Goal: Task Accomplishment & Management: Manage account settings

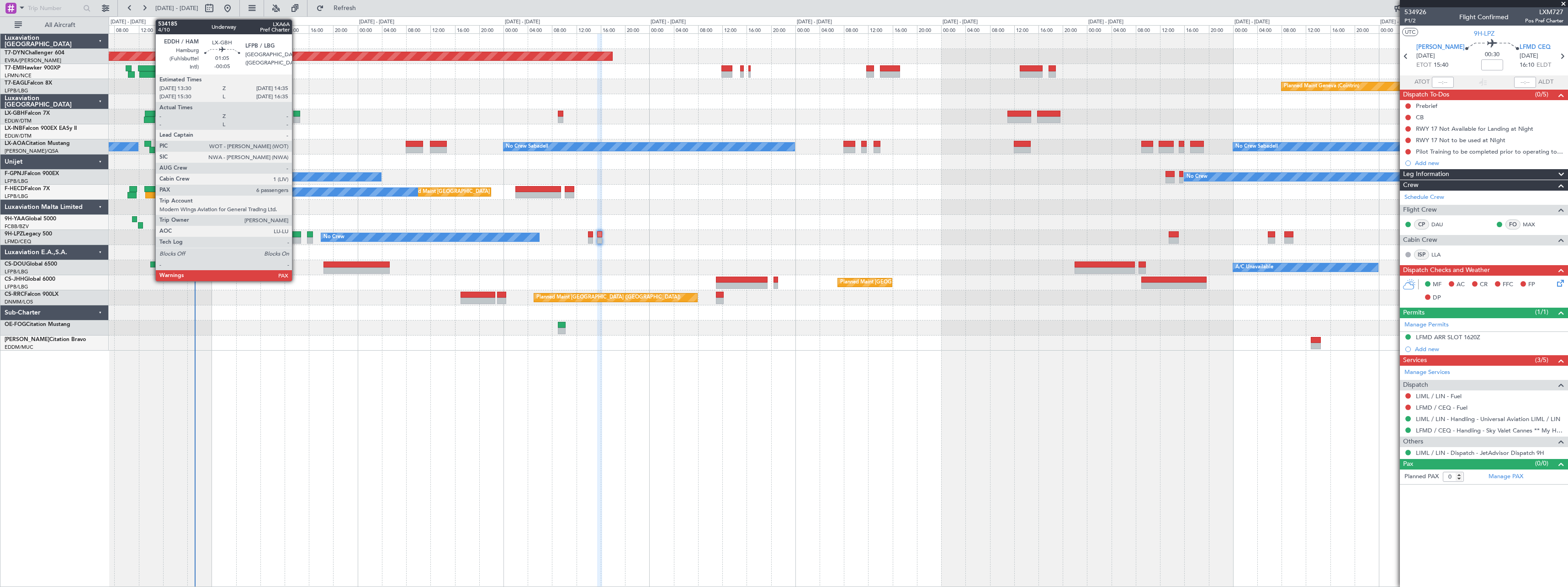
click at [296, 114] on div at bounding box center [297, 114] width 7 height 6
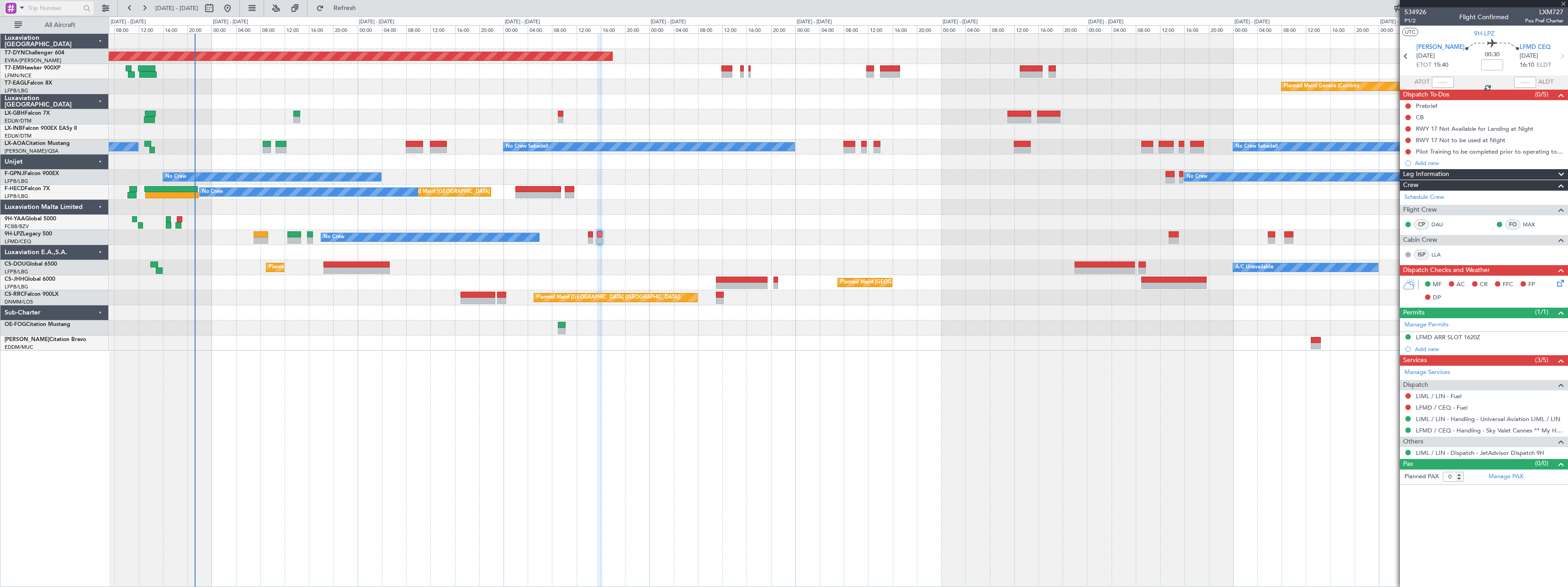
type input "-00:05"
type input "6"
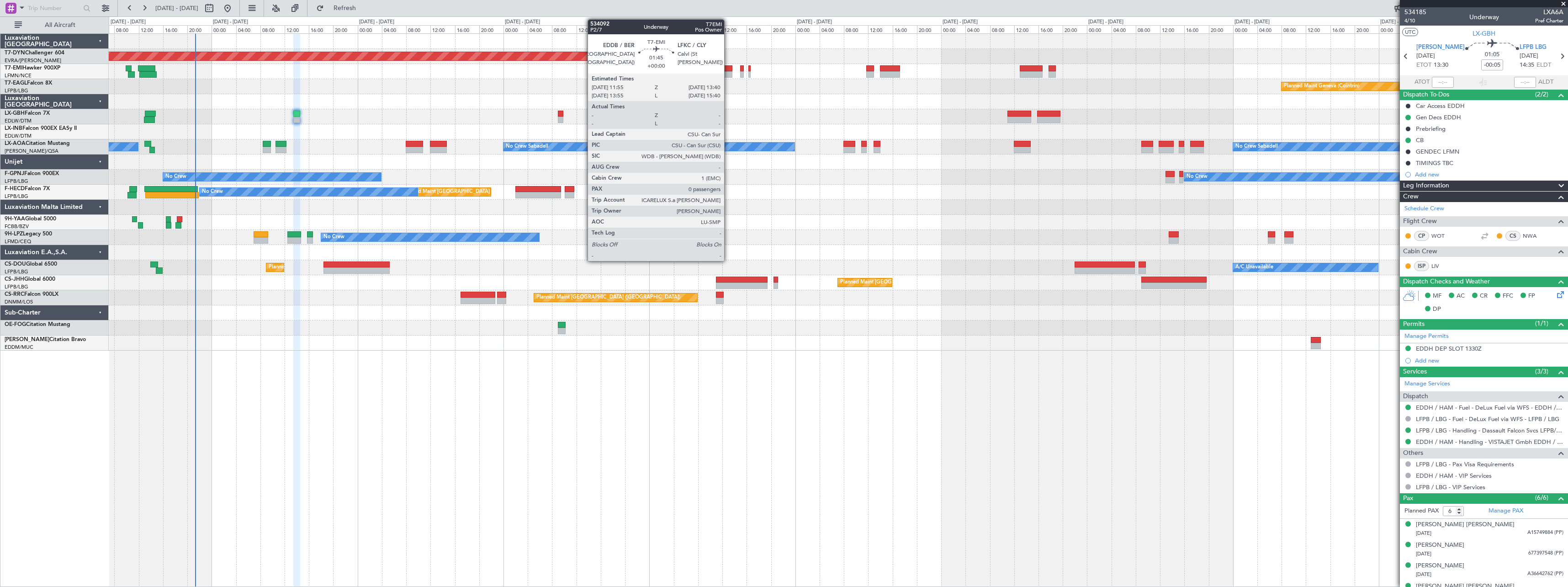
click at [728, 67] on div at bounding box center [726, 69] width 11 height 6
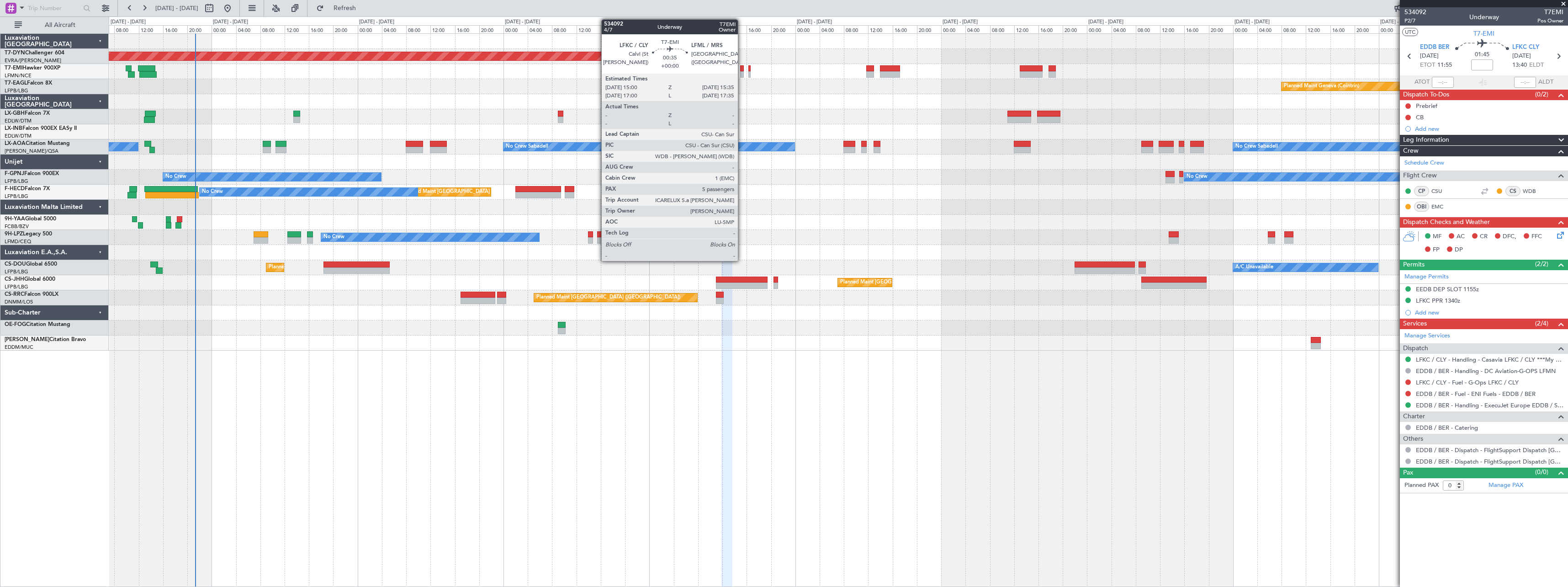
click at [743, 69] on div at bounding box center [742, 69] width 4 height 6
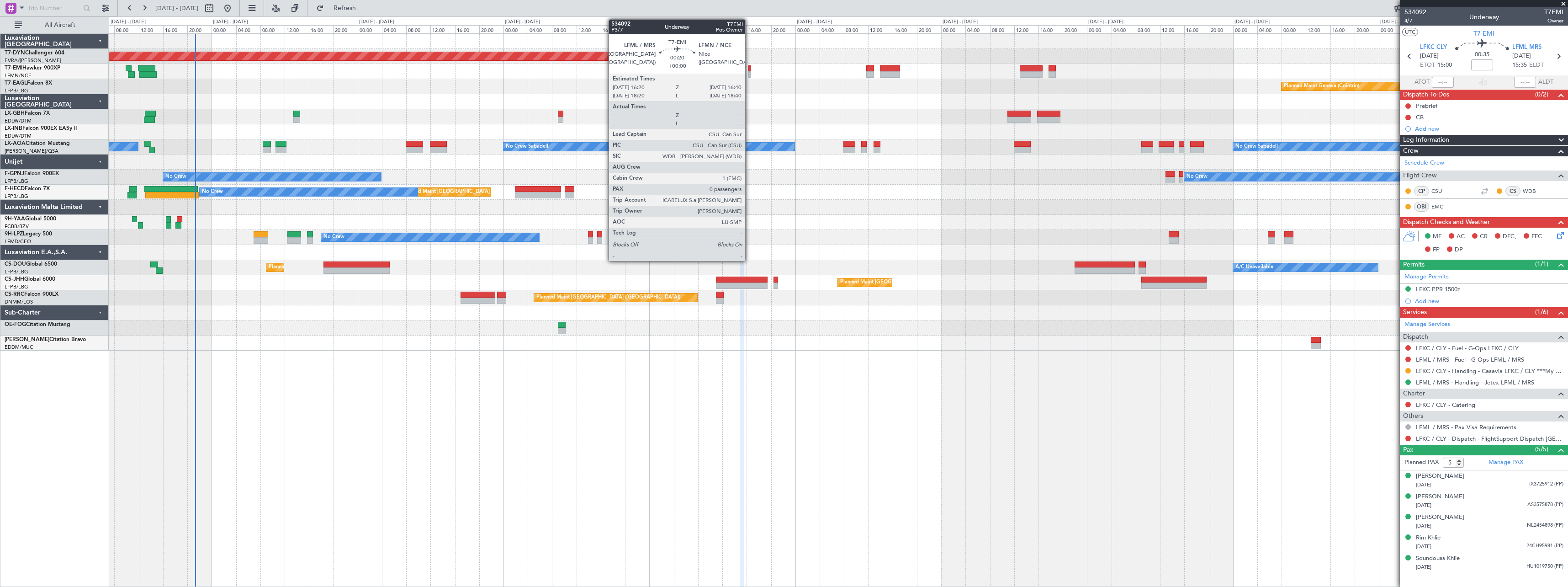
click at [750, 72] on div at bounding box center [750, 74] width 3 height 6
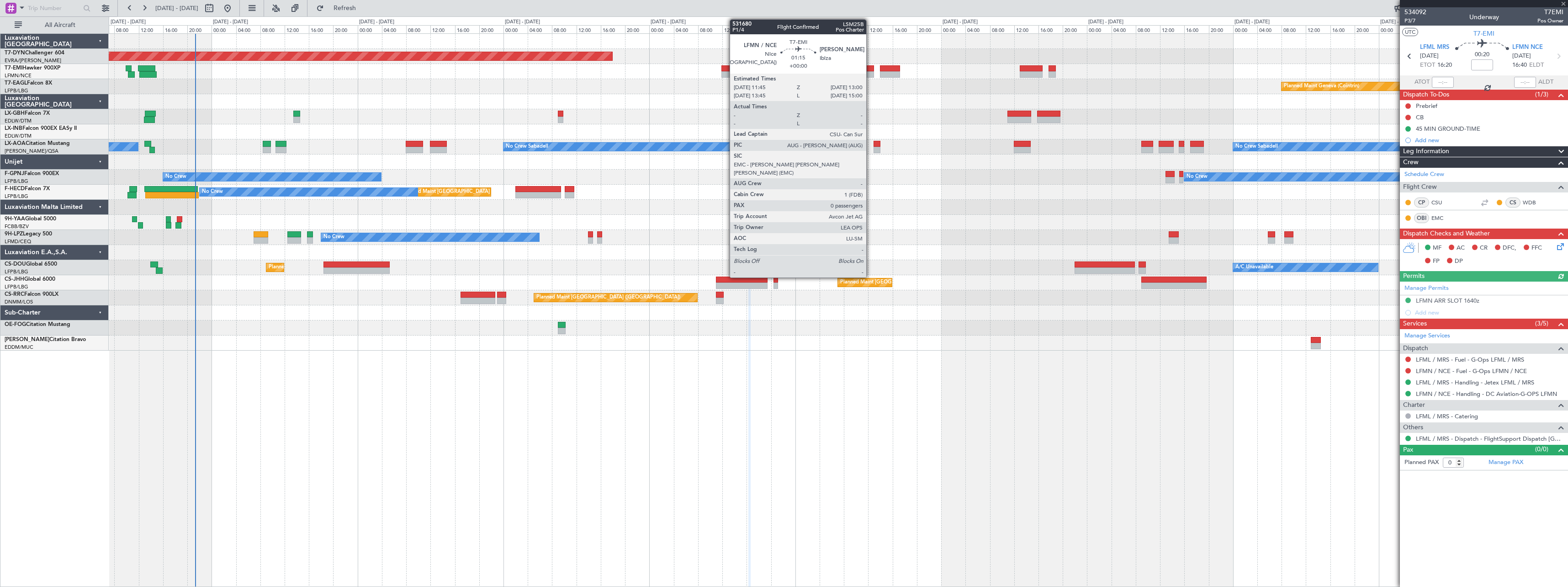
click at [870, 67] on div at bounding box center [870, 69] width 8 height 6
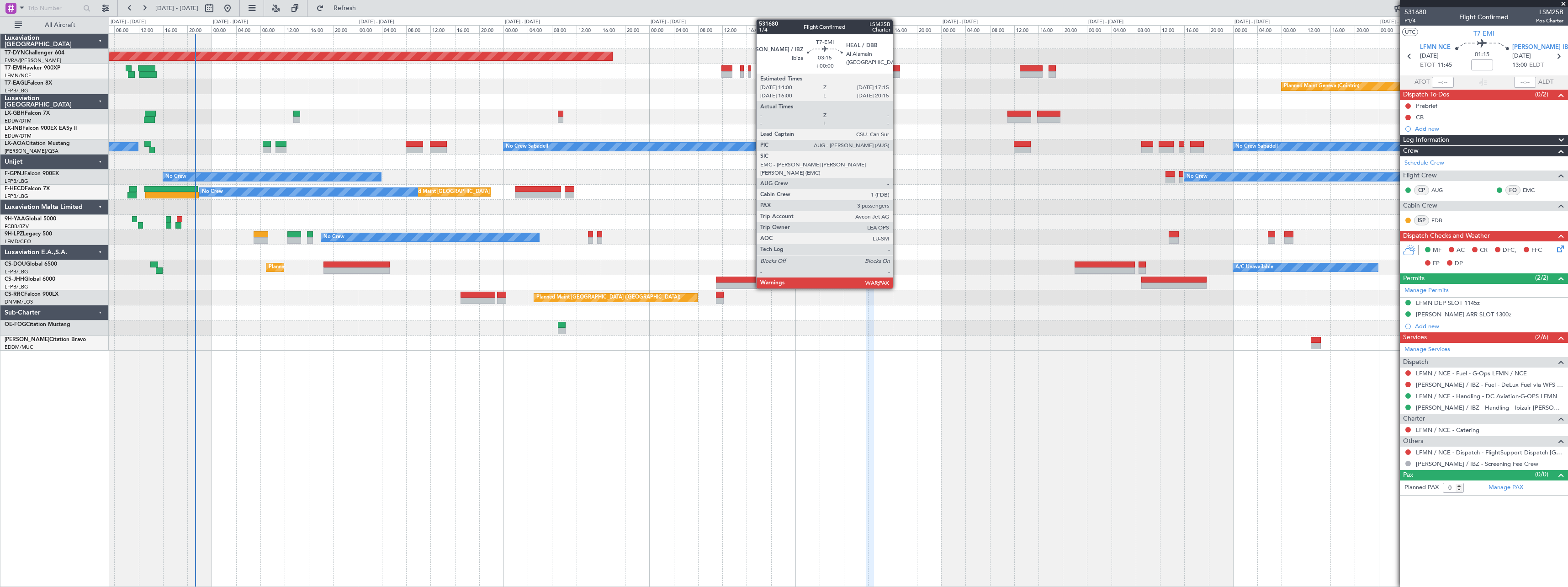
click at [897, 71] on div at bounding box center [890, 69] width 20 height 6
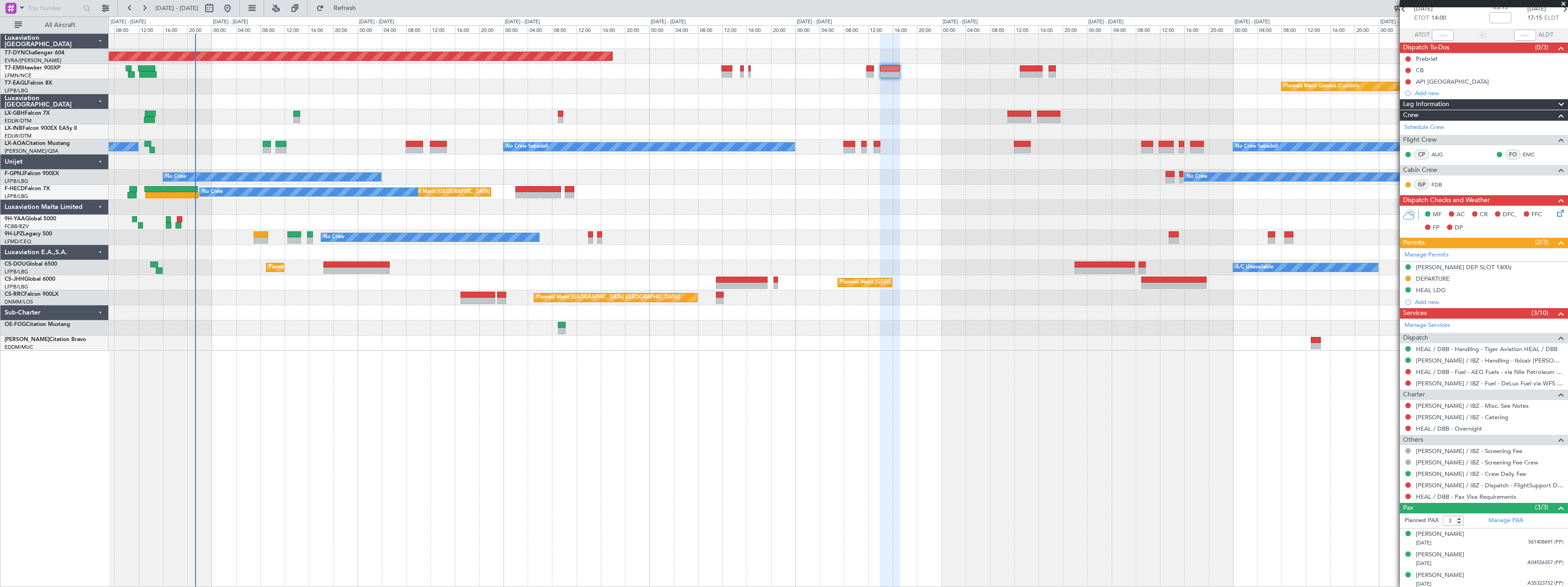
scroll to position [50, 0]
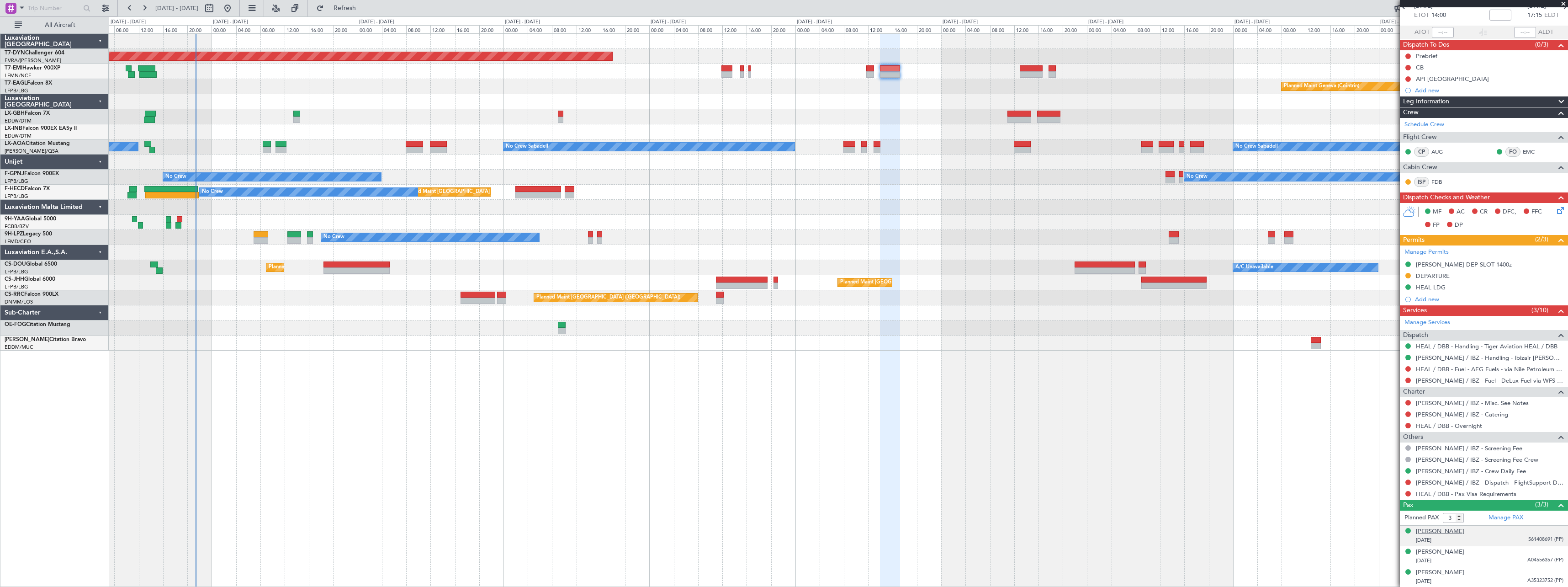
click at [1465, 534] on div "[PERSON_NAME]" at bounding box center [1440, 531] width 49 height 9
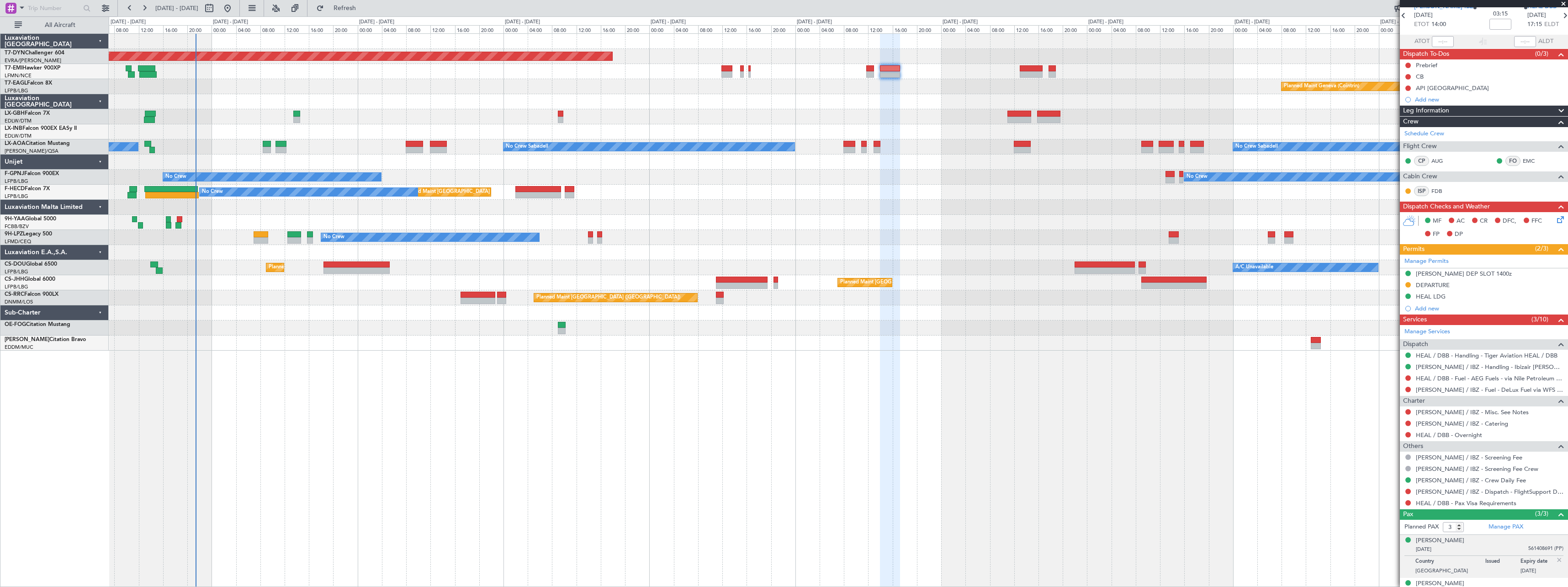
scroll to position [72, 0]
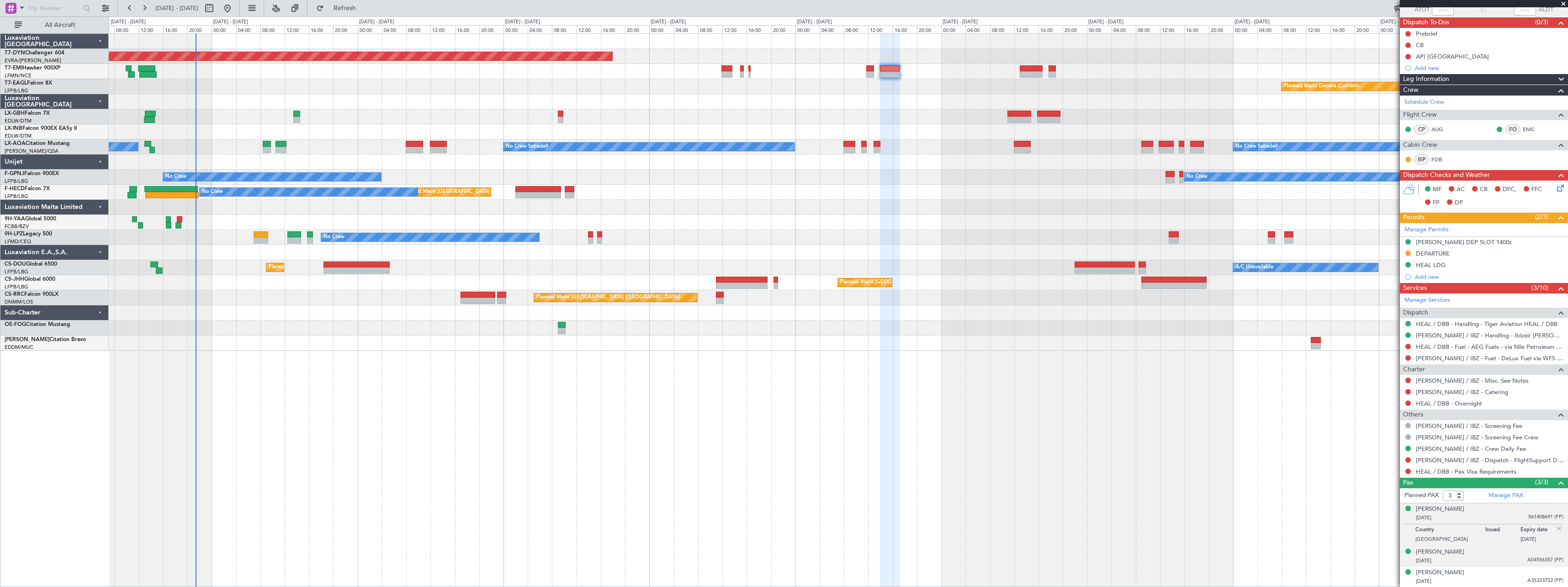
click at [1504, 558] on div "[DATE] A04556357 (PP)" at bounding box center [1490, 560] width 148 height 9
click at [1490, 574] on div "[PERSON_NAME] [DATE] A35323752 (PP)" at bounding box center [1490, 577] width 148 height 18
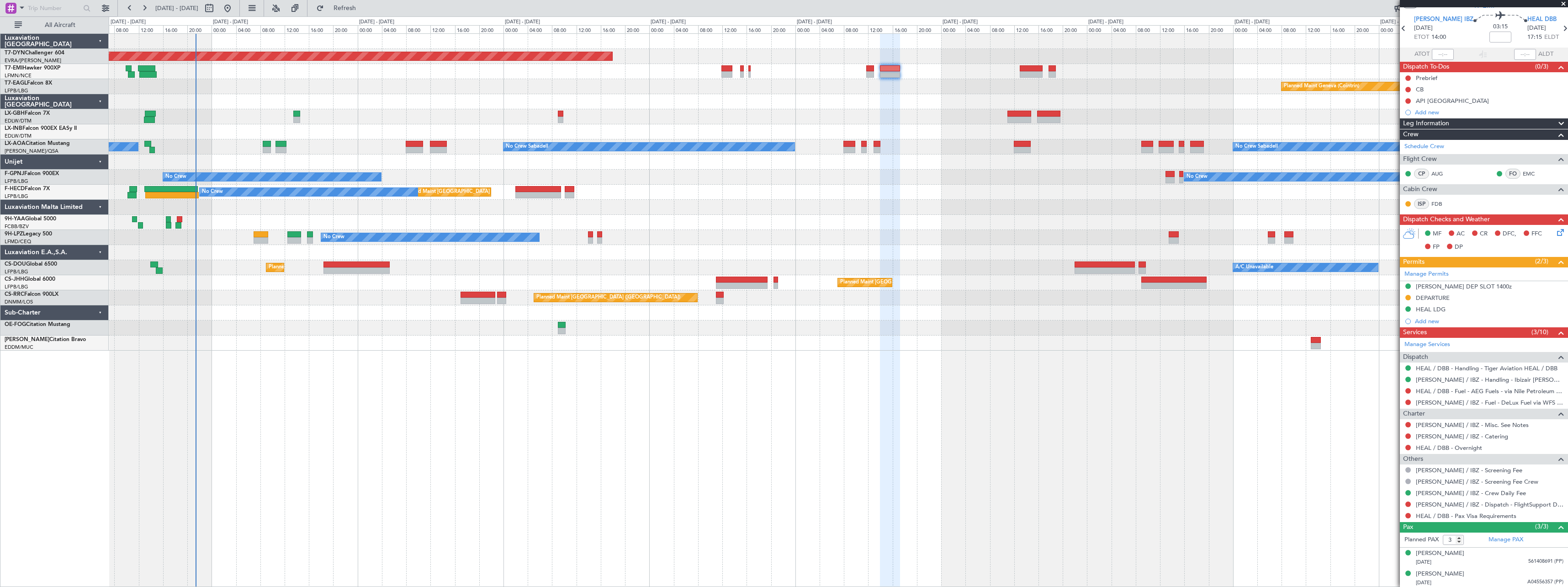
scroll to position [0, 0]
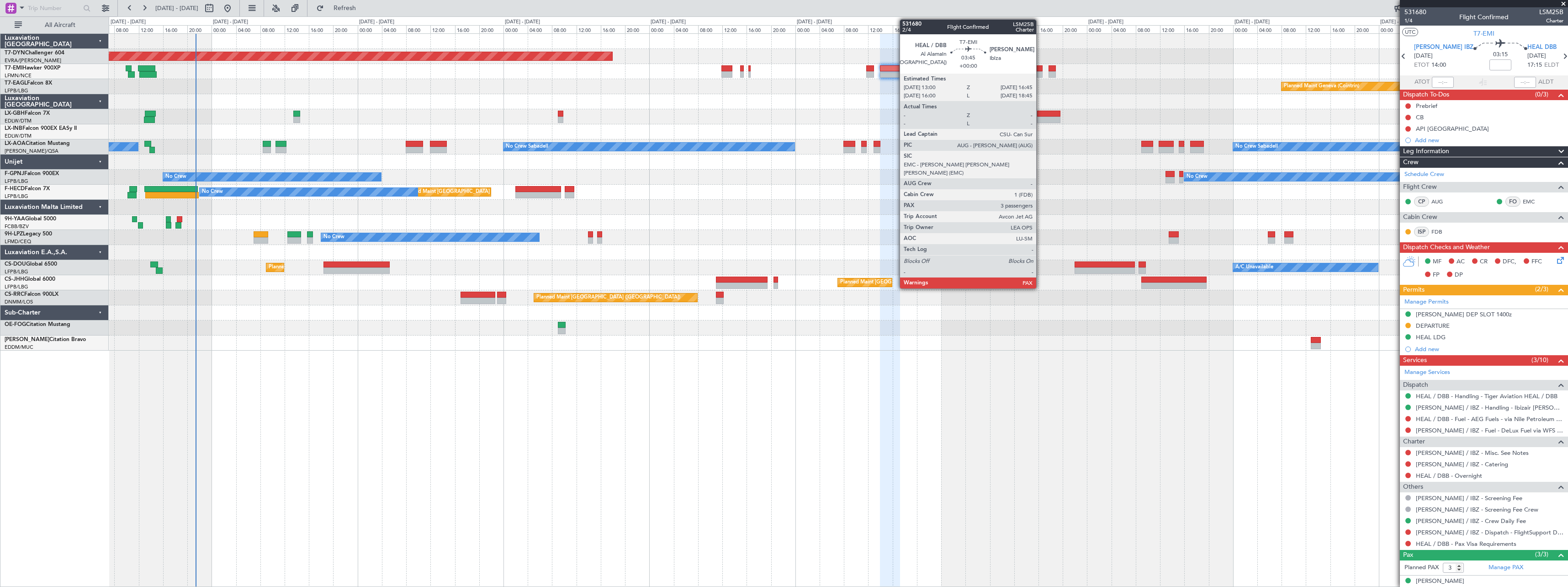
click at [1040, 72] on div at bounding box center [1031, 74] width 23 height 6
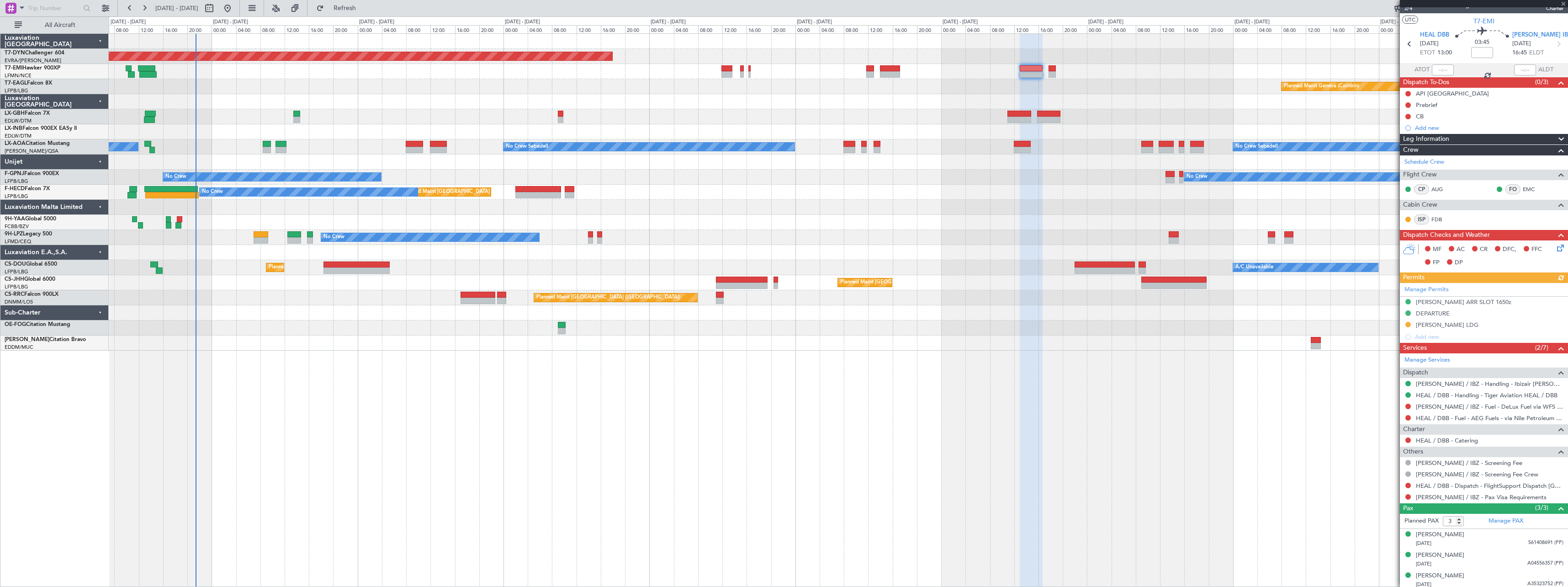
scroll to position [16, 0]
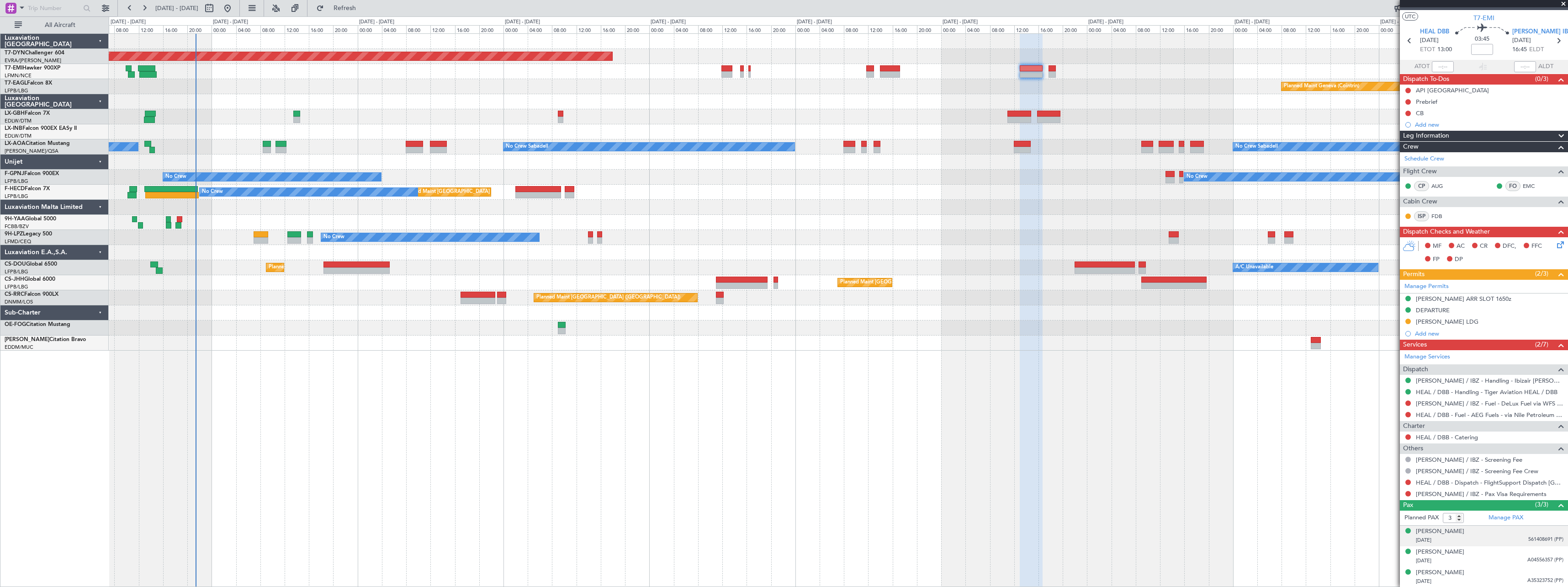
click at [1502, 535] on div "[PERSON_NAME] [DATE] 561408691 (PP)" at bounding box center [1490, 536] width 148 height 18
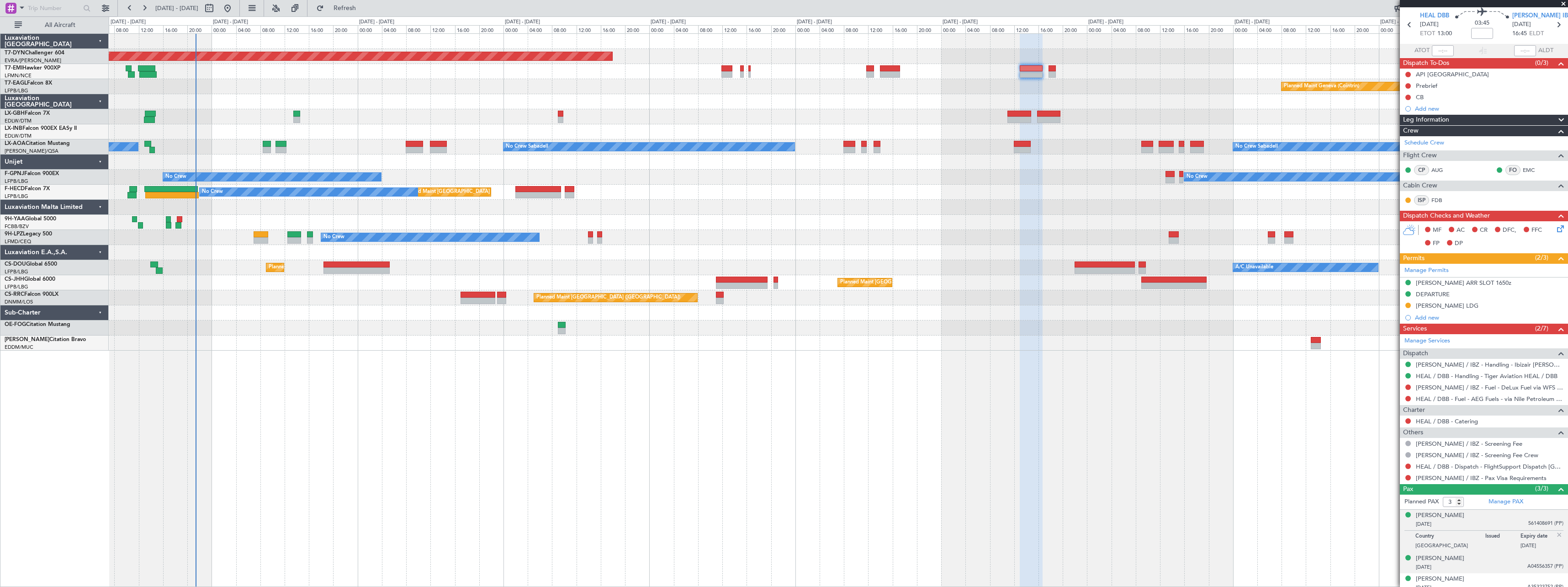
scroll to position [38, 0]
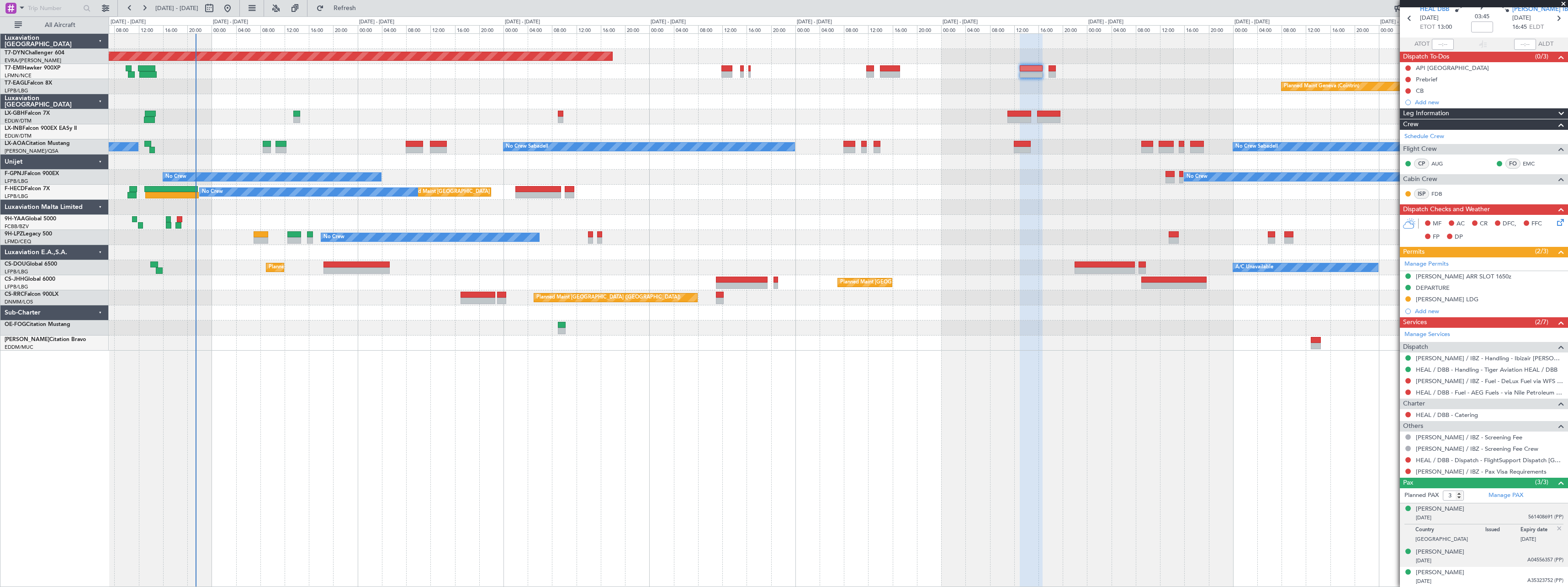
click at [1497, 557] on div "[DATE] A04556357 (PP)" at bounding box center [1490, 560] width 148 height 9
click at [1497, 575] on div "[PERSON_NAME] [DATE] A35323752 (PP)" at bounding box center [1490, 577] width 148 height 18
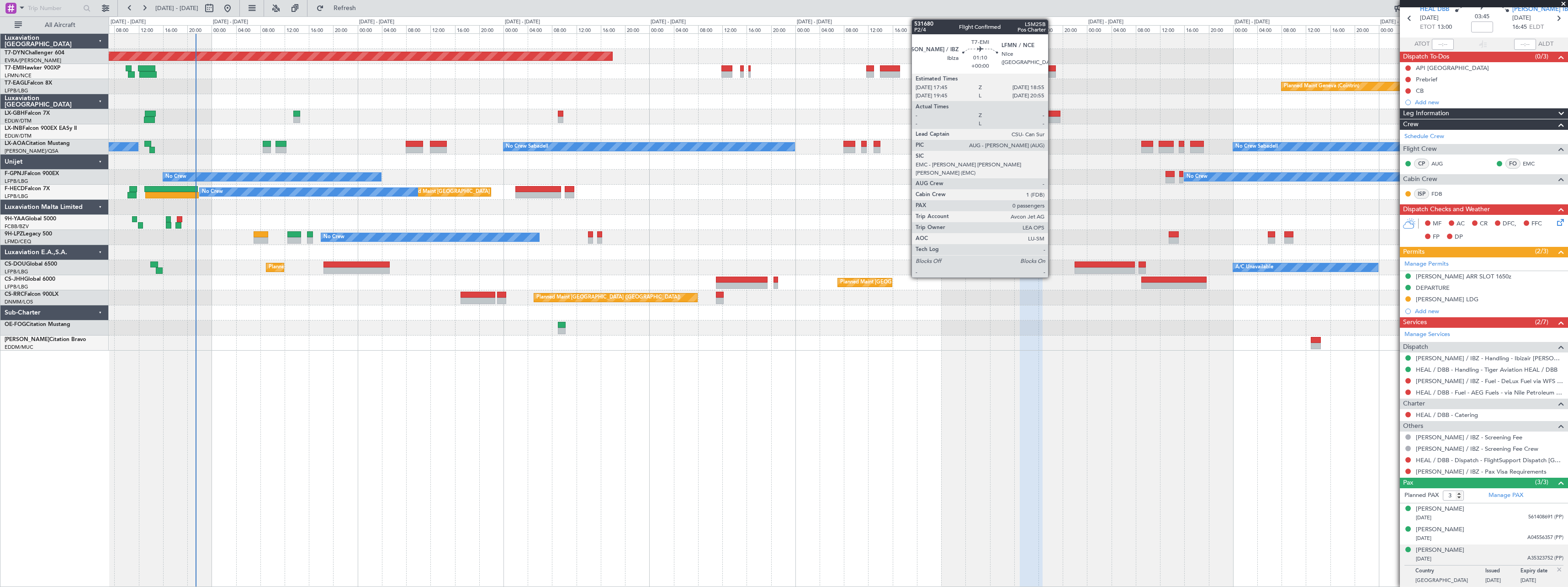
click at [1052, 69] on div at bounding box center [1052, 69] width 8 height 6
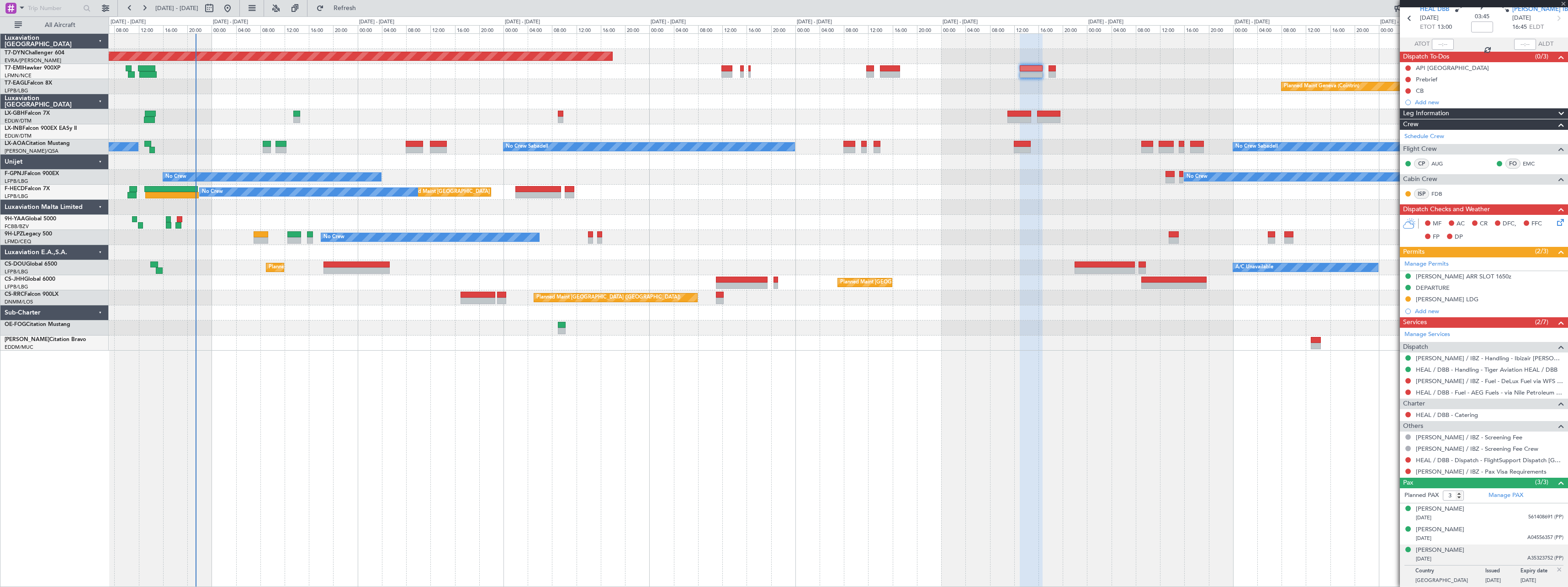
type input "0"
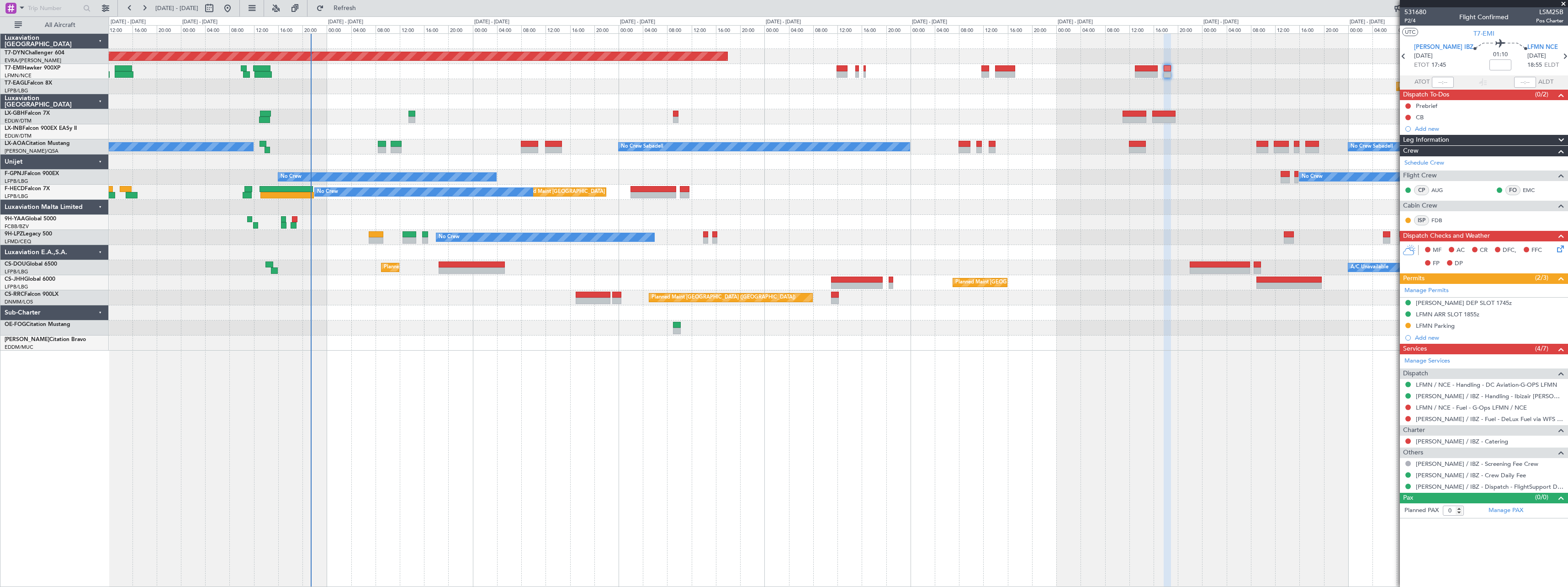
click at [1429, 110] on fb-app "[DATE] - [DATE] Refresh Quick Links All Aircraft Planned Maint [GEOGRAPHIC_DATA…" at bounding box center [784, 297] width 1568 height 580
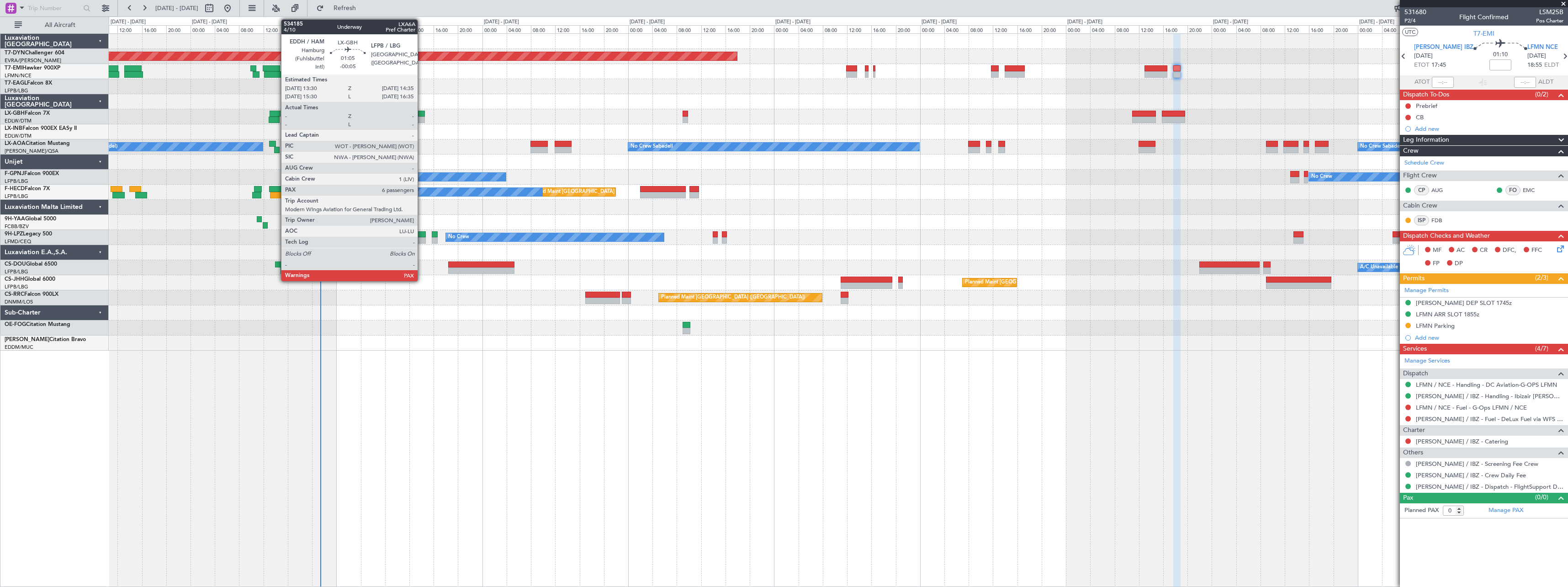
click at [421, 114] on div at bounding box center [421, 114] width 7 height 6
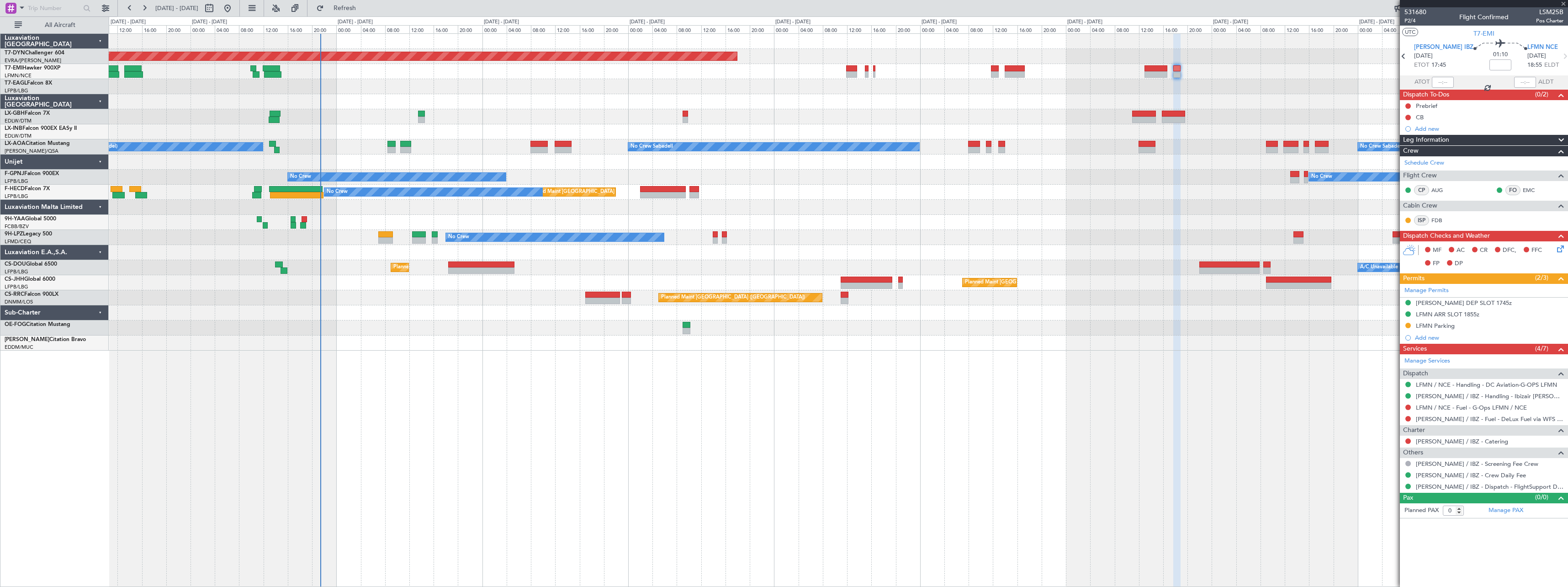
type input "-00:05"
type input "6"
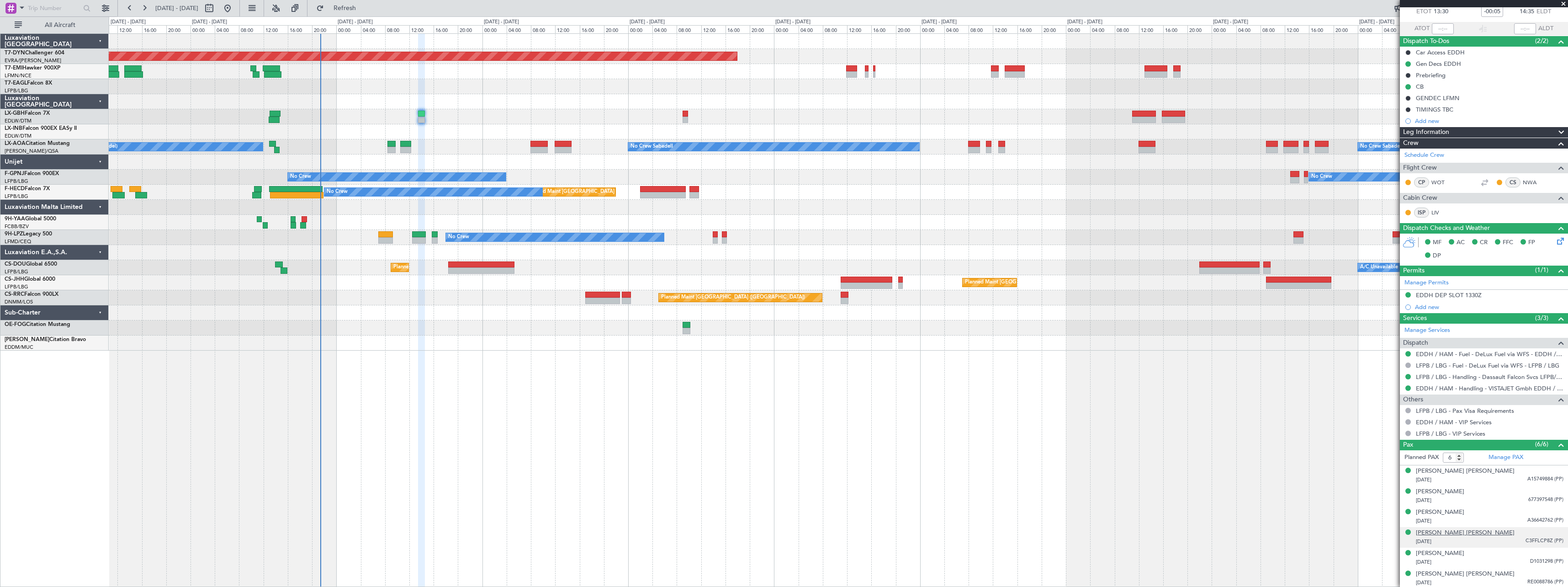
scroll to position [55, 0]
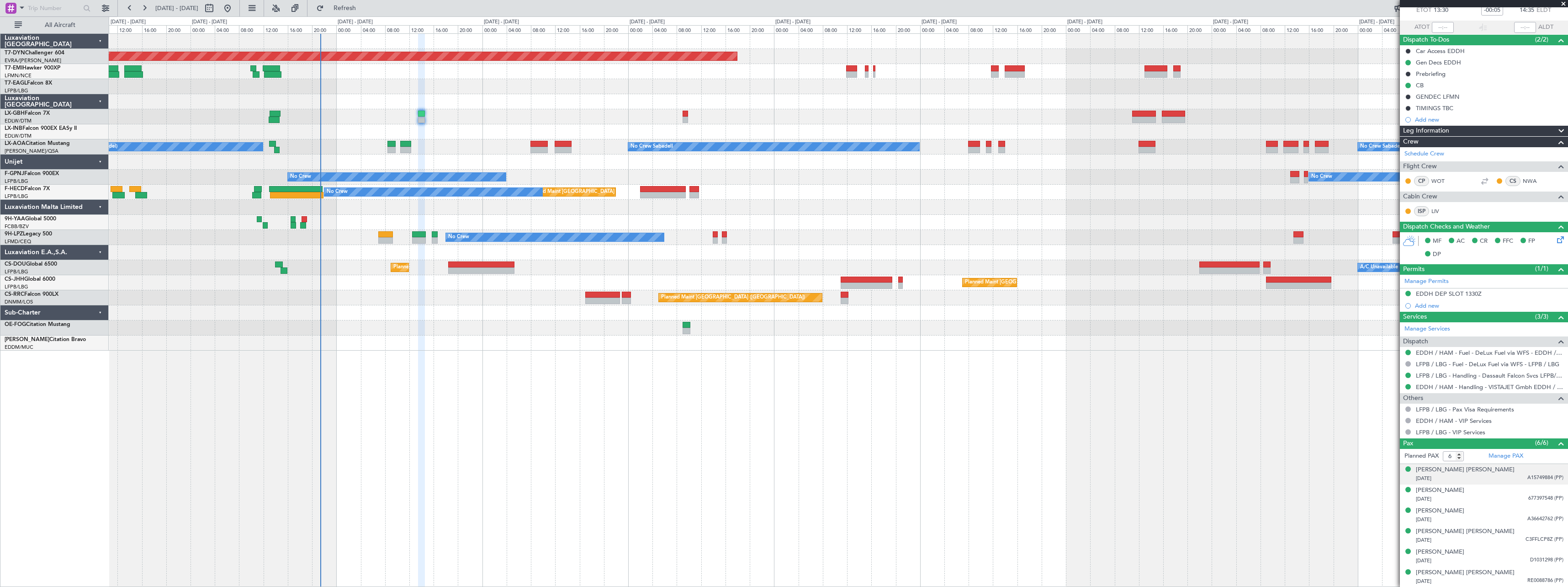
click at [1531, 473] on div "[PERSON_NAME] [PERSON_NAME] [DATE] A15749884 (PP)" at bounding box center [1490, 474] width 148 height 18
click at [1501, 522] on div "[DATE] 677397548 (PP)" at bounding box center [1490, 521] width 148 height 9
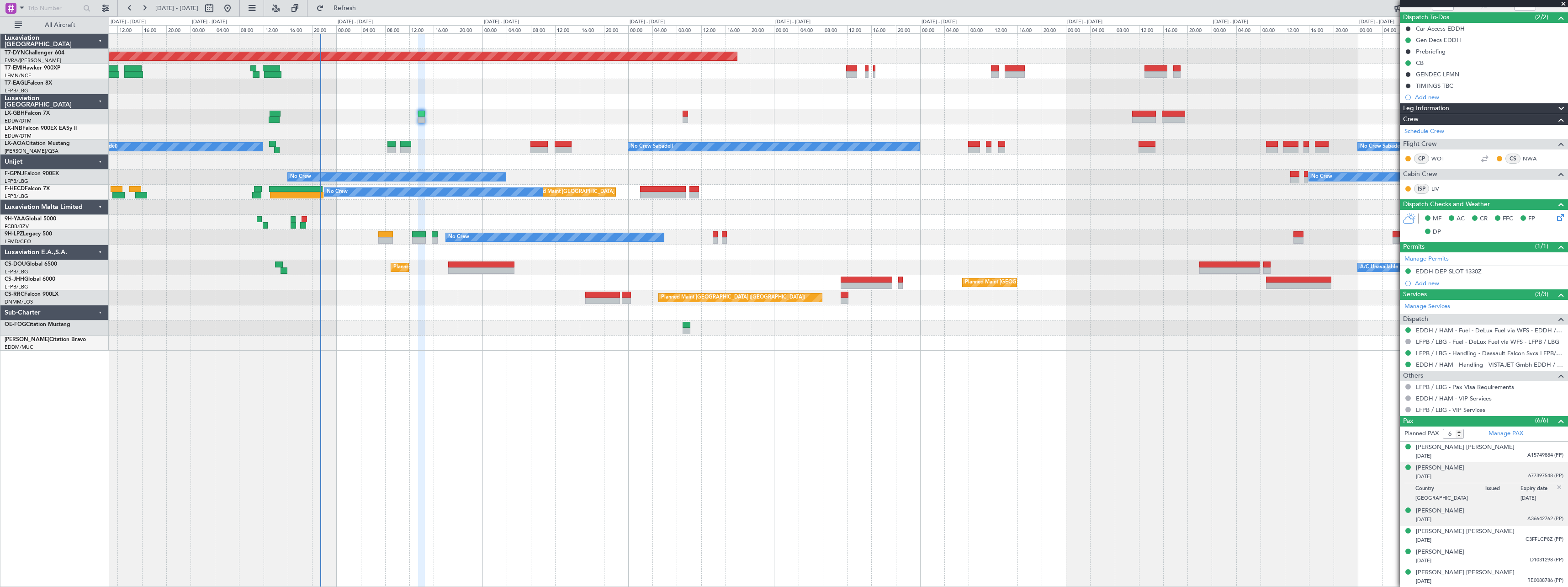
click at [1499, 516] on div "[DATE] A36642762 (PP)" at bounding box center [1490, 519] width 148 height 9
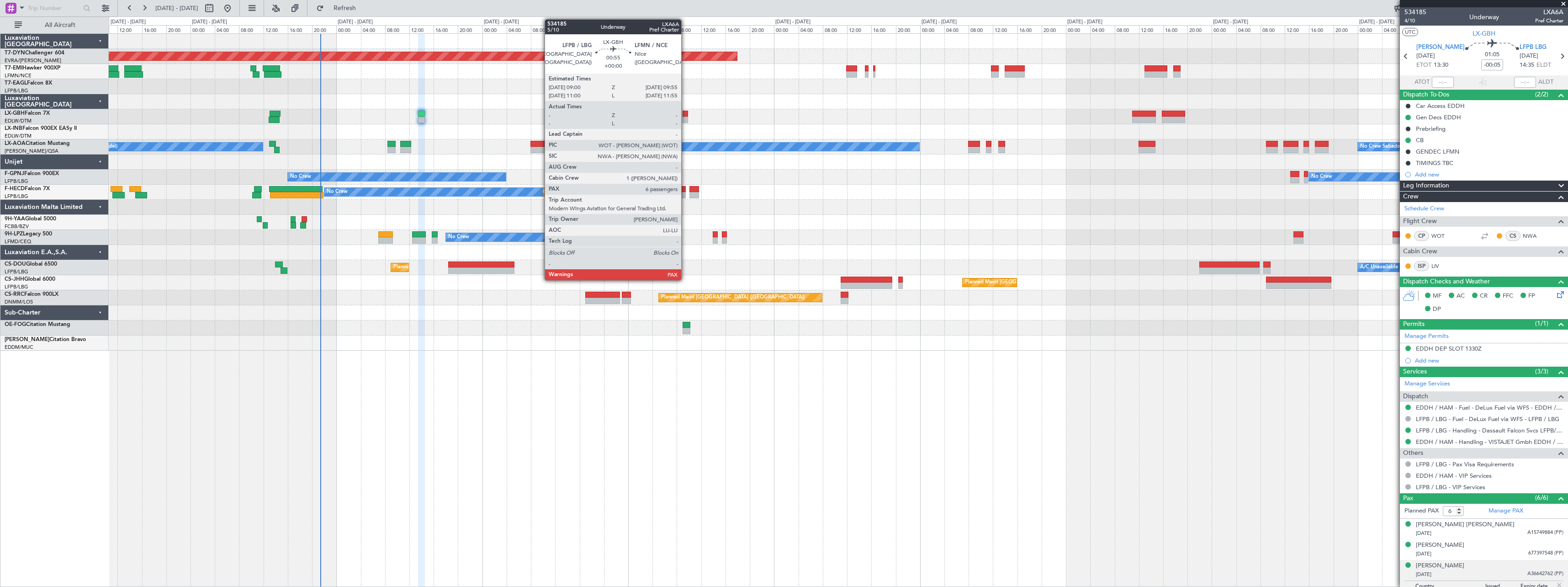
click at [685, 115] on div at bounding box center [685, 114] width 6 height 6
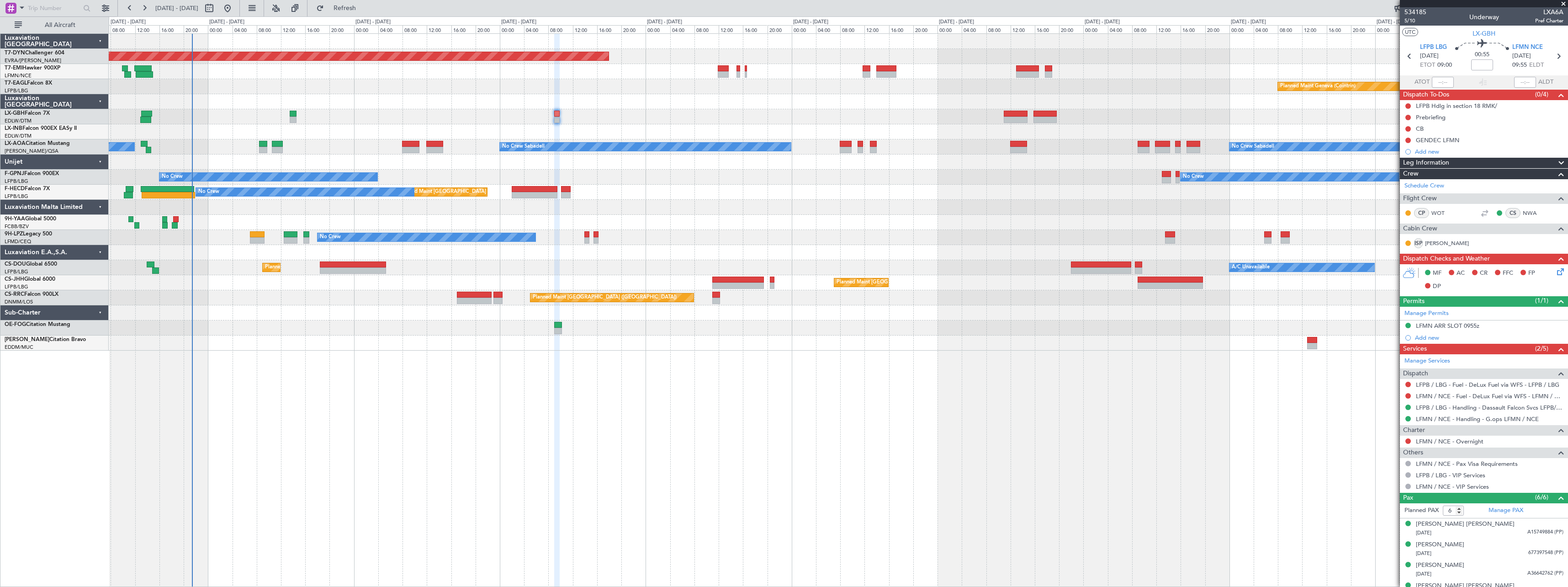
click at [933, 121] on div at bounding box center [838, 117] width 1459 height 15
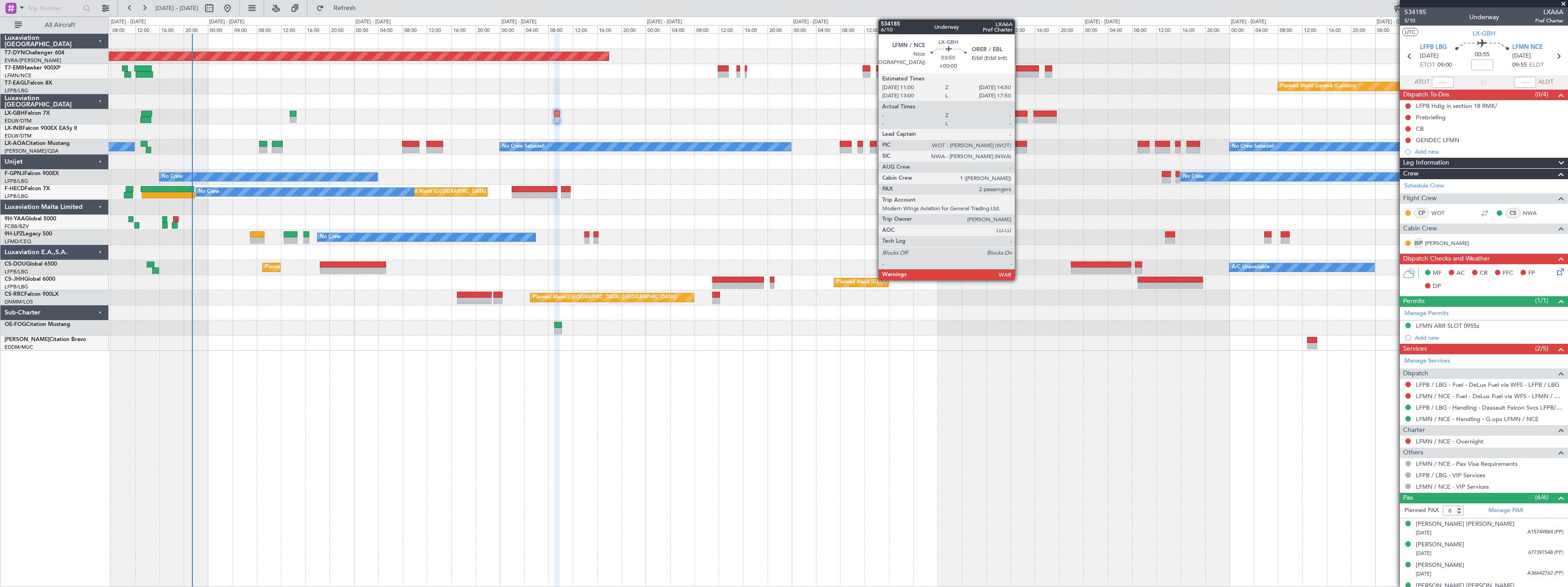
click at [1019, 112] on div at bounding box center [1016, 114] width 24 height 6
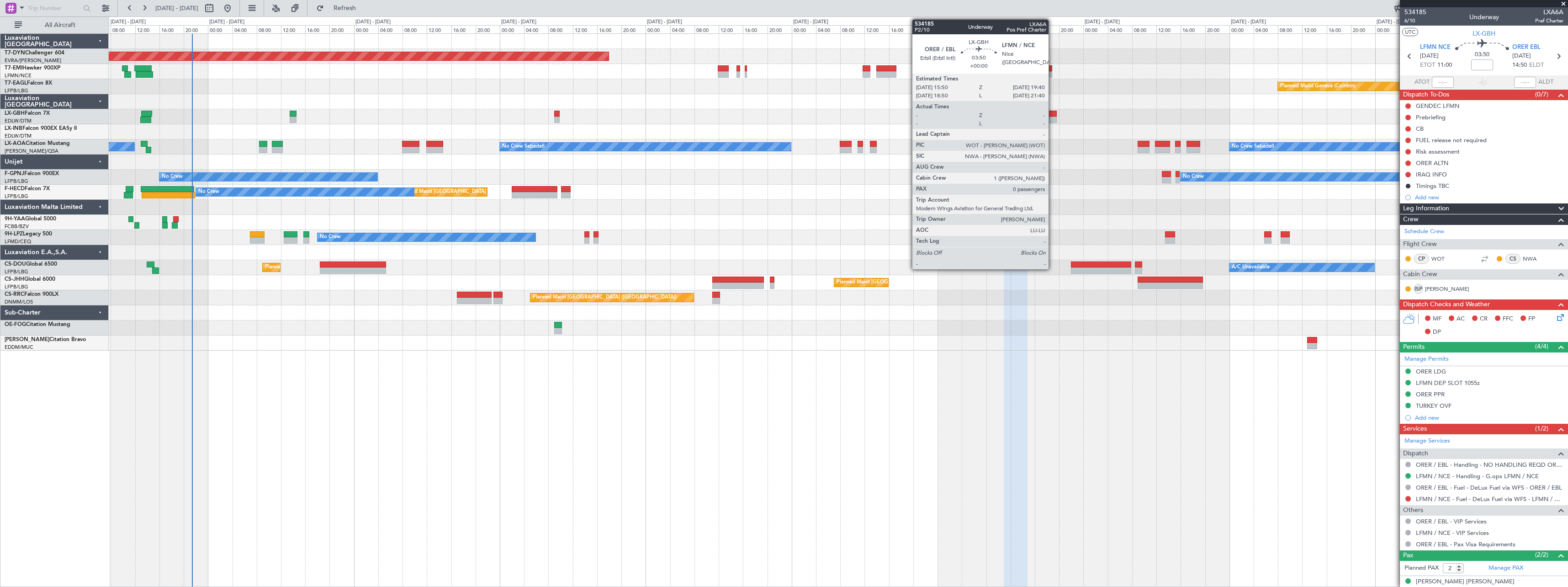
click at [1052, 117] on div at bounding box center [1046, 120] width 24 height 6
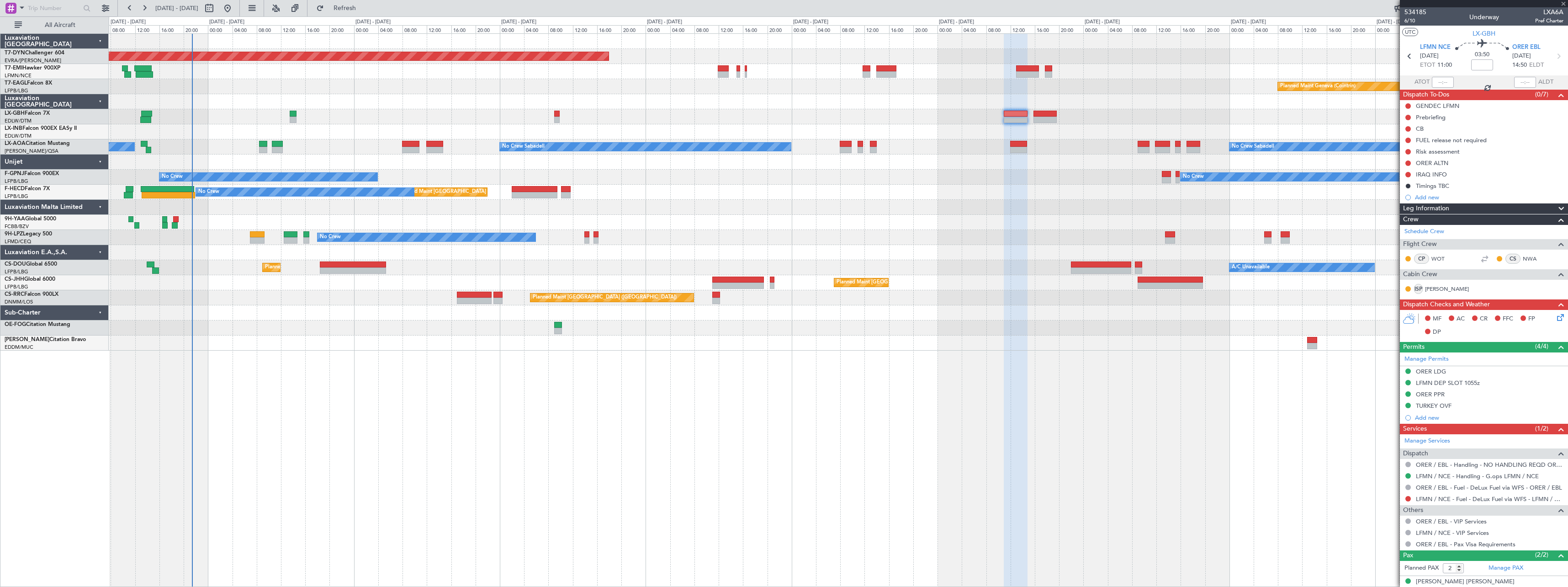
type input "0"
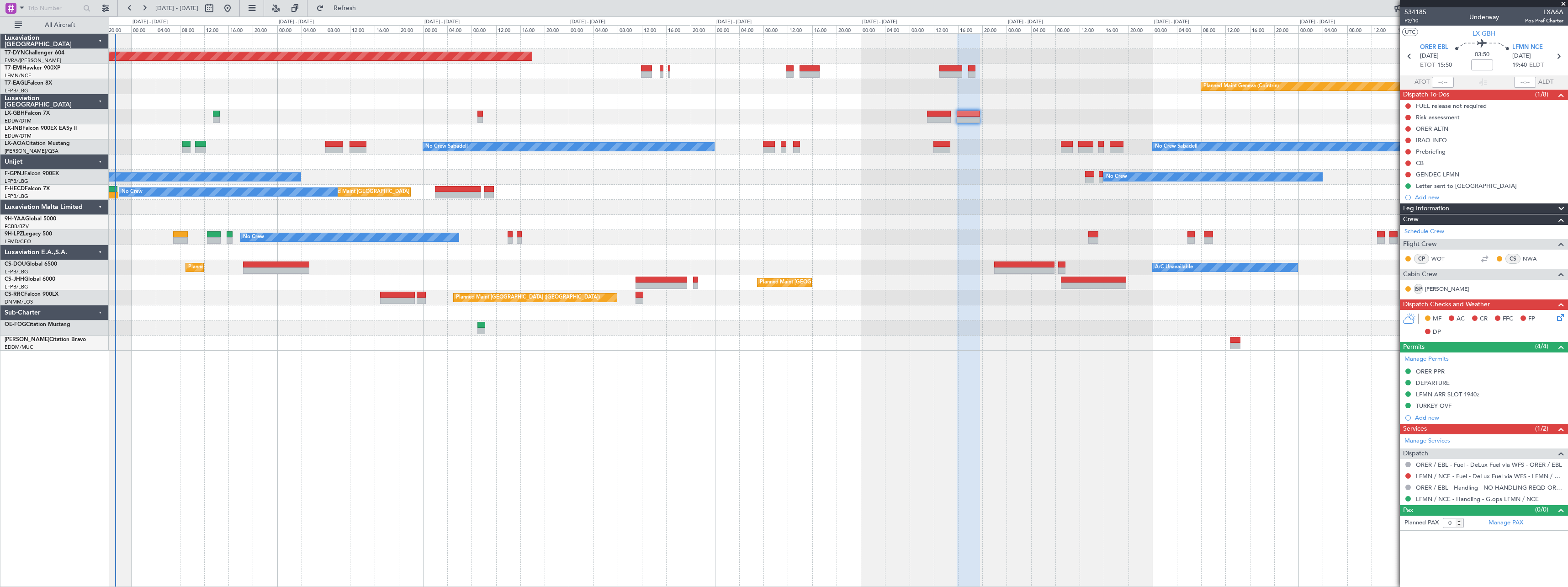
click at [1033, 175] on div "Planned Maint [GEOGRAPHIC_DATA]-[GEOGRAPHIC_DATA] Planned Maint Geneva ([GEOGRA…" at bounding box center [838, 193] width 1459 height 317
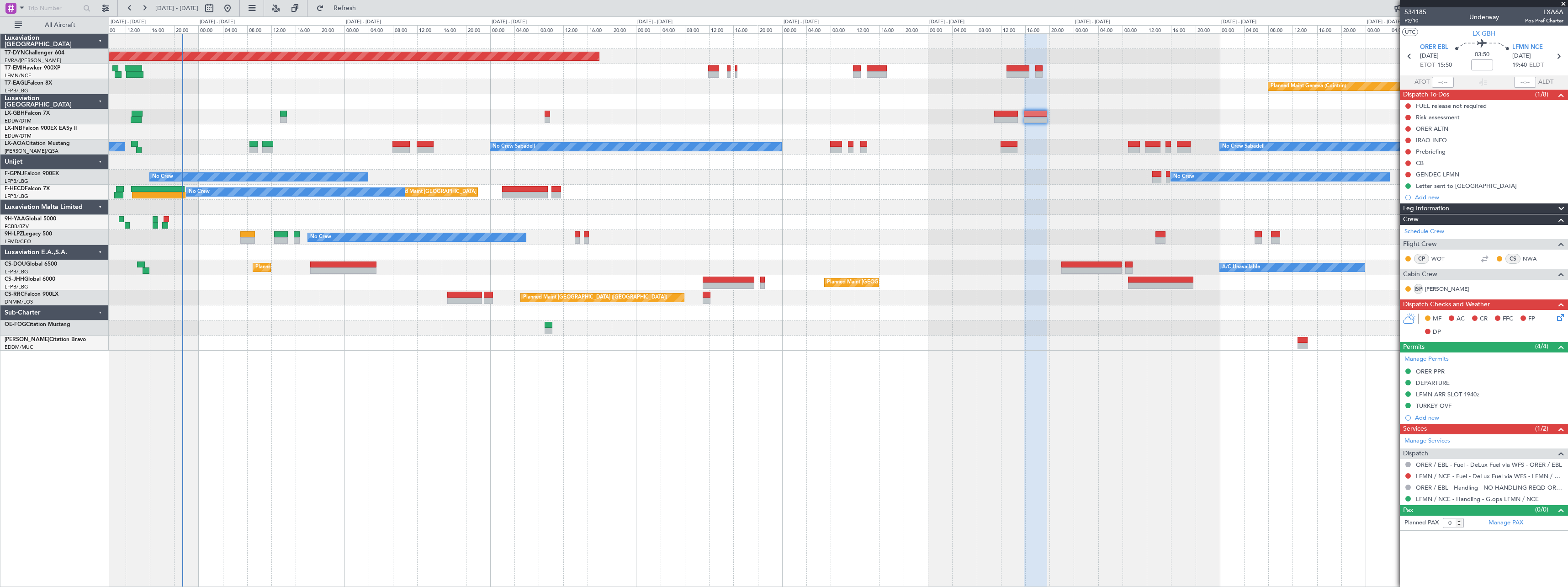
click at [379, 116] on div at bounding box center [838, 117] width 1459 height 15
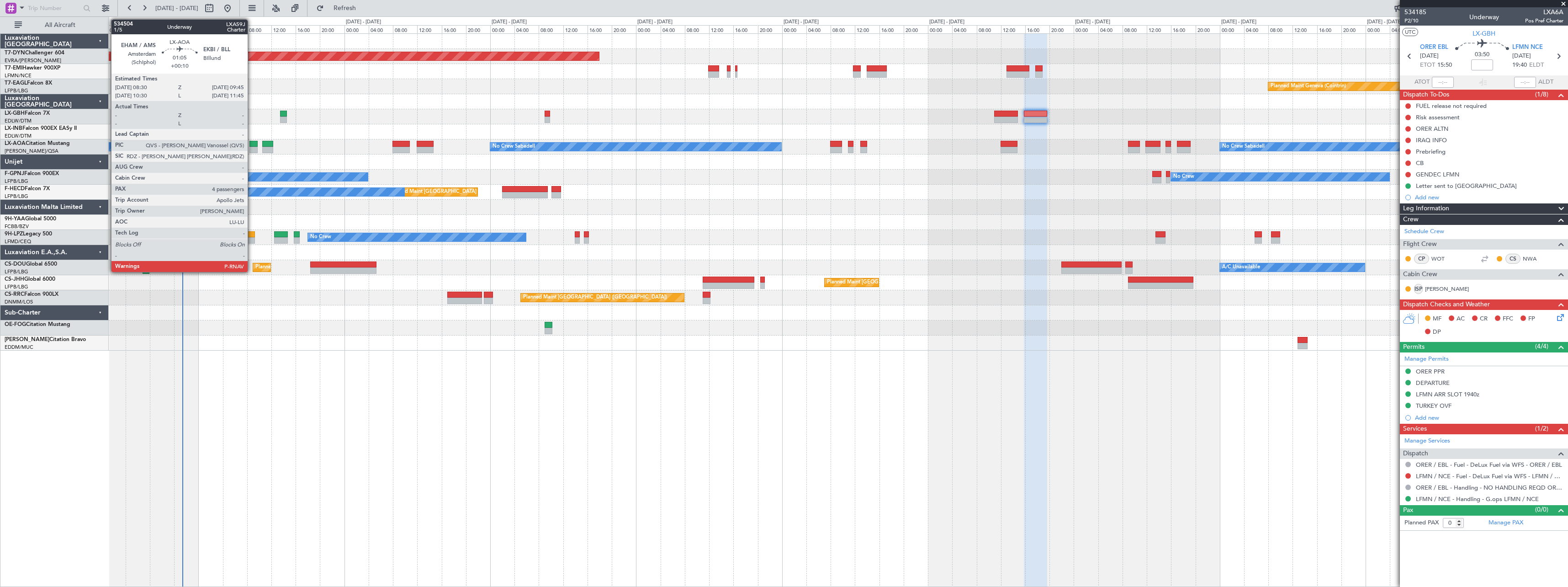
click at [252, 147] on div at bounding box center [253, 150] width 8 height 6
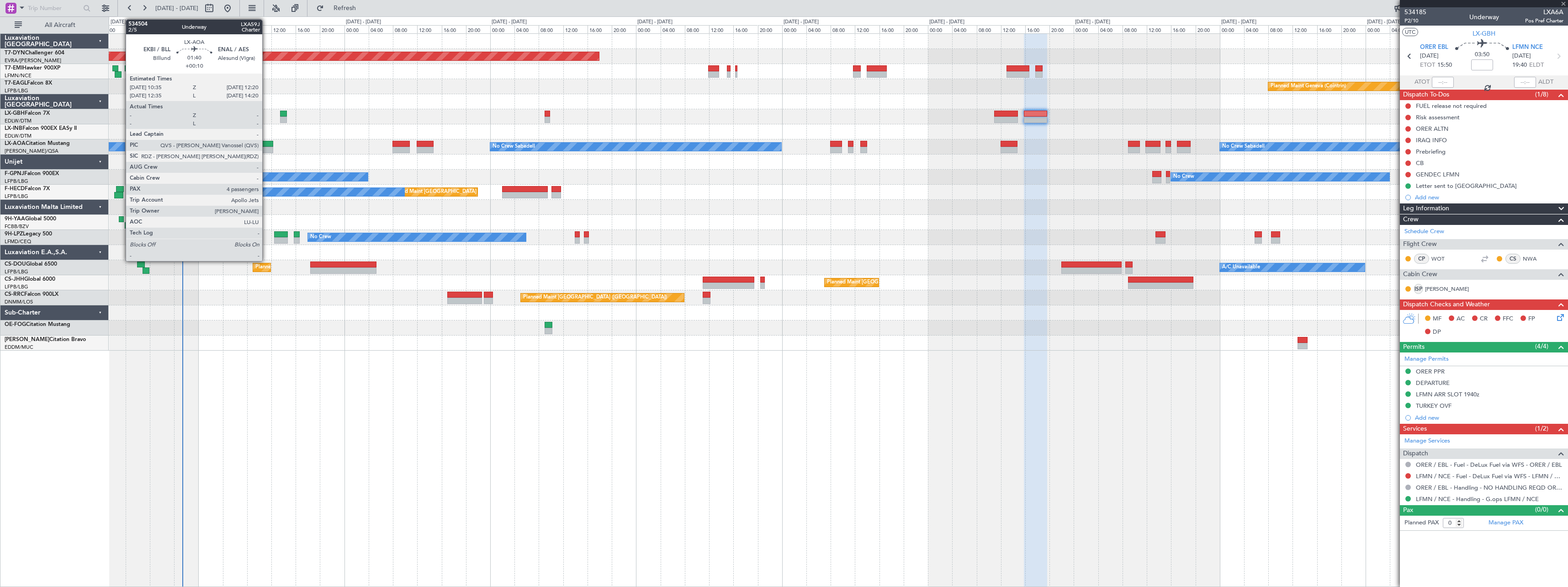
type input "+00:10"
type input "4"
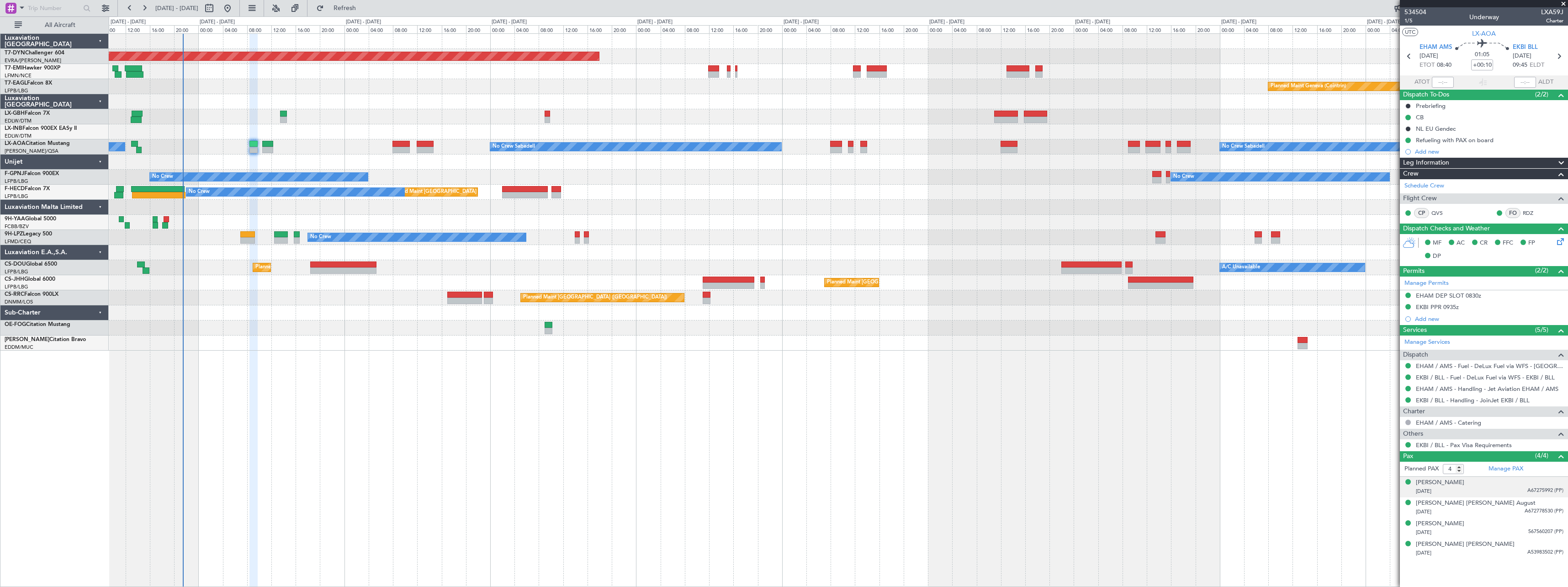
click at [1504, 486] on div "[PERSON_NAME] [DATE] A67275992 (PP)" at bounding box center [1490, 487] width 148 height 18
click at [1501, 530] on div "[DATE] A672778530 (PP)" at bounding box center [1490, 534] width 148 height 9
click at [1500, 548] on div "[PERSON_NAME] [DATE] 567560207 (PP)" at bounding box center [1490, 550] width 148 height 18
click at [1501, 570] on div "[PERSON_NAME] [PERSON_NAME] [DATE] A53983502 (PP)" at bounding box center [1490, 571] width 148 height 18
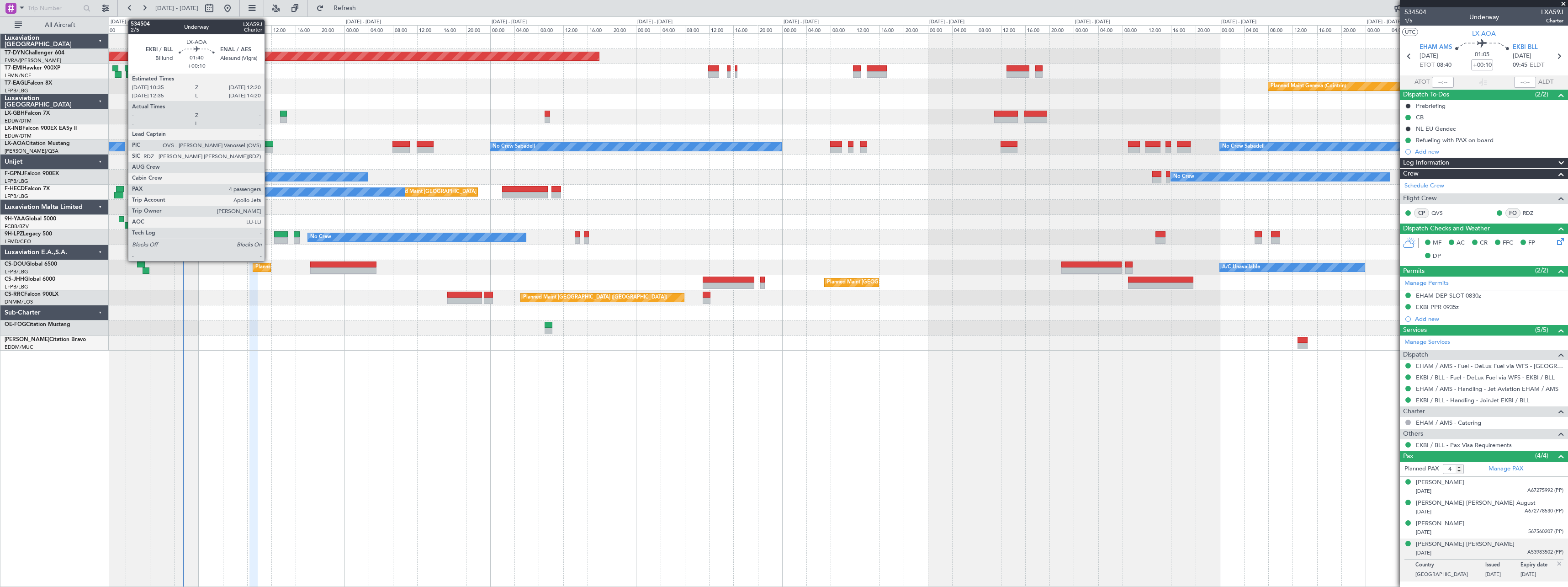
click at [267, 146] on div at bounding box center [268, 144] width 11 height 6
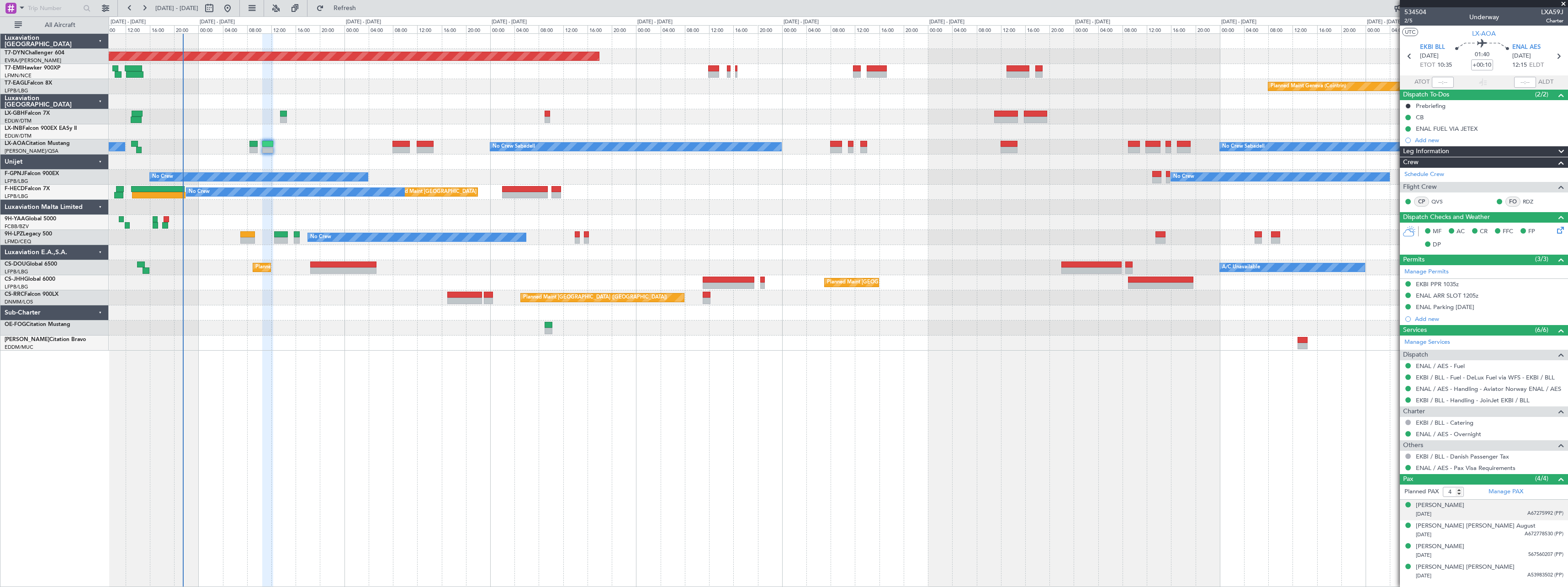
click at [1485, 513] on div "[DATE] A67275992 (PP)" at bounding box center [1490, 514] width 148 height 9
click at [1491, 559] on div "[DATE] A672778530 (PP)" at bounding box center [1490, 557] width 148 height 9
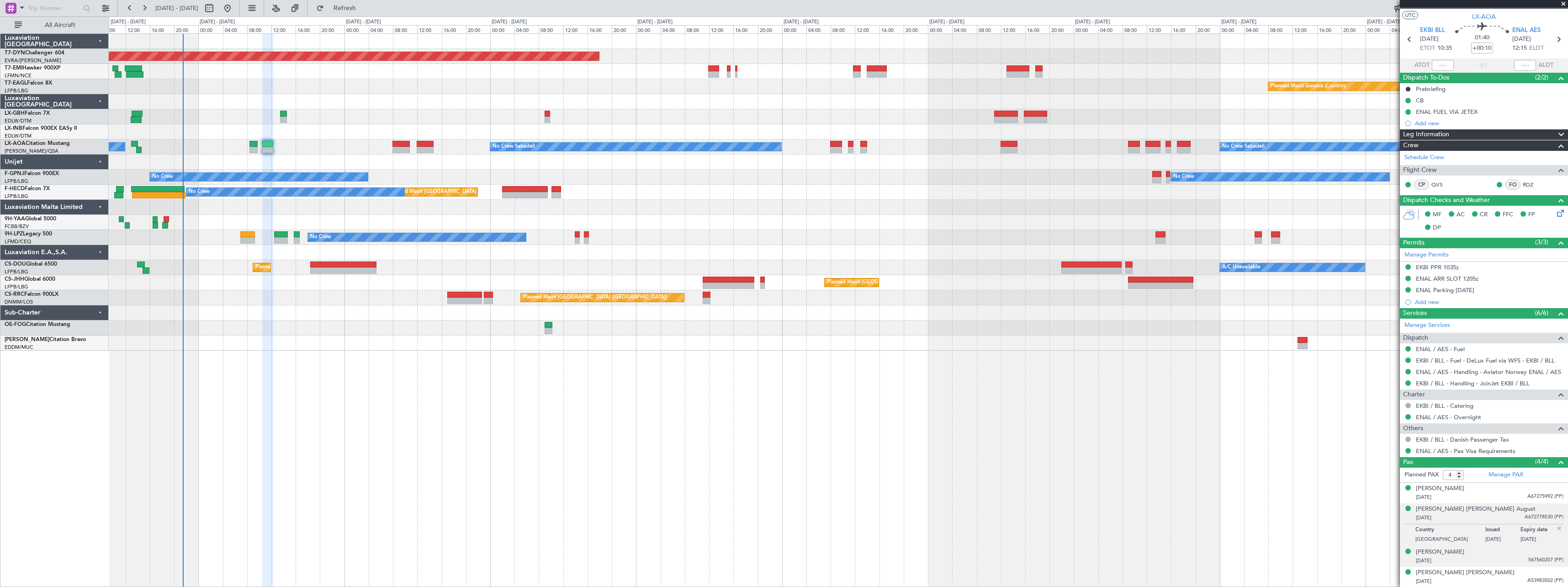
click at [1501, 564] on div "[DATE] 567560207 (PP)" at bounding box center [1490, 560] width 148 height 9
click at [1493, 573] on div "[PERSON_NAME] [PERSON_NAME] [DATE] A53983502 (PP)" at bounding box center [1490, 577] width 148 height 18
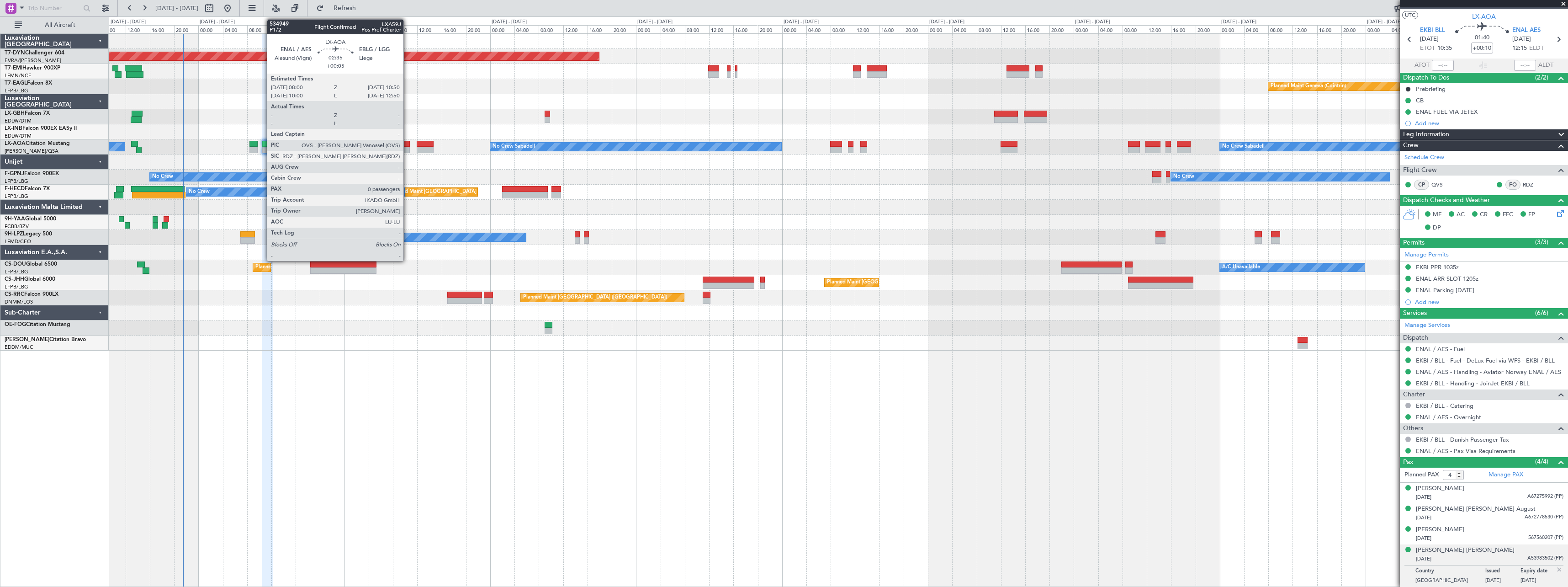
click at [408, 143] on div at bounding box center [401, 144] width 18 height 6
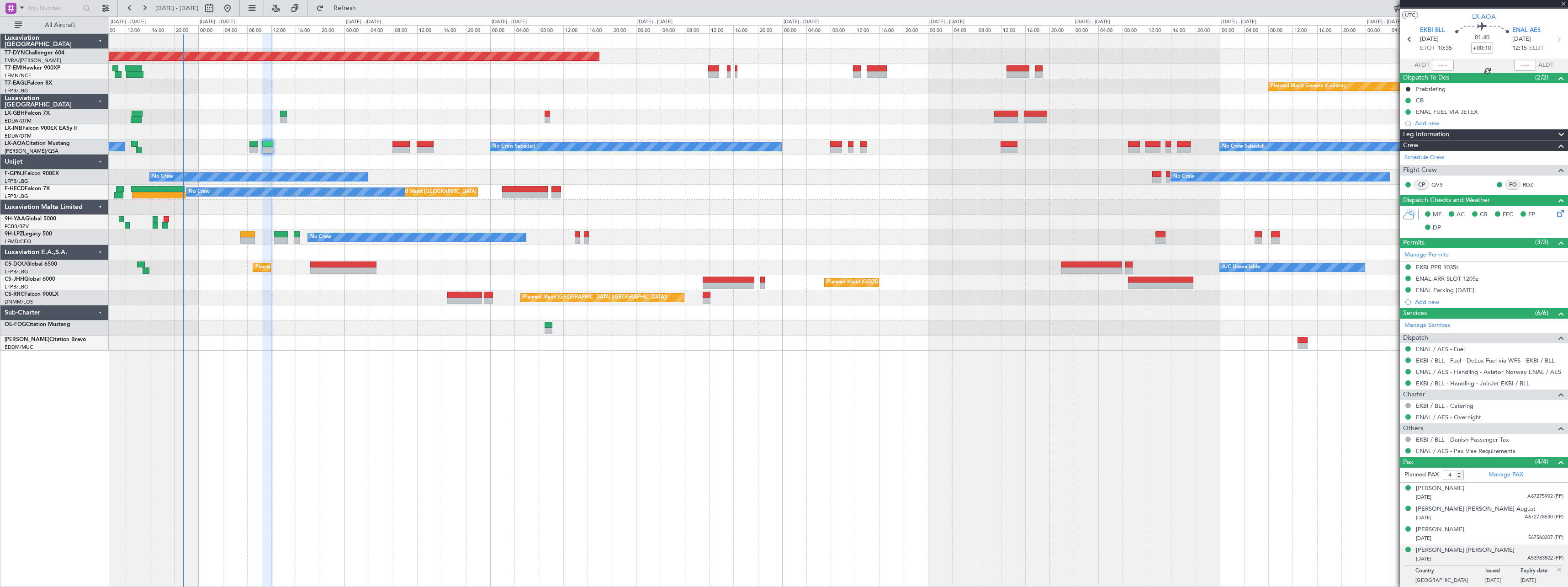
type input "+00:05"
type input "0"
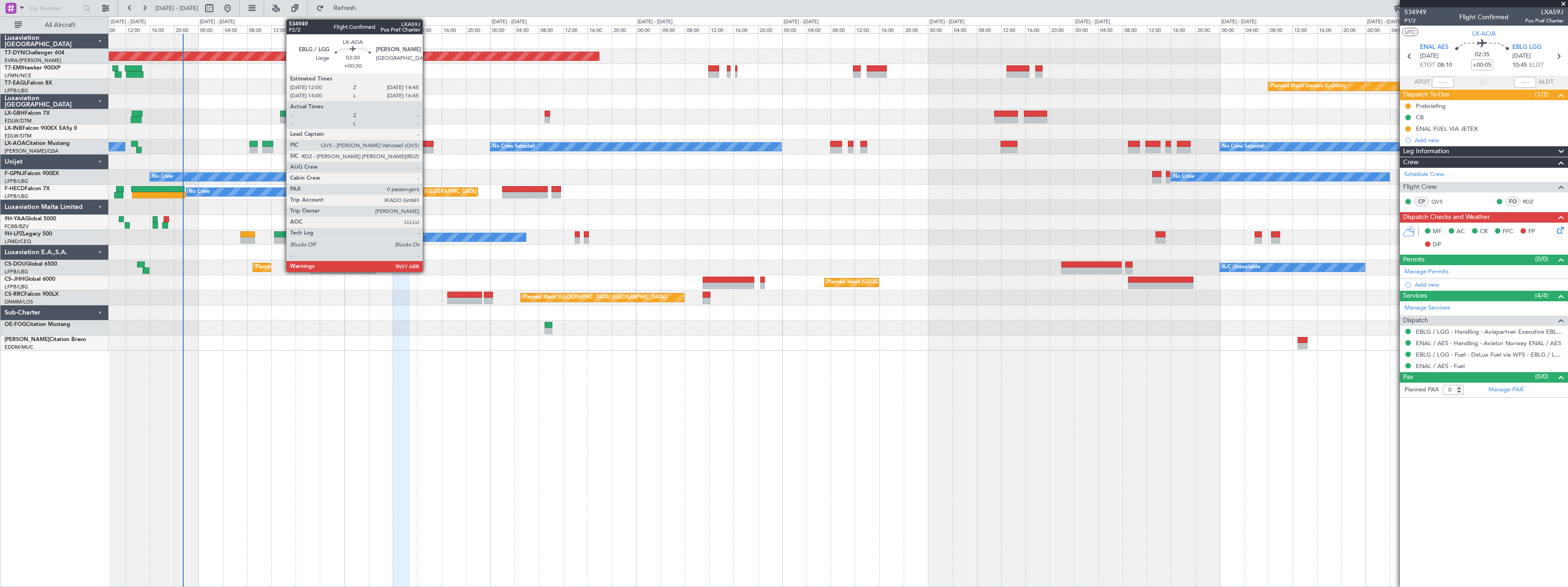
click at [427, 146] on div at bounding box center [425, 144] width 17 height 6
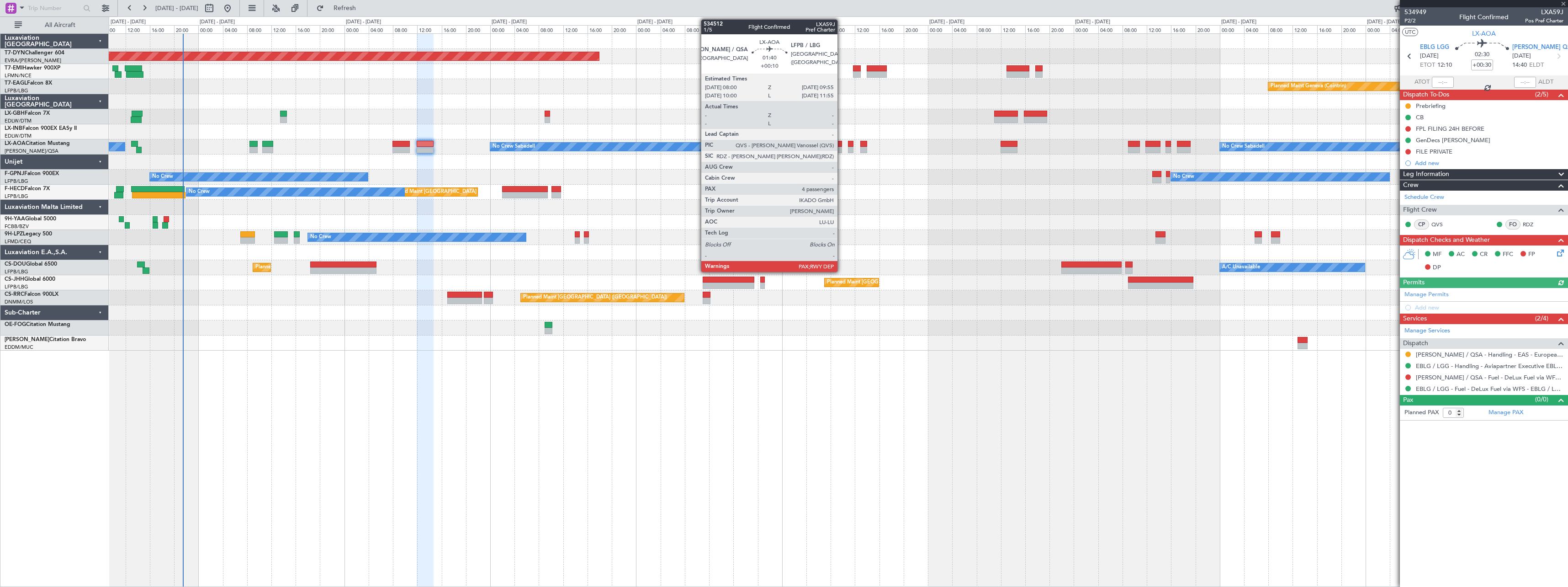
click at [839, 143] on div at bounding box center [836, 144] width 12 height 6
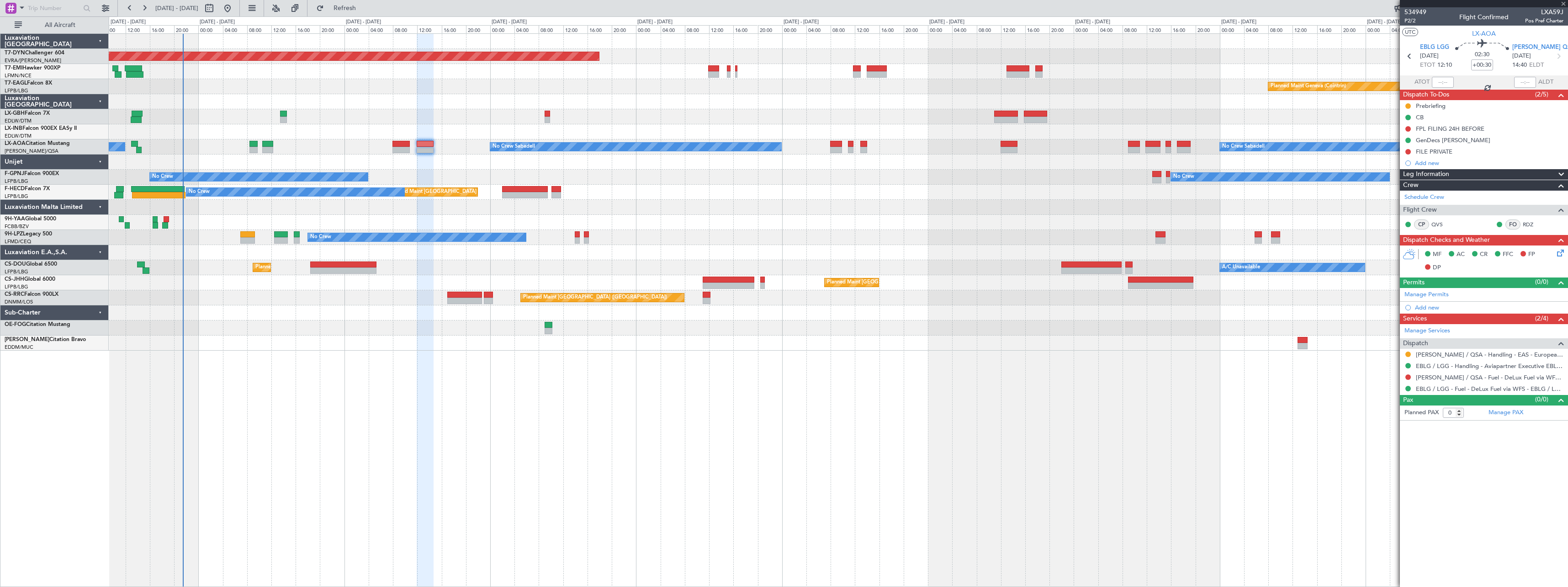
type input "+00:10"
type input "4"
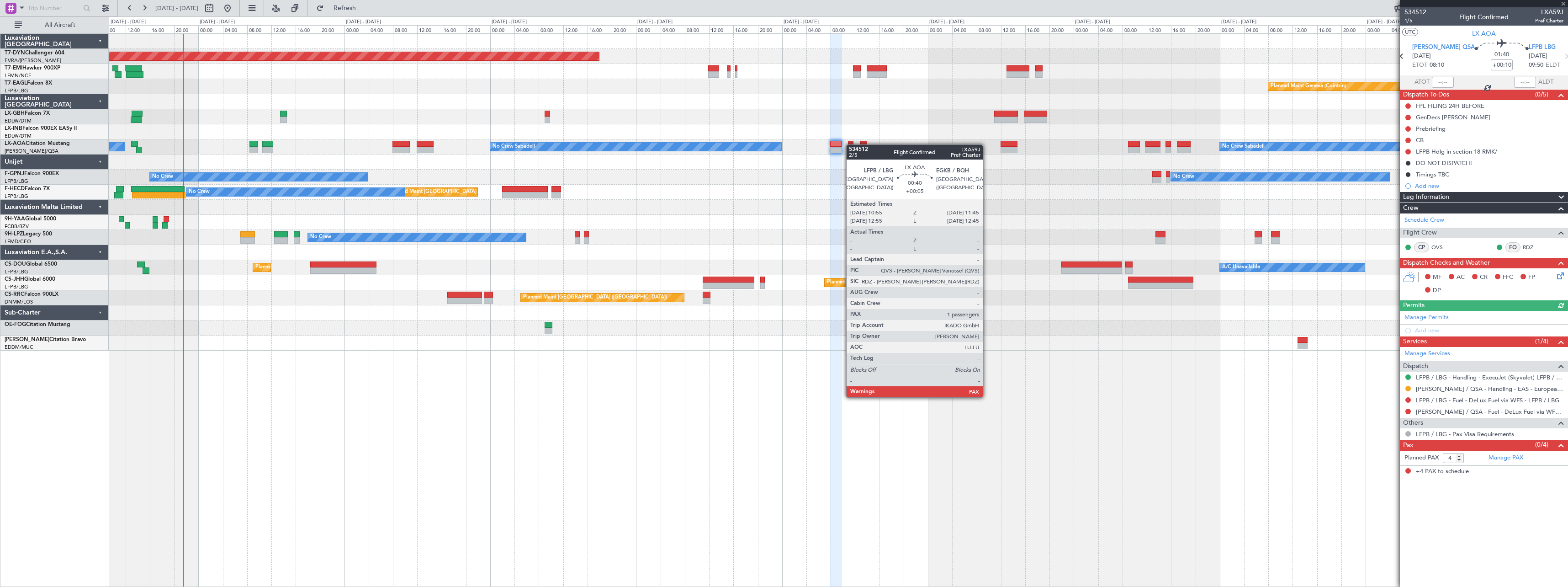
click at [851, 145] on div at bounding box center [851, 144] width 6 height 6
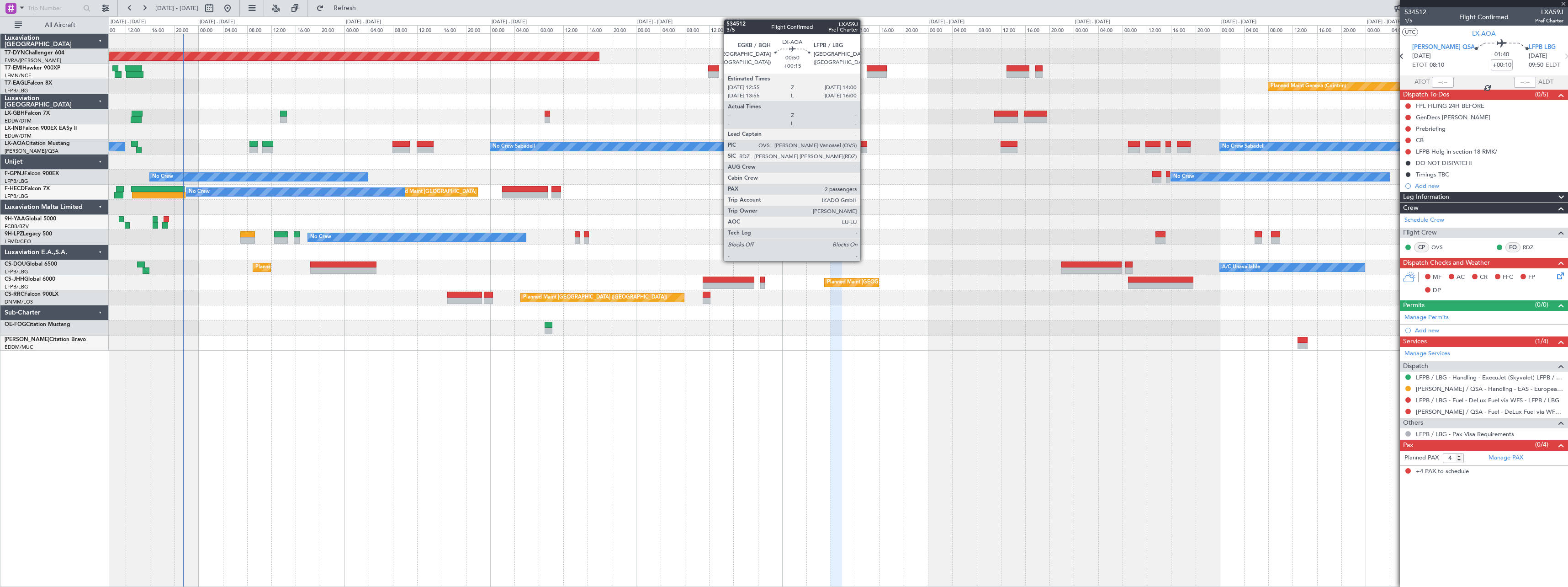
type input "+00:05"
type input "1"
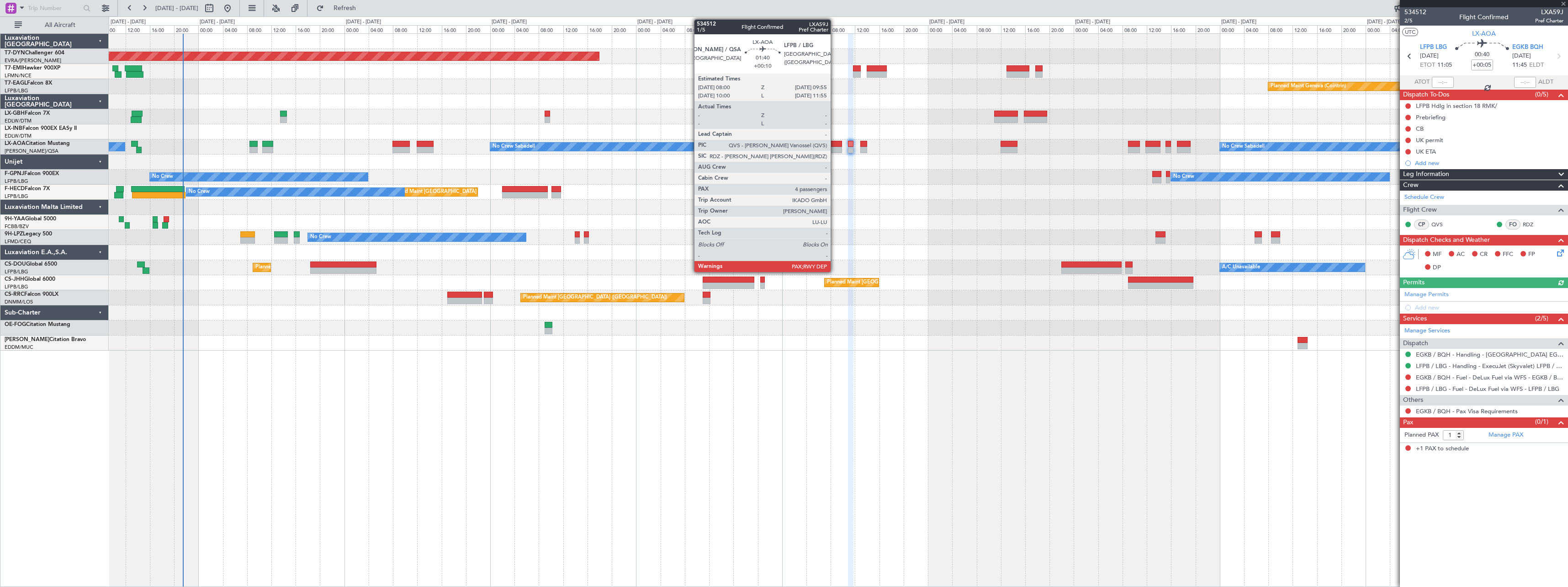
click at [835, 141] on div at bounding box center [836, 144] width 12 height 6
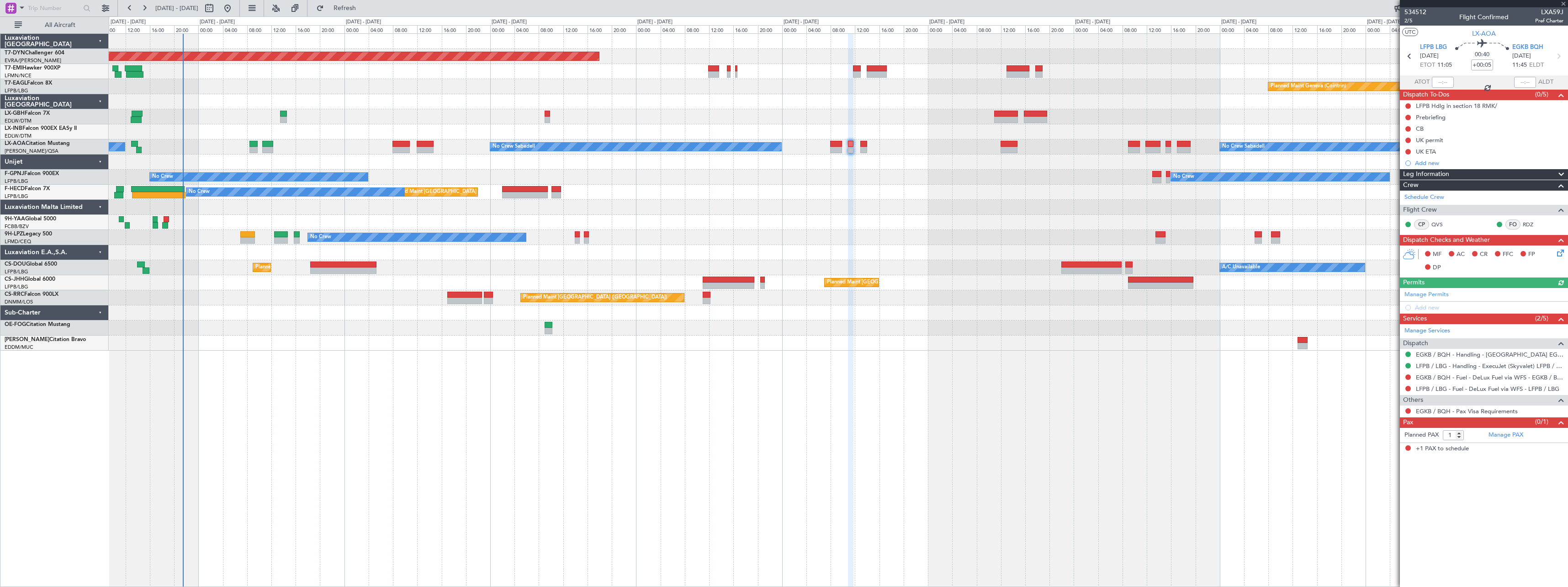
type input "+00:10"
type input "4"
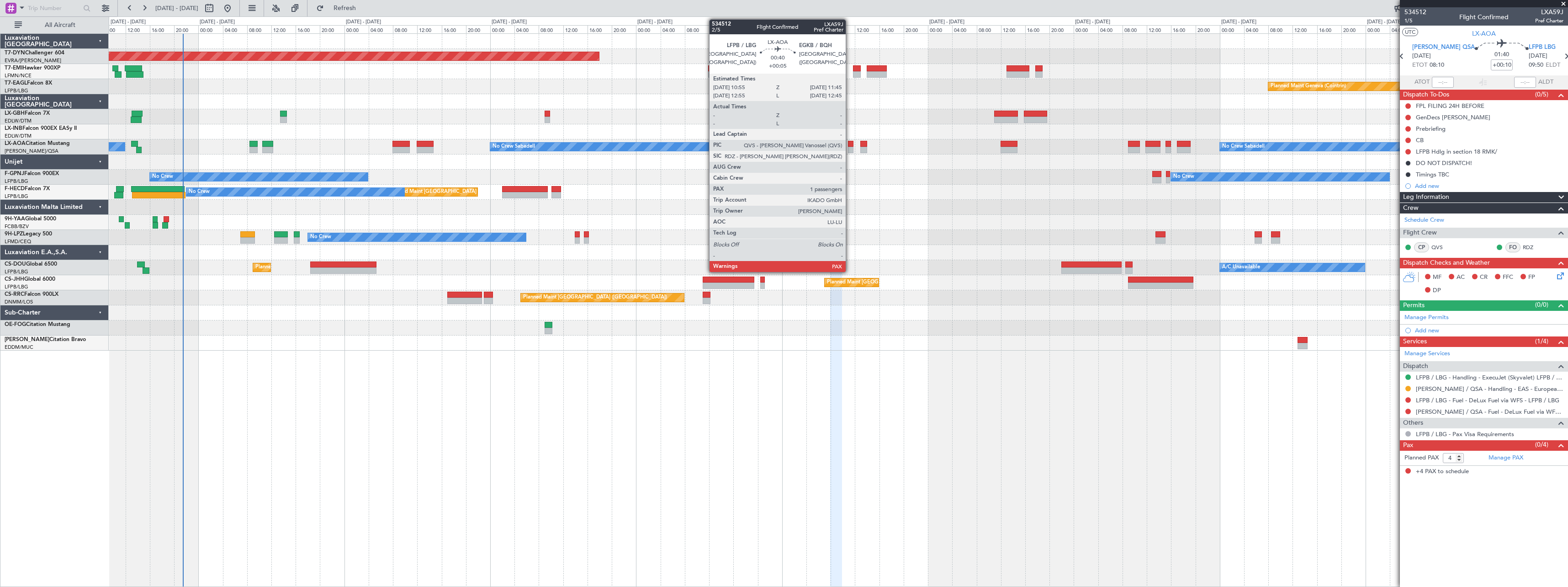
click at [850, 143] on div at bounding box center [851, 144] width 6 height 6
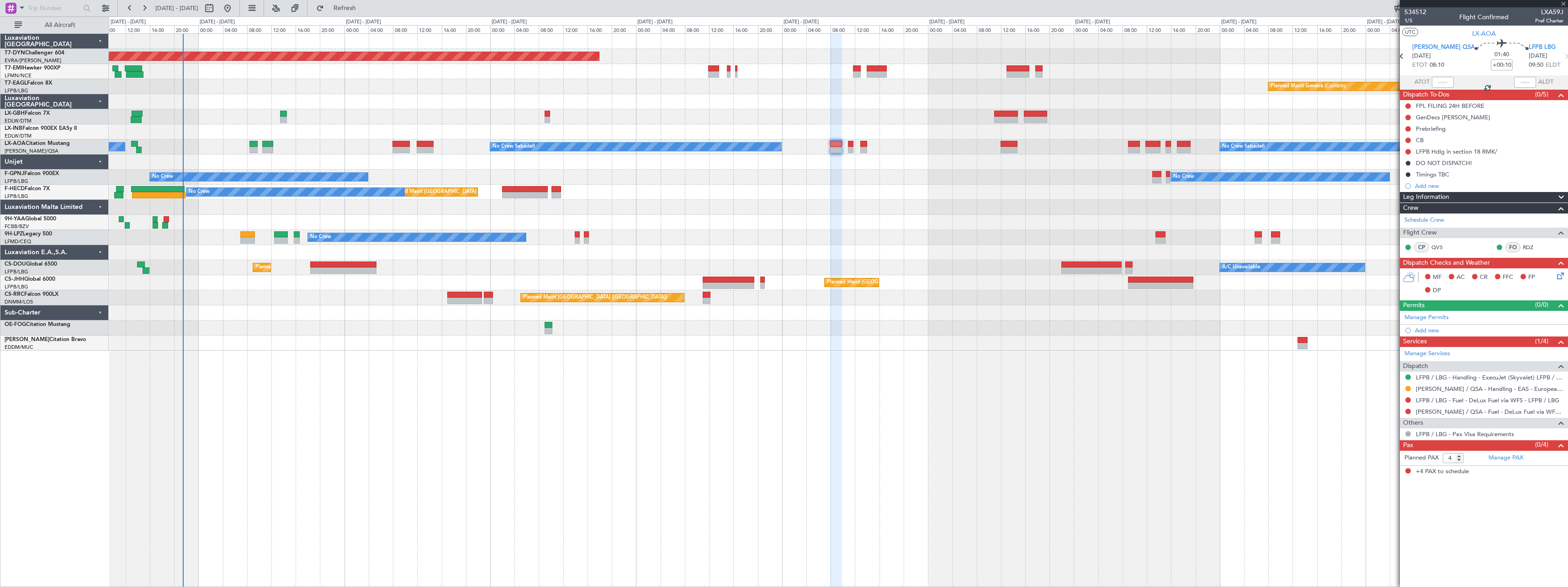
type input "+00:05"
type input "1"
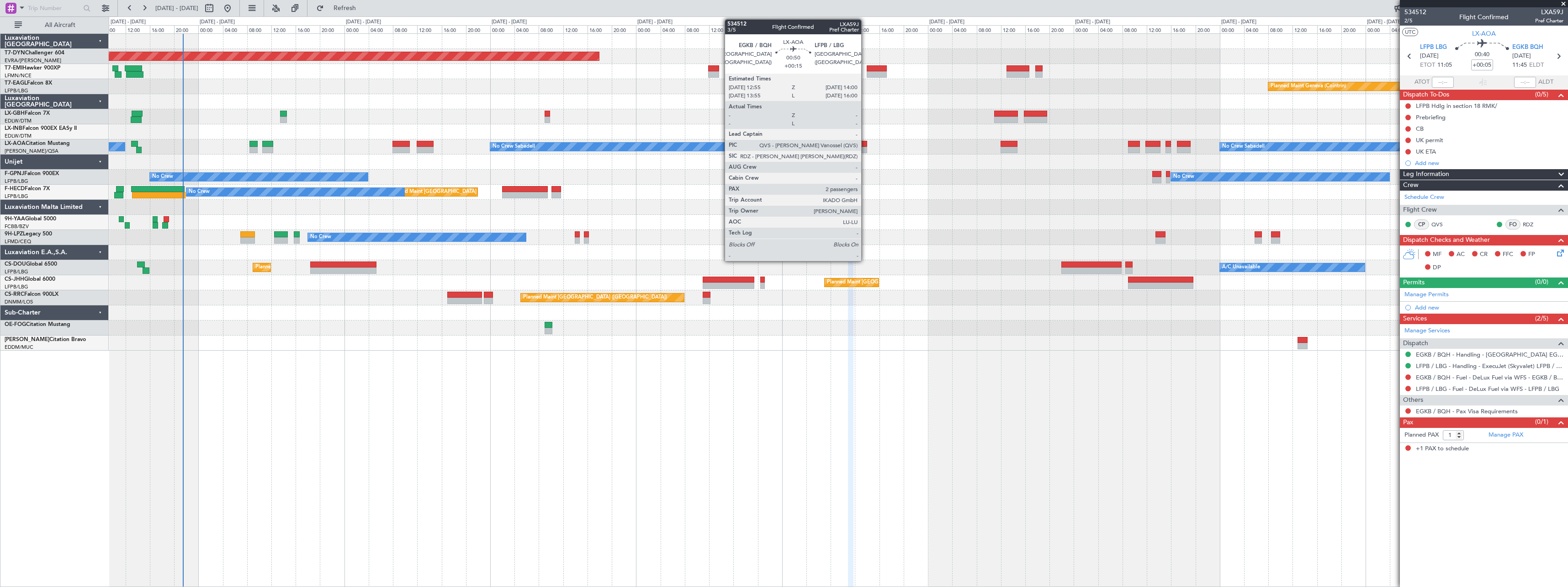
click at [865, 143] on div at bounding box center [864, 144] width 7 height 6
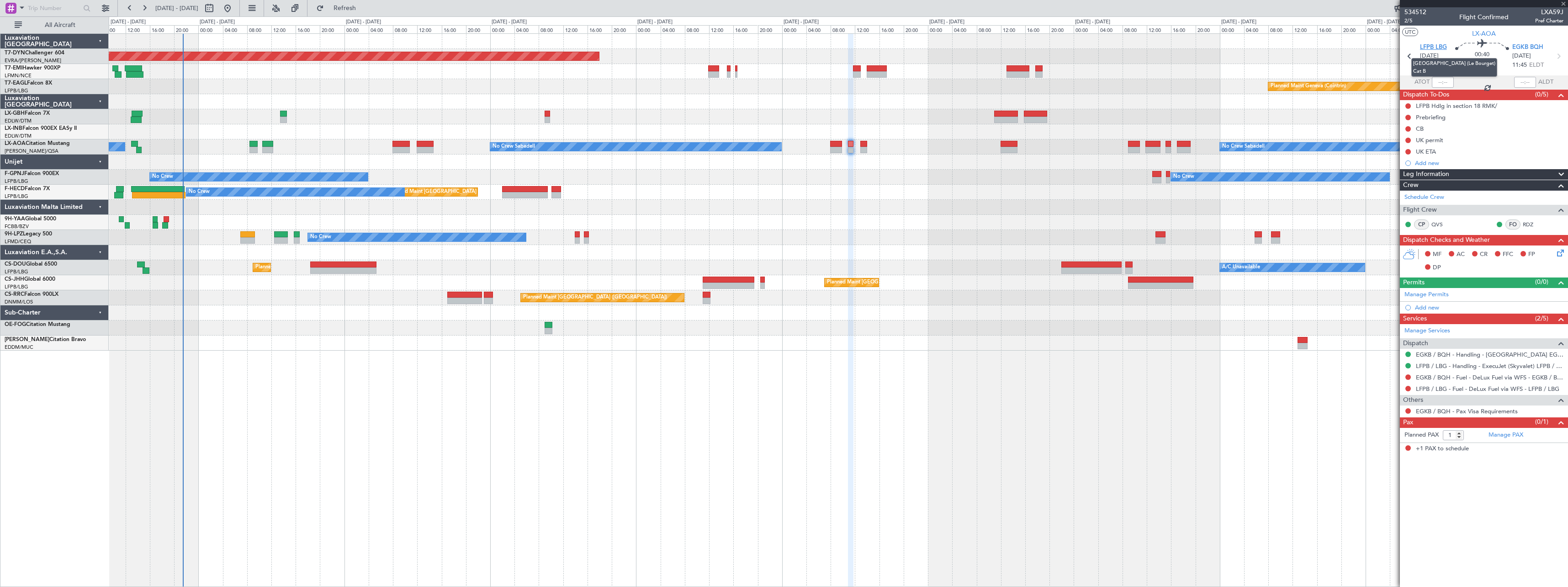
type input "+00:15"
type input "2"
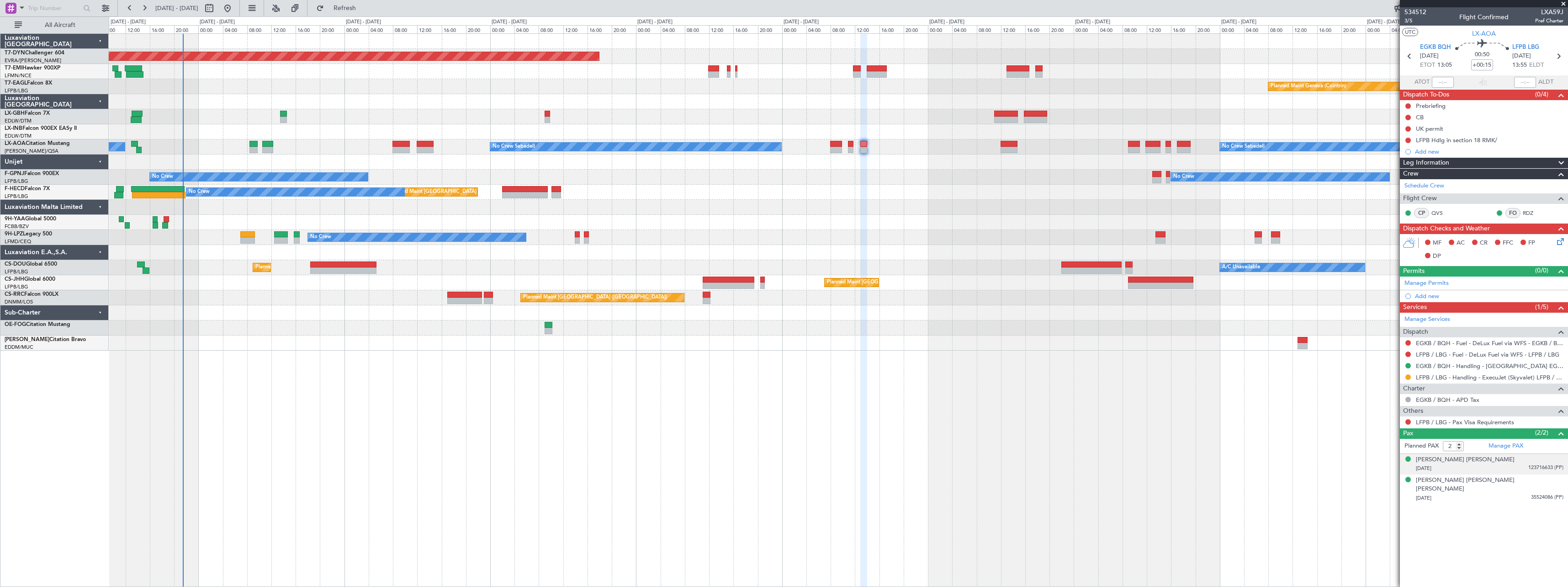
click at [1510, 459] on div "[PERSON_NAME] [PERSON_NAME] [DATE] 123716633 (PP)" at bounding box center [1490, 464] width 148 height 18
click at [1485, 516] on div "[DATE] 35524086 (PP)" at bounding box center [1490, 521] width 148 height 9
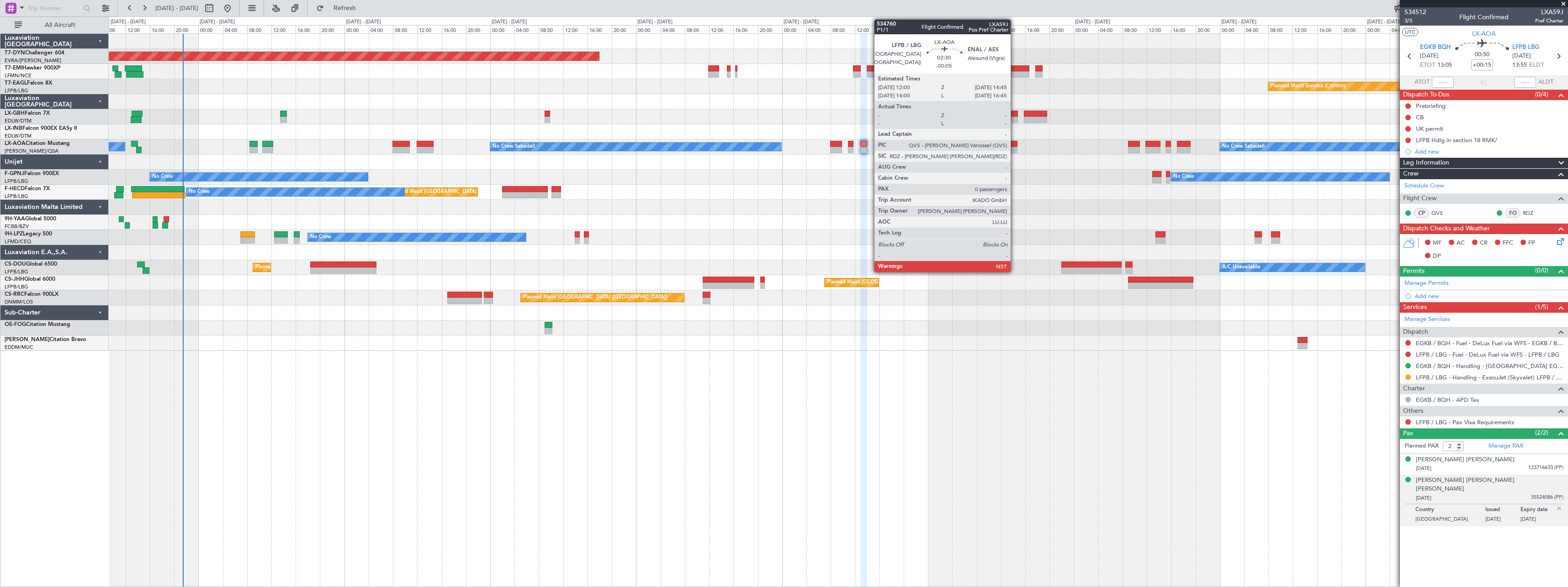
click at [1015, 143] on div at bounding box center [1009, 144] width 17 height 6
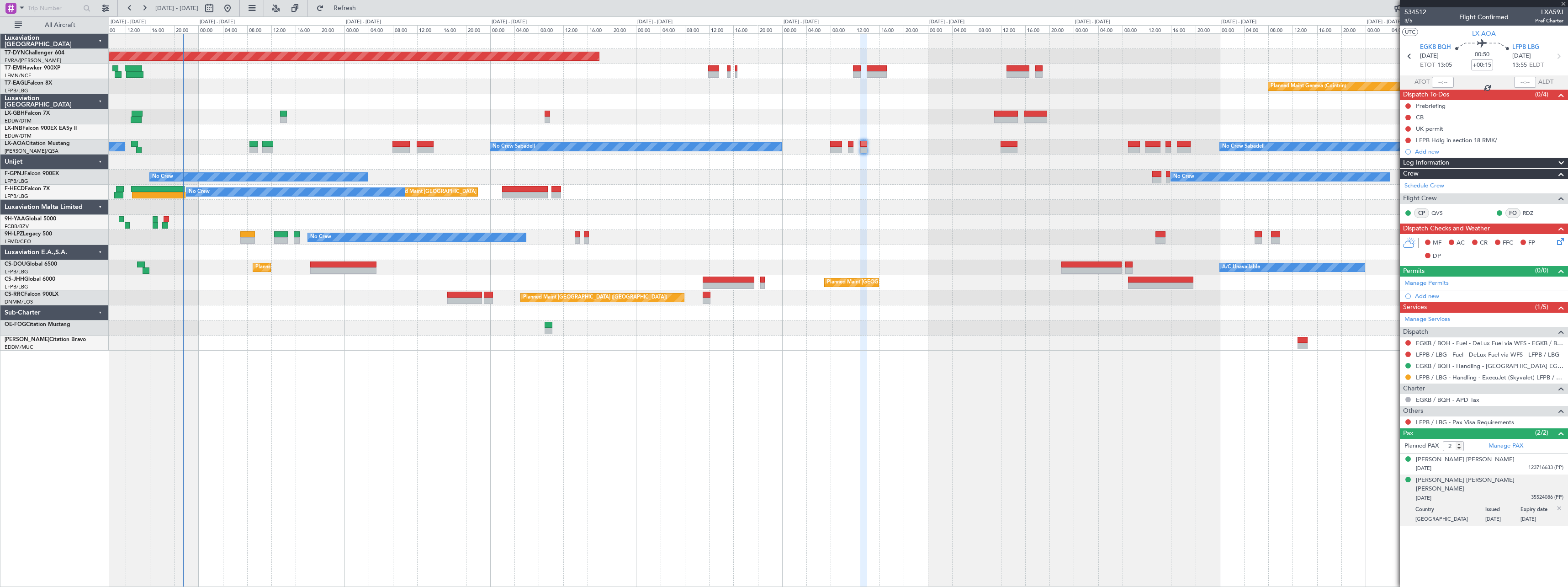
type input "-00:05"
type input "0"
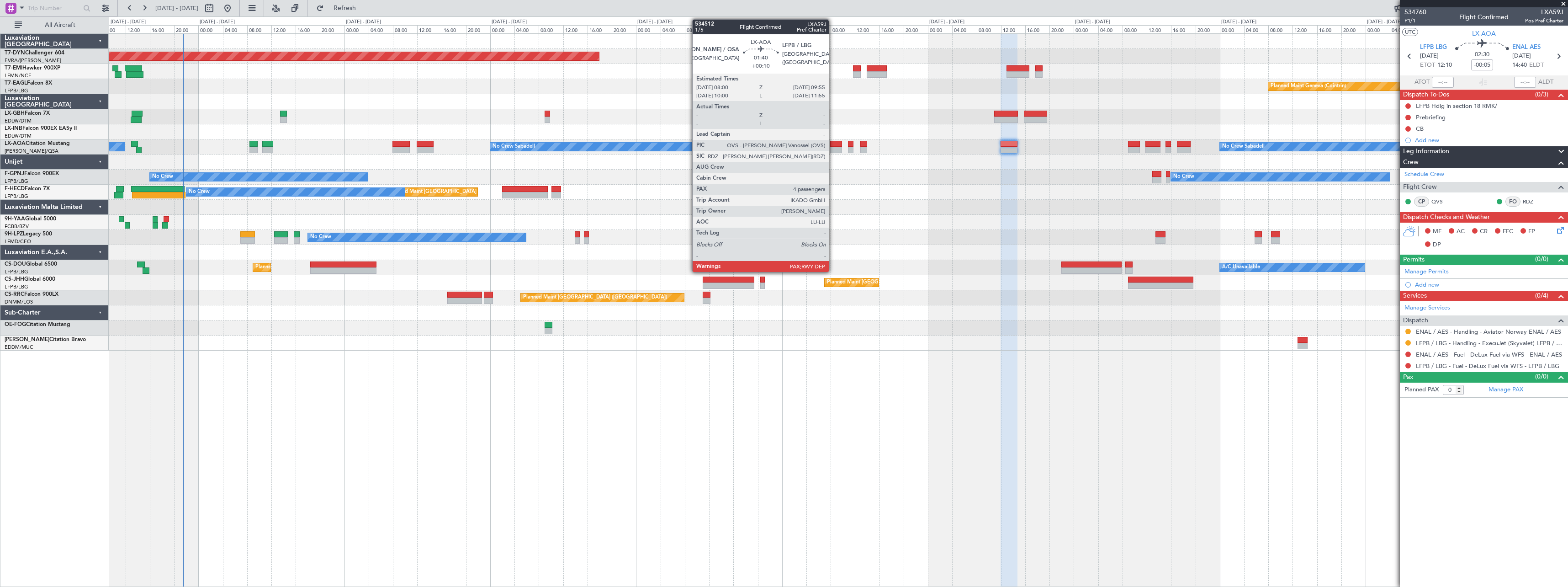
click at [833, 145] on div at bounding box center [836, 144] width 12 height 6
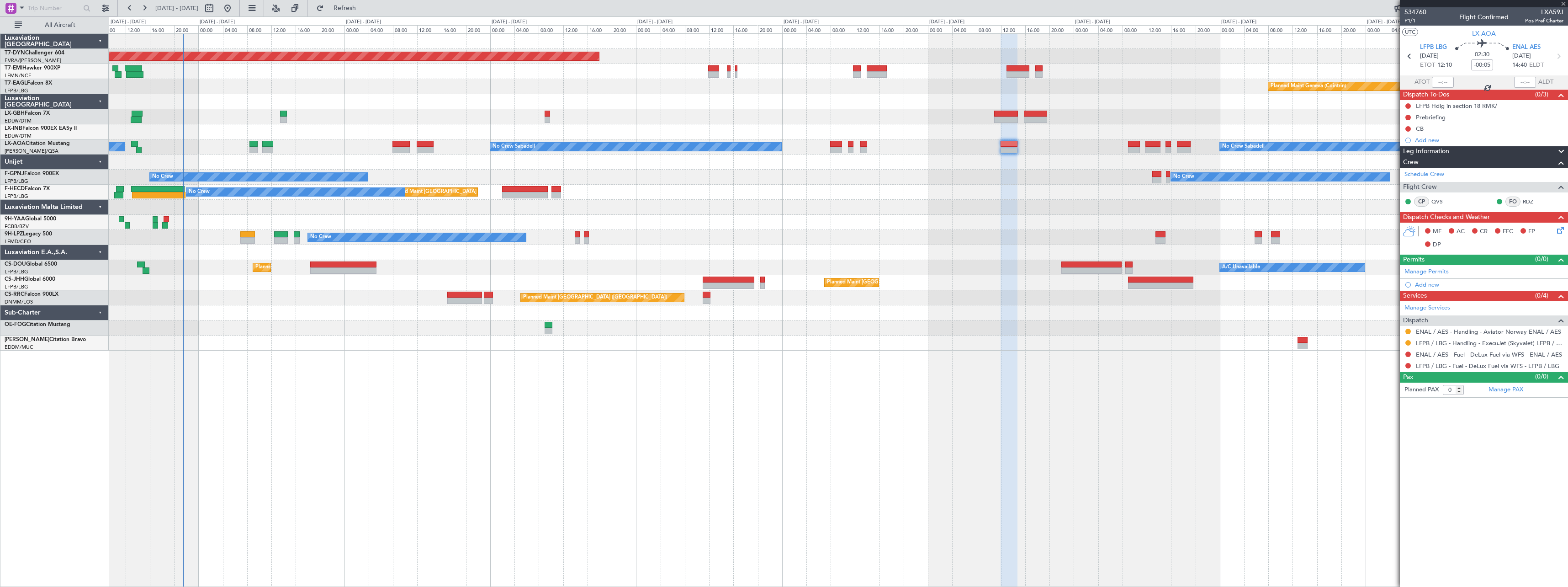
type input "+00:10"
type input "4"
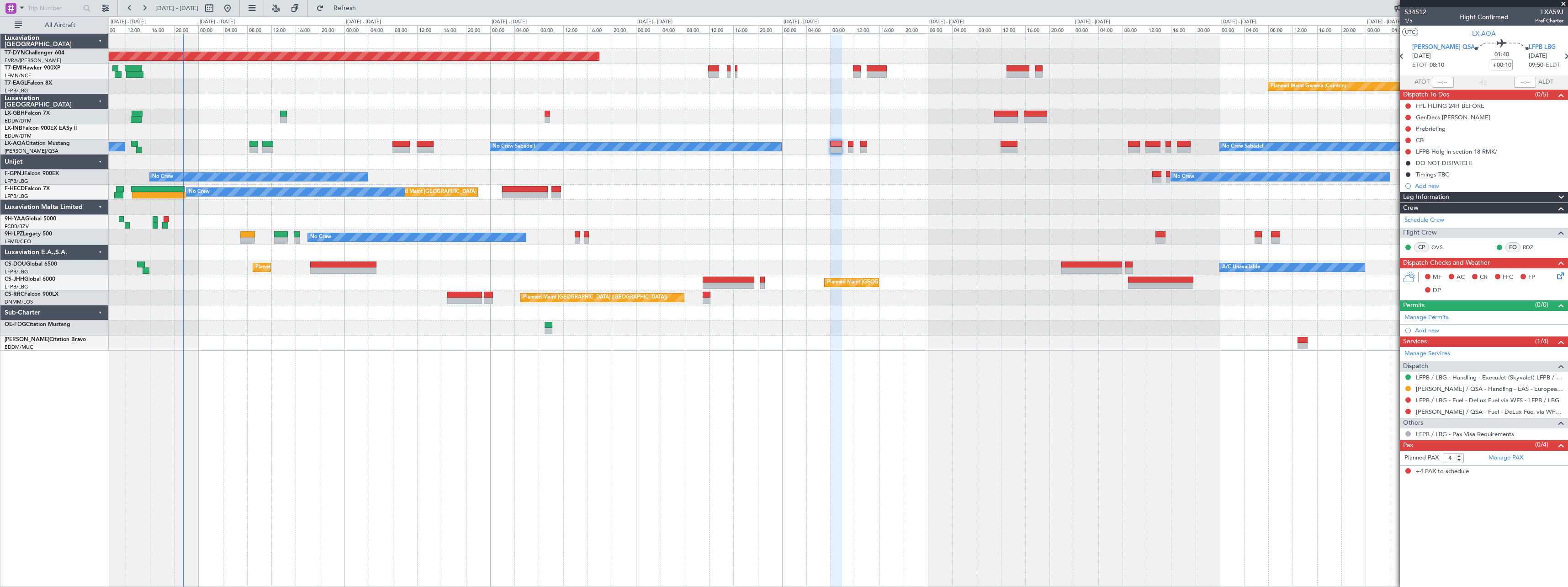
click at [854, 146] on div "No Crew Luxembourg (Findel) No Crew Sabadell No Crew Sabadell" at bounding box center [838, 147] width 1459 height 15
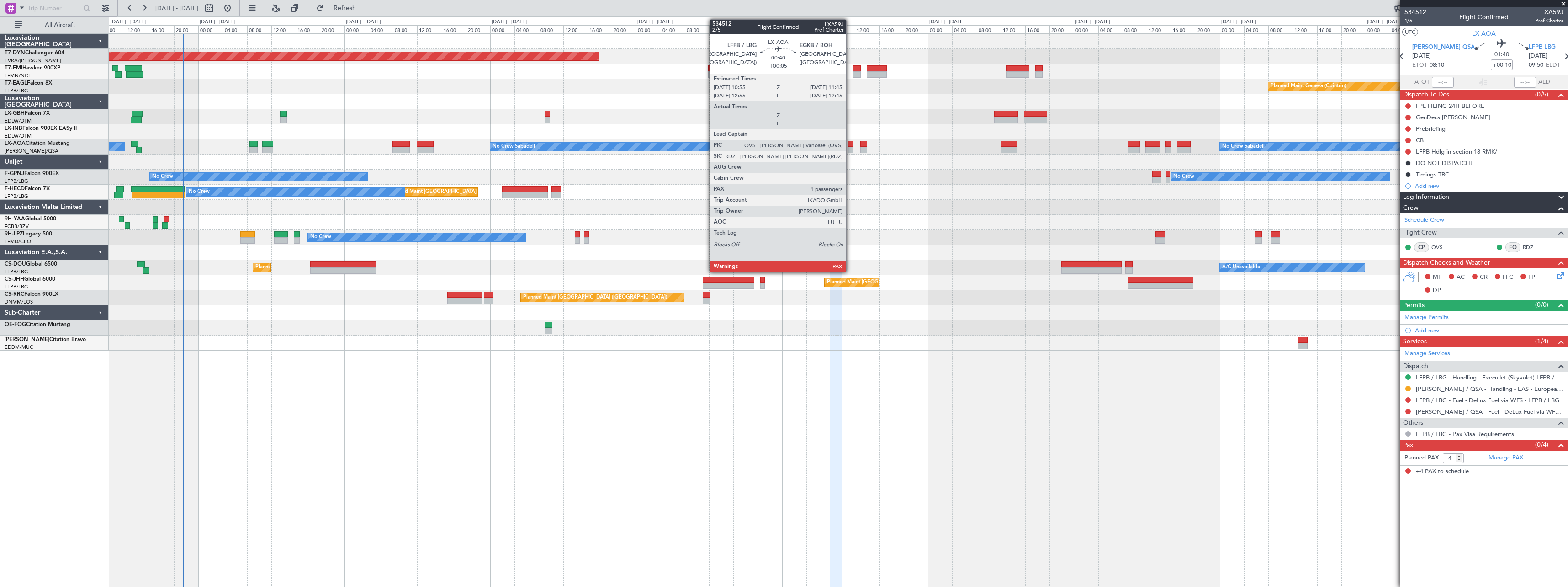
click at [851, 146] on div at bounding box center [851, 144] width 6 height 6
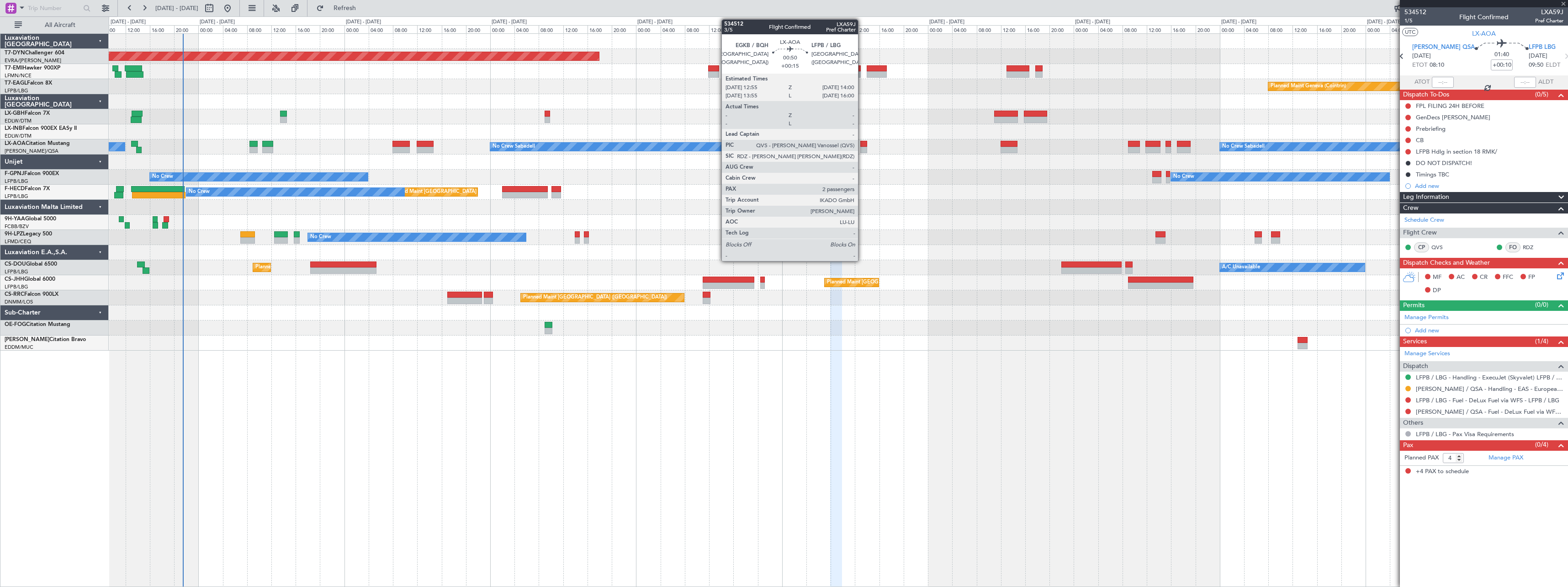
type input "+00:05"
type input "1"
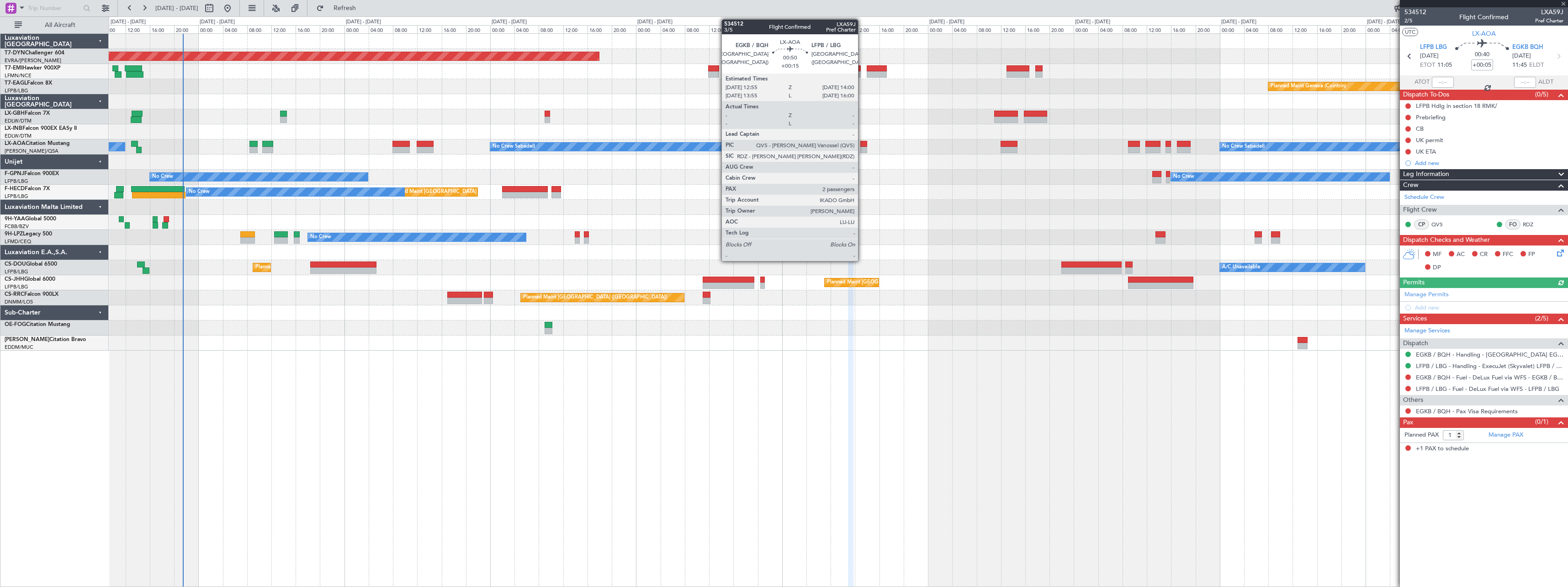
click at [862, 145] on div at bounding box center [864, 144] width 7 height 6
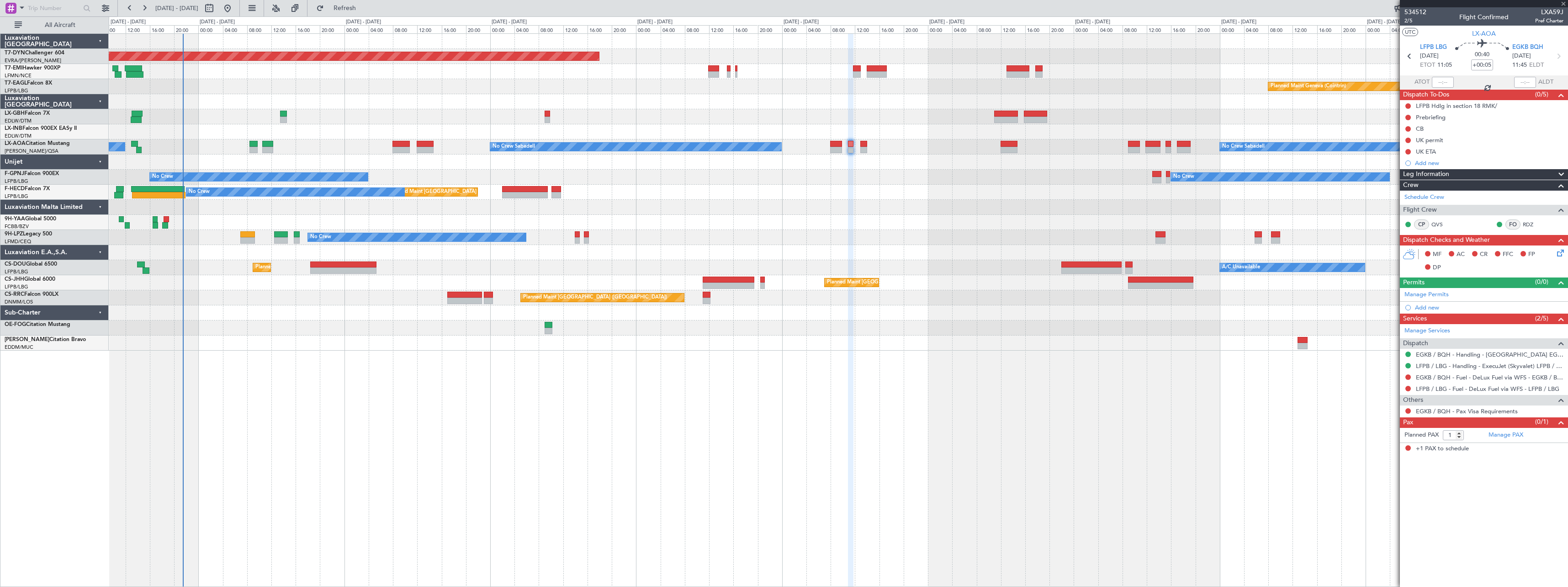
type input "+00:15"
type input "2"
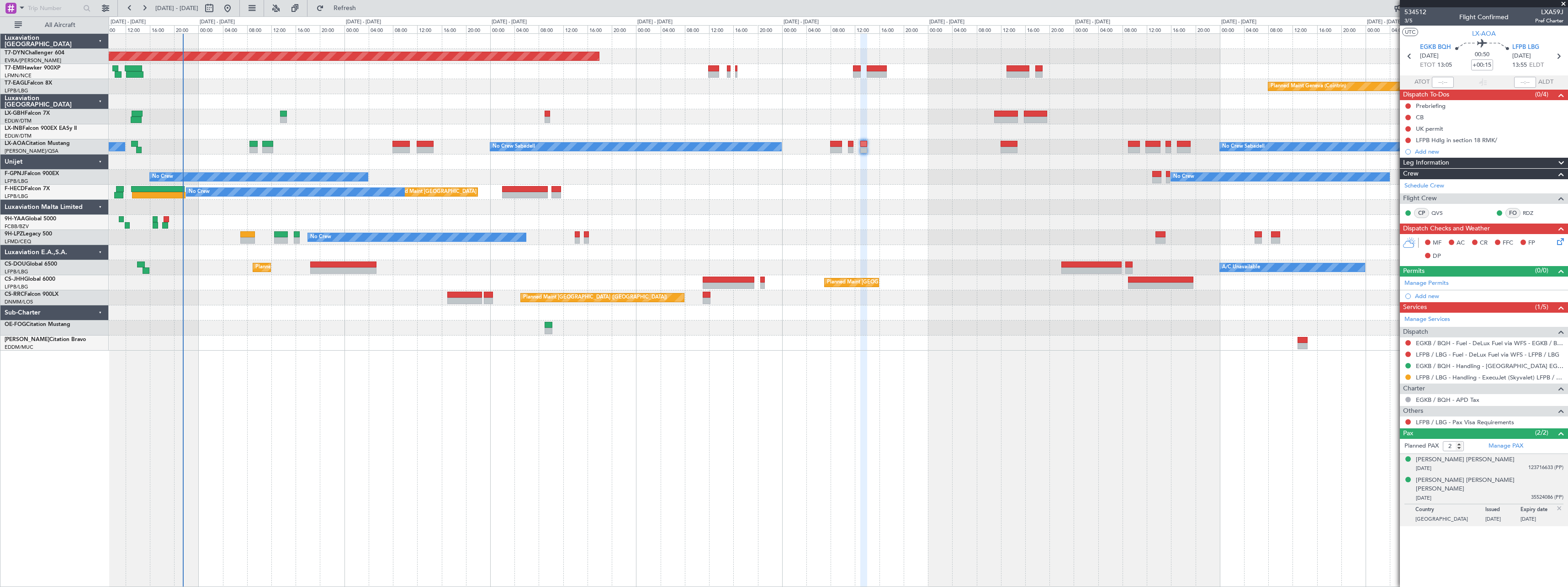
click at [1533, 461] on div "[PERSON_NAME] [PERSON_NAME] [DATE] 123716633 (PP)" at bounding box center [1490, 464] width 148 height 18
click at [1531, 516] on span "35524086 (PP)" at bounding box center [1547, 520] width 32 height 8
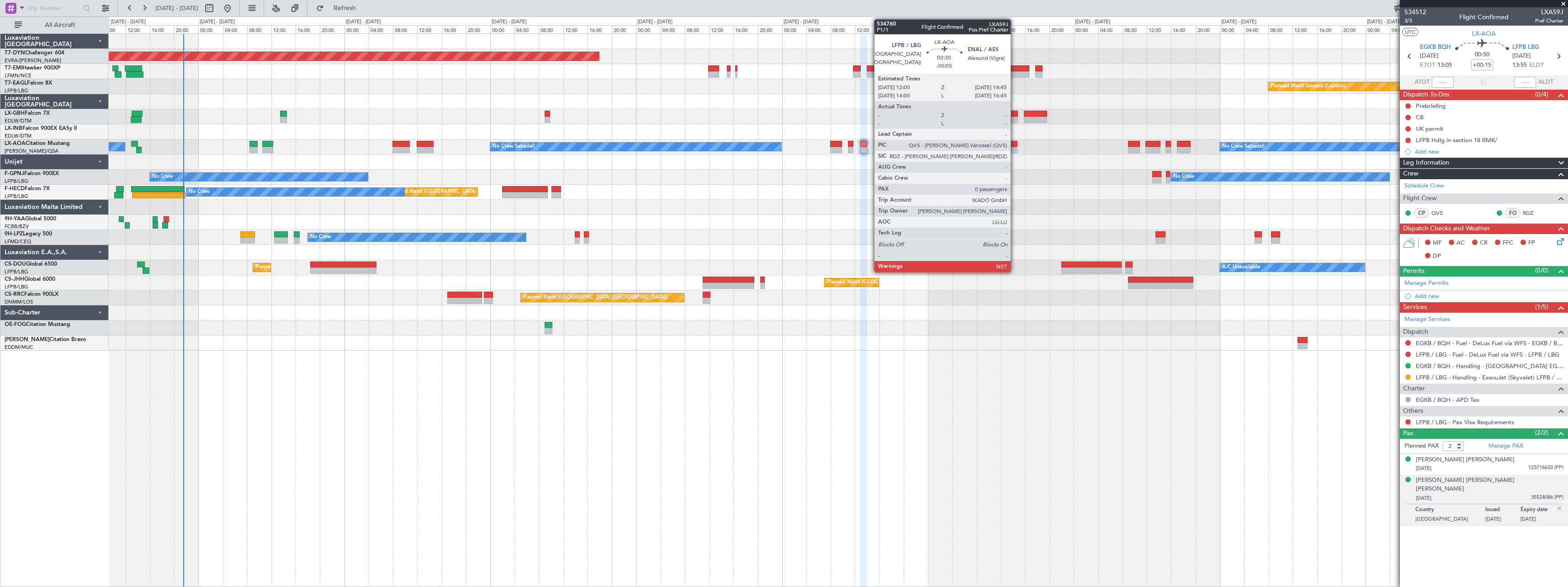
click at [1015, 146] on div at bounding box center [1009, 144] width 17 height 6
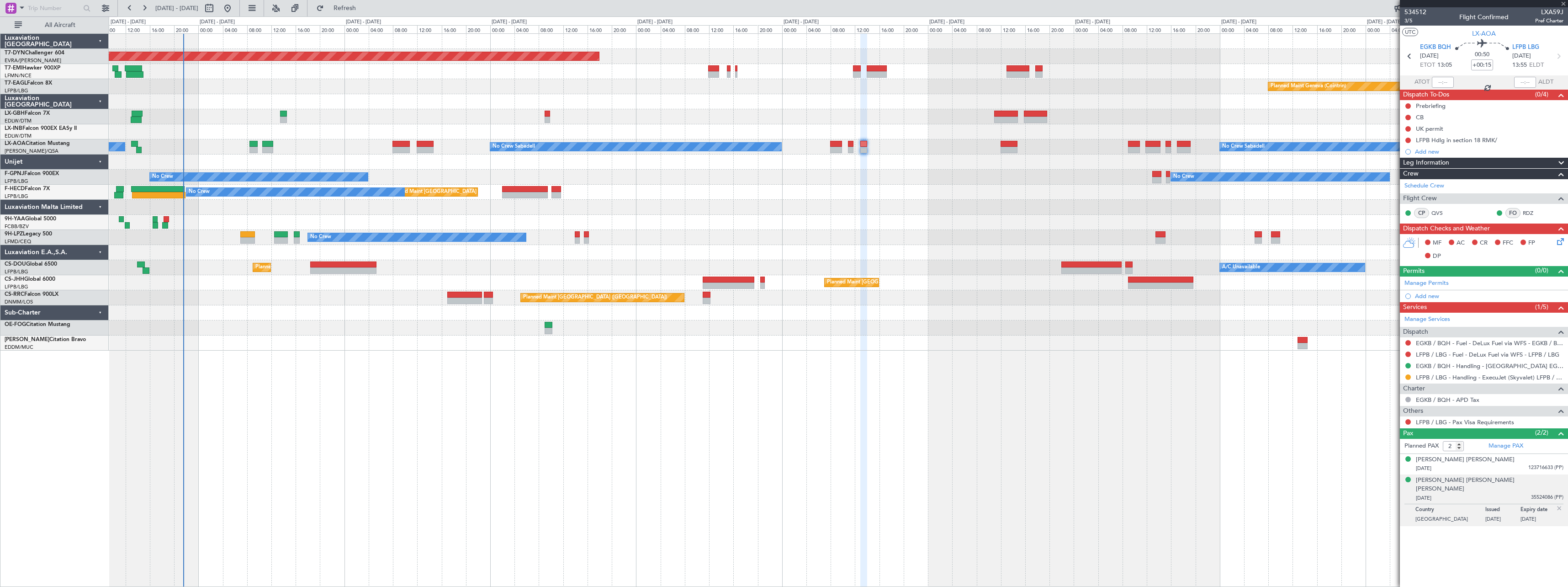
type input "-00:05"
type input "0"
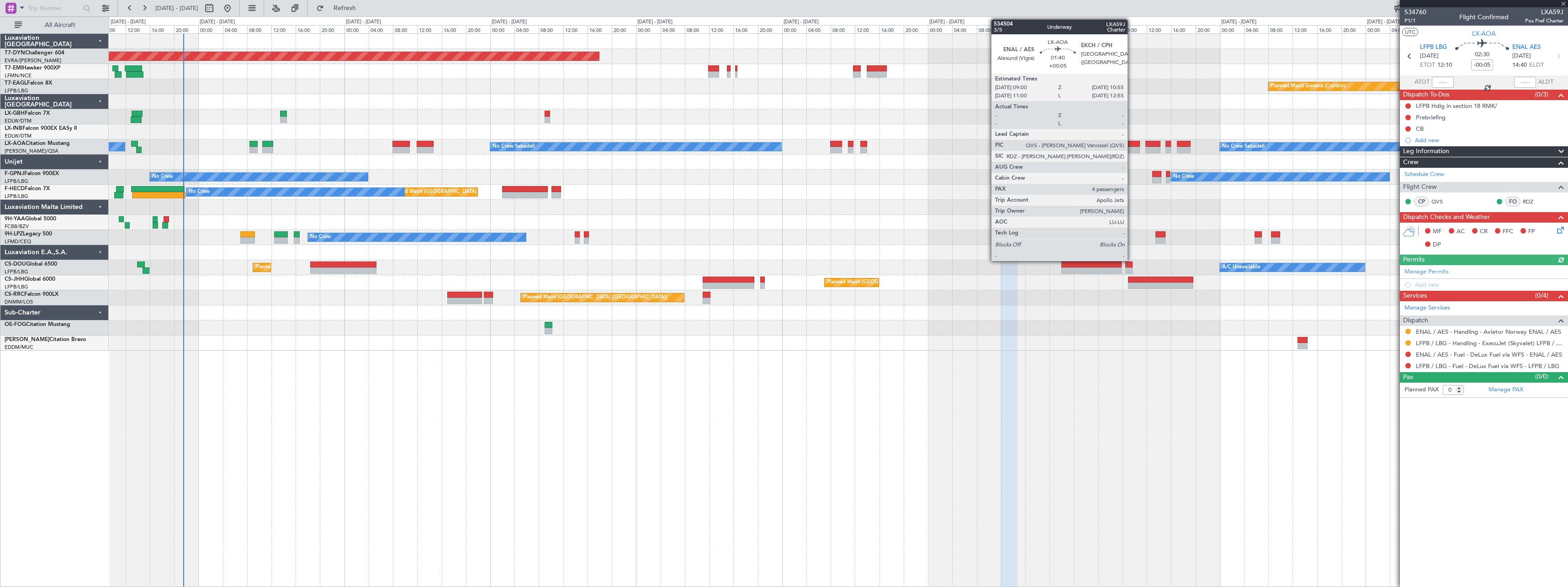
click at [1132, 145] on div at bounding box center [1134, 144] width 12 height 6
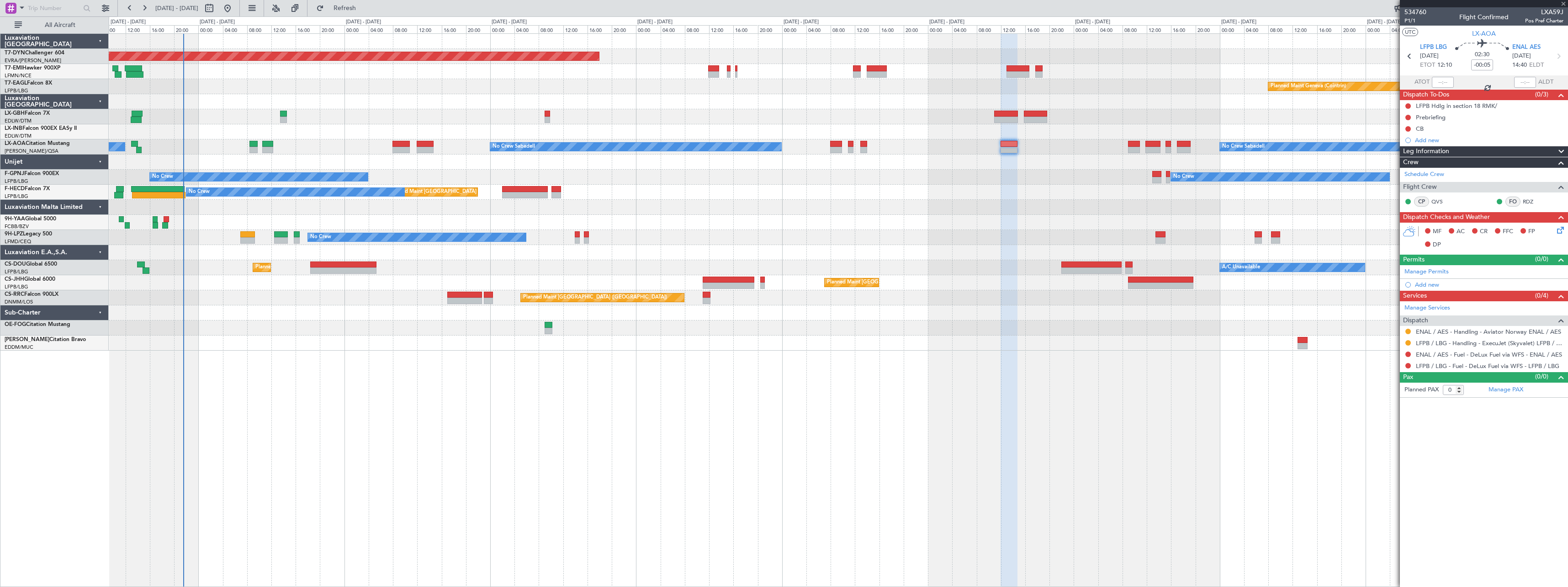
type input "+00:05"
type input "4"
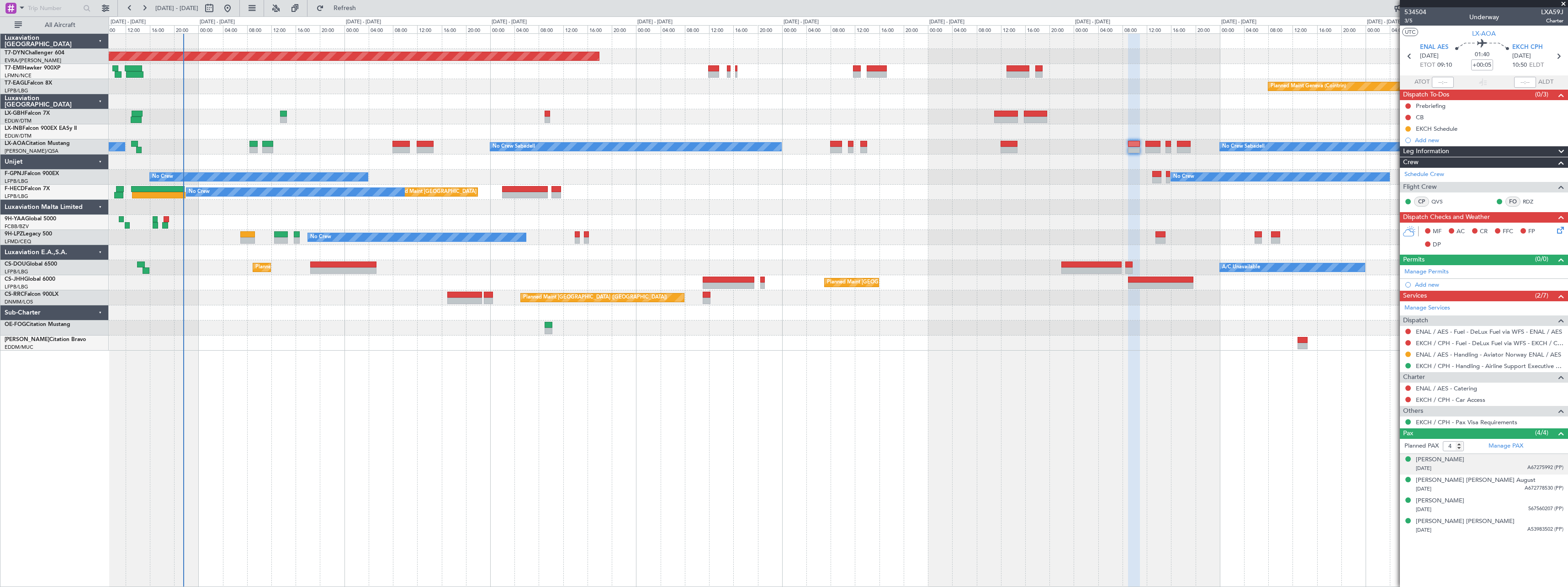
click at [1510, 461] on div "[PERSON_NAME] [DATE] A67275992 (PP)" at bounding box center [1490, 464] width 148 height 18
click at [1501, 502] on div "[PERSON_NAME] [PERSON_NAME] August [DATE] A672778530 (PP)" at bounding box center [1490, 507] width 148 height 18
click at [1503, 526] on div "[PERSON_NAME] [DATE] 567560207 (PP)" at bounding box center [1490, 528] width 148 height 18
click at [1499, 550] on div "[DATE] A53983502 (PP)" at bounding box center [1490, 552] width 148 height 9
click at [1500, 483] on div "[PERSON_NAME] [PERSON_NAME] August [DATE] A672778530 (PP)" at bounding box center [1490, 485] width 148 height 18
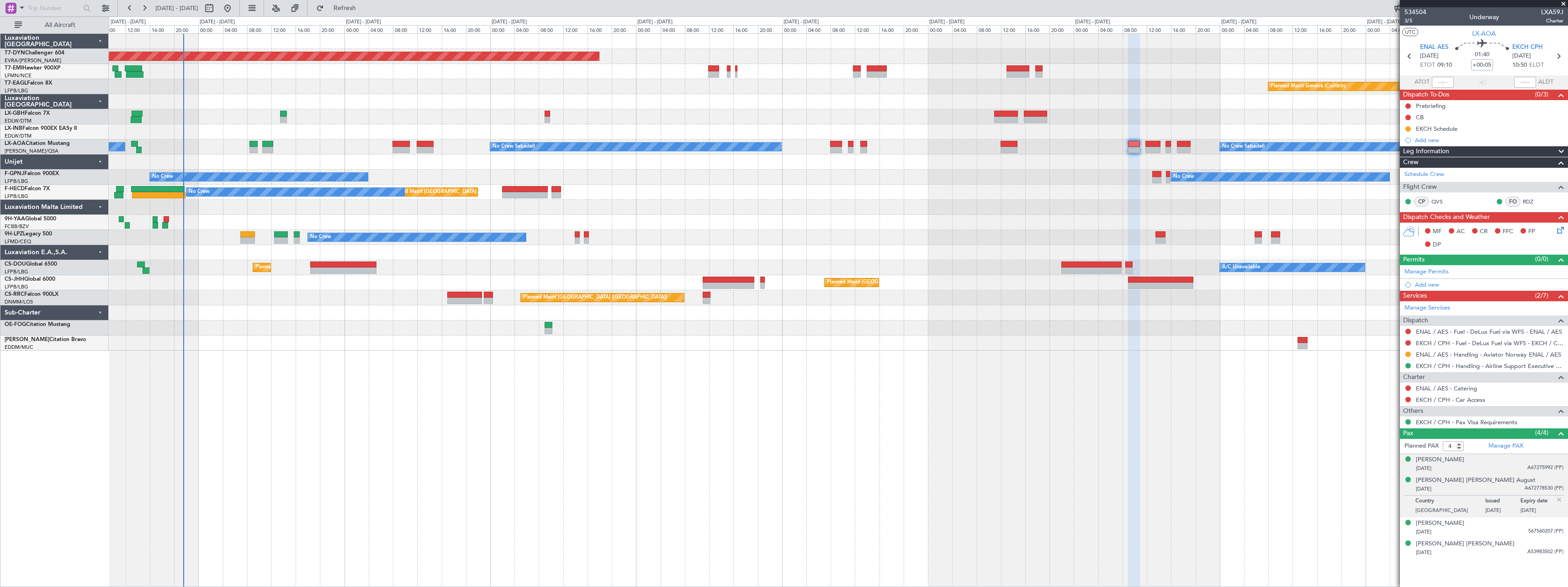
click at [1501, 465] on div "[DATE] A67275992 (PP)" at bounding box center [1490, 468] width 148 height 9
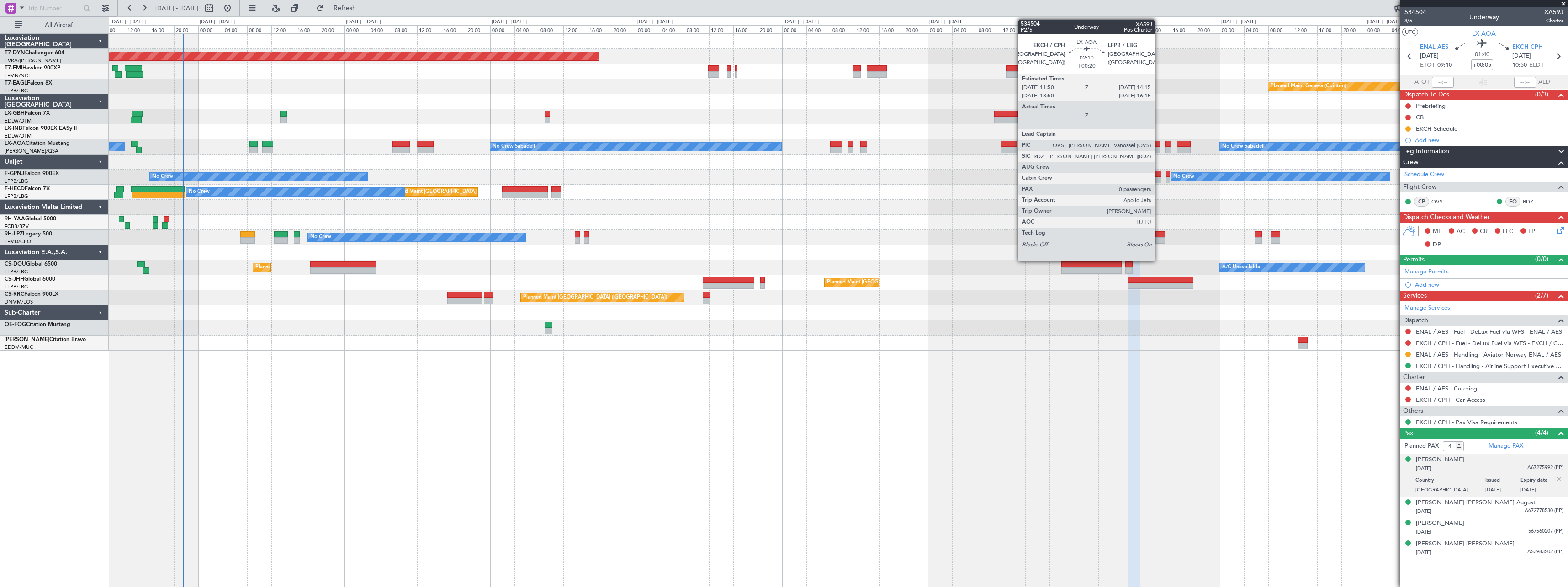
click at [1158, 141] on div at bounding box center [1153, 144] width 15 height 6
type input "+00:20"
type input "0"
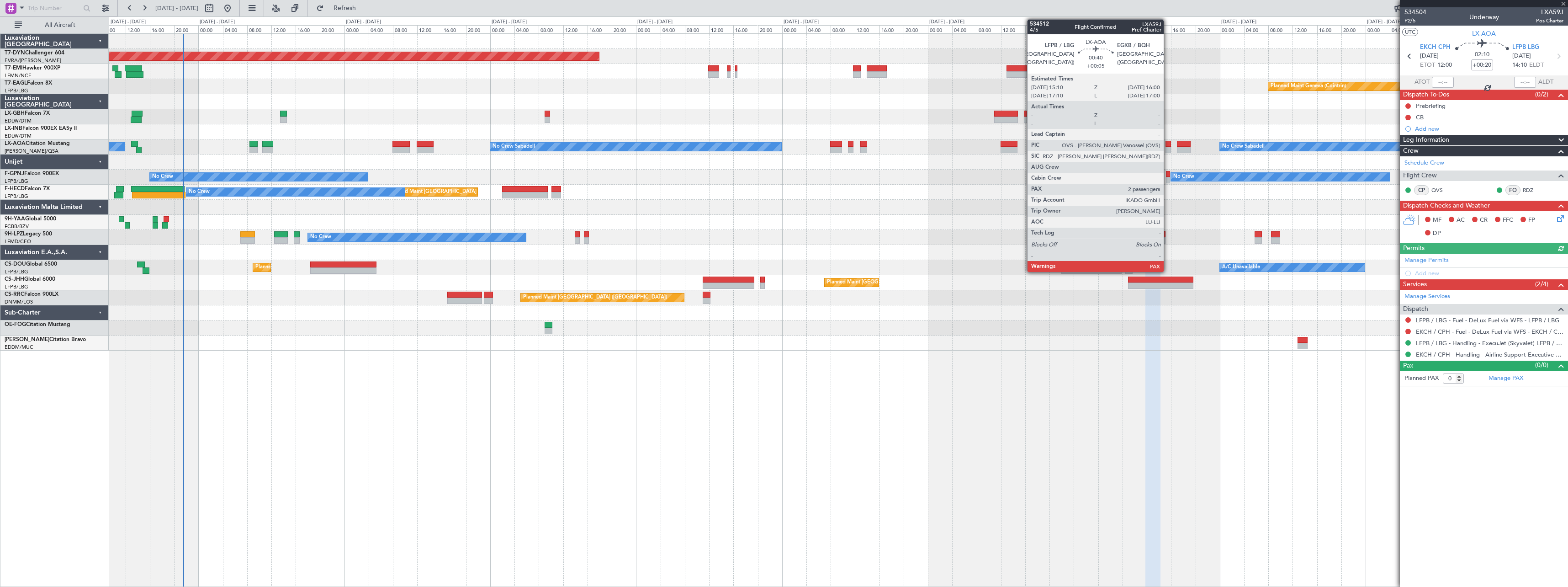
click at [1168, 145] on div at bounding box center [1168, 144] width 6 height 6
type input "+00:05"
type input "2"
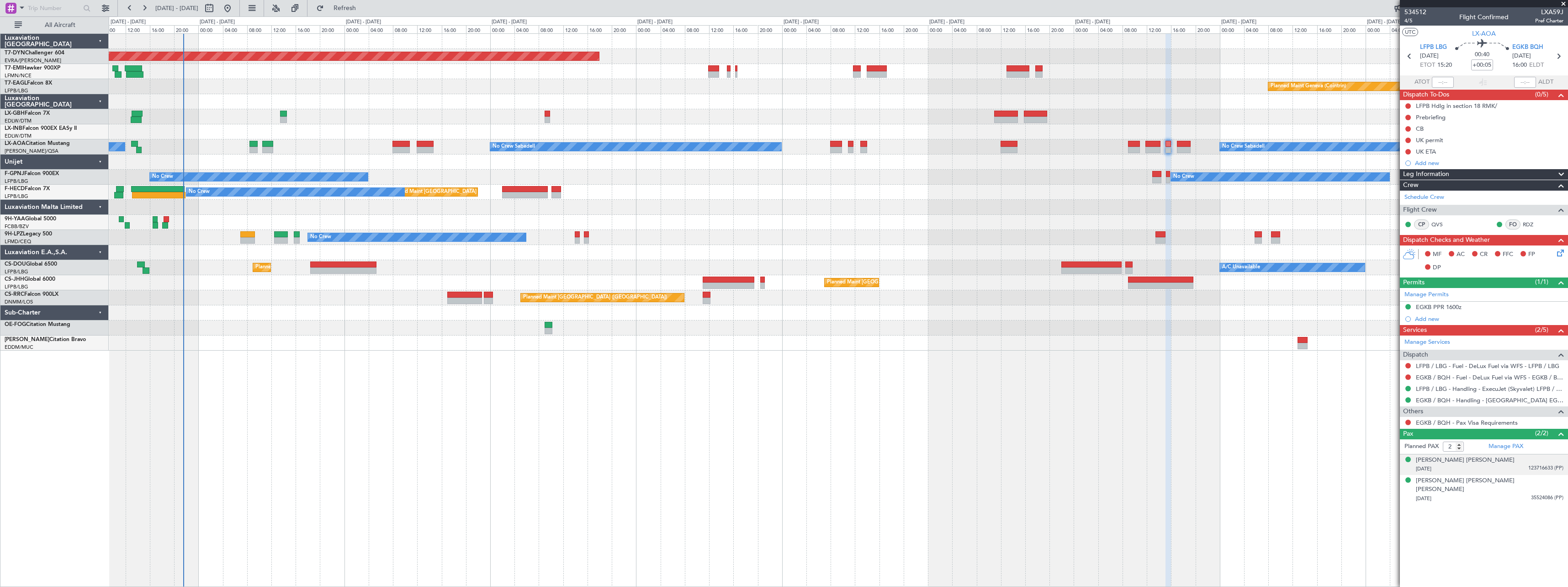
click at [1515, 468] on div "[DATE] 123716633 (PP)" at bounding box center [1490, 469] width 148 height 9
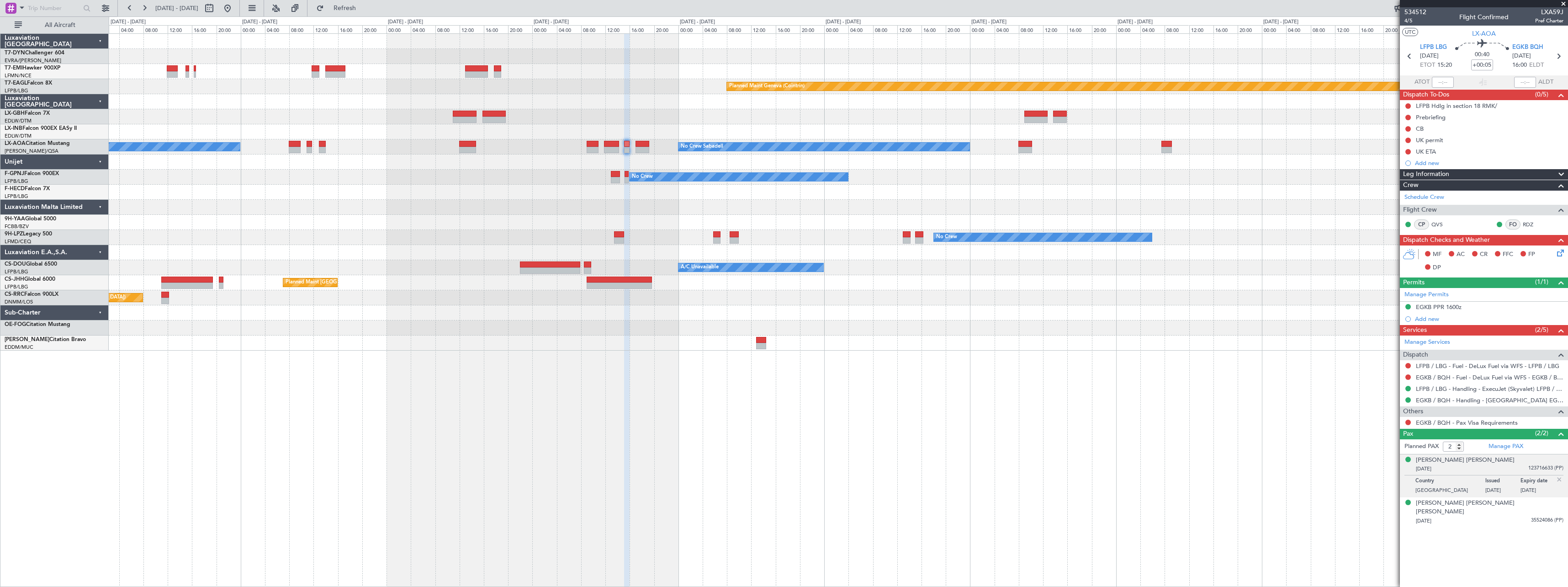
click at [724, 158] on div at bounding box center [838, 162] width 1459 height 15
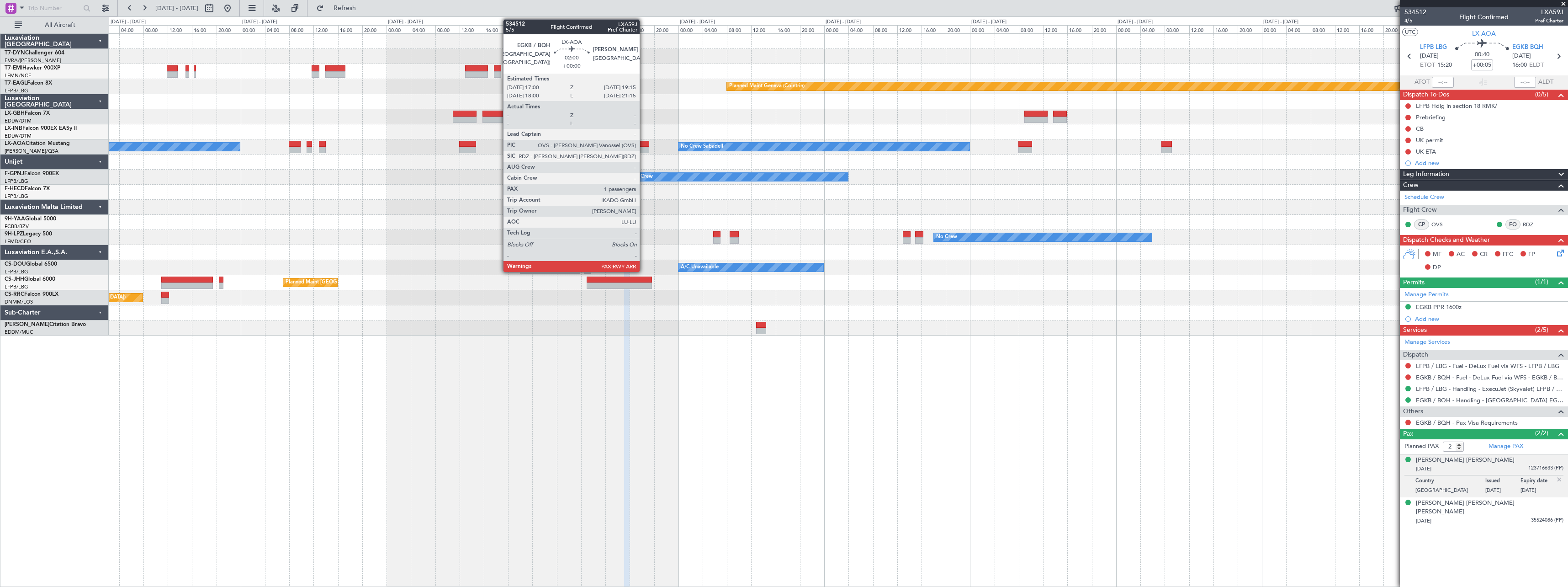
click at [644, 143] on div at bounding box center [642, 144] width 14 height 6
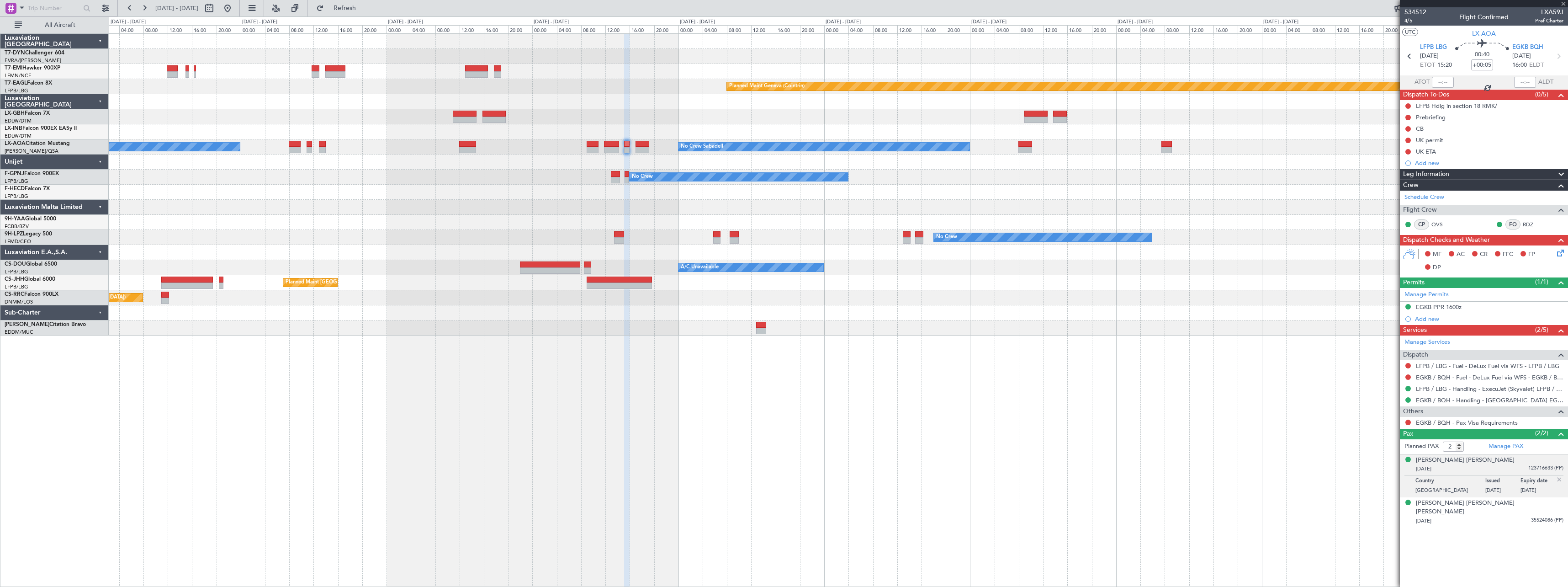
type input "1"
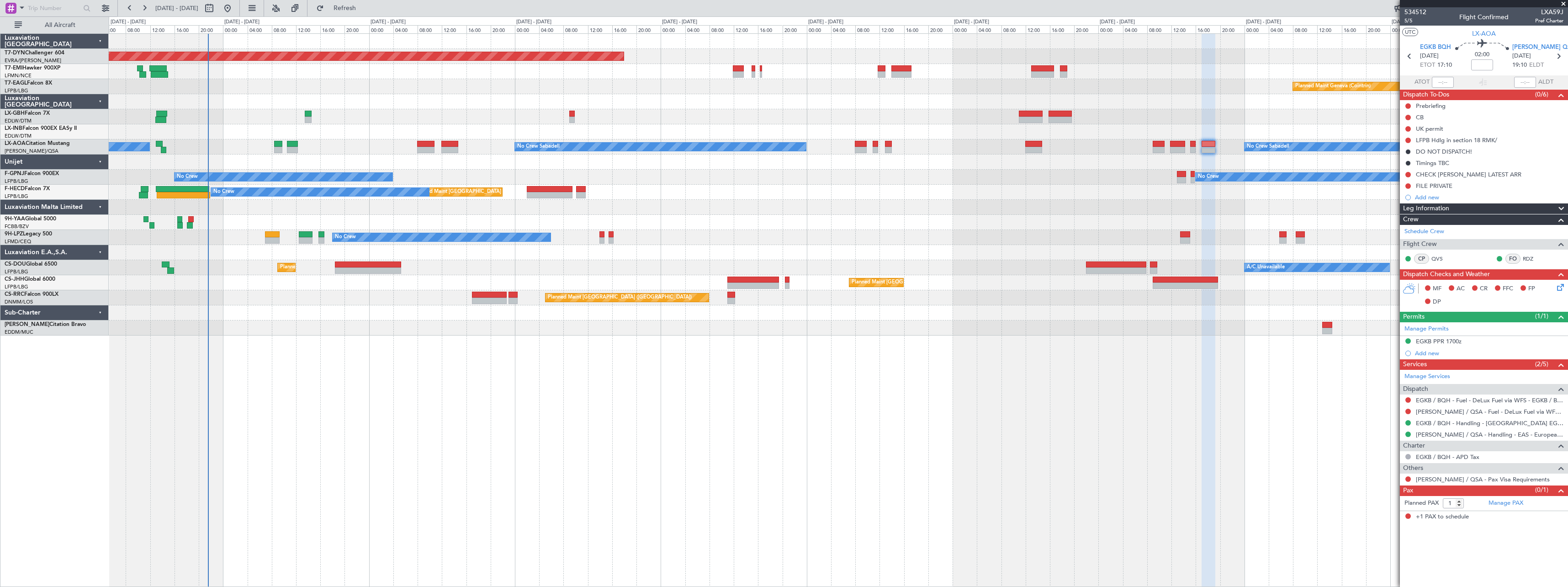
click at [1347, 164] on div at bounding box center [838, 162] width 1459 height 15
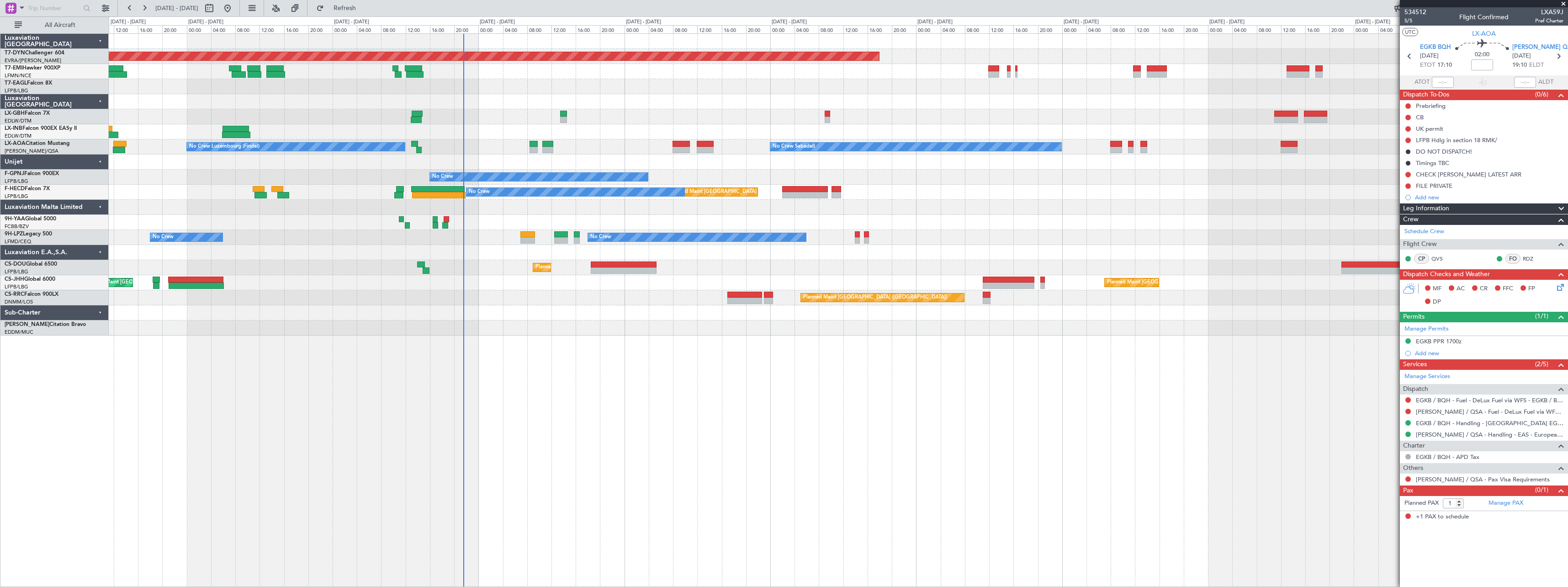
click at [887, 234] on div "Planned Maint [GEOGRAPHIC_DATA]-[GEOGRAPHIC_DATA] Planned Maint Geneva ([GEOGRA…" at bounding box center [838, 185] width 1459 height 302
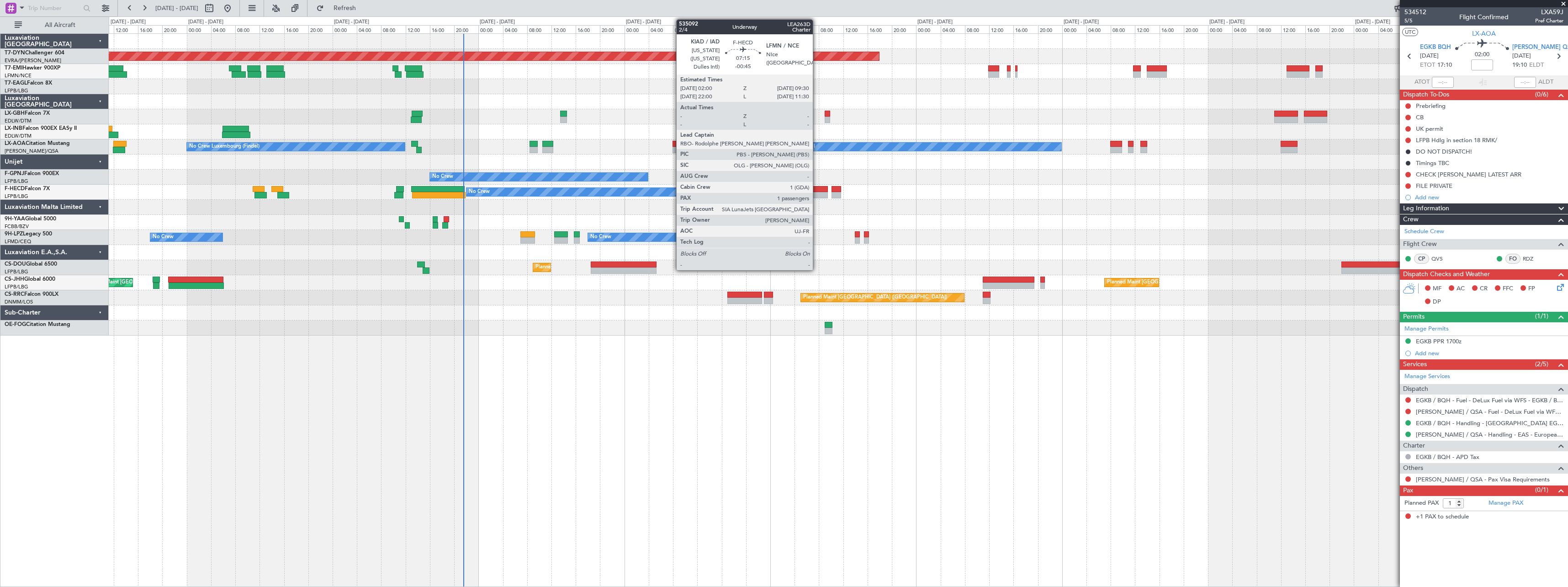
click at [817, 192] on div at bounding box center [805, 195] width 45 height 6
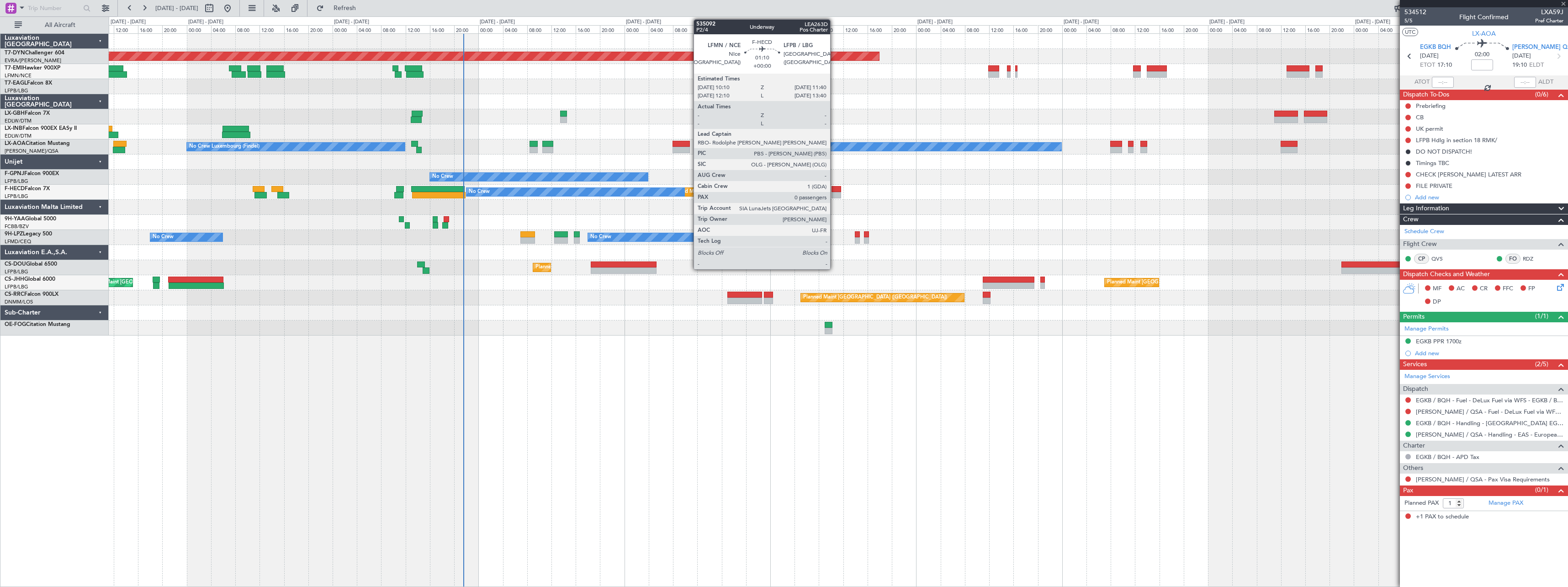
type input "-00:45"
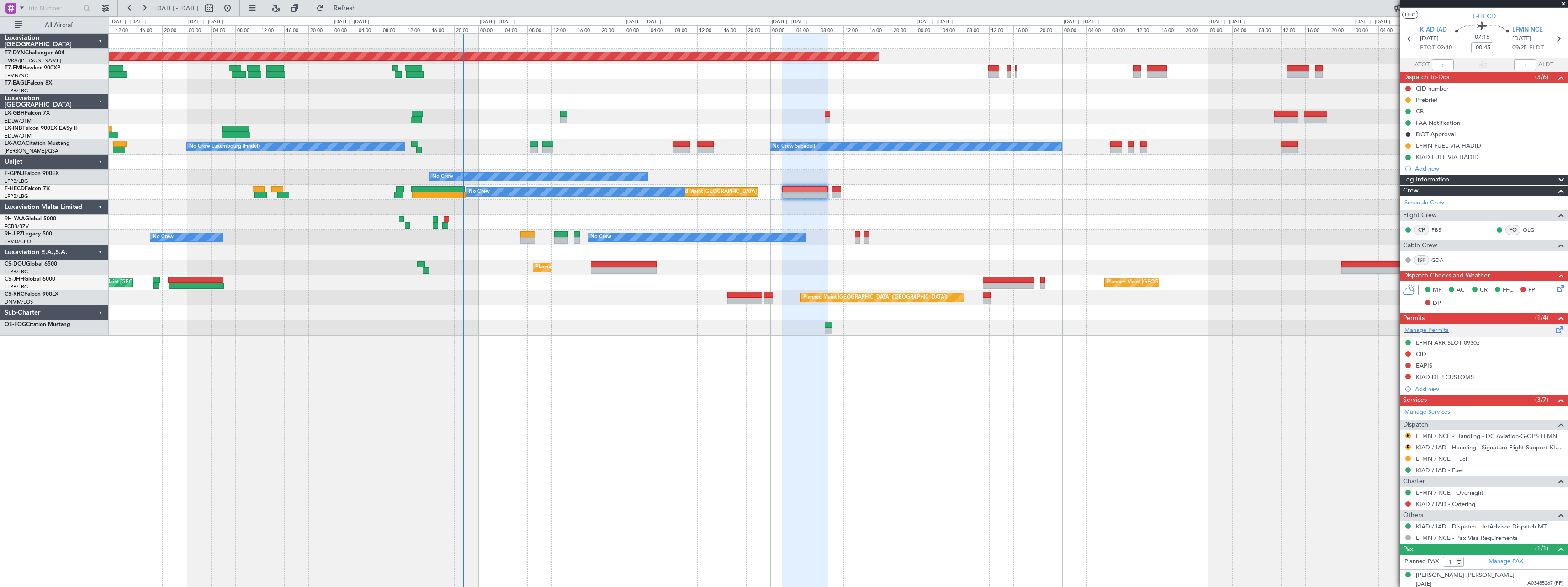
scroll to position [20, 0]
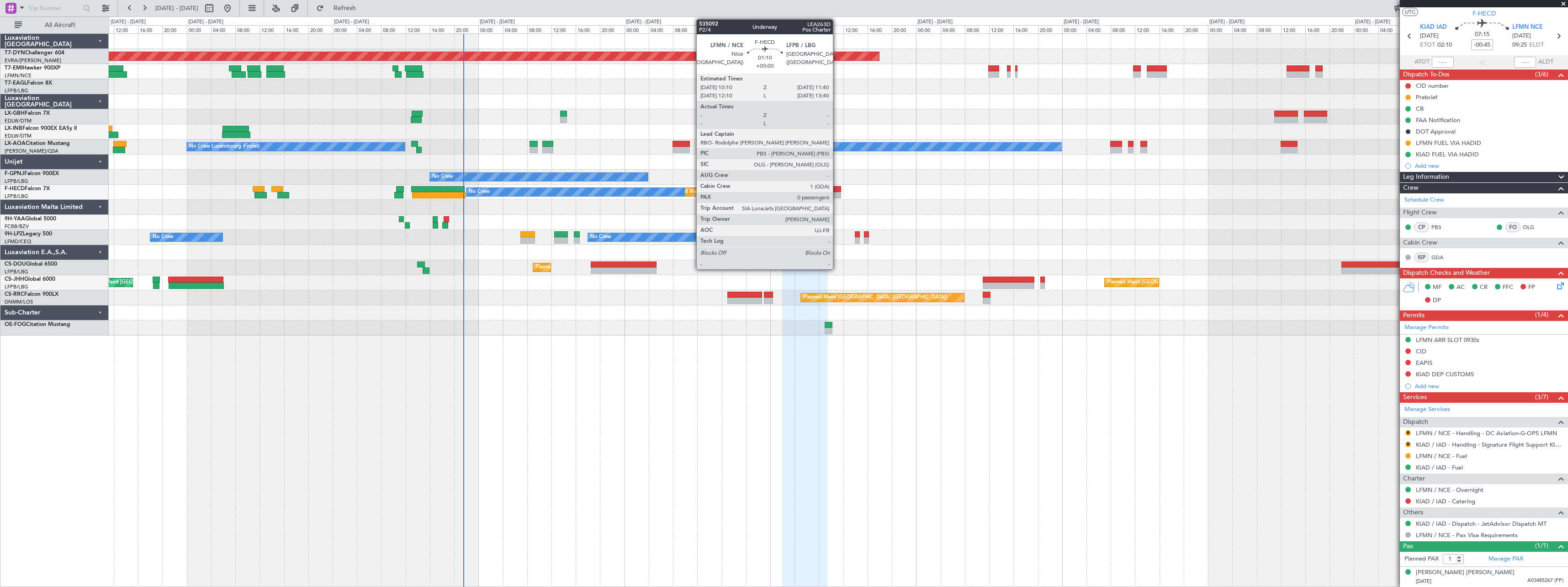
click at [837, 187] on div at bounding box center [836, 189] width 9 height 6
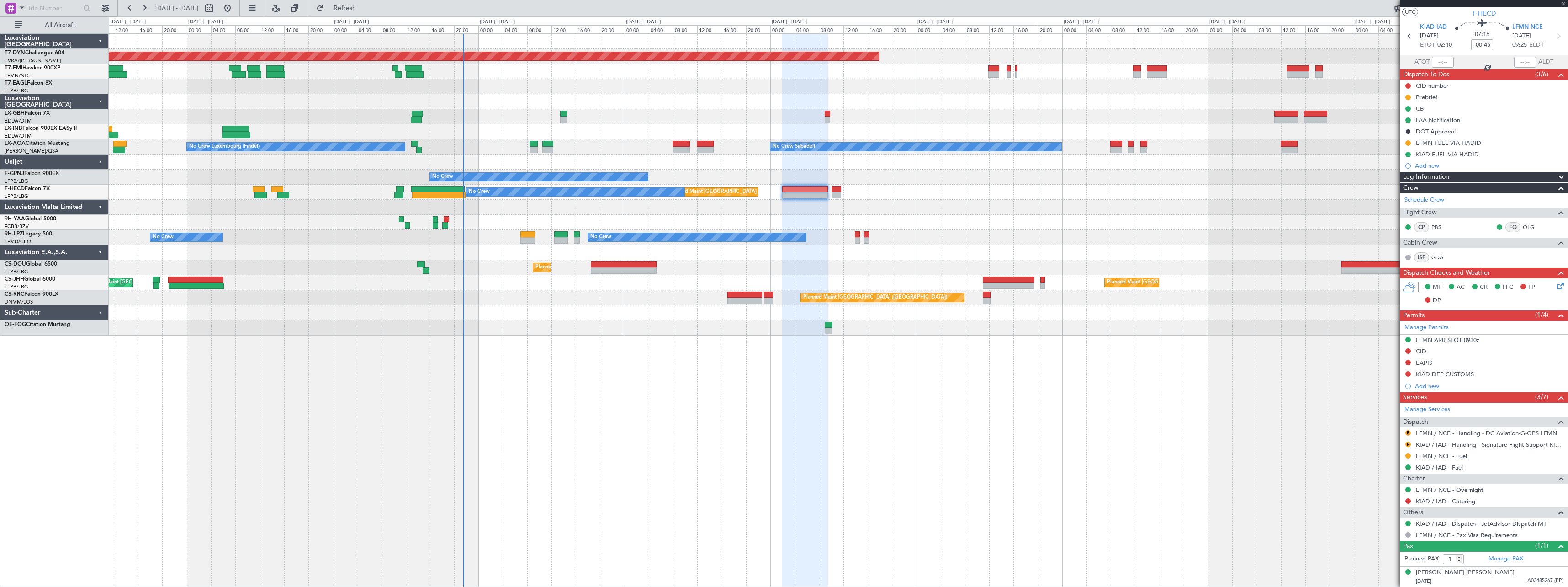
type input "0"
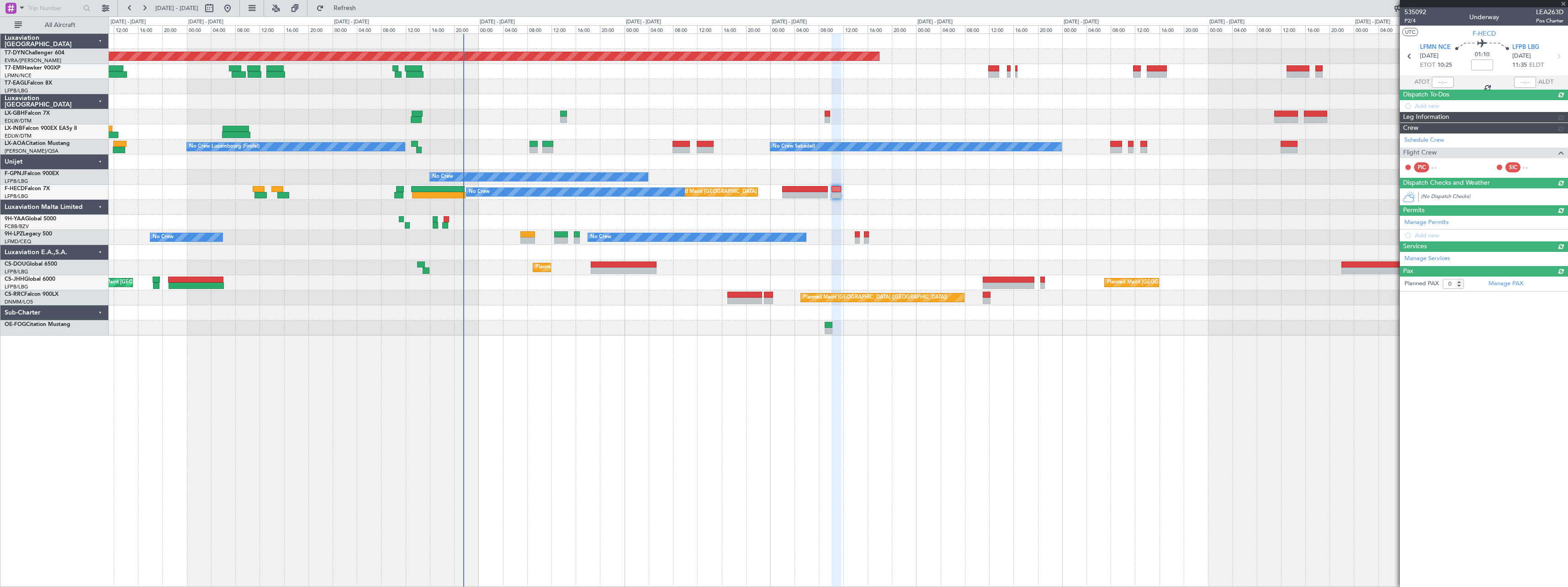
scroll to position [0, 0]
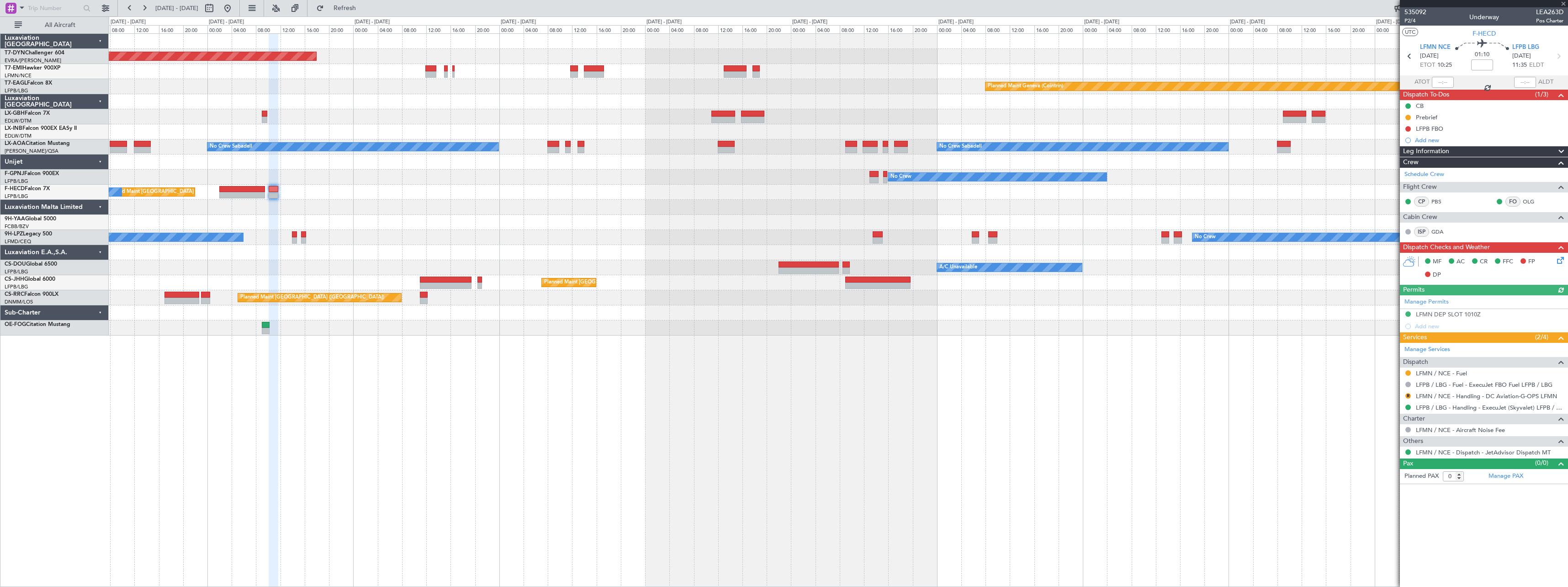
click at [425, 199] on div "Planned Maint [GEOGRAPHIC_DATA] ([GEOGRAPHIC_DATA]) No Crew" at bounding box center [838, 193] width 1459 height 15
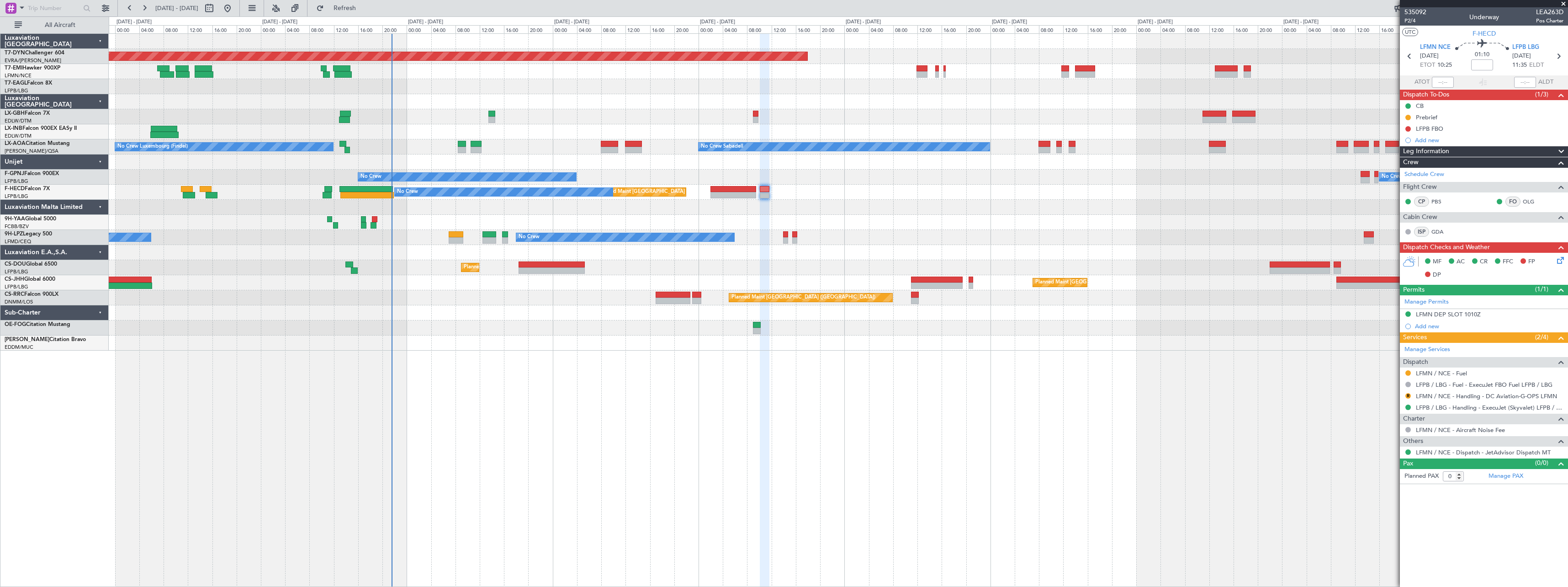
click at [806, 199] on div "Planned Maint [GEOGRAPHIC_DATA]-[GEOGRAPHIC_DATA] Planned Maint Geneva ([GEOGRA…" at bounding box center [838, 193] width 1459 height 317
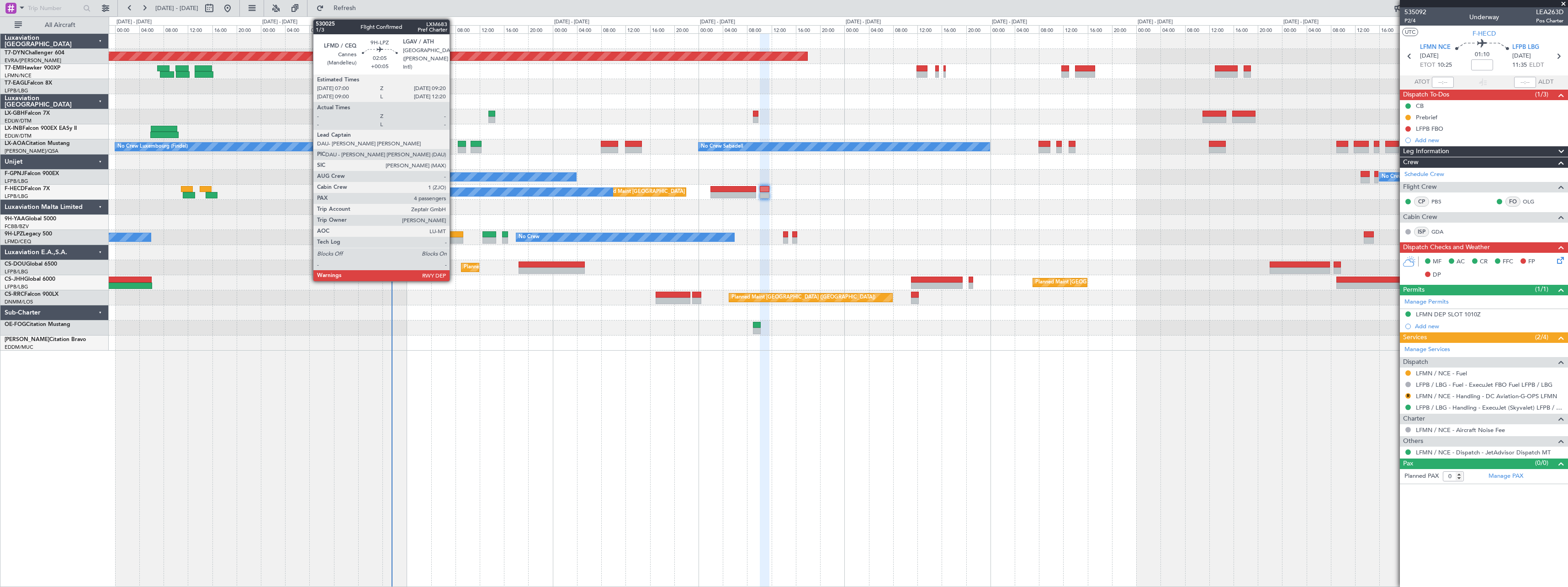
click at [454, 240] on div at bounding box center [456, 240] width 15 height 6
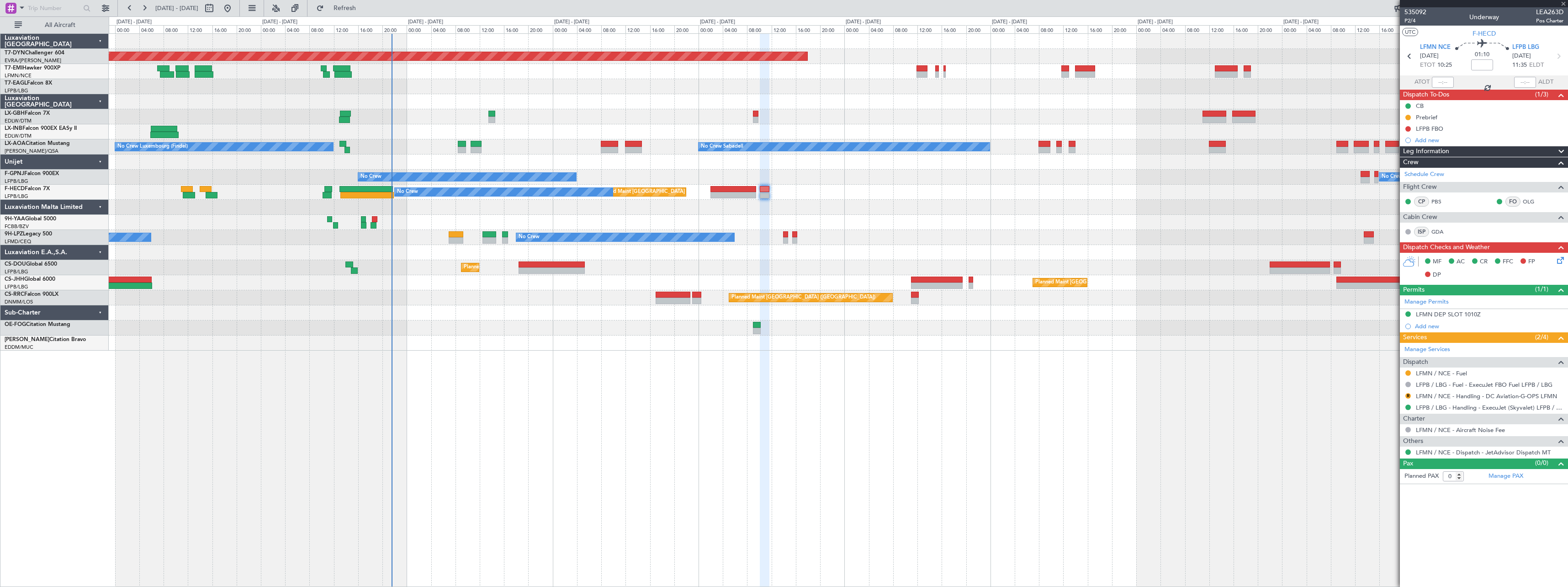
type input "+00:05"
type input "4"
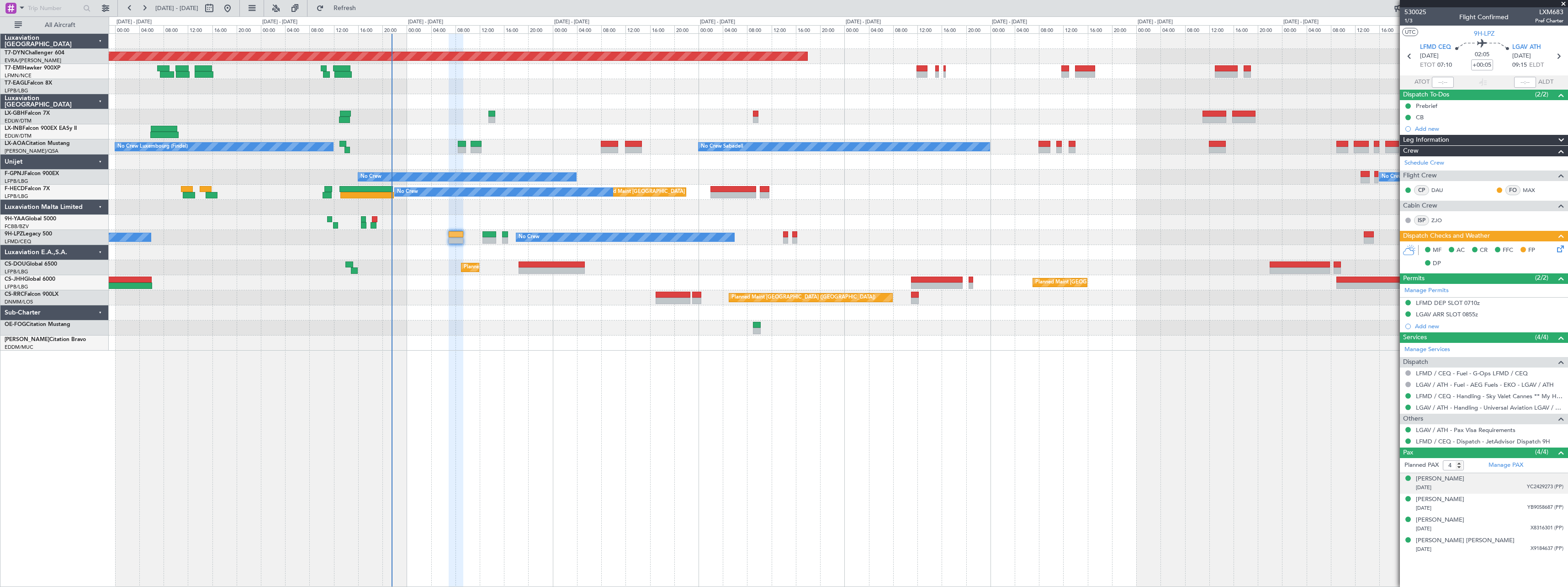
click at [1492, 483] on div "[DATE] YC2429273 (PP)" at bounding box center [1490, 487] width 148 height 9
click at [1498, 526] on div "[DATE] YB9058687 (PP)" at bounding box center [1490, 530] width 148 height 9
click at [1508, 547] on div "[DATE] X8316301 (PP)" at bounding box center [1490, 551] width 148 height 9
click at [1512, 563] on div "[PERSON_NAME] [PERSON_NAME] [DATE] X9184637 (PP)" at bounding box center [1490, 567] width 148 height 18
click at [1509, 485] on div "[DATE] YC2429273 (PP)" at bounding box center [1490, 487] width 148 height 9
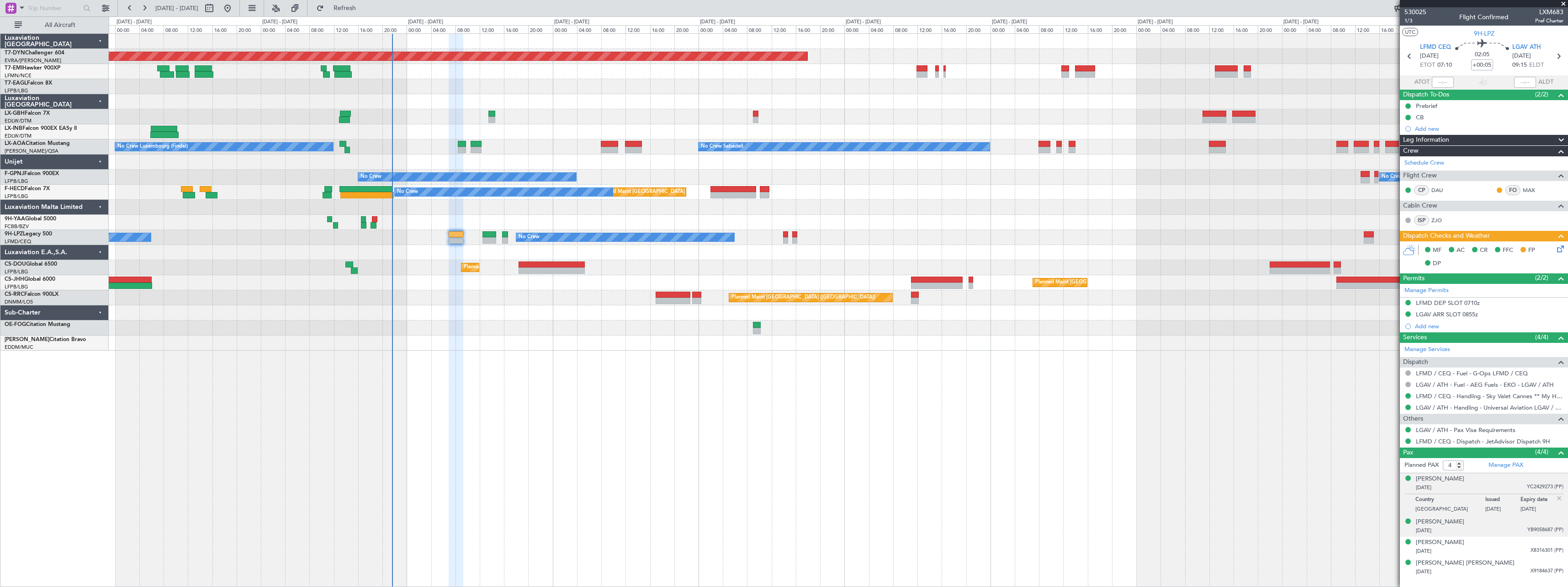
click at [1502, 525] on div "[PERSON_NAME] [DATE] YB9058687 (PP)" at bounding box center [1490, 526] width 148 height 18
click at [1451, 498] on div "[PERSON_NAME]" at bounding box center [1440, 499] width 49 height 9
click at [1544, 465] on div "Manage PAX" at bounding box center [1526, 465] width 84 height 15
click at [1495, 545] on div "[PERSON_NAME] [DATE] X8316301 (PP)" at bounding box center [1490, 547] width 148 height 18
click at [1503, 566] on div "[PERSON_NAME] [PERSON_NAME] [DATE] X9184637 (PP)" at bounding box center [1490, 567] width 148 height 18
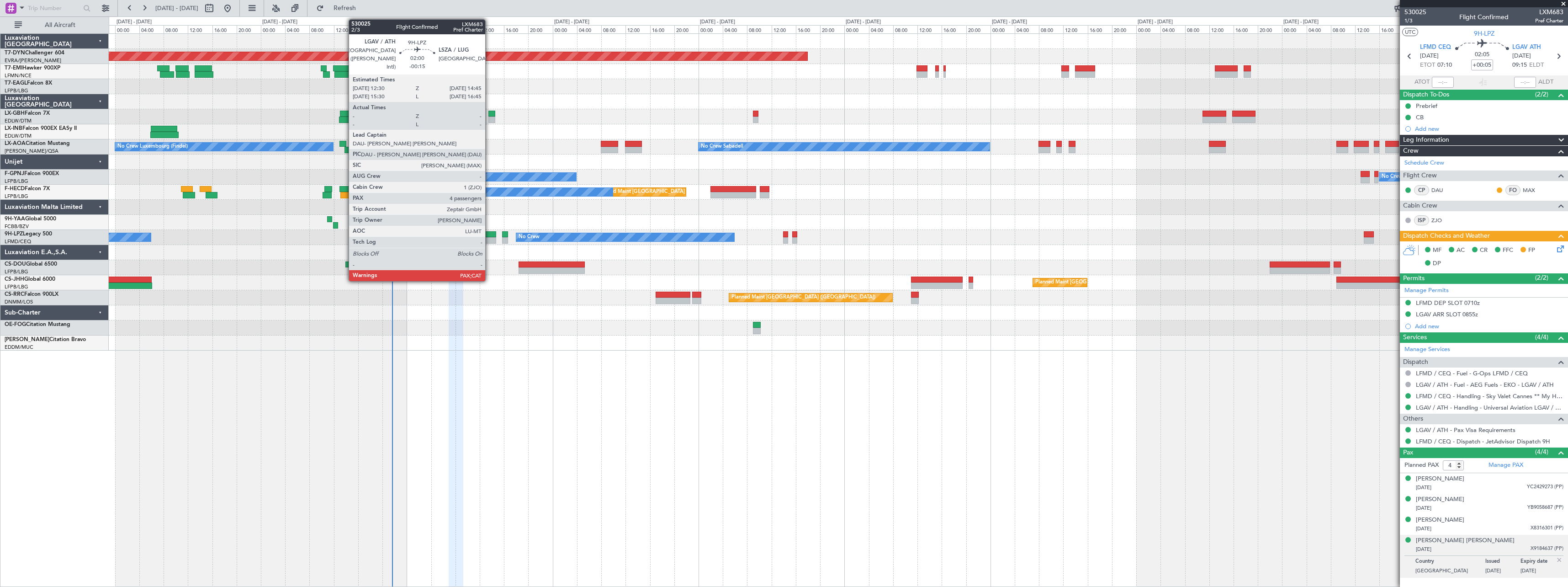
click at [490, 238] on div at bounding box center [490, 240] width 14 height 6
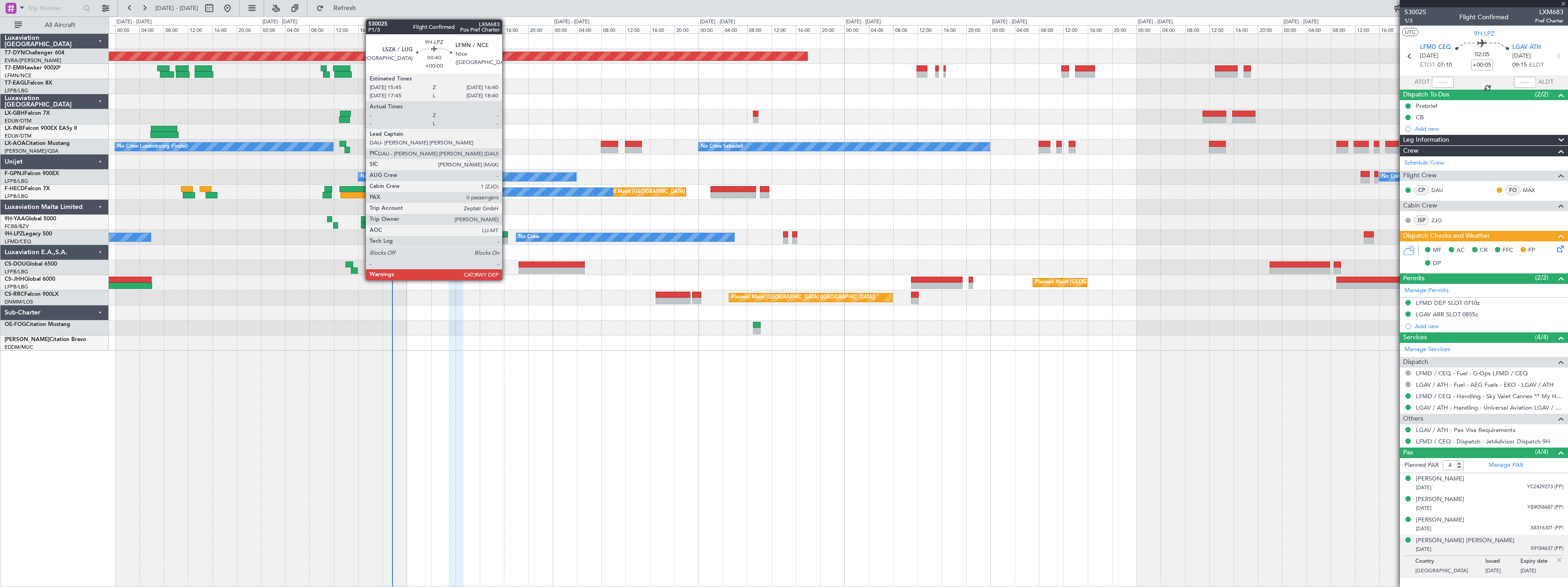
type input "-00:15"
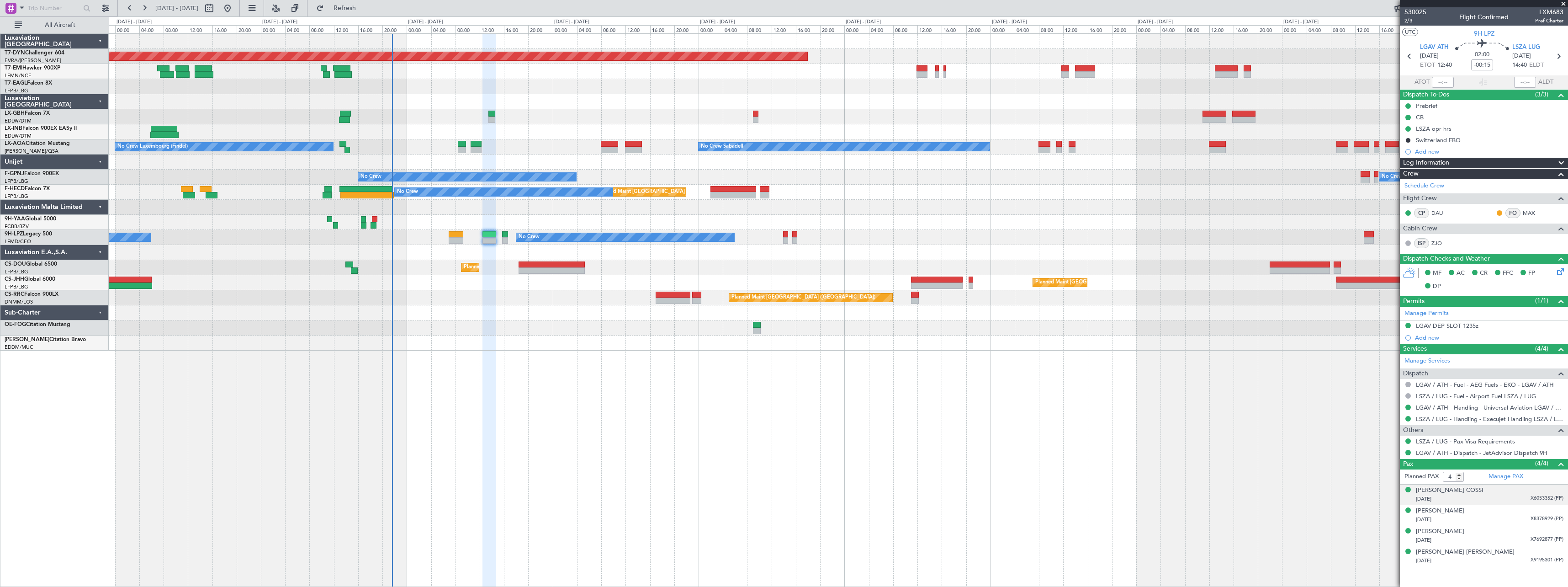
click at [1510, 499] on div "[DATE] X6053352 (PP)" at bounding box center [1490, 499] width 148 height 9
click at [1506, 530] on div "[PERSON_NAME] [DATE] X8378929 (PP)" at bounding box center [1490, 538] width 148 height 18
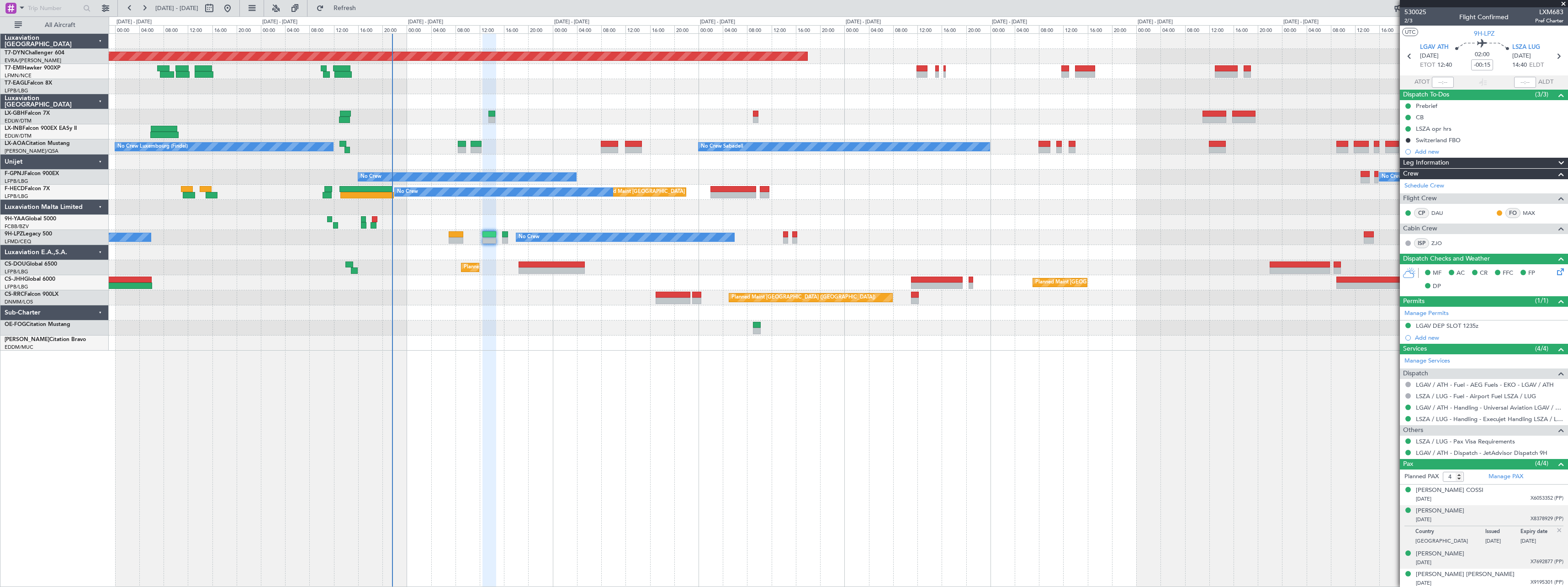
click at [1500, 557] on div "[PERSON_NAME] [DATE] X7692877 (PP)" at bounding box center [1490, 558] width 148 height 18
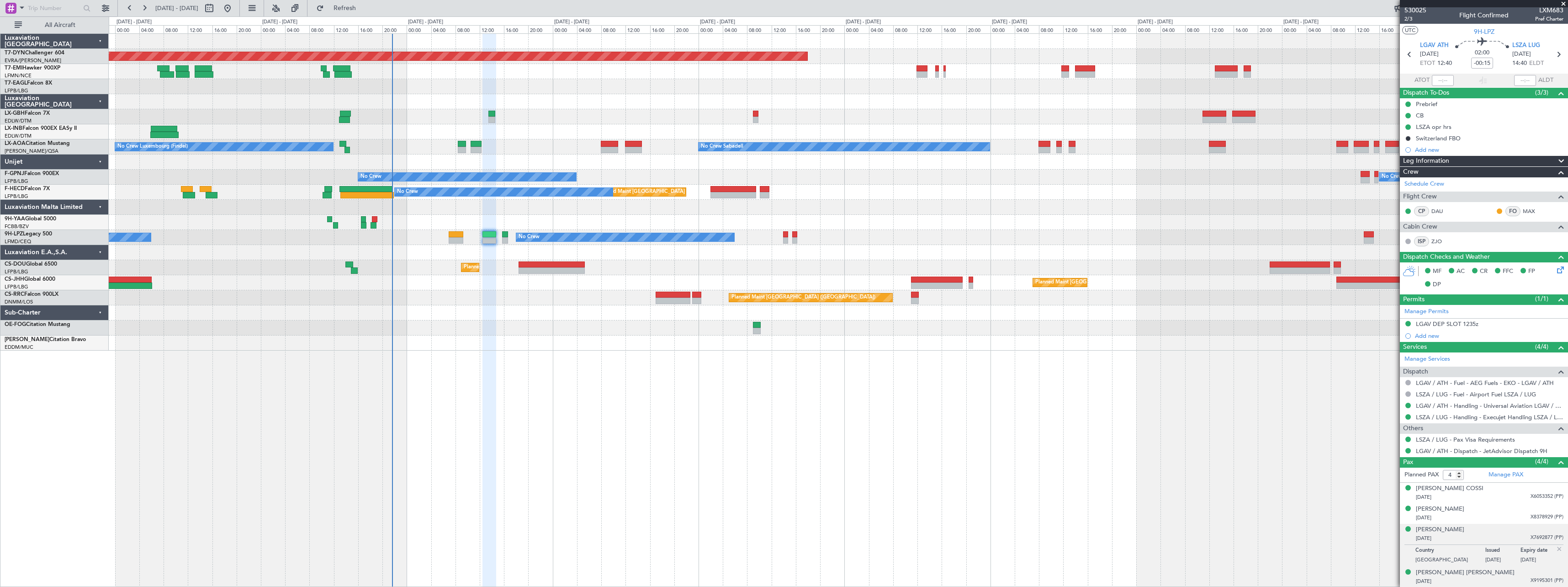
click at [1500, 578] on div "[DATE] X9195301 (PP)" at bounding box center [1490, 581] width 148 height 9
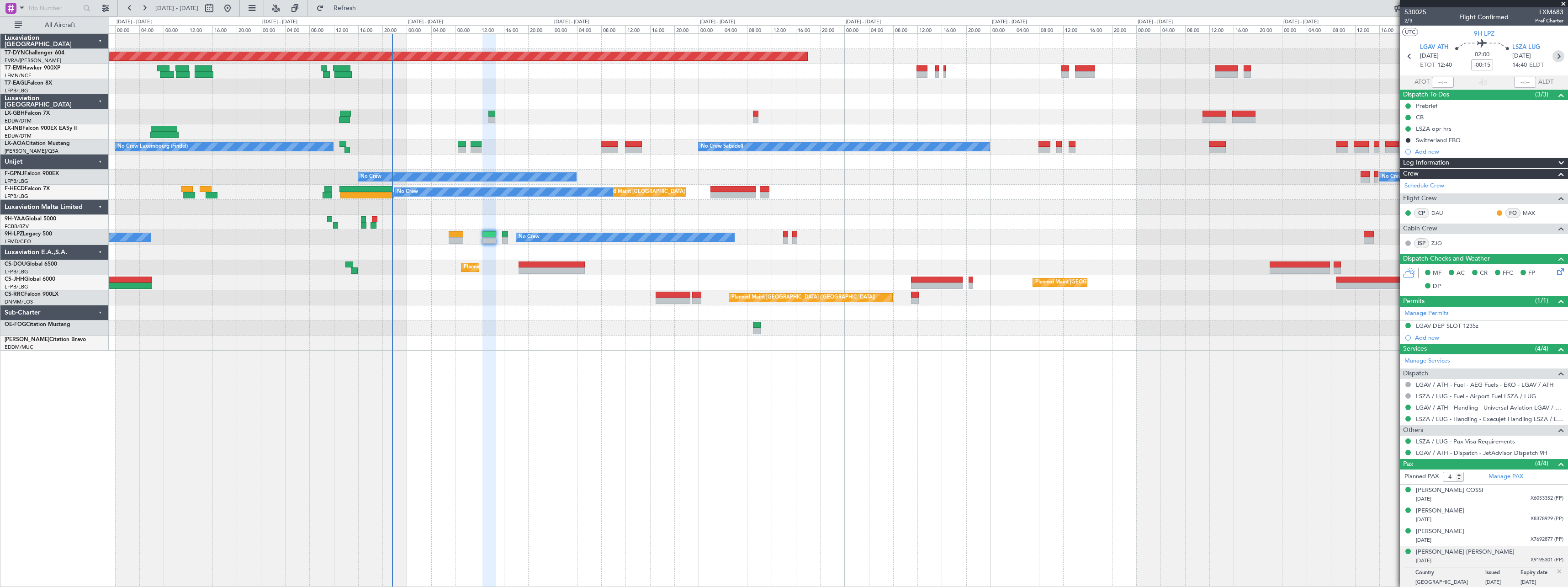
click at [1557, 62] on icon at bounding box center [1559, 56] width 12 height 12
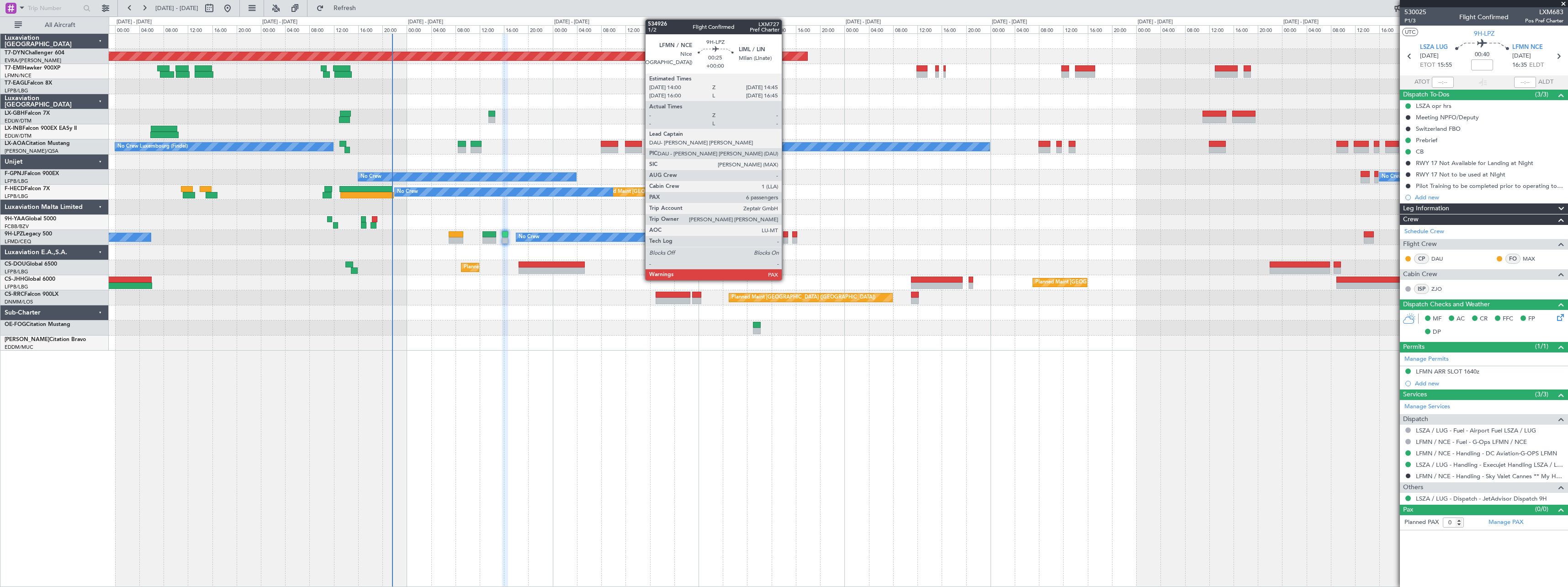
click at [786, 238] on div at bounding box center [785, 240] width 4 height 6
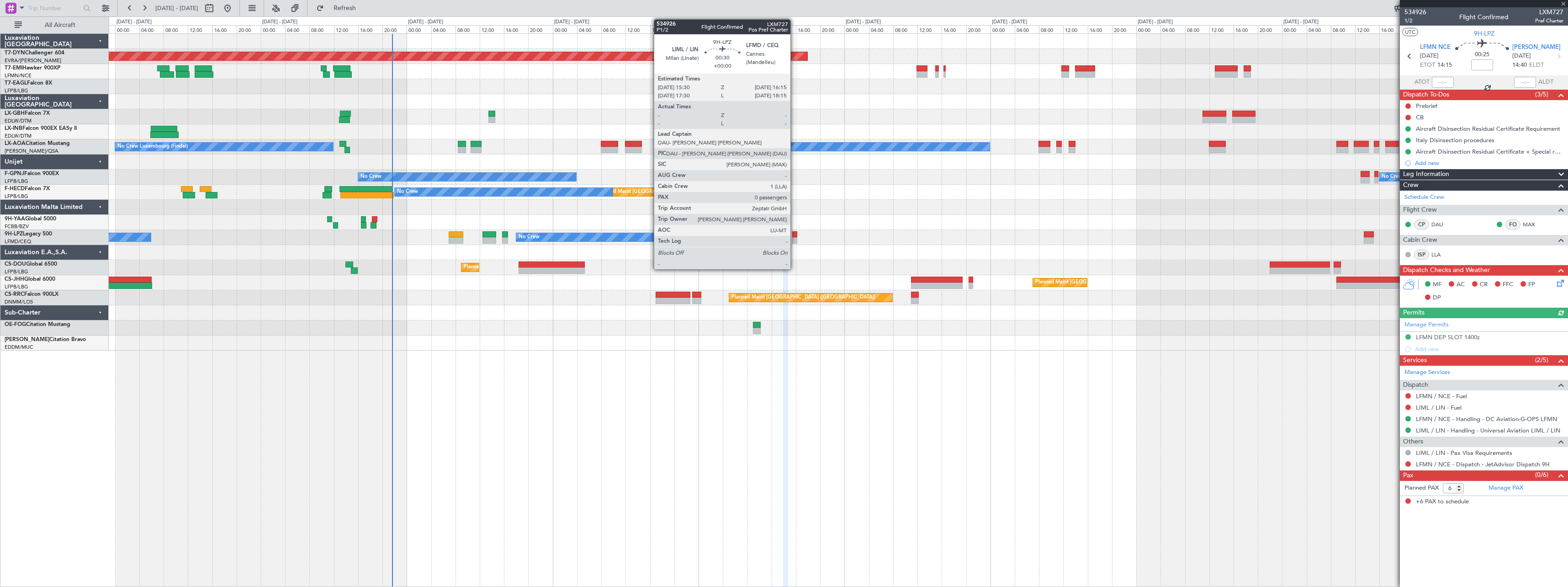
click at [794, 234] on div at bounding box center [794, 234] width 4 height 6
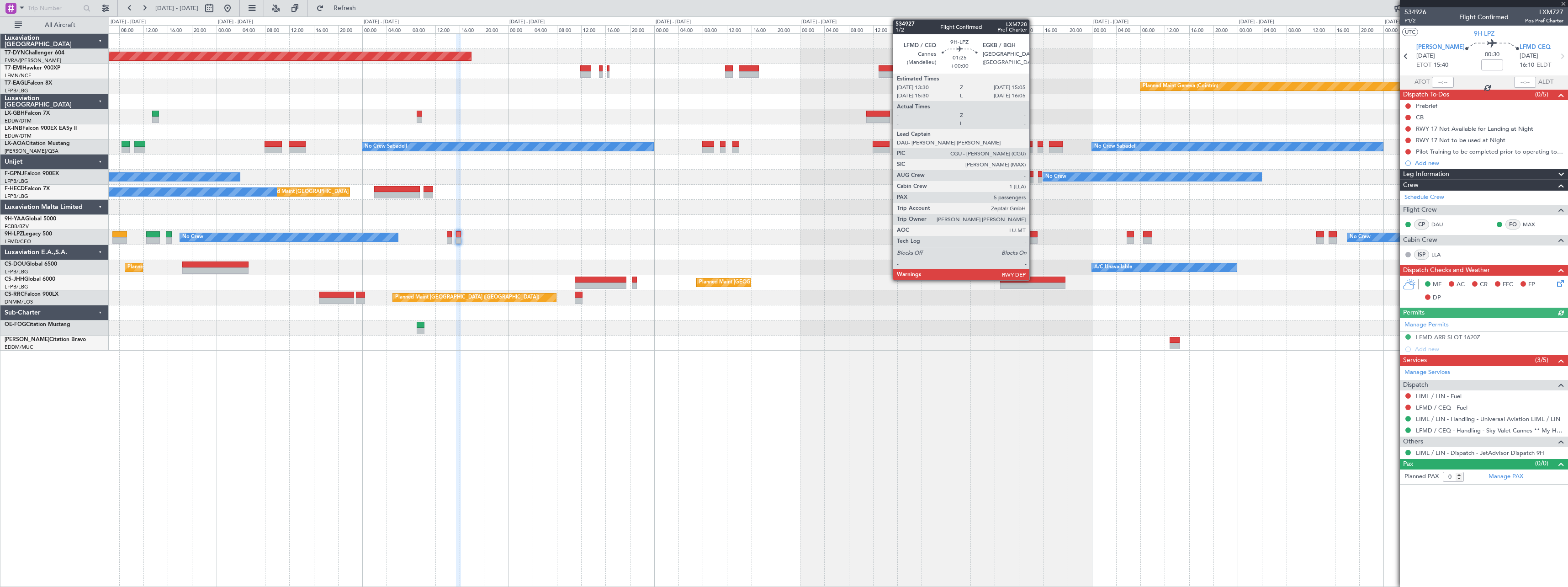
click at [1034, 234] on div at bounding box center [1033, 234] width 10 height 6
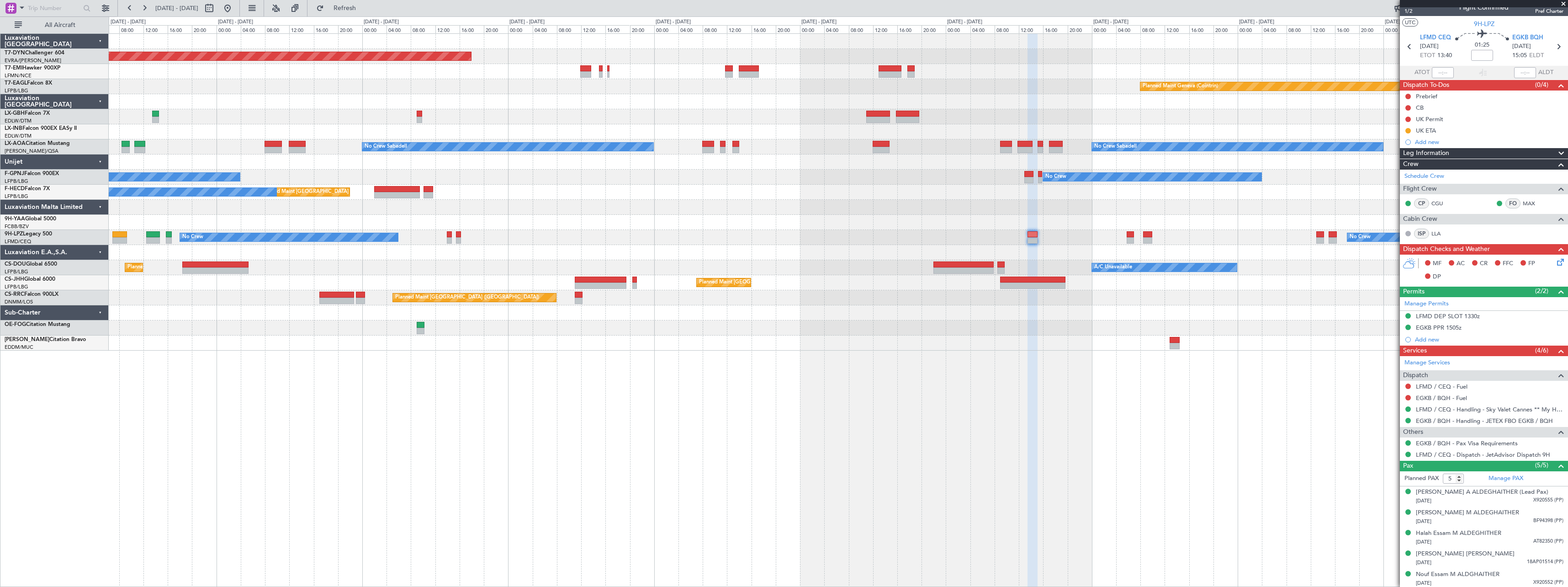
scroll to position [11, 0]
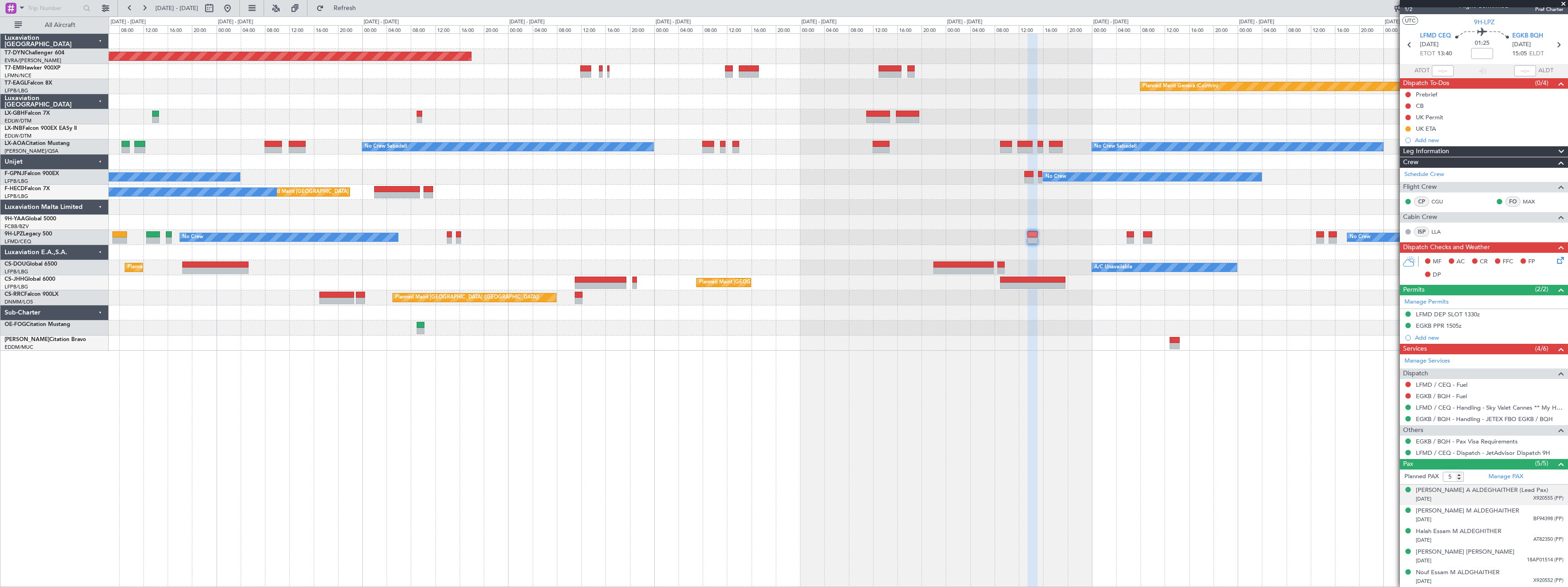
click at [1467, 499] on div "[DATE] X920555 (PP)" at bounding box center [1490, 499] width 148 height 9
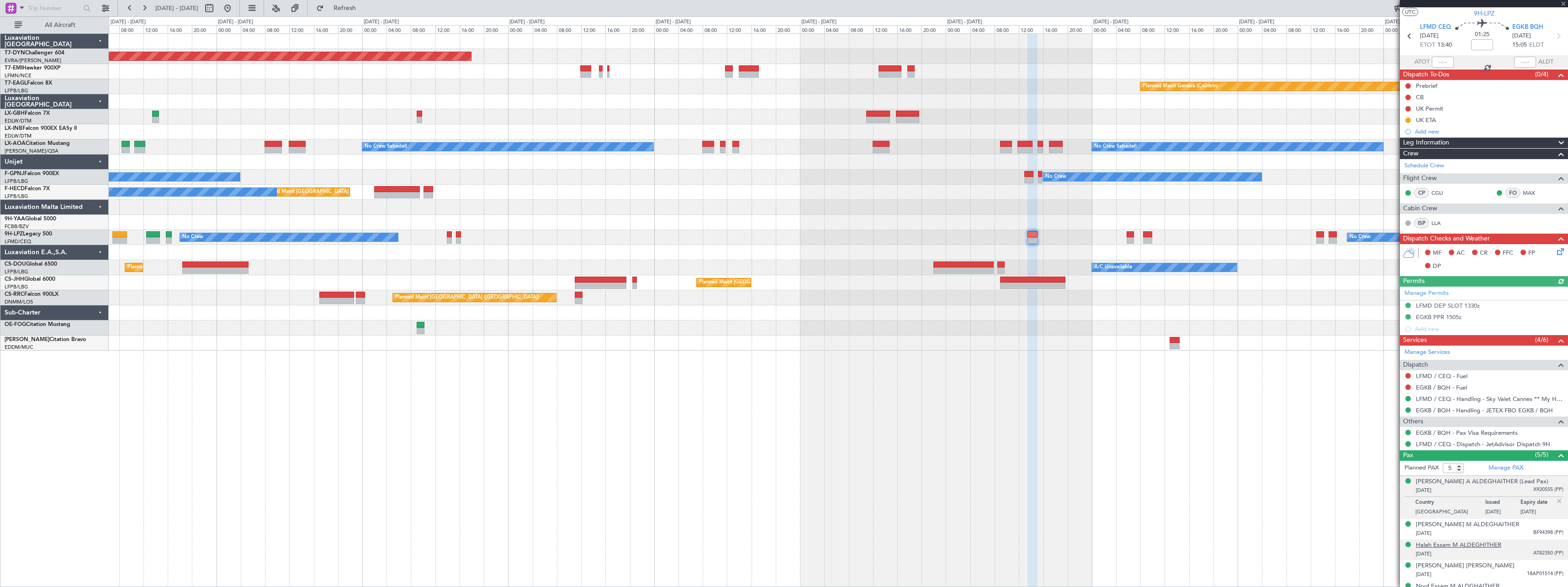
scroll to position [34, 0]
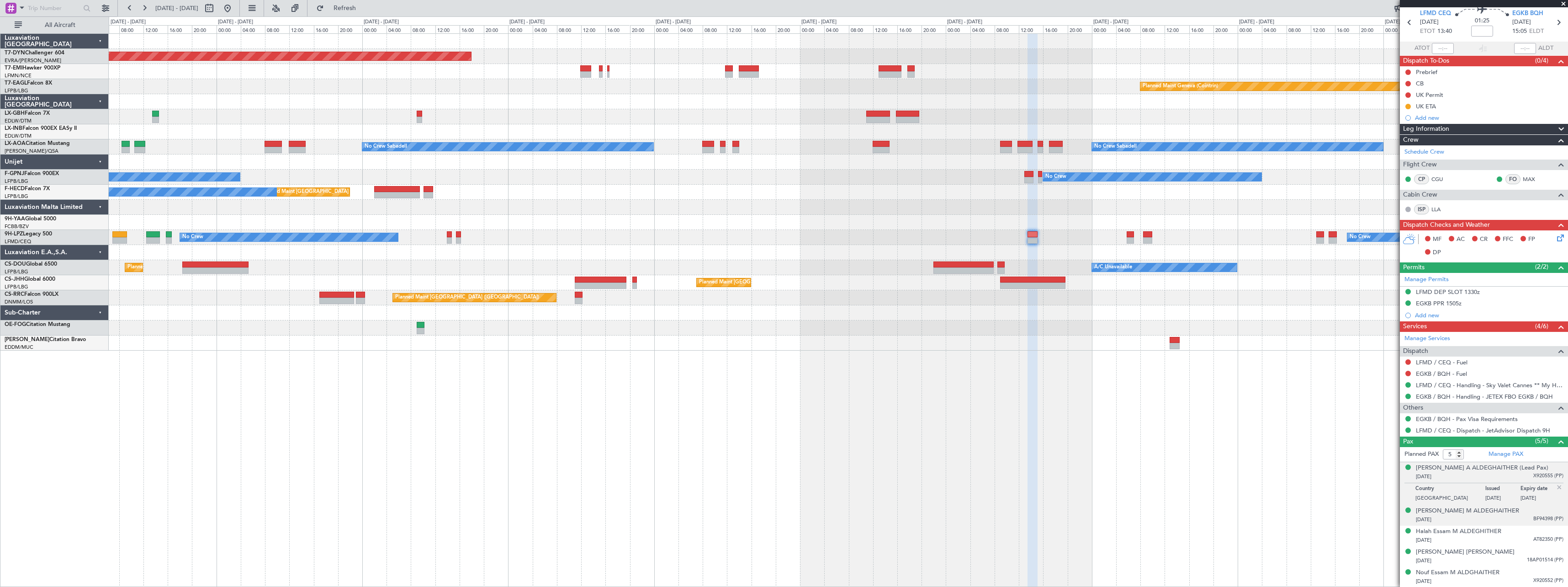
click at [1502, 518] on div "[DATE] BF94398 (PP)" at bounding box center [1490, 519] width 148 height 9
click at [1507, 536] on div "[DATE] AT82350 (PP)" at bounding box center [1490, 540] width 148 height 9
click at [1516, 554] on div "[PERSON_NAME] [PERSON_NAME] [DATE] 18AP01514 (PP)" at bounding box center [1490, 556] width 148 height 18
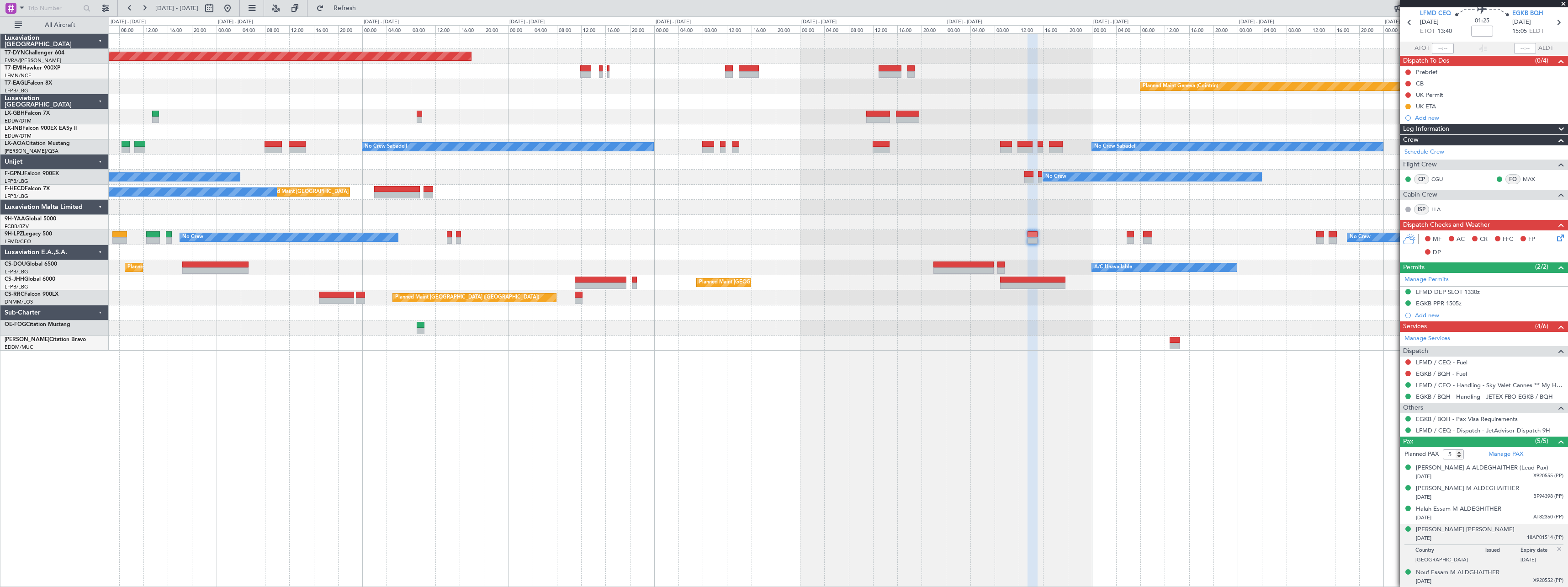
click at [1511, 572] on div "Nouf Essam M ALDGHAITHER [DATE] X920552 (PP)" at bounding box center [1490, 577] width 148 height 18
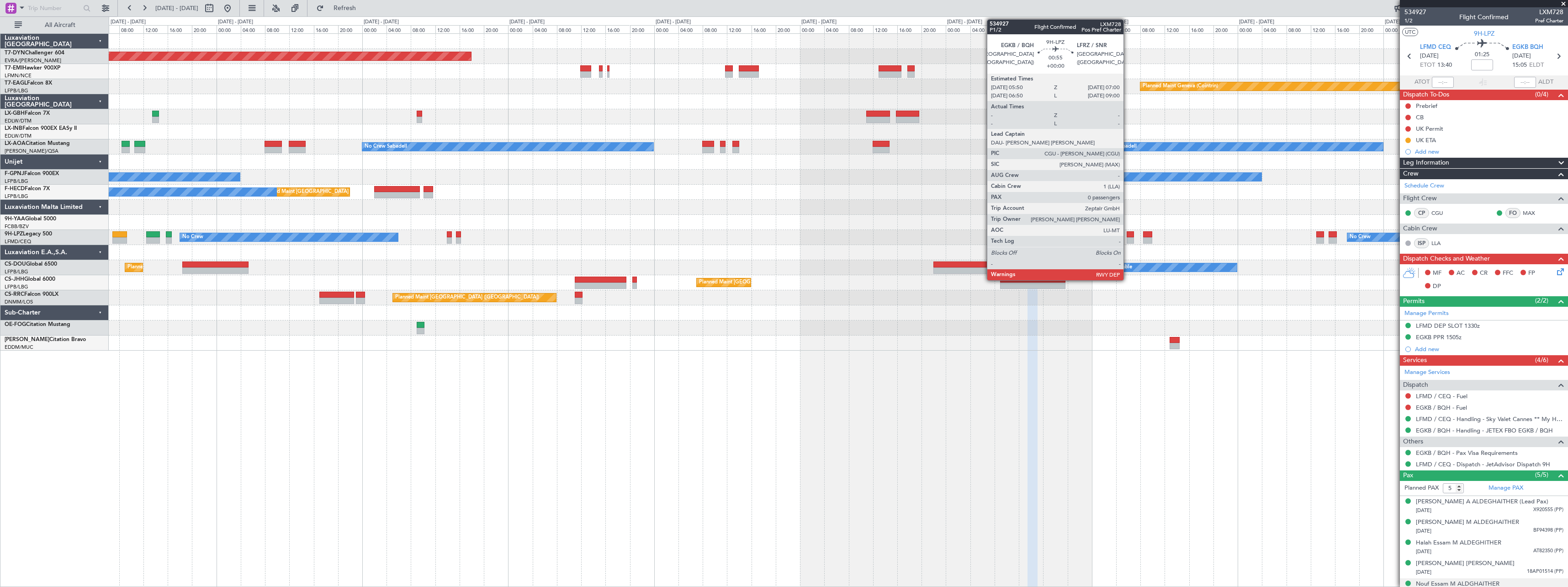
click at [1128, 234] on div at bounding box center [1131, 234] width 8 height 6
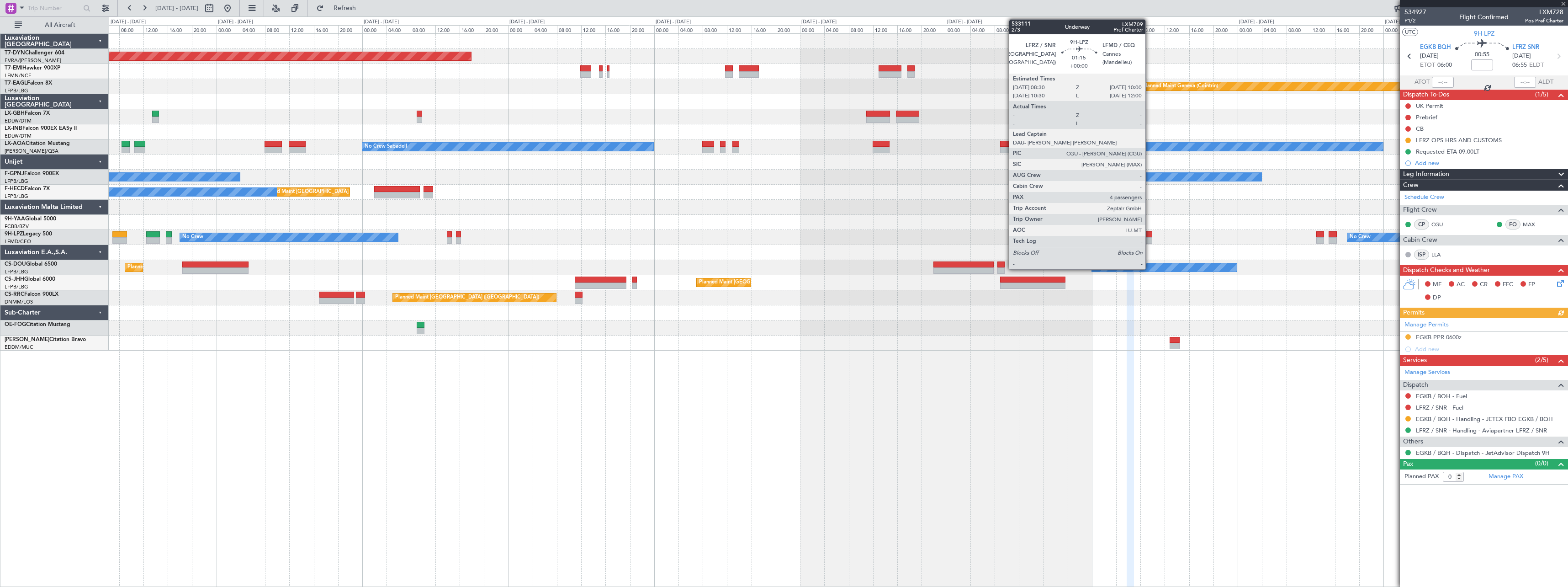
click at [1150, 234] on div at bounding box center [1148, 234] width 9 height 6
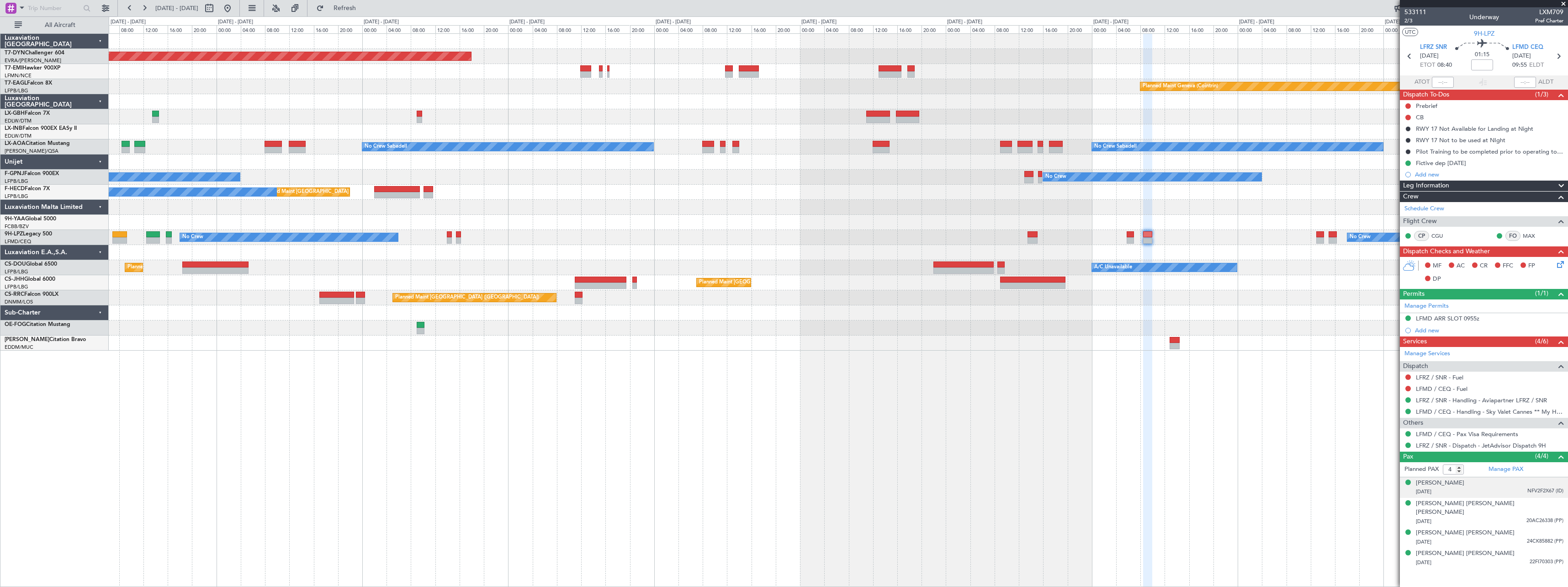
click at [1509, 483] on div "[PERSON_NAME] [DATE] NFV2F2X67 (ID)" at bounding box center [1490, 487] width 148 height 18
click at [1484, 539] on div "[DATE] 20AC26338 (PP)" at bounding box center [1490, 543] width 148 height 9
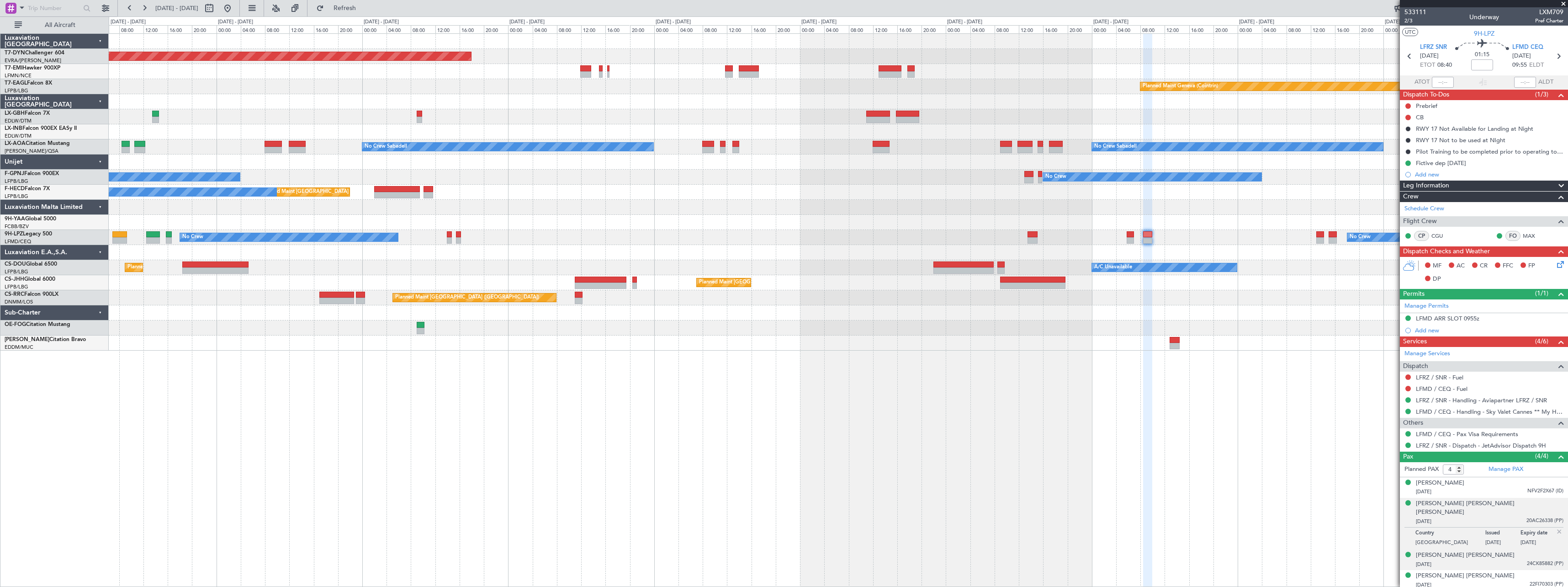
click at [1504, 551] on div "[PERSON_NAME] [PERSON_NAME] [DATE] 24CK85882 (PP)" at bounding box center [1490, 560] width 148 height 18
click at [1488, 581] on div "[DATE] 22FI70303 (PP)" at bounding box center [1490, 585] width 148 height 9
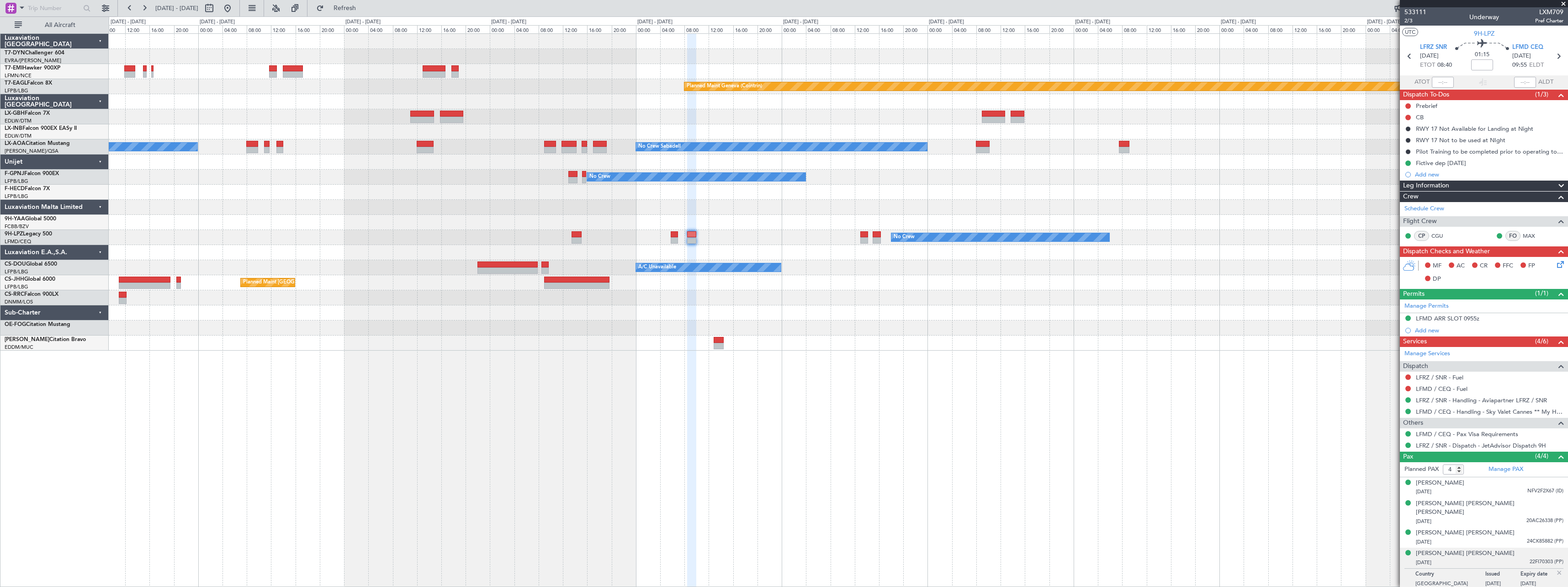
click at [801, 218] on div "Planned Maint [GEOGRAPHIC_DATA]-[GEOGRAPHIC_DATA] Planned Maint [PERSON_NAME] P…" at bounding box center [838, 193] width 1459 height 317
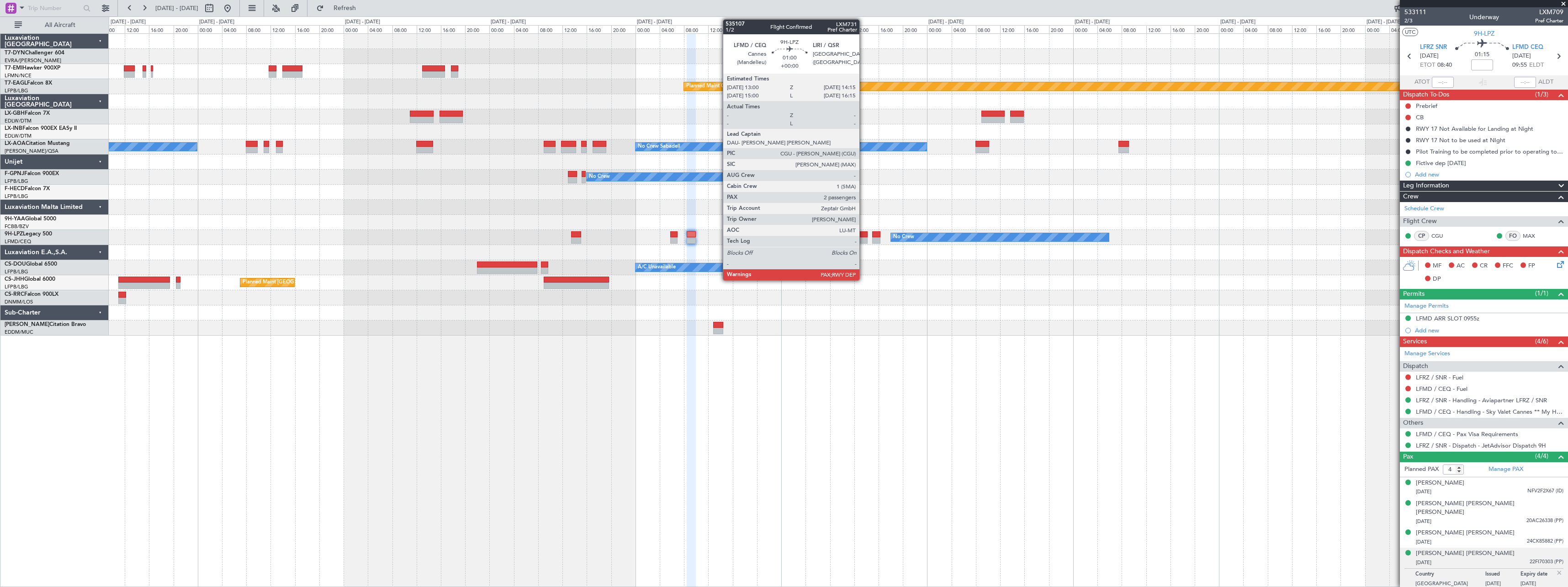
click at [864, 235] on div at bounding box center [864, 234] width 8 height 6
type input "2"
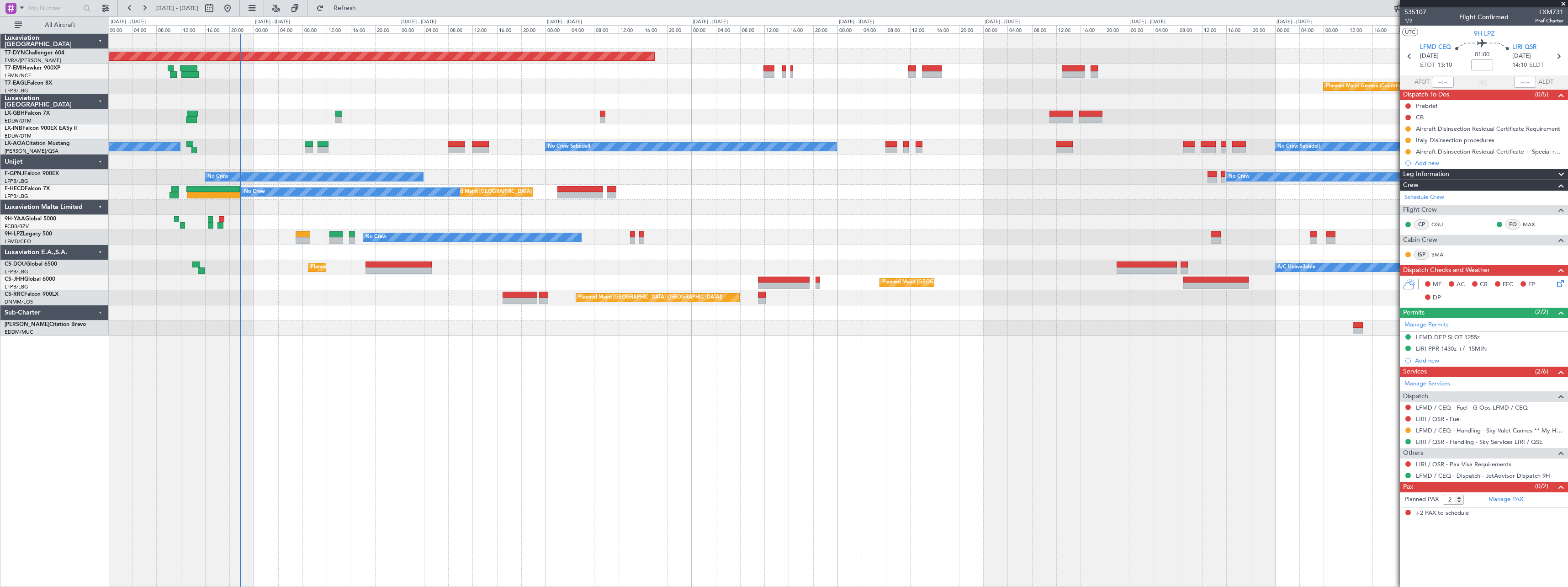
click at [1084, 243] on div "Planned Maint [GEOGRAPHIC_DATA]-[GEOGRAPHIC_DATA] Planned Maint Geneva ([GEOGRA…" at bounding box center [838, 185] width 1459 height 302
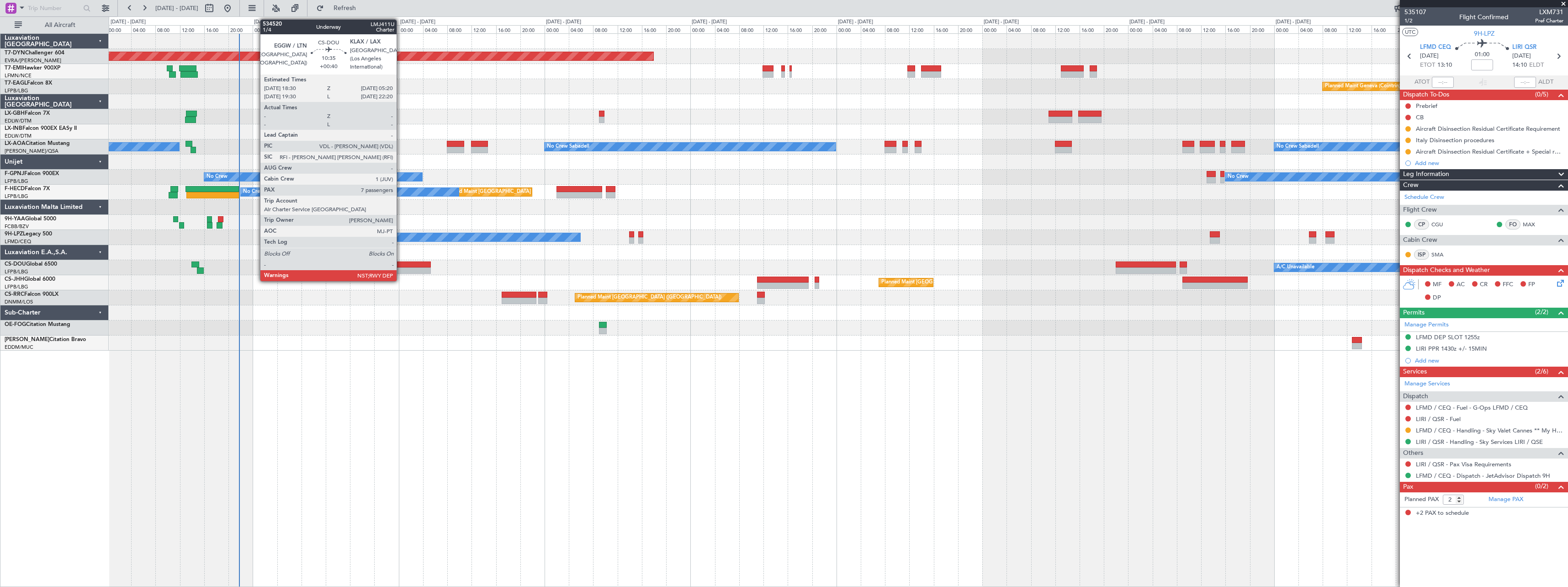
click at [401, 268] on div at bounding box center [398, 271] width 66 height 6
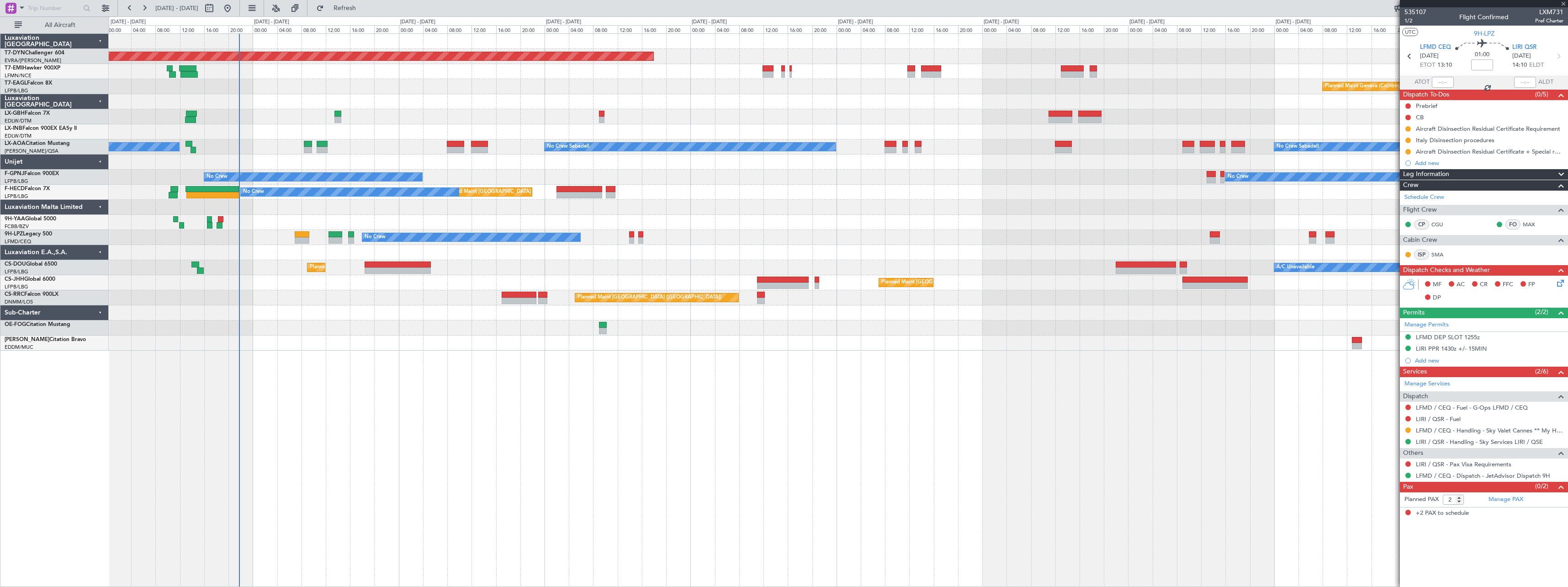
type input "+00:40"
type input "7"
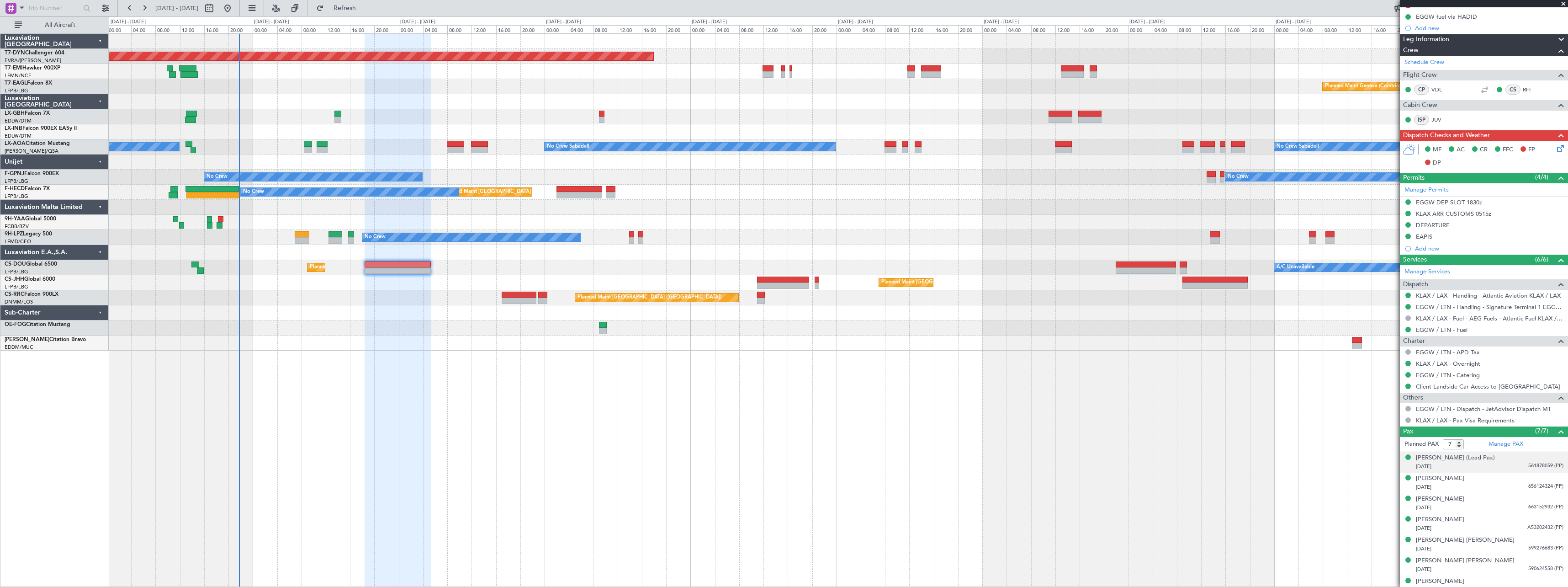
scroll to position [212, 0]
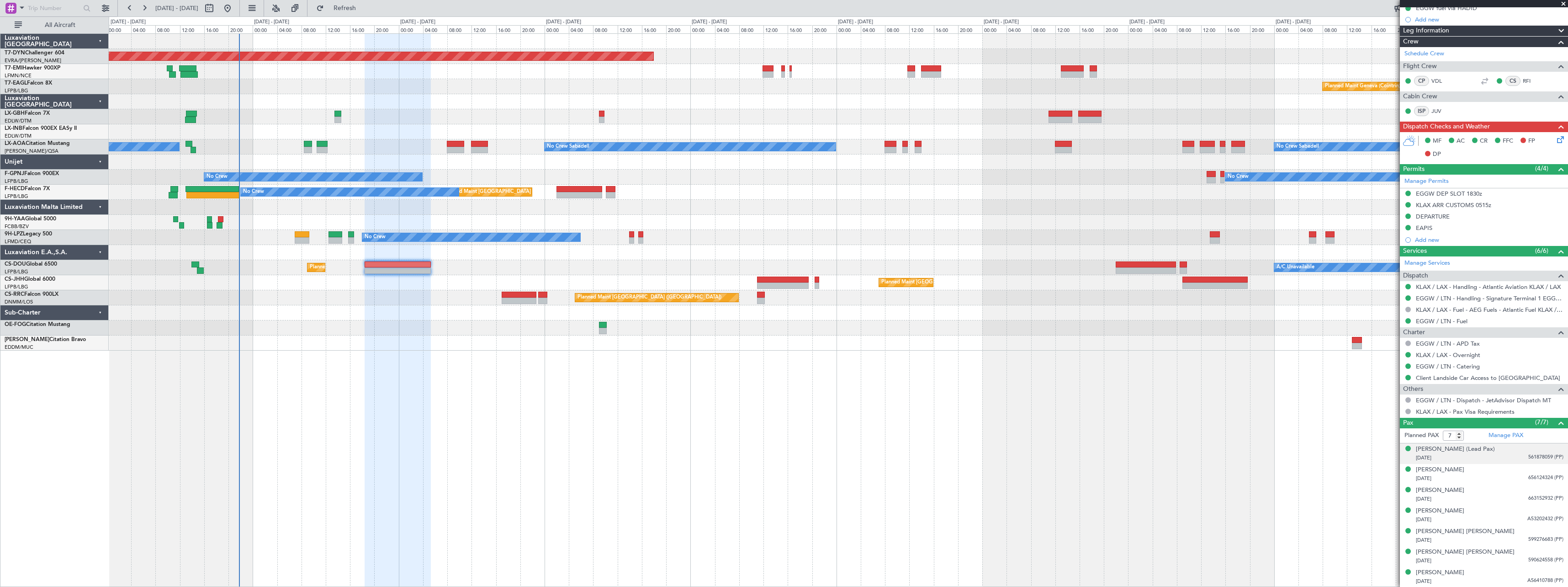
click at [1523, 448] on div "[PERSON_NAME] (Lead Pax) [DATE] 561878059 (PP)" at bounding box center [1490, 454] width 148 height 18
click at [1503, 490] on div "[PERSON_NAME] [DATE] 656124324 (PP)" at bounding box center [1490, 497] width 148 height 18
click at [1498, 513] on div "[PERSON_NAME] [DATE] 663152932 (PP)" at bounding box center [1490, 517] width 148 height 18
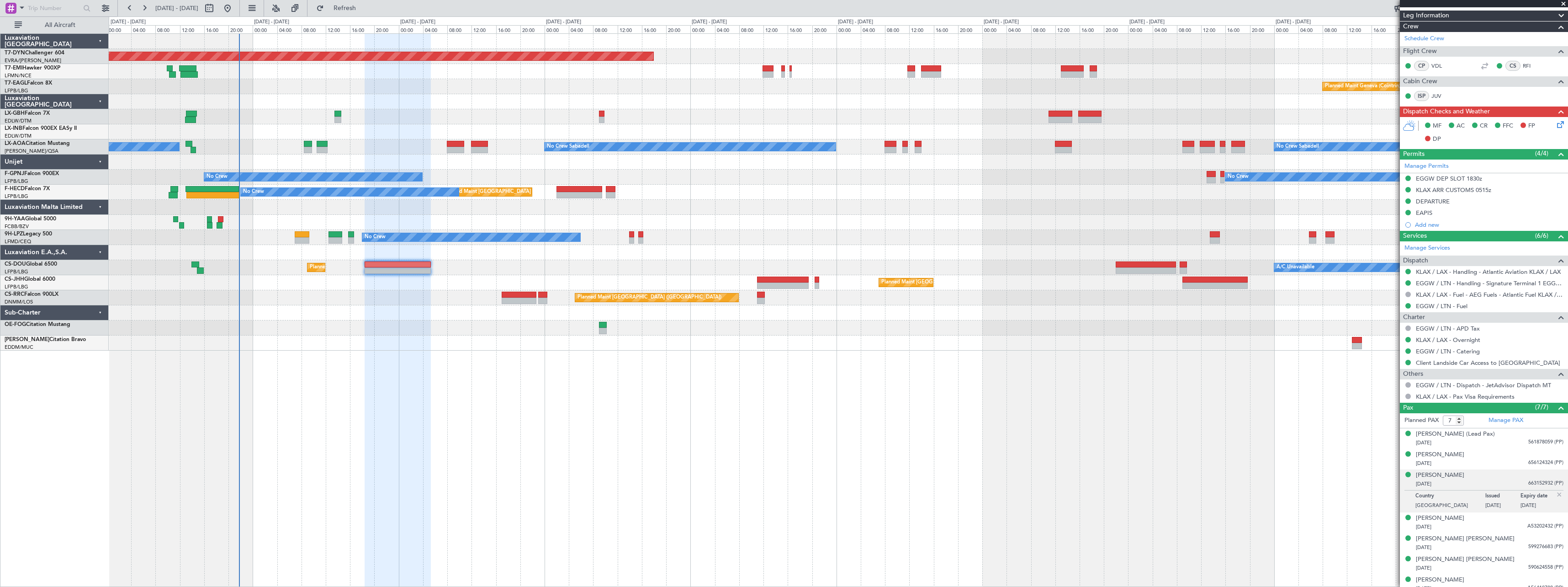
scroll to position [234, 0]
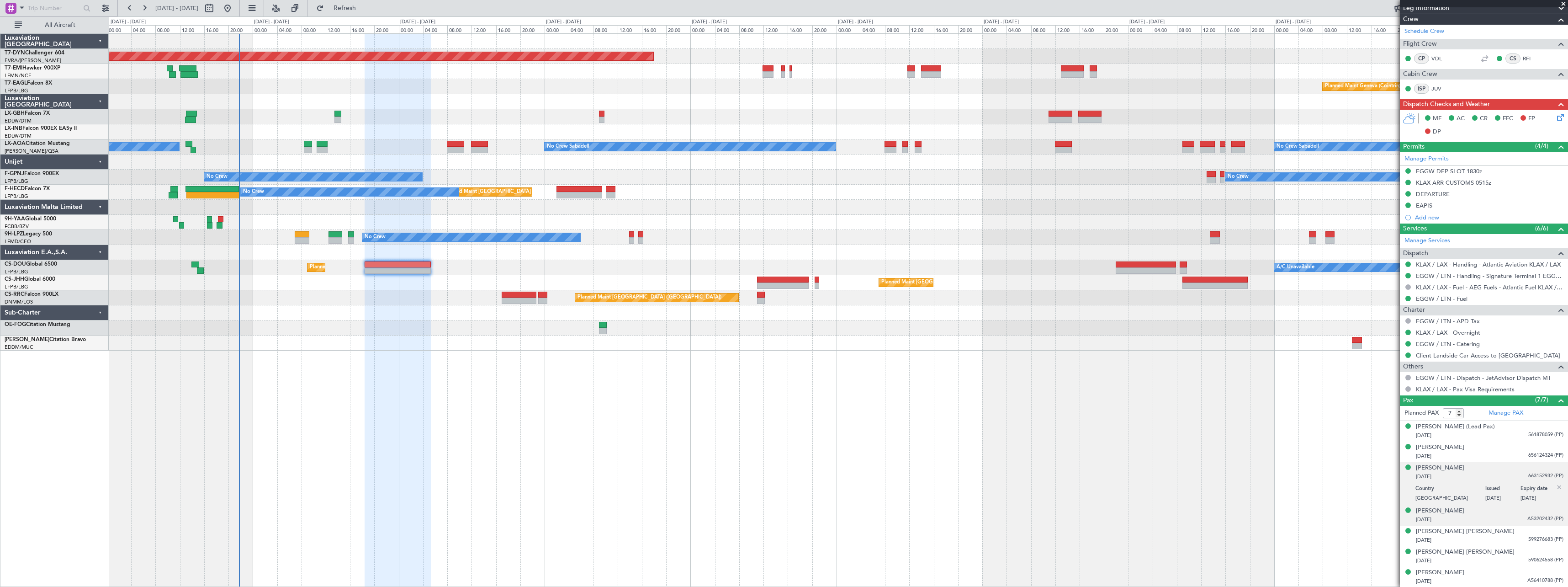
click at [1498, 521] on div "[DATE] A53202432 (PP)" at bounding box center [1490, 519] width 148 height 9
click at [1503, 540] on div "[DATE] 599276683 (PP)" at bounding box center [1490, 540] width 148 height 9
click at [1507, 550] on div "[PERSON_NAME] [PERSON_NAME] [DATE] 590624558 (PP)" at bounding box center [1490, 556] width 148 height 18
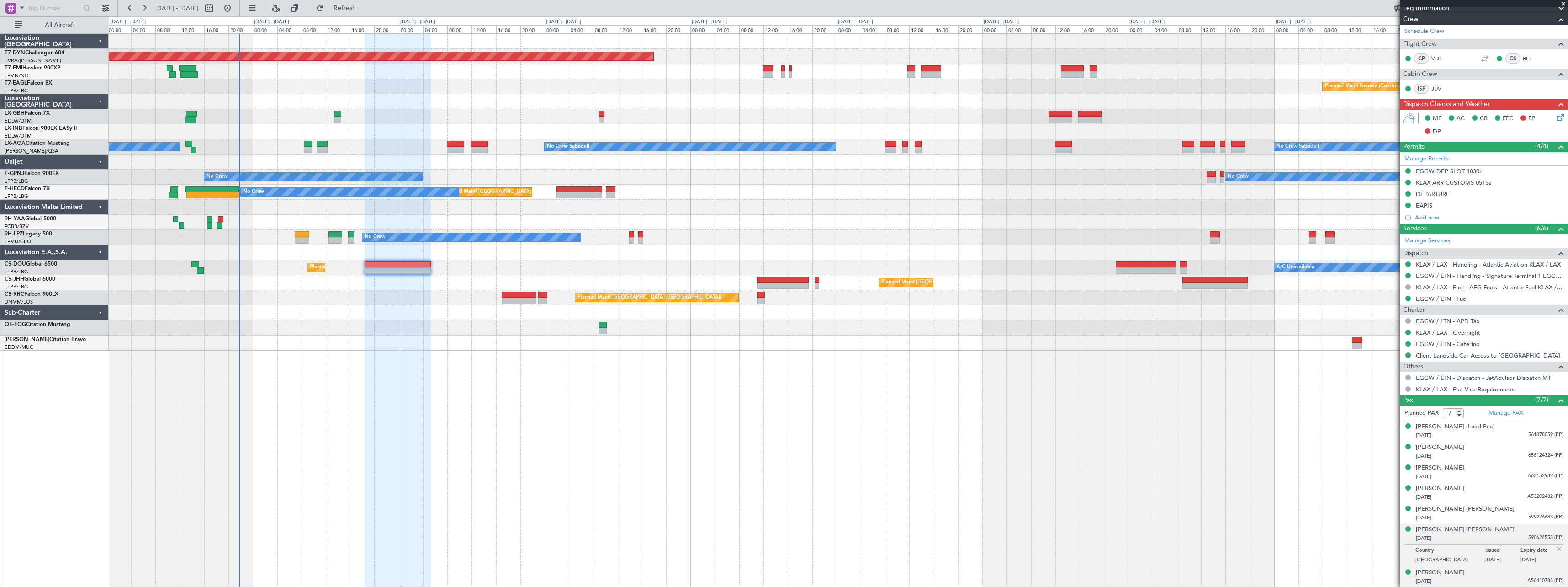
click at [1505, 571] on div "[PERSON_NAME] [DATE] A56410788 (PP)" at bounding box center [1490, 577] width 148 height 18
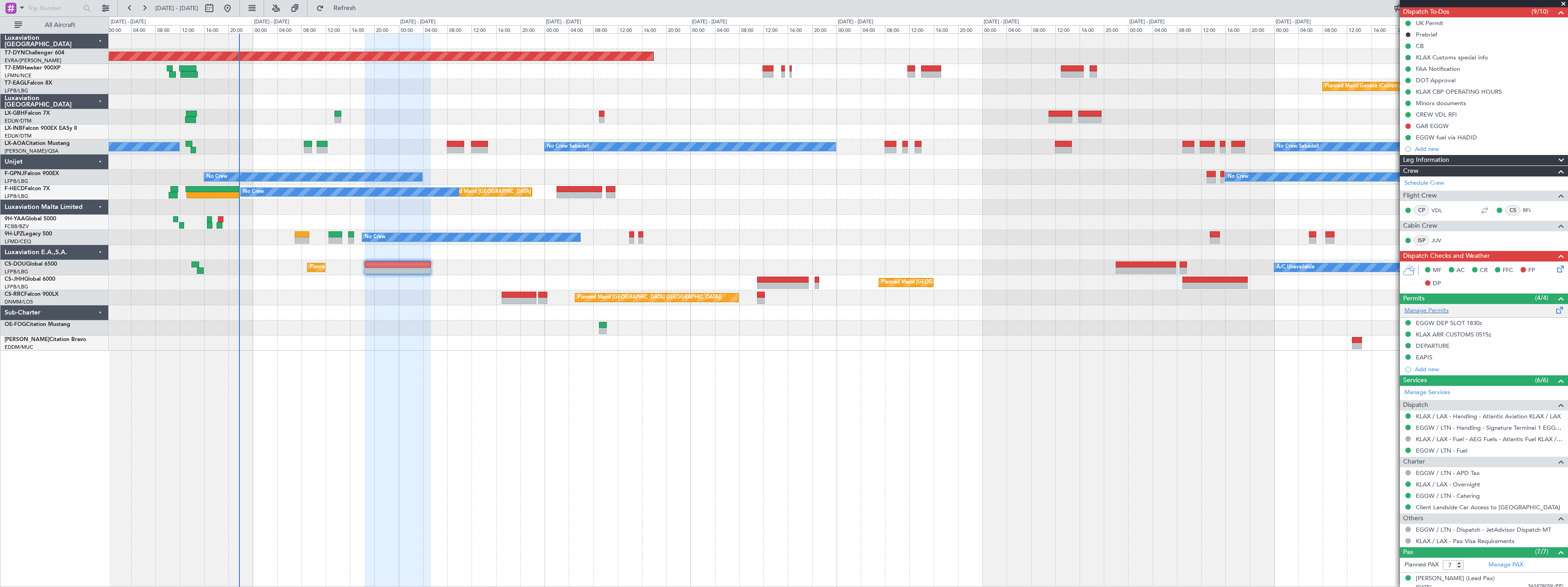
scroll to position [0, 0]
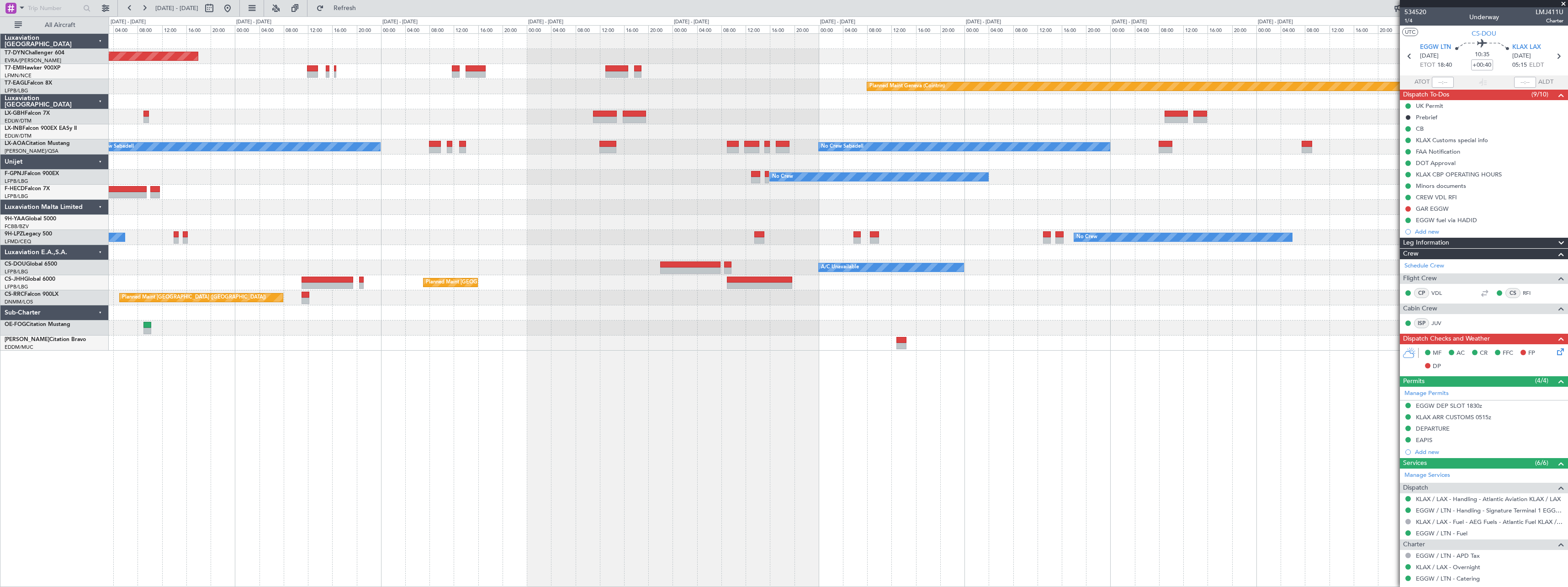
click at [218, 239] on div "Planned Maint [GEOGRAPHIC_DATA]-[GEOGRAPHIC_DATA] Planned Maint [PERSON_NAME] P…" at bounding box center [838, 193] width 1459 height 317
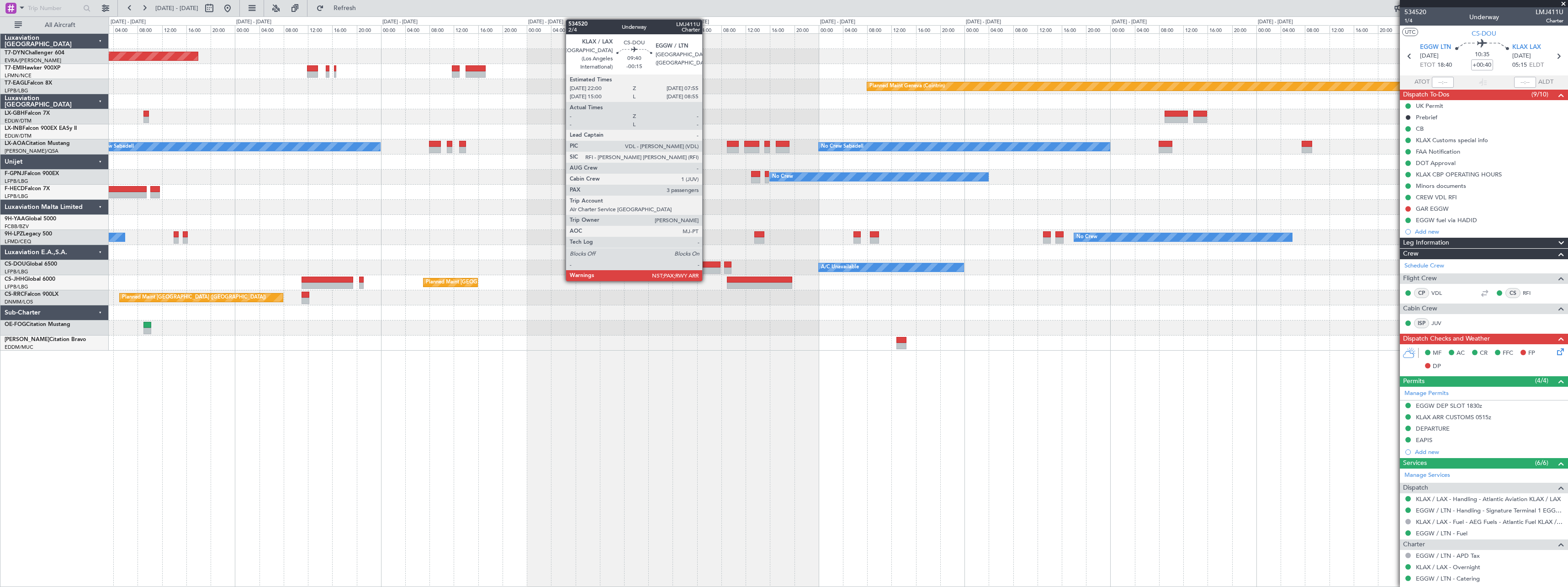
click at [706, 266] on div at bounding box center [690, 264] width 61 height 6
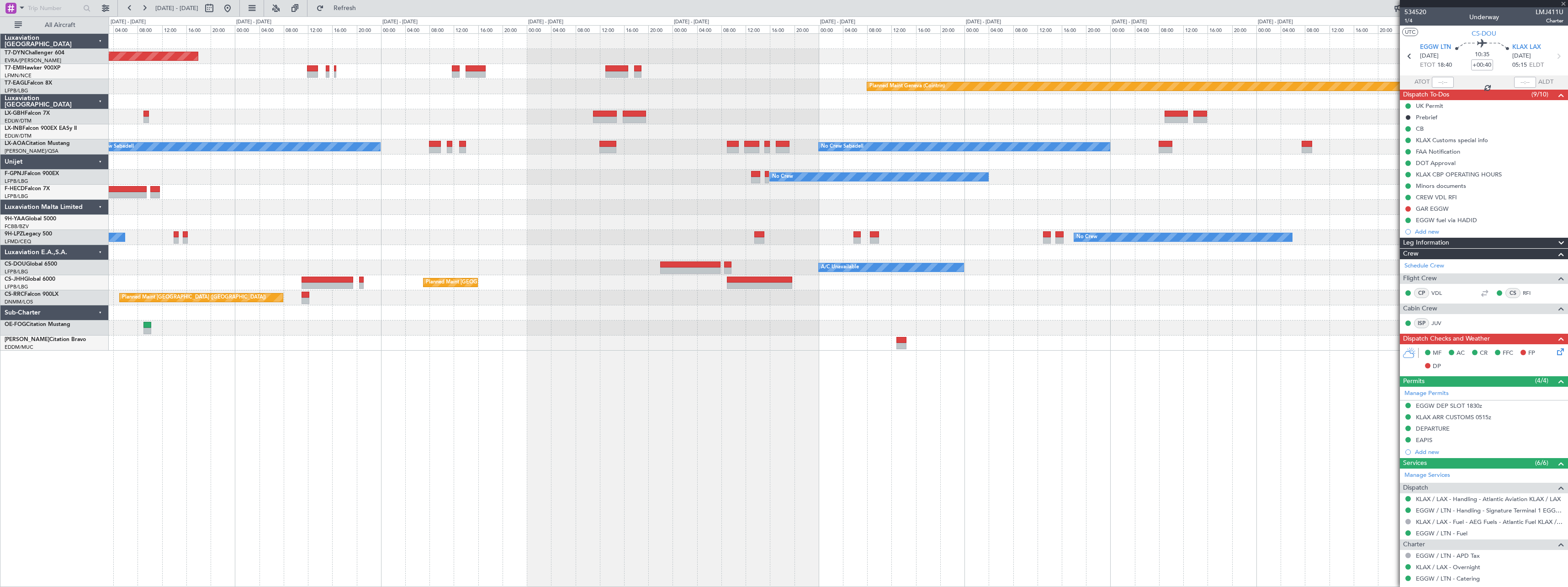
type input "-00:15"
type input "3"
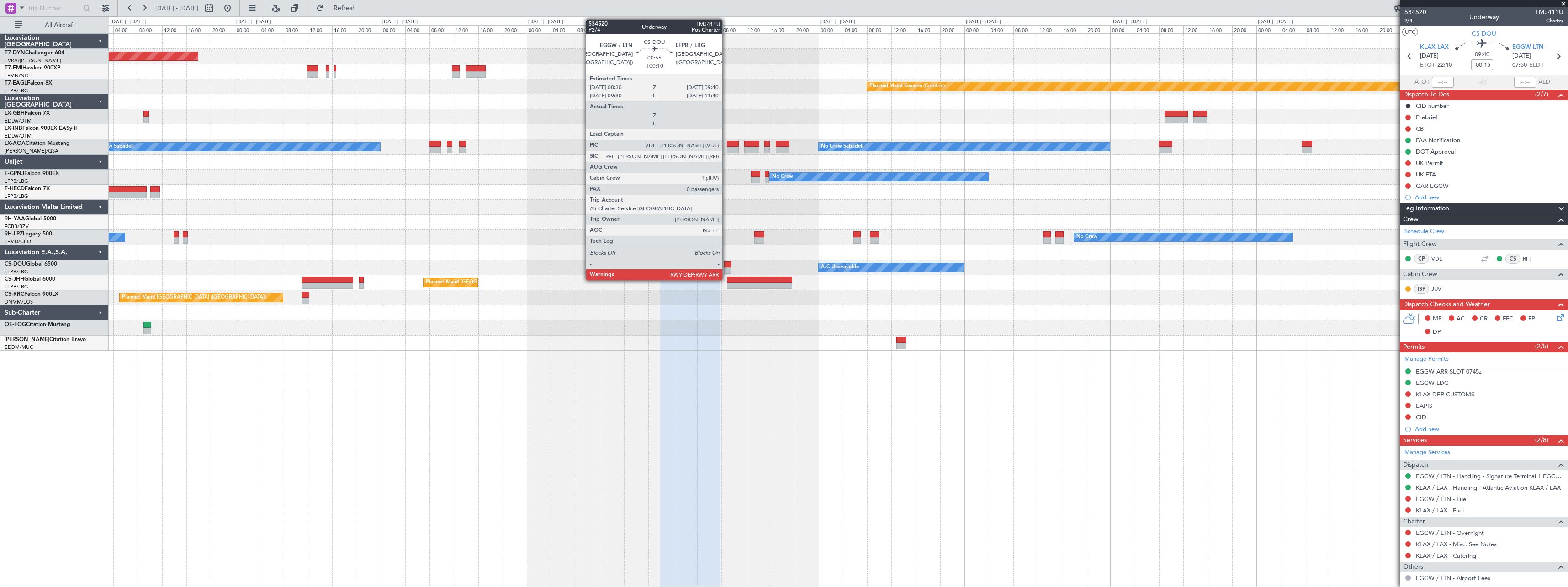
click at [726, 263] on div at bounding box center [728, 264] width 8 height 6
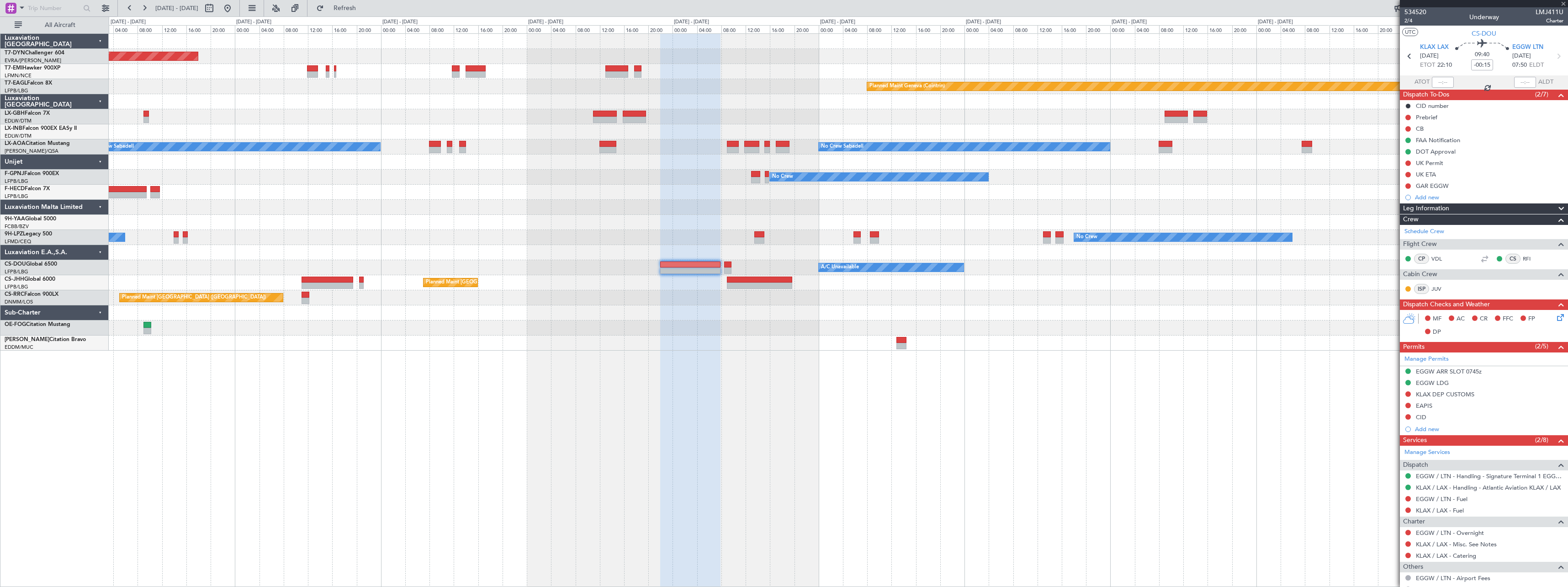
type input "+00:10"
type input "0"
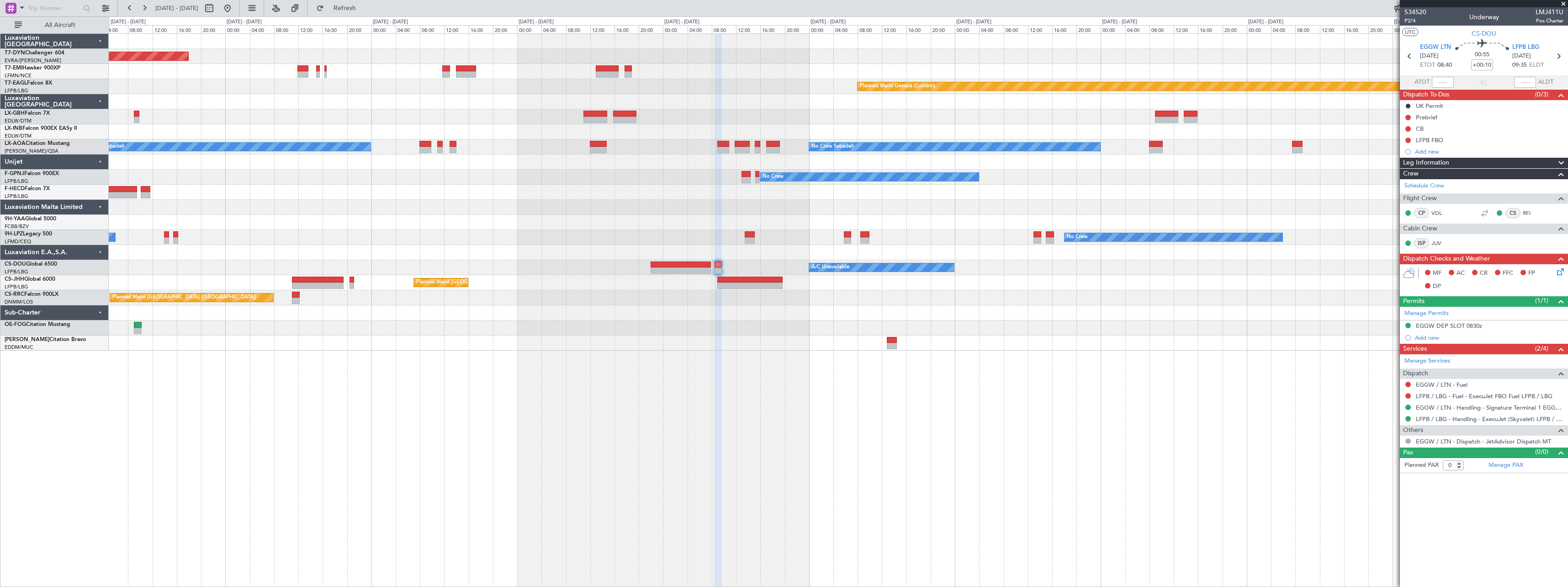
click at [1097, 261] on div "Planned Maint [GEOGRAPHIC_DATA]-[GEOGRAPHIC_DATA] Planned Maint [PERSON_NAME] P…" at bounding box center [838, 193] width 1459 height 317
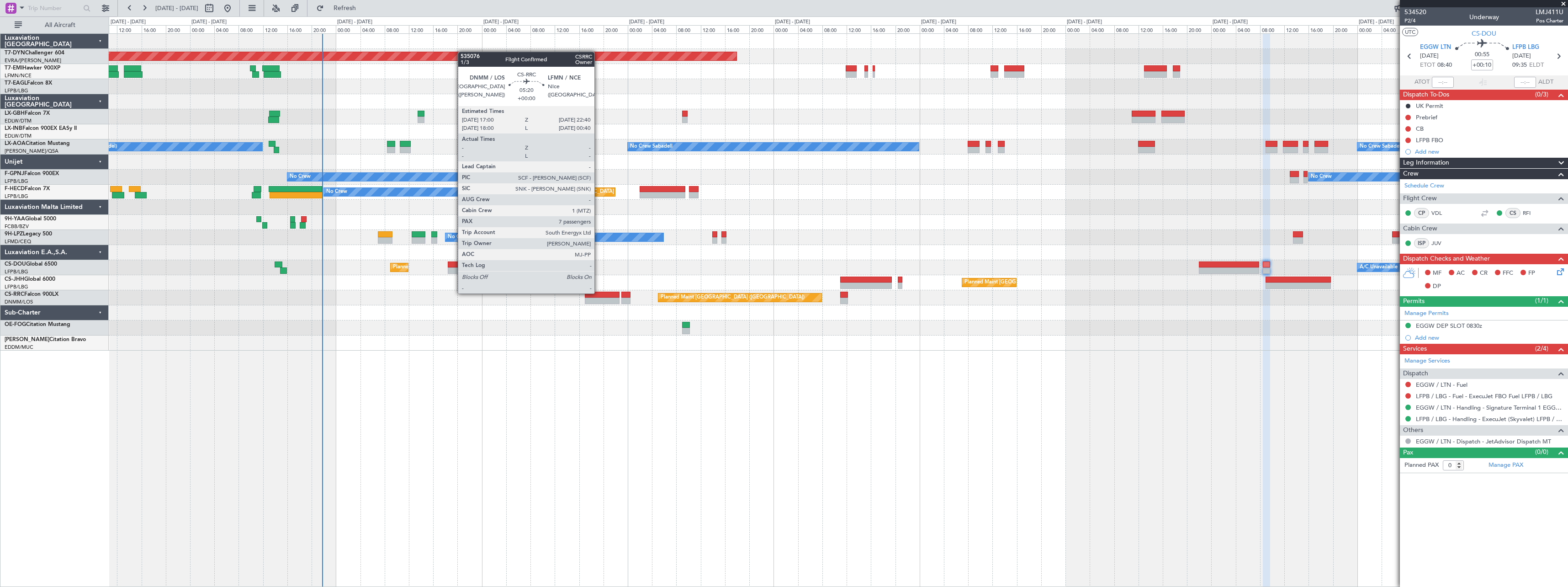
click at [600, 293] on div at bounding box center [602, 295] width 35 height 6
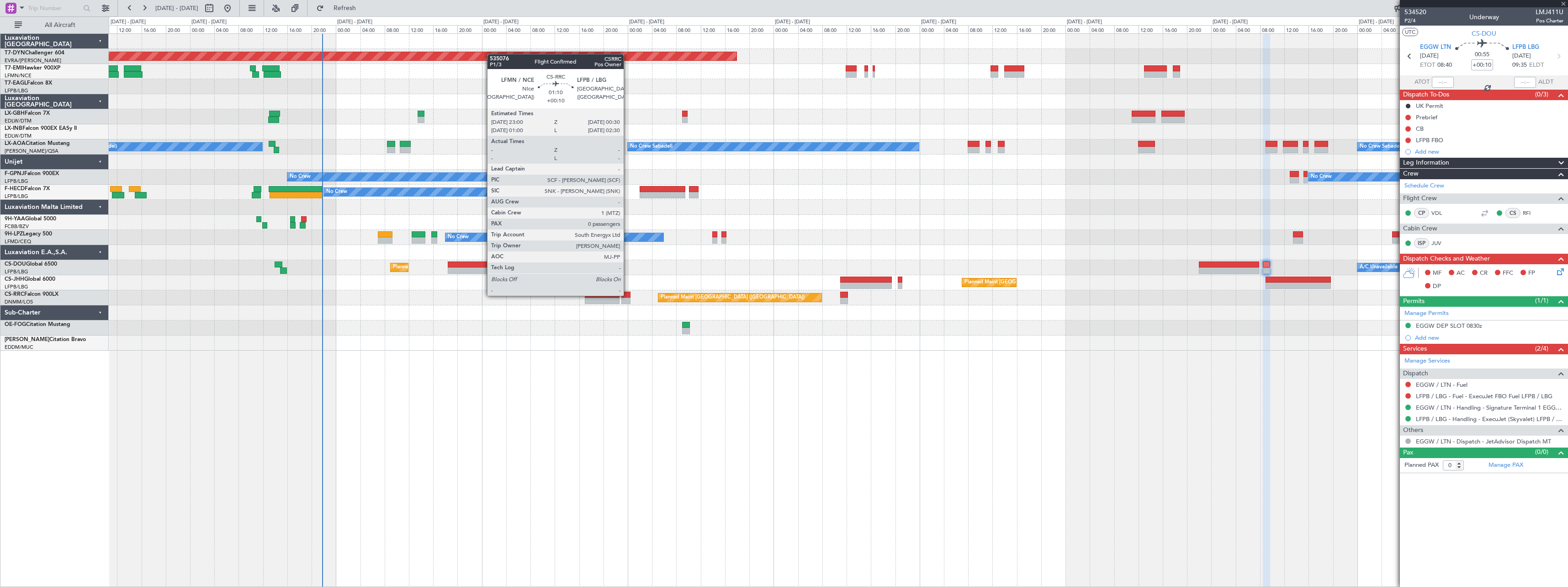
type input "7"
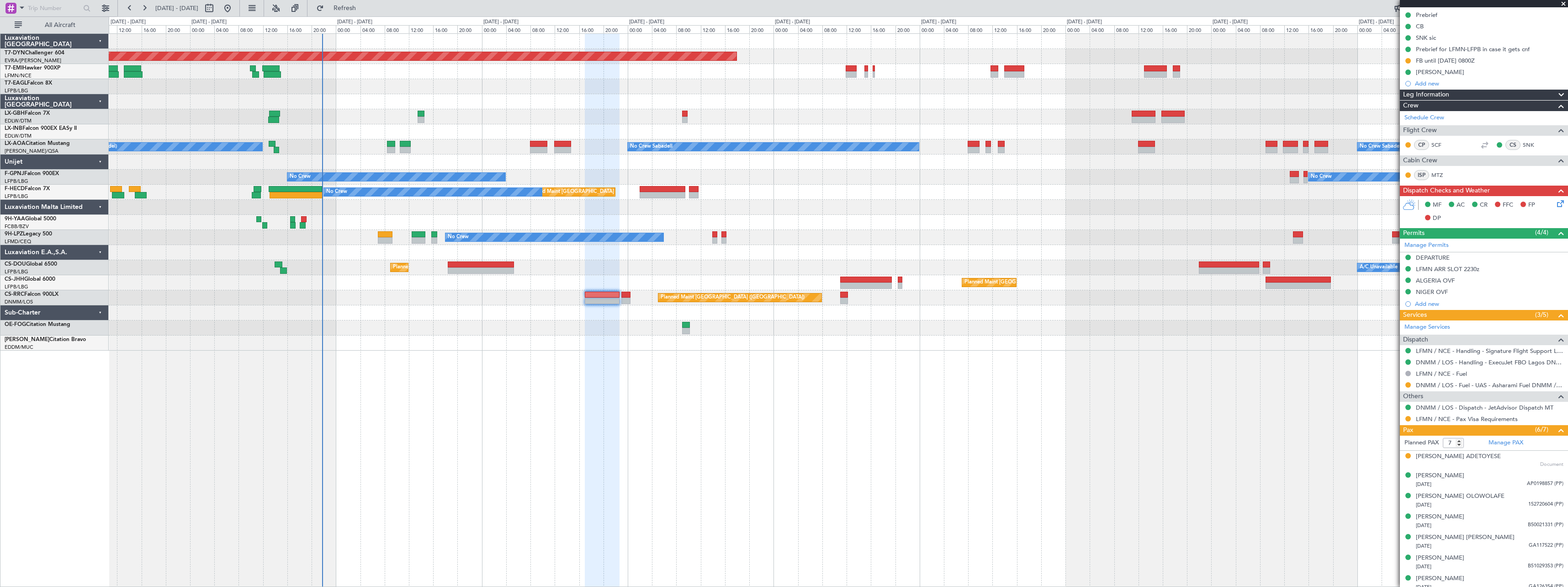
scroll to position [109, 0]
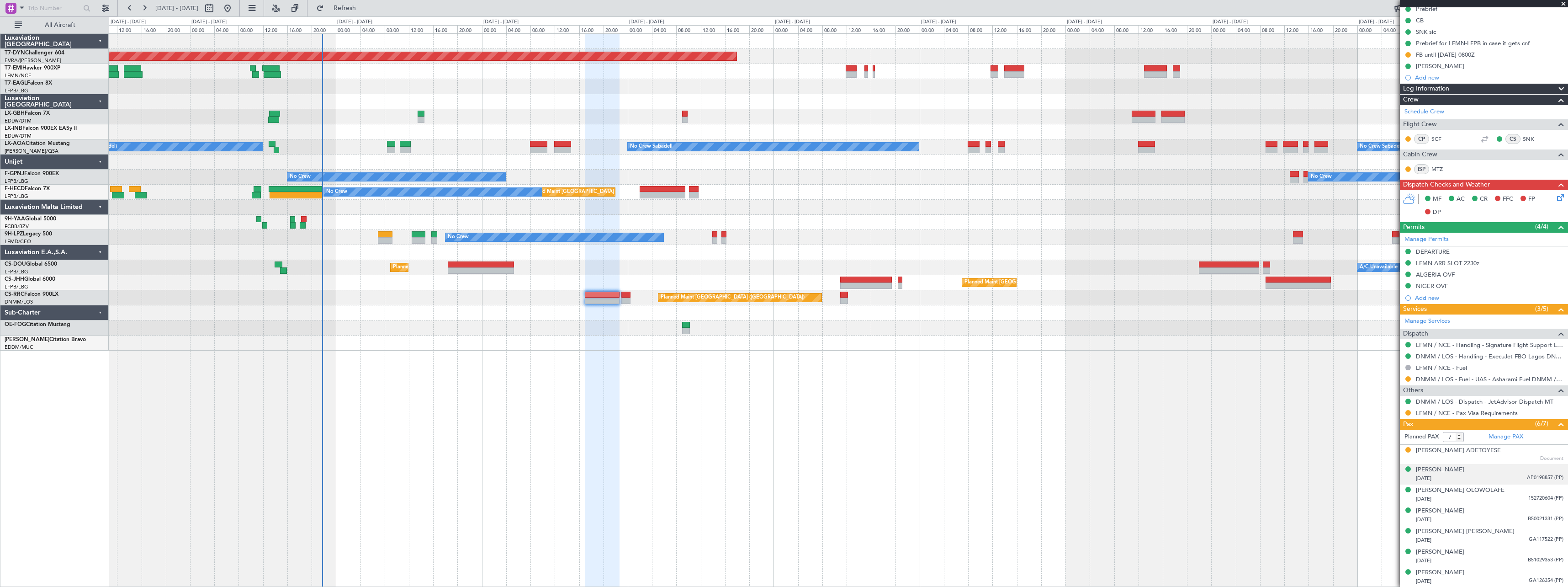
click at [1510, 476] on div "10/12/1992 AP0198857 (PP)" at bounding box center [1490, 478] width 148 height 9
click at [1514, 513] on div "Kayode Olatunji OLOWOLAFE 14/08/1962 152720604 (PP)" at bounding box center [1490, 517] width 148 height 18
click at [1514, 538] on div "20/06/1965 B50021331 (PP)" at bounding box center [1490, 542] width 148 height 9
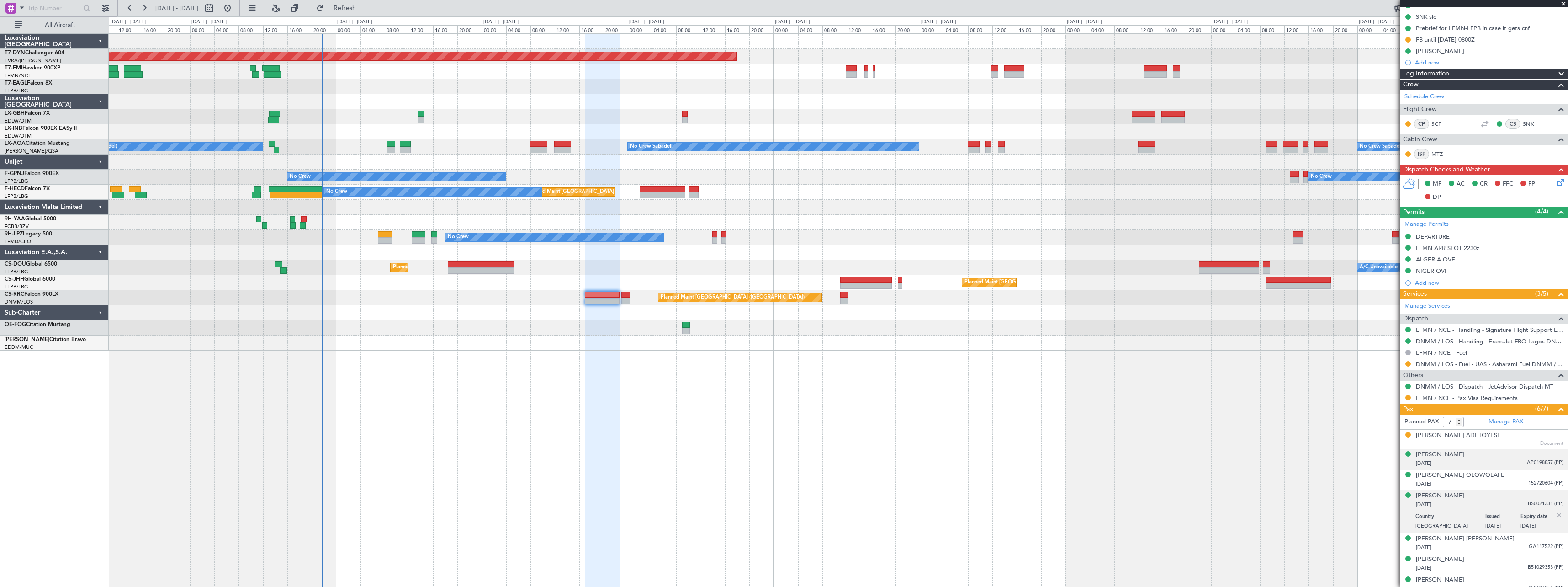
scroll to position [131, 0]
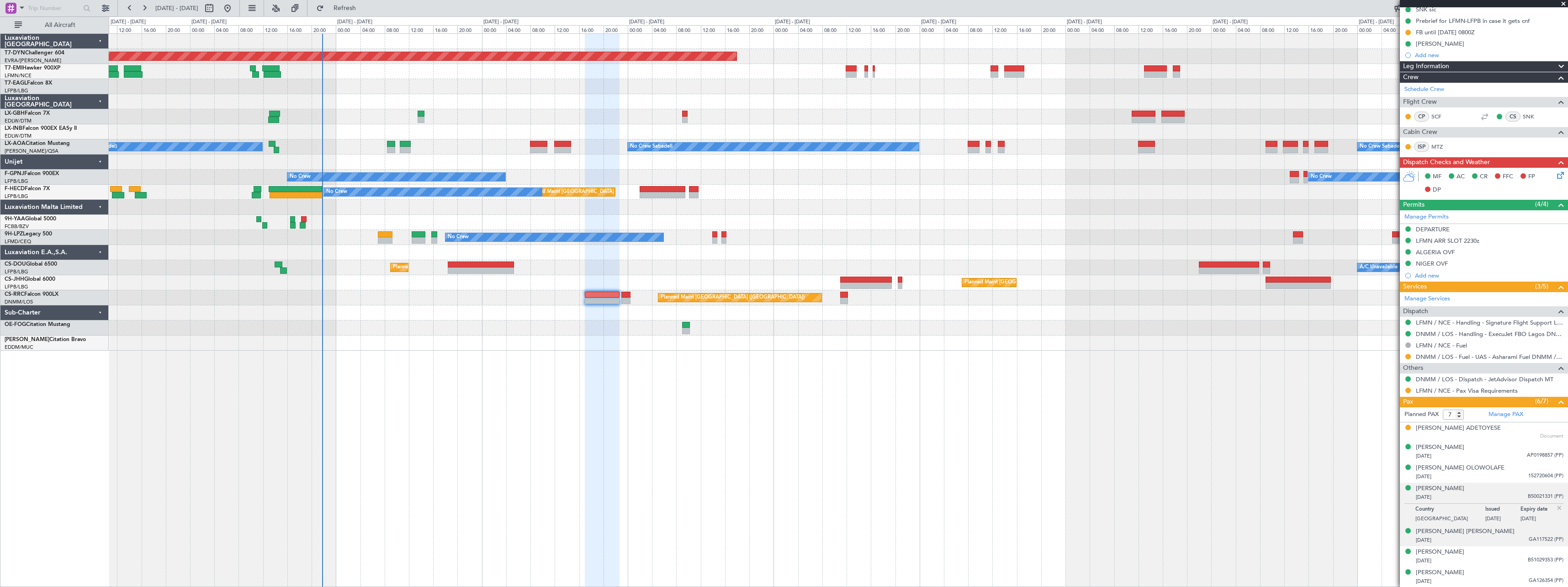
click at [1495, 542] on div "04/08/1979 GA117522 (PP)" at bounding box center [1490, 540] width 148 height 9
click at [1498, 557] on div "08/01/1949 B51029353 (PP)" at bounding box center [1490, 560] width 148 height 9
click at [1499, 574] on div "Zacch Adelabu ADEDEJI 08/01/1978 GA126354 (PP)" at bounding box center [1490, 577] width 148 height 18
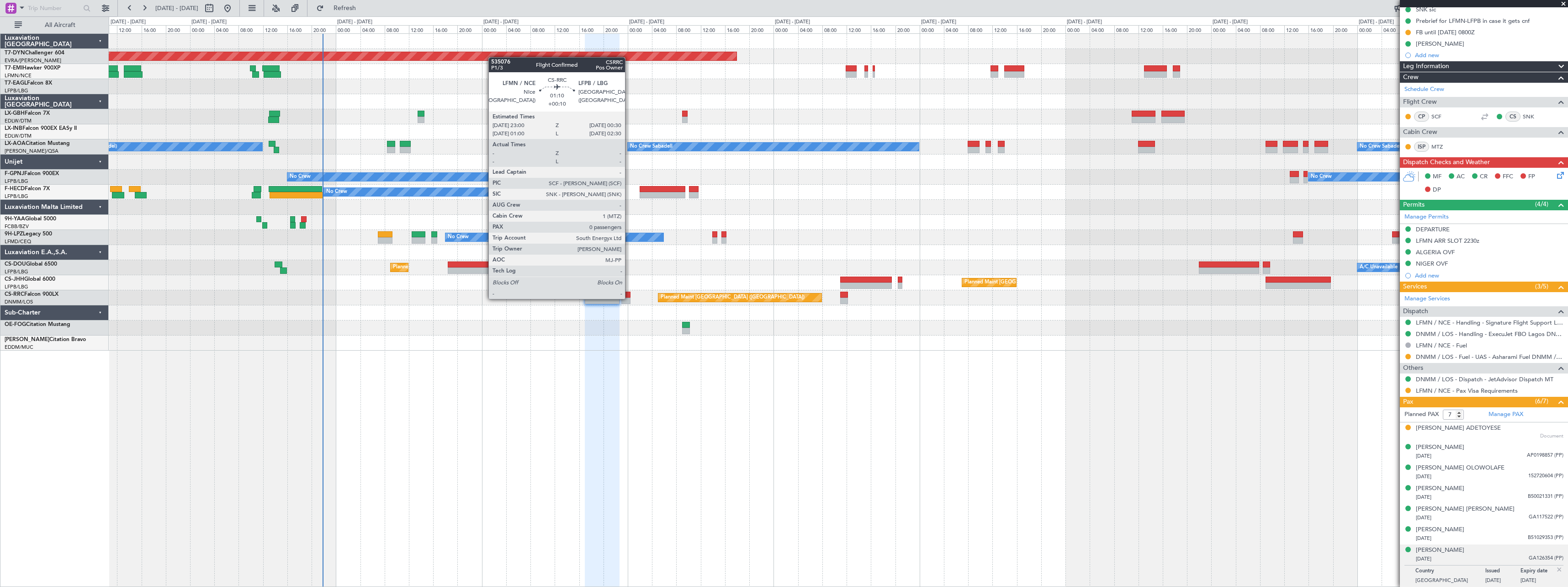
click at [629, 298] on div at bounding box center [626, 300] width 9 height 6
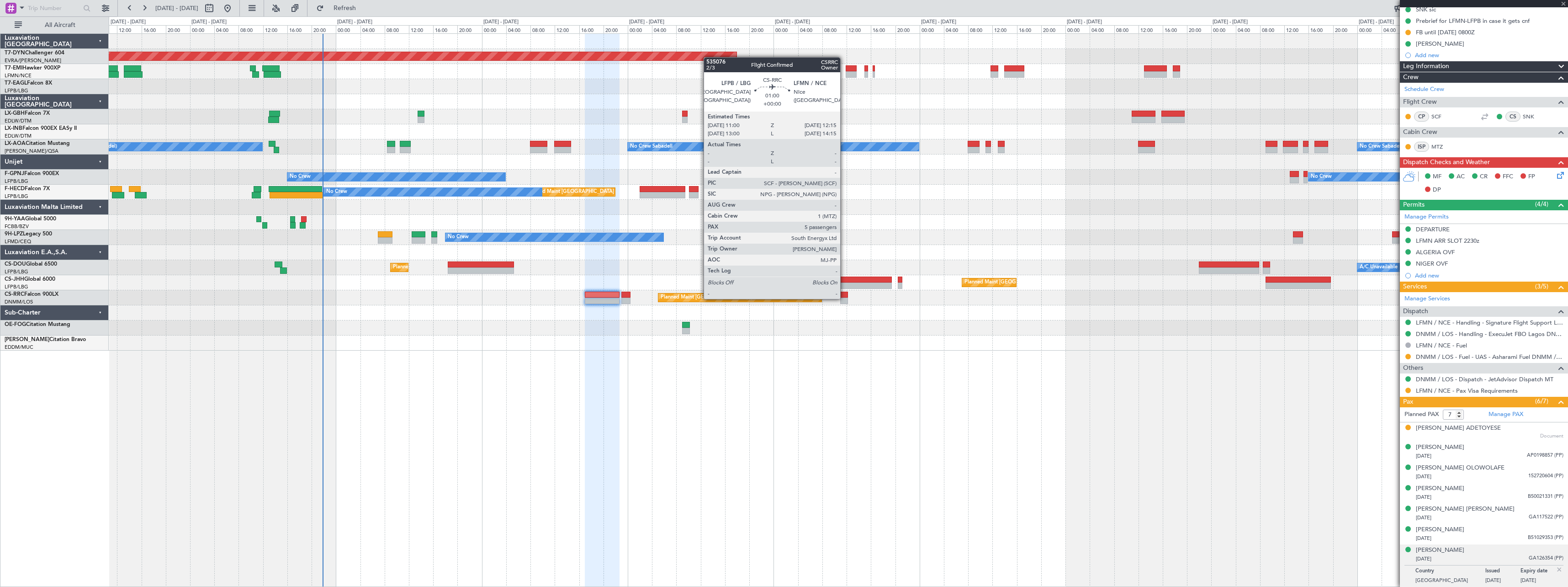
type input "+00:10"
type input "0"
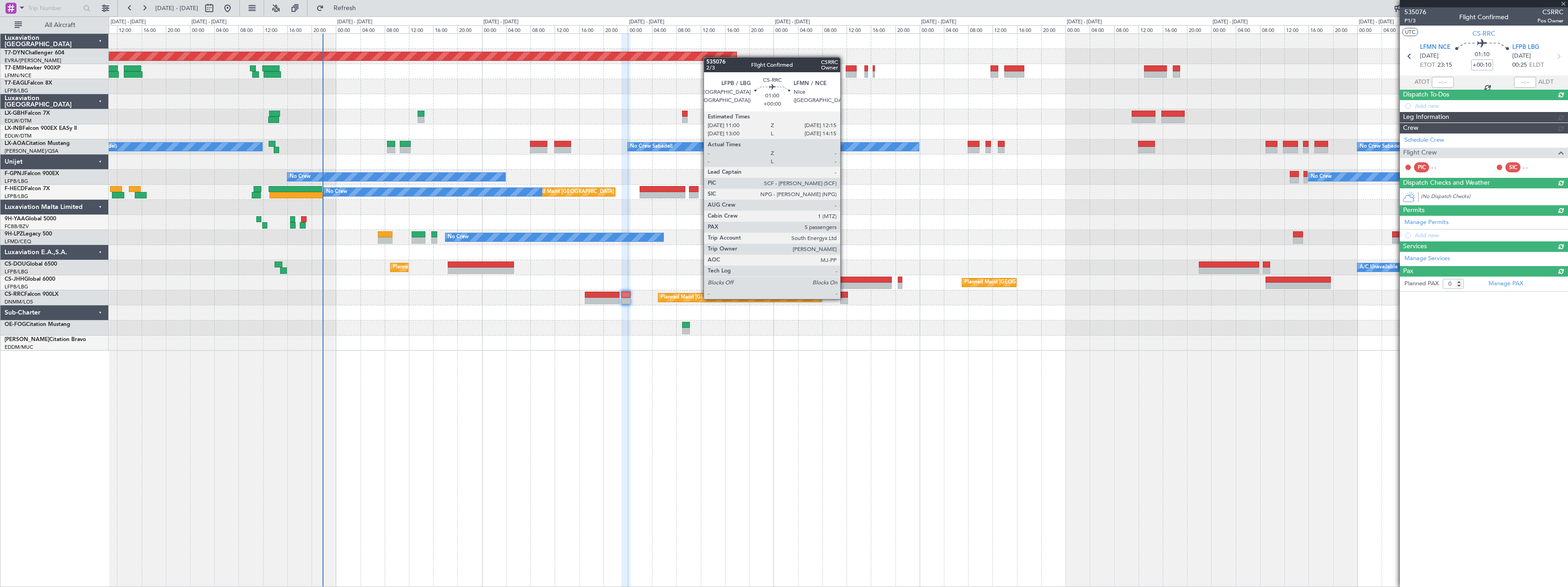
scroll to position [0, 0]
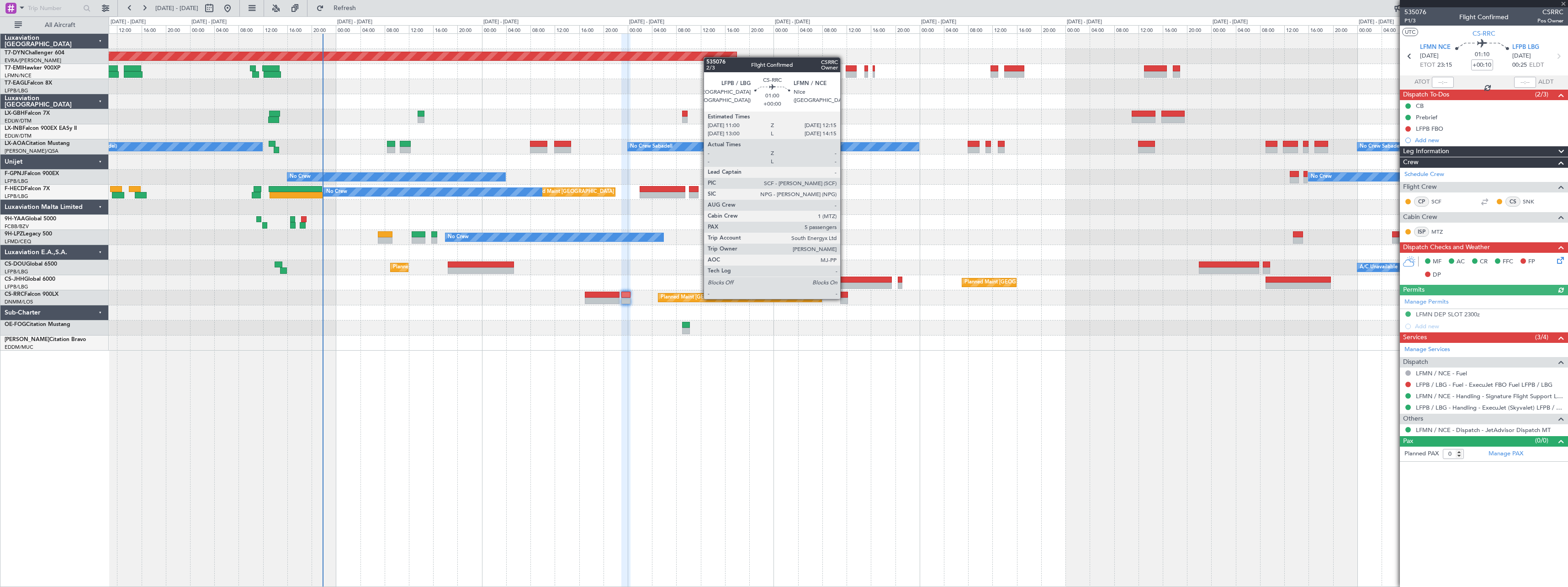
click at [844, 298] on div at bounding box center [844, 300] width 8 height 6
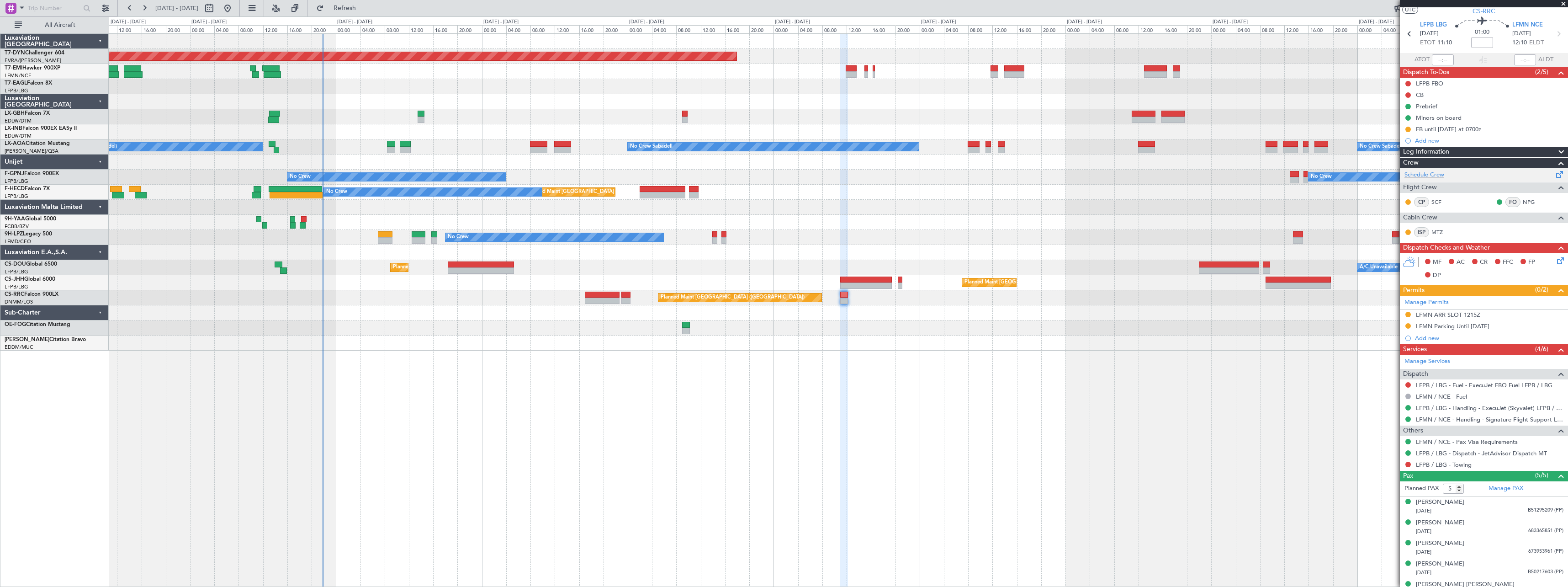
scroll to position [34, 0]
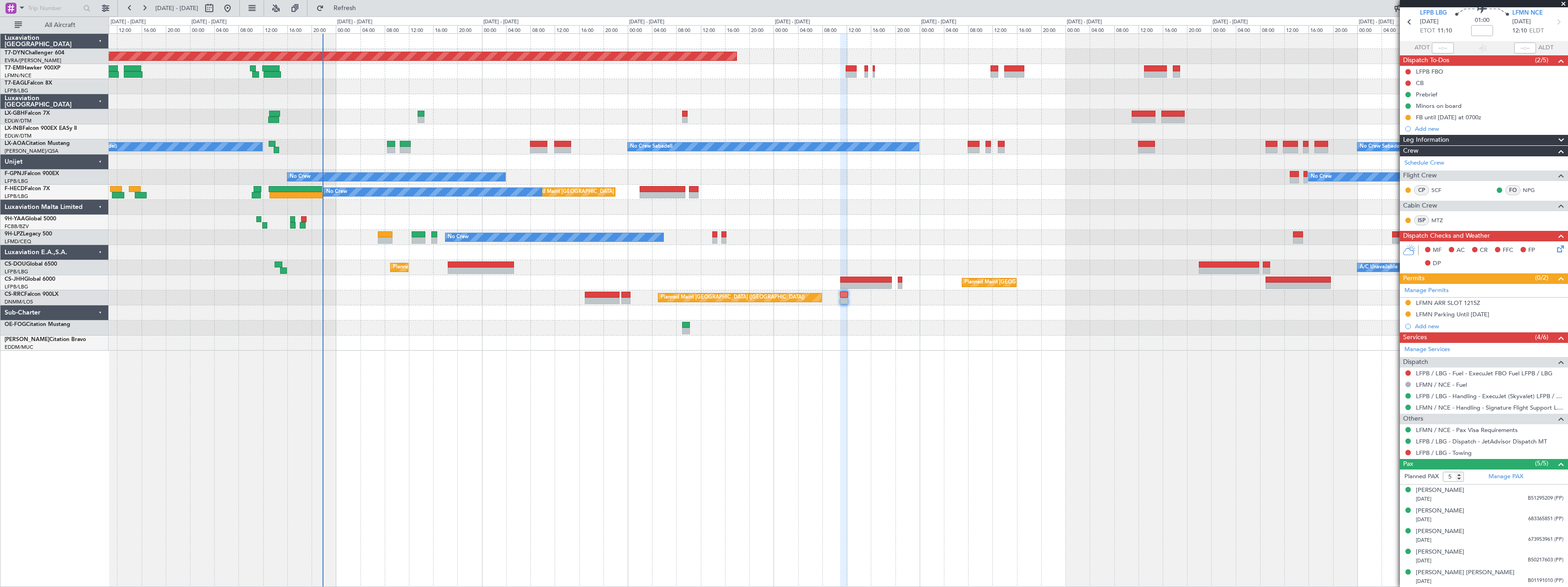
click at [1495, 492] on mat-tooltip-component "Complete" at bounding box center [1481, 481] width 39 height 24
click at [1496, 497] on div "04/11/1983 B51295209 (PP)" at bounding box center [1490, 499] width 148 height 9
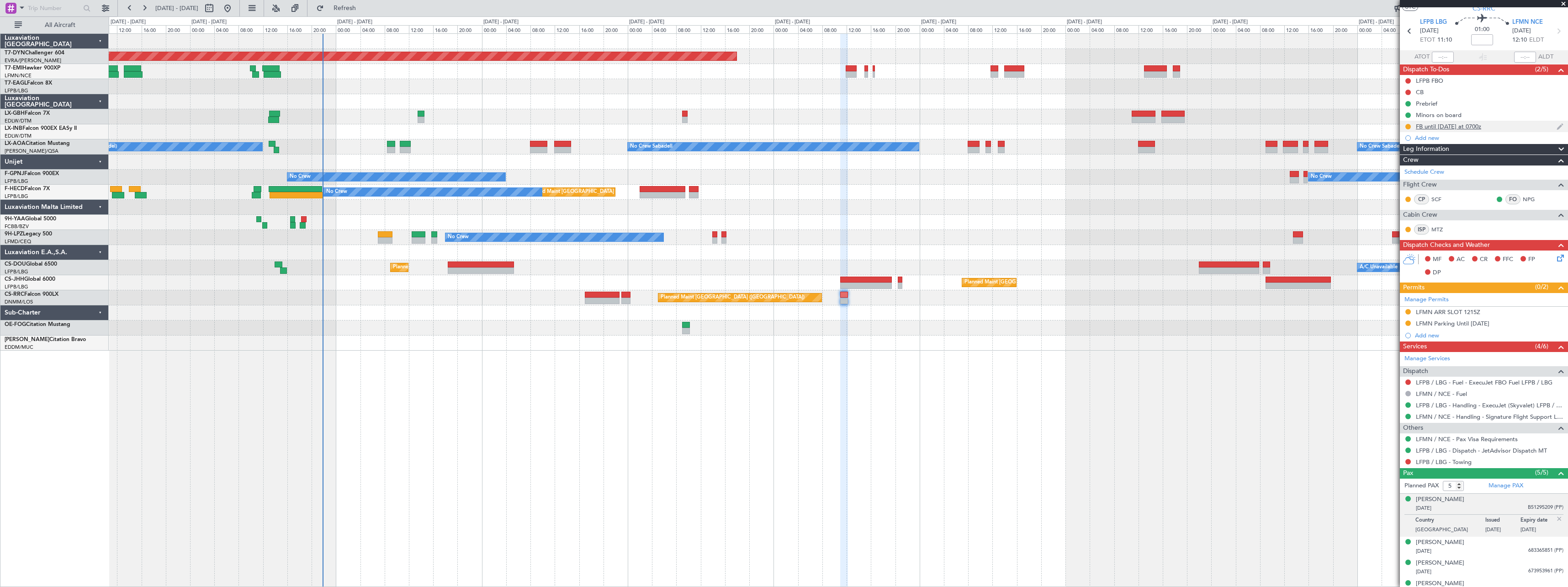
scroll to position [0, 0]
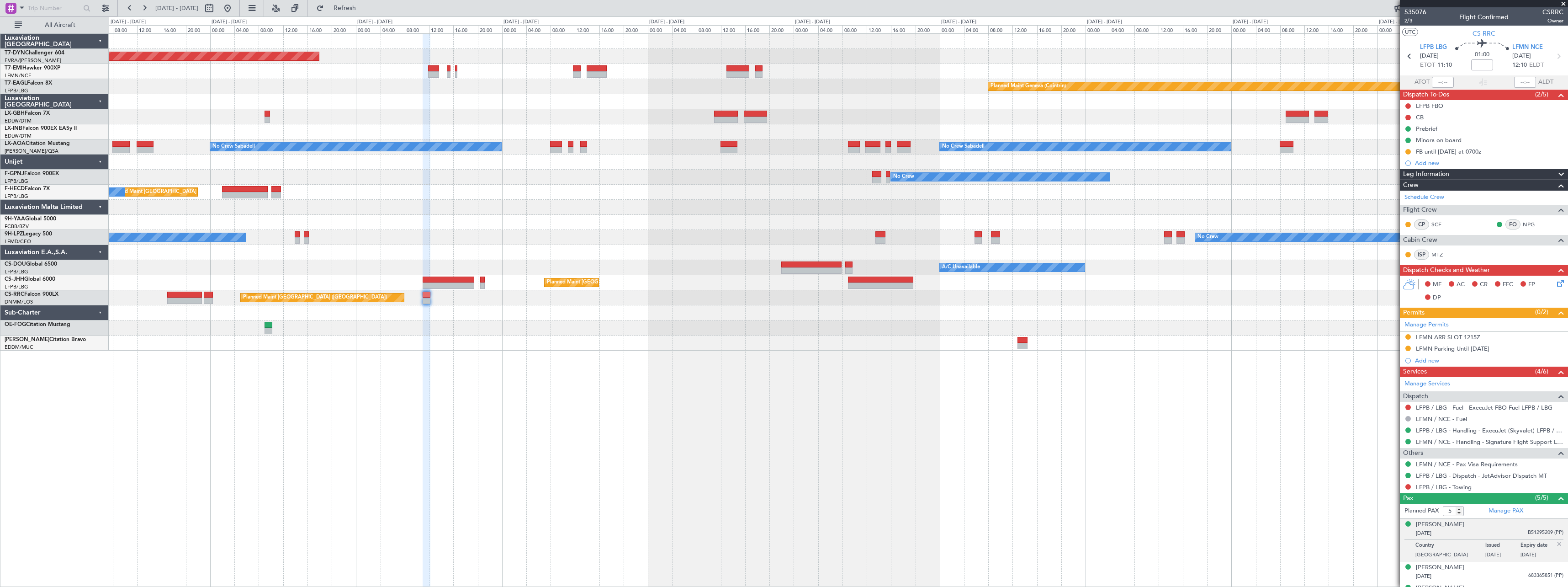
click at [716, 312] on div at bounding box center [838, 313] width 1459 height 15
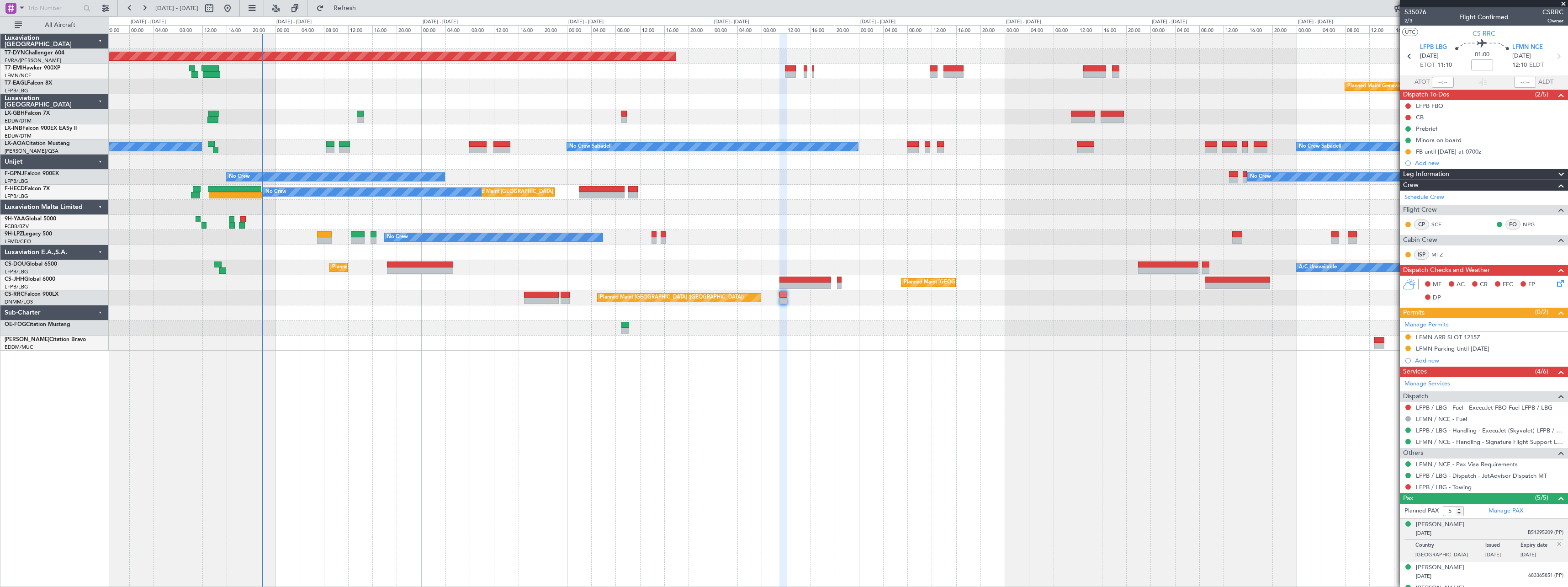
click at [892, 196] on div "Planned Maint [GEOGRAPHIC_DATA] ([GEOGRAPHIC_DATA]) No Crew" at bounding box center [838, 193] width 1459 height 15
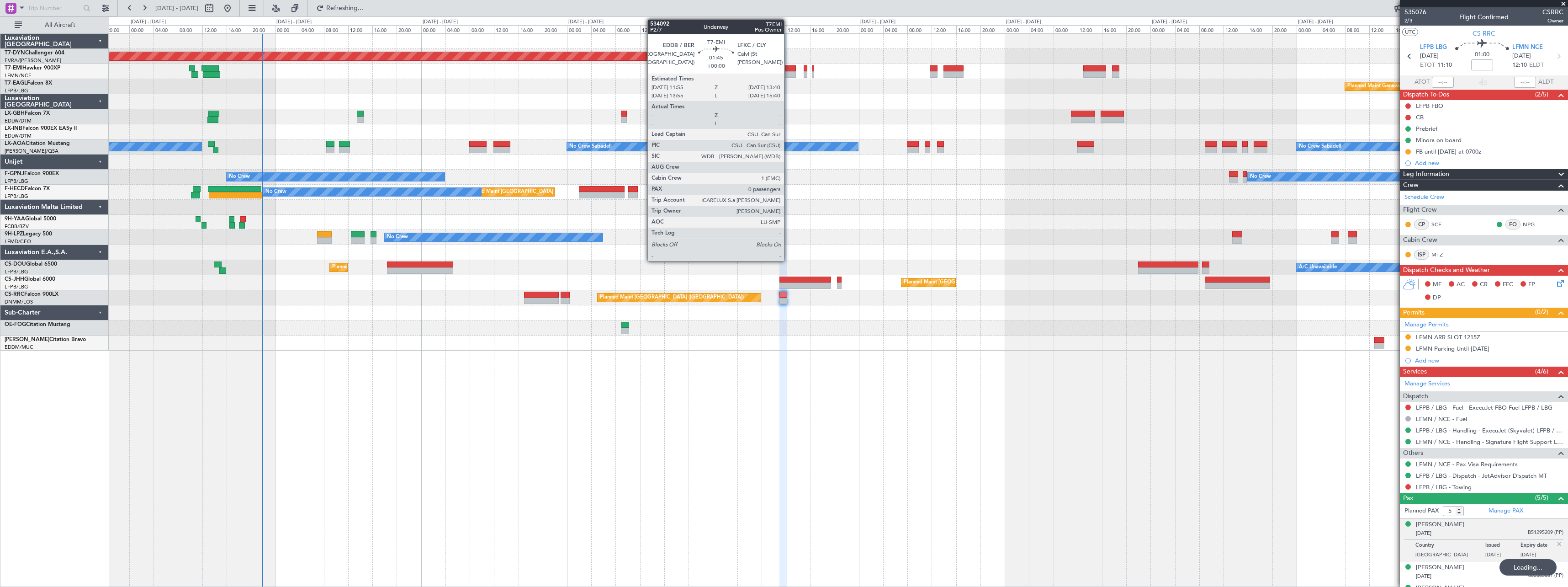
click at [788, 66] on div at bounding box center [790, 69] width 11 height 6
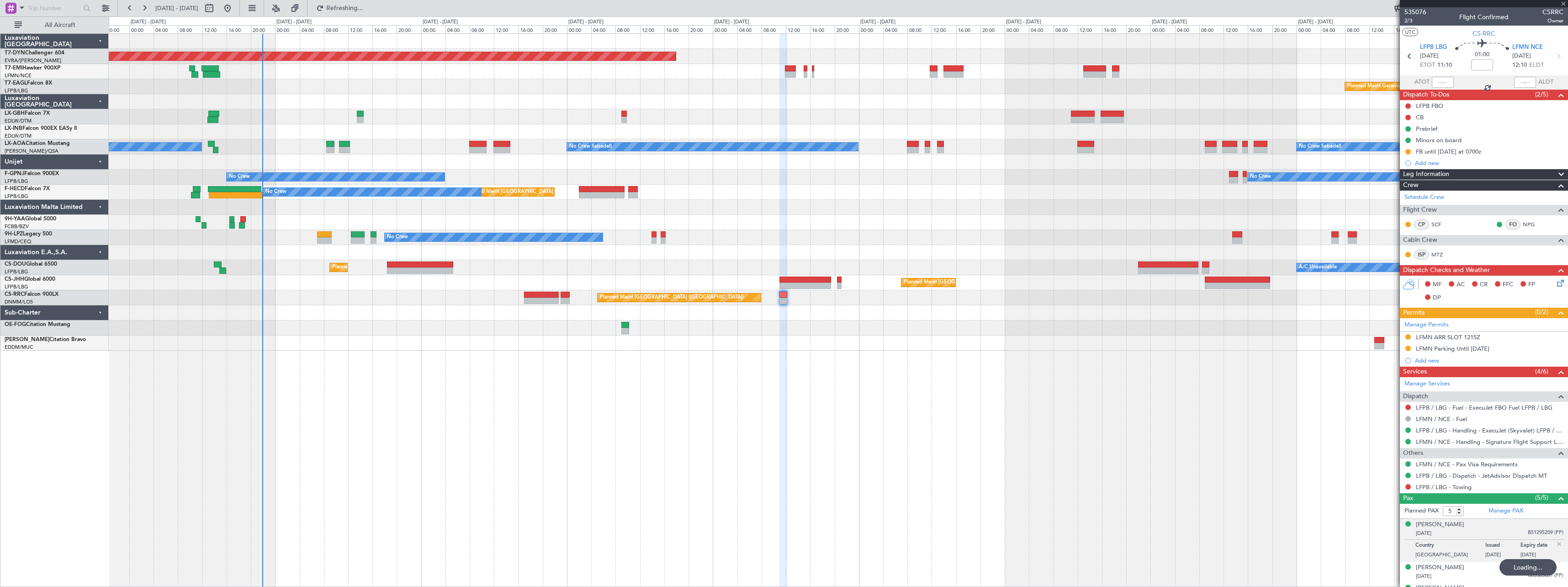
click at [812, 69] on div at bounding box center [813, 69] width 3 height 6
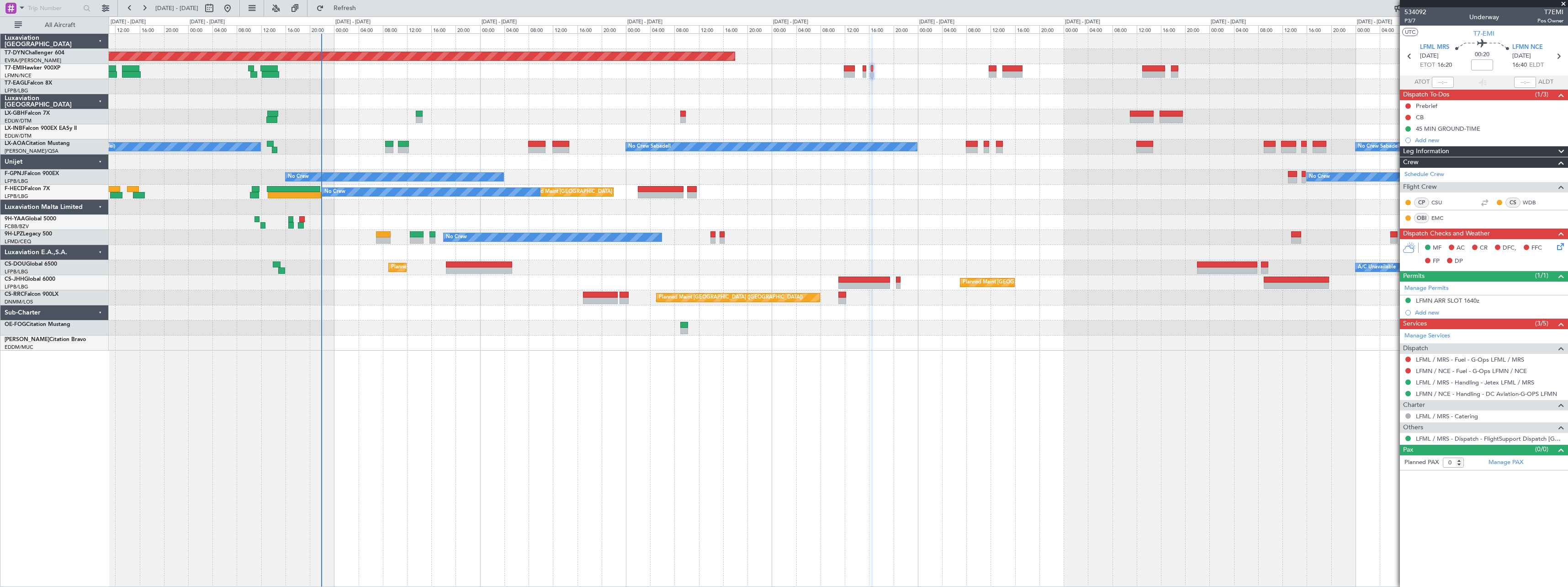
click at [510, 94] on div at bounding box center [838, 102] width 1459 height 15
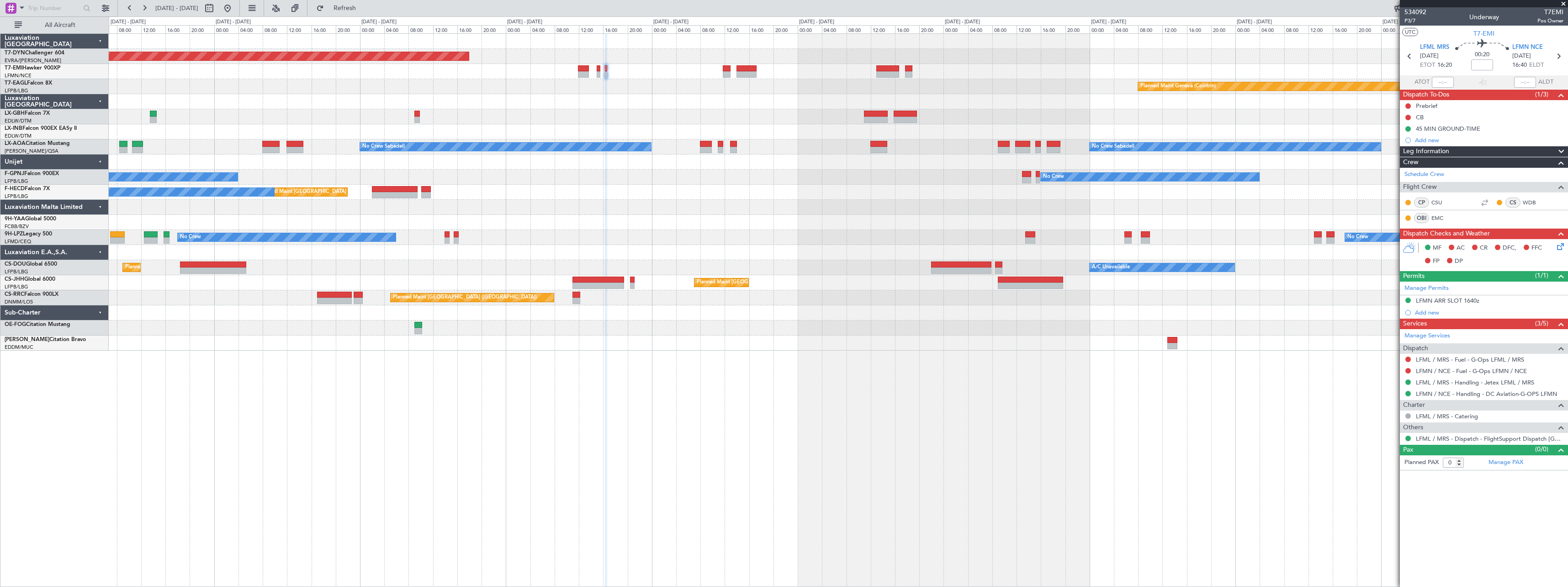
click at [632, 78] on div at bounding box center [838, 71] width 1459 height 15
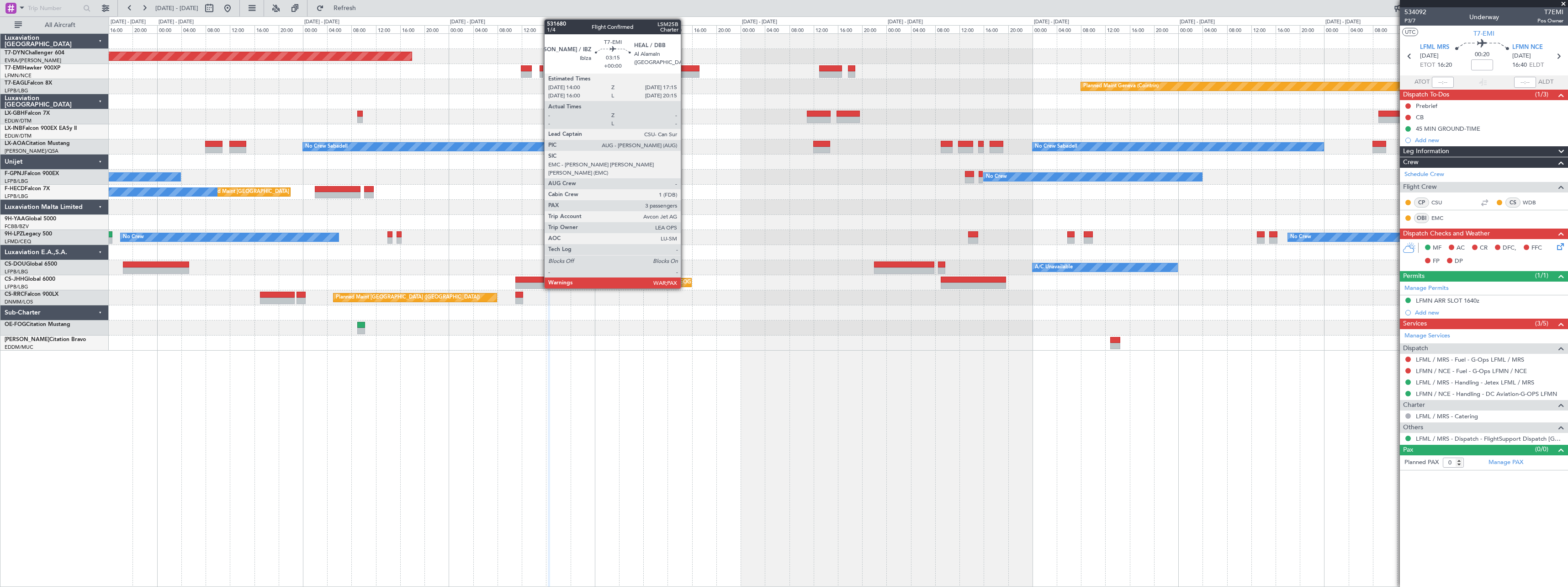
click at [686, 69] on div at bounding box center [690, 69] width 20 height 6
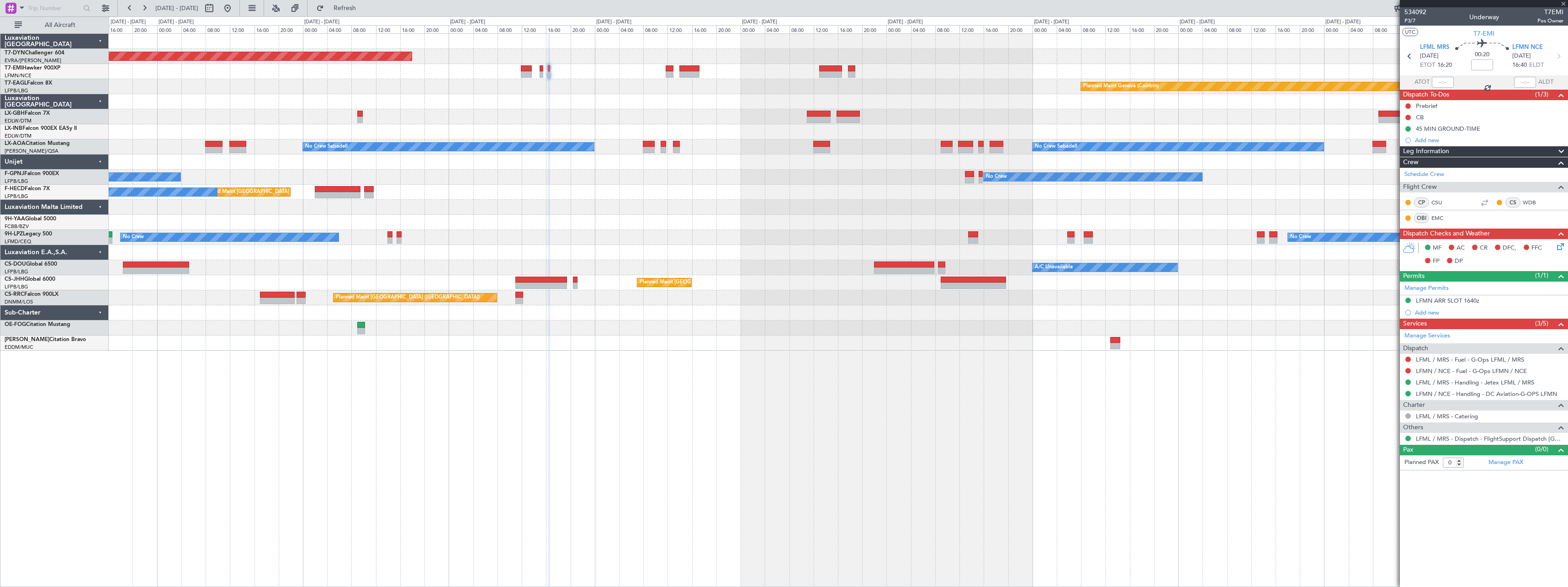
type input "3"
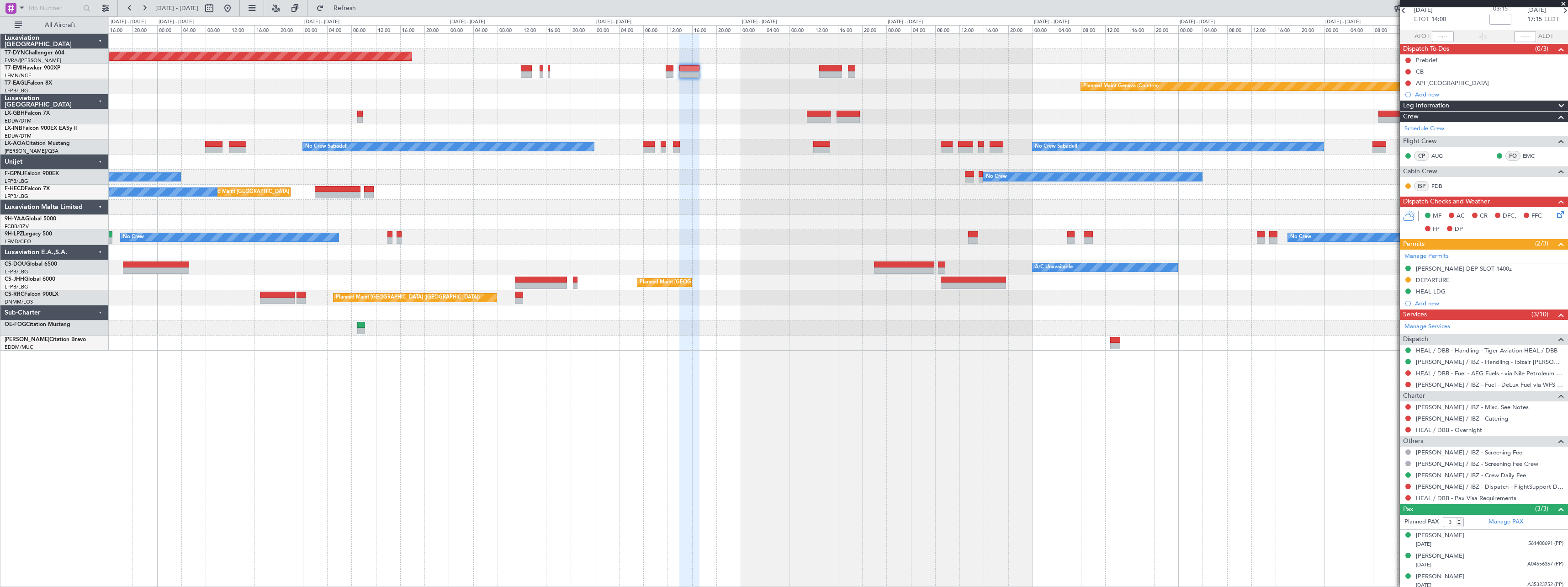
scroll to position [50, 0]
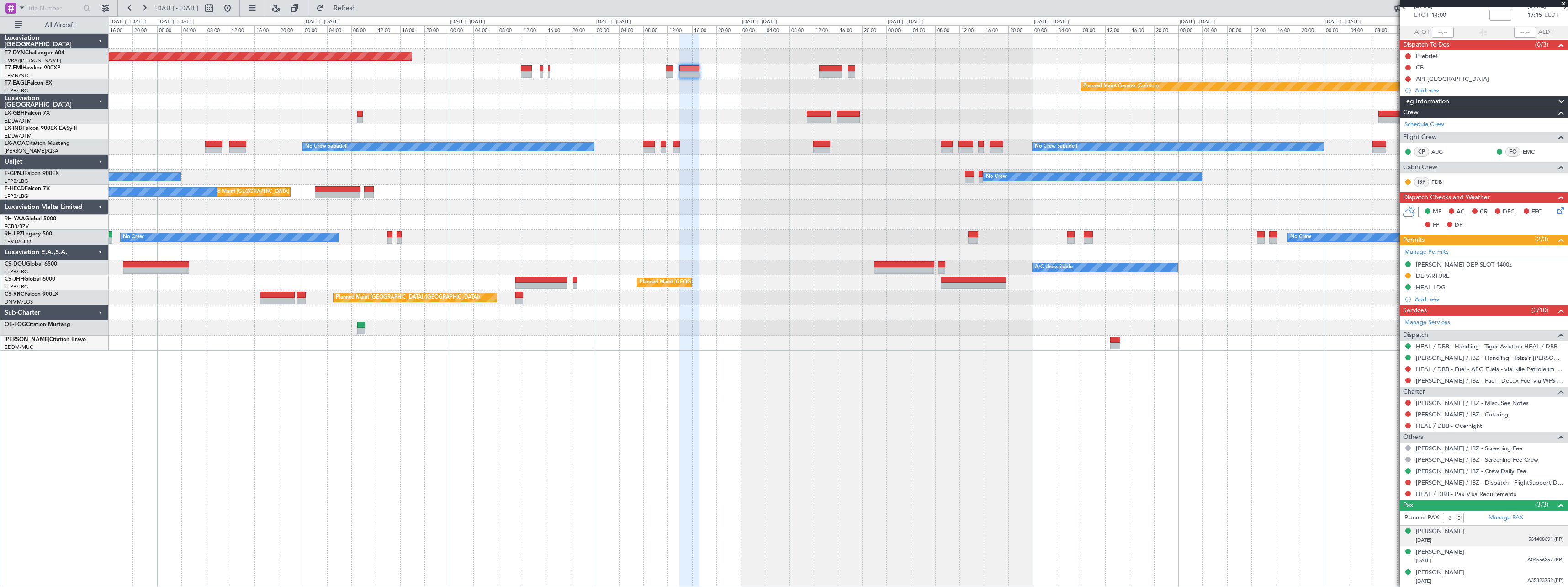
click at [1465, 535] on div "[PERSON_NAME]" at bounding box center [1440, 531] width 49 height 9
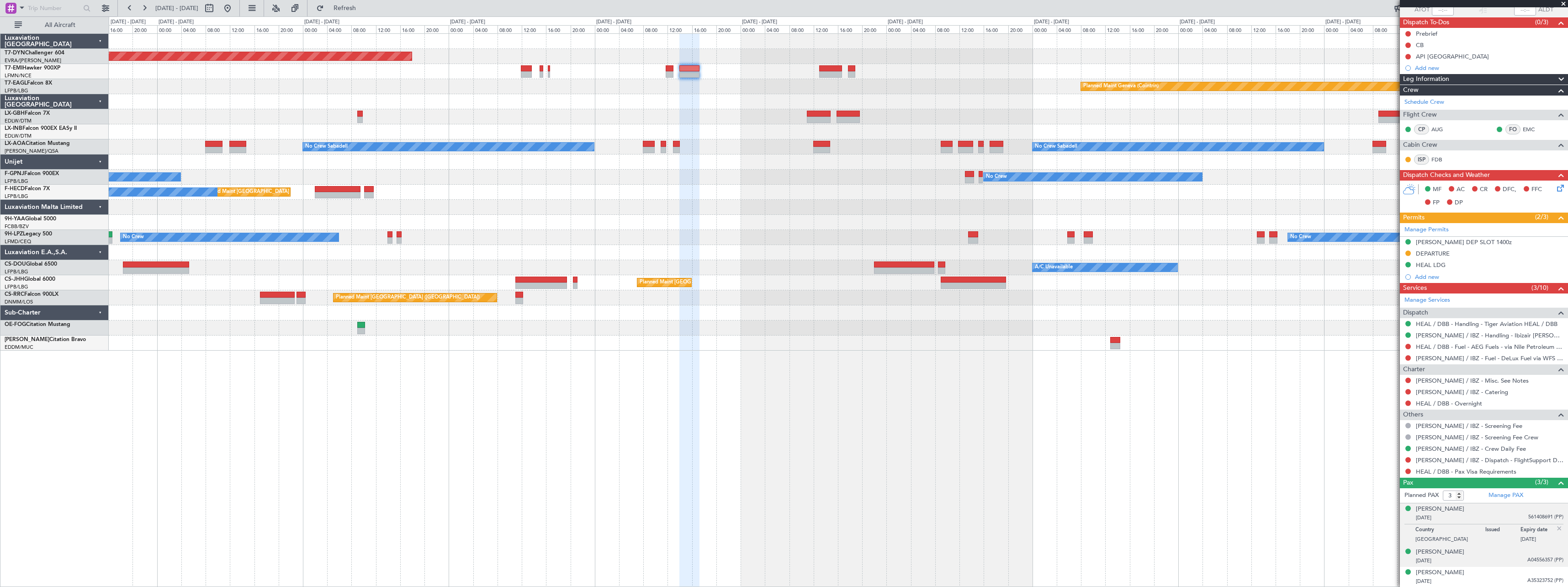
click at [1508, 552] on div "Rami Abou-Sabe 27/10/1977 A04556357 (PP)" at bounding box center [1490, 556] width 148 height 18
click at [1504, 573] on div "[PERSON_NAME] [DATE] A35323752 (PP)" at bounding box center [1490, 577] width 148 height 18
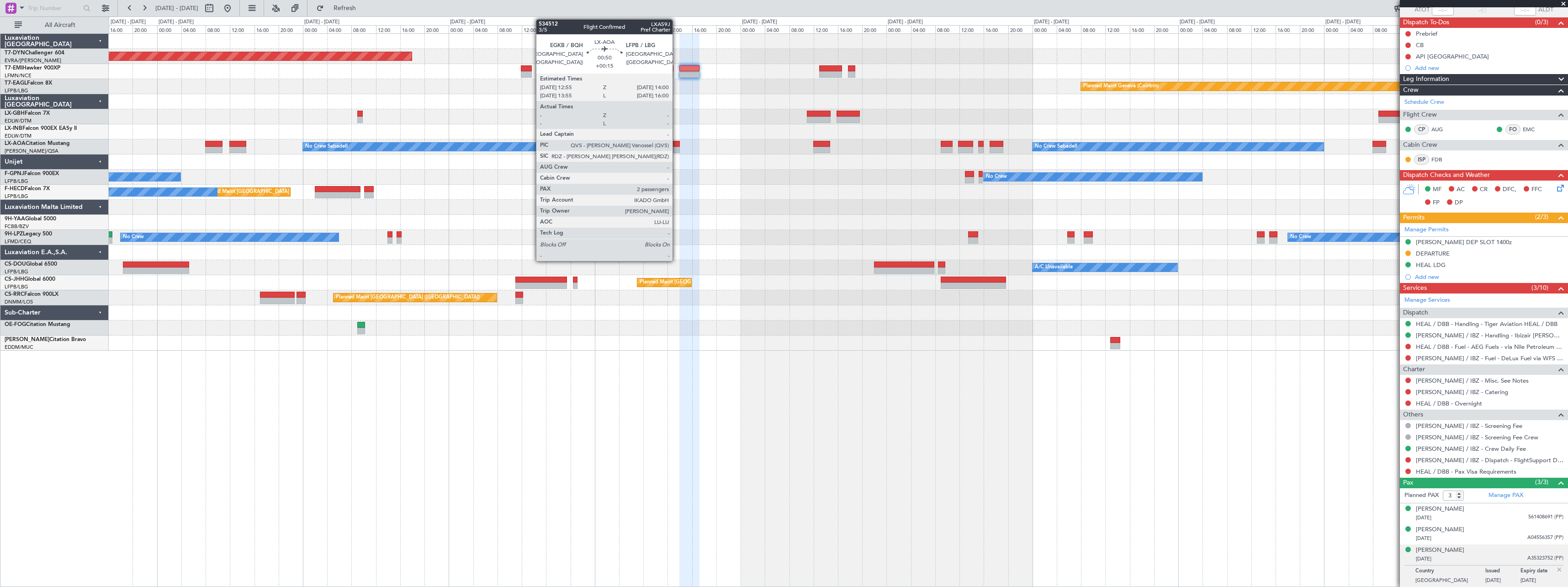
click at [676, 145] on div at bounding box center [676, 144] width 7 height 6
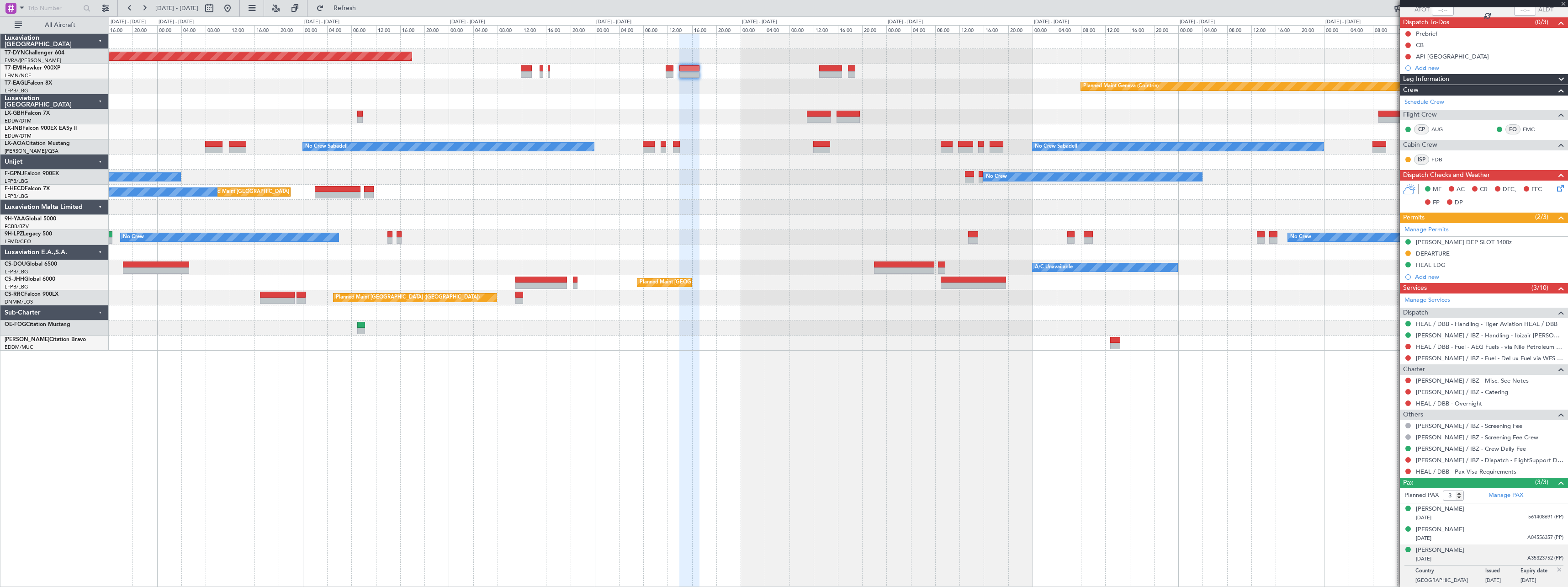
type input "+00:15"
type input "2"
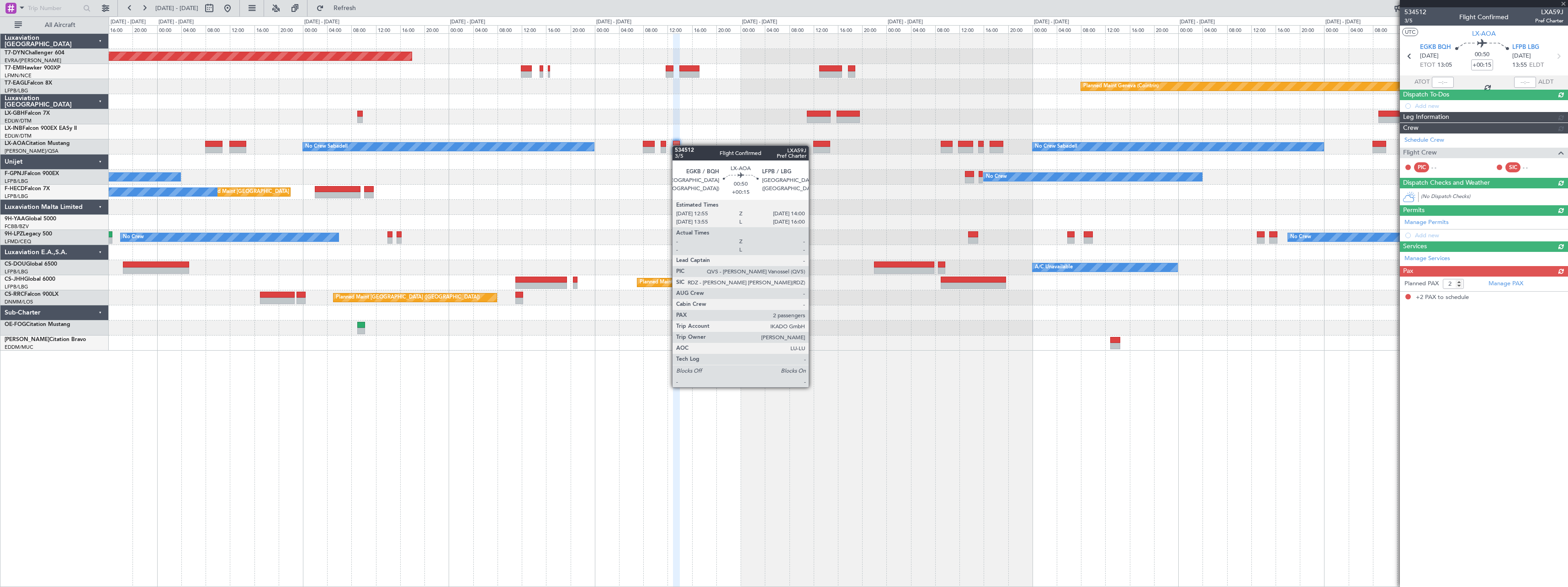
scroll to position [0, 0]
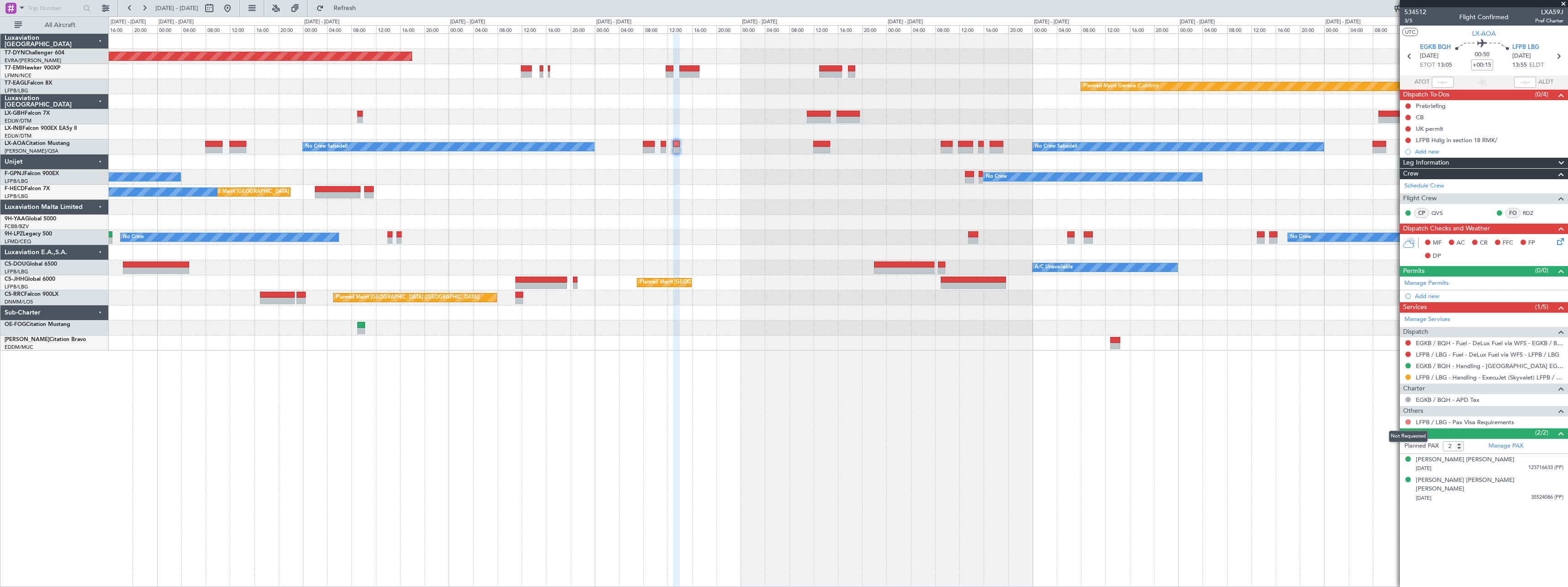
click at [1408, 422] on button at bounding box center [1408, 422] width 6 height 6
click at [1399, 531] on li "Confirmed" at bounding box center [1408, 531] width 105 height 14
click at [1519, 463] on div "[PERSON_NAME] [PERSON_NAME] [DATE] 123716633 (PP)" at bounding box center [1490, 464] width 148 height 18
click at [1507, 516] on div "[DATE] 35524086 (PP)" at bounding box center [1490, 521] width 148 height 9
click at [1514, 468] on div "[DATE] 123716633 (PP)" at bounding box center [1490, 468] width 148 height 9
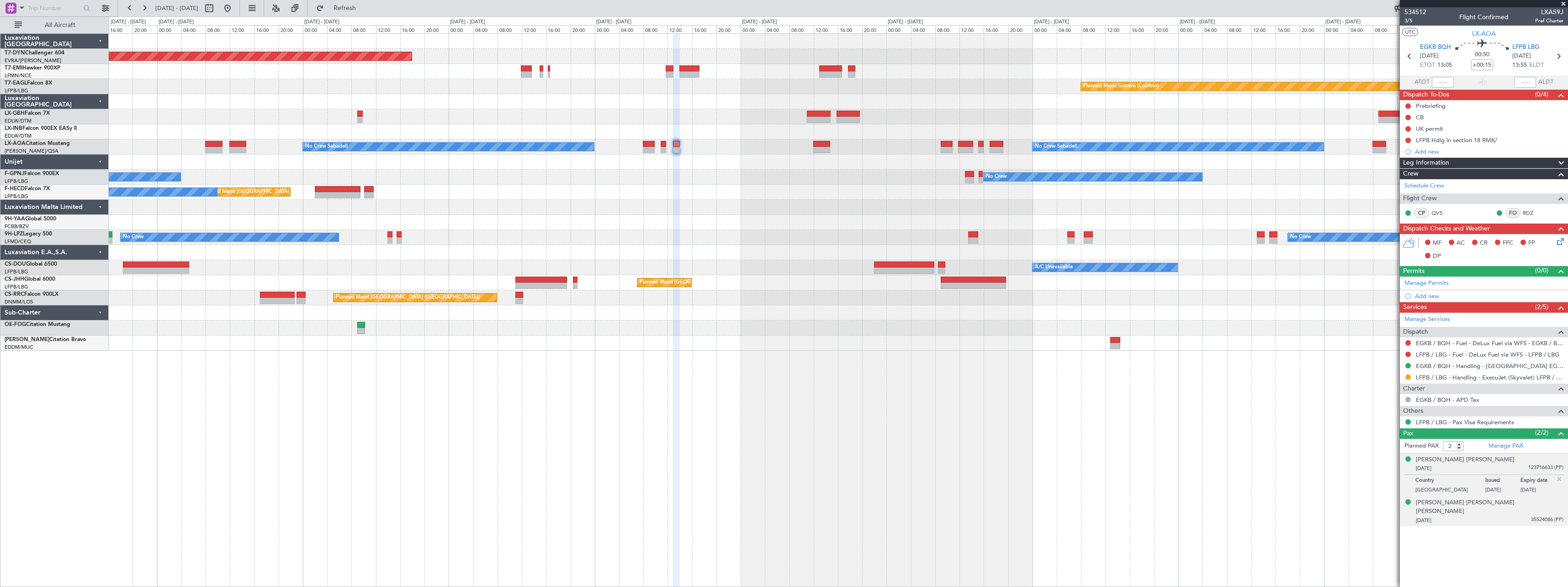
click at [1503, 516] on div "[DATE] 35524086 (PP)" at bounding box center [1490, 521] width 148 height 9
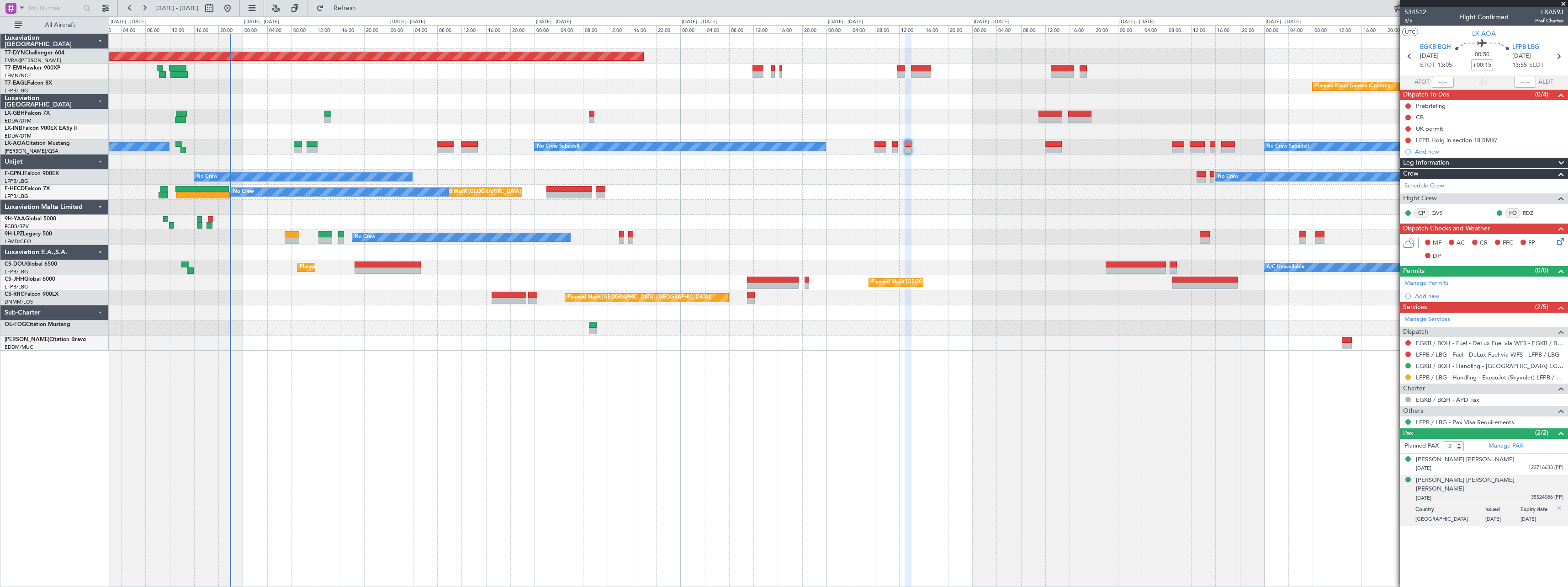
click at [707, 219] on div "Planned Maint [GEOGRAPHIC_DATA]-[GEOGRAPHIC_DATA] Planned Maint Geneva ([GEOGRA…" at bounding box center [838, 193] width 1459 height 317
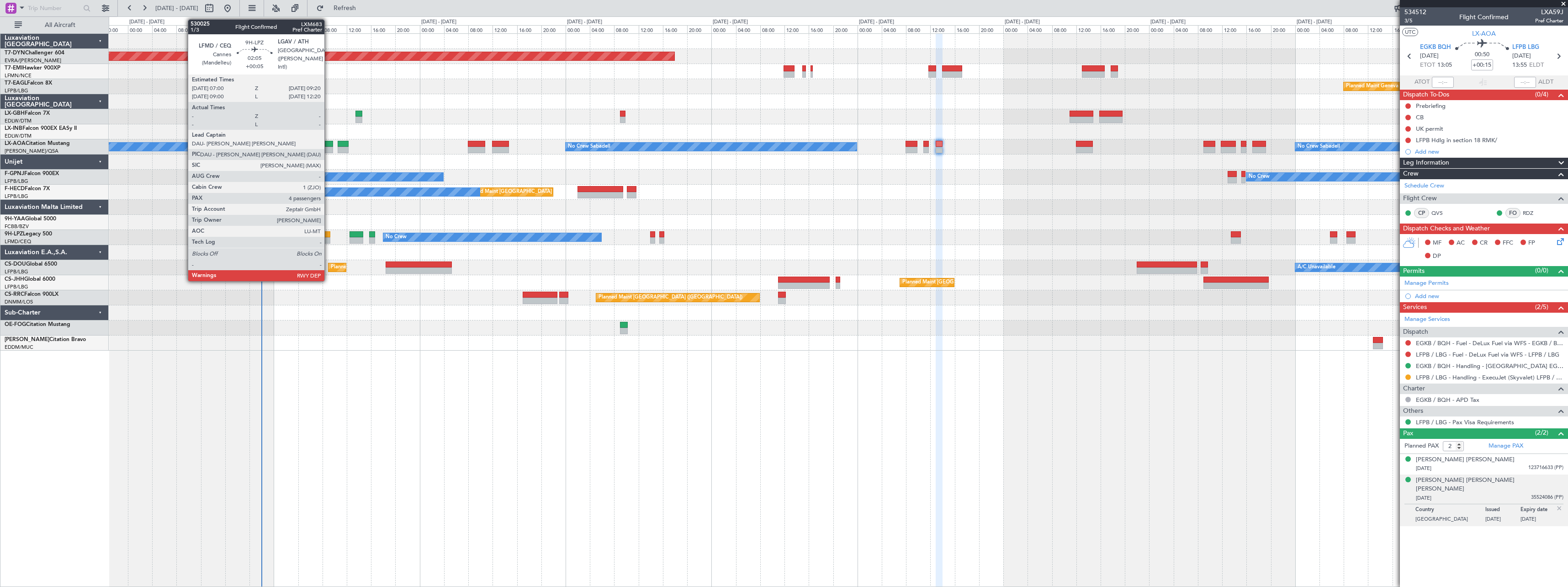
click at [329, 235] on div at bounding box center [322, 234] width 15 height 6
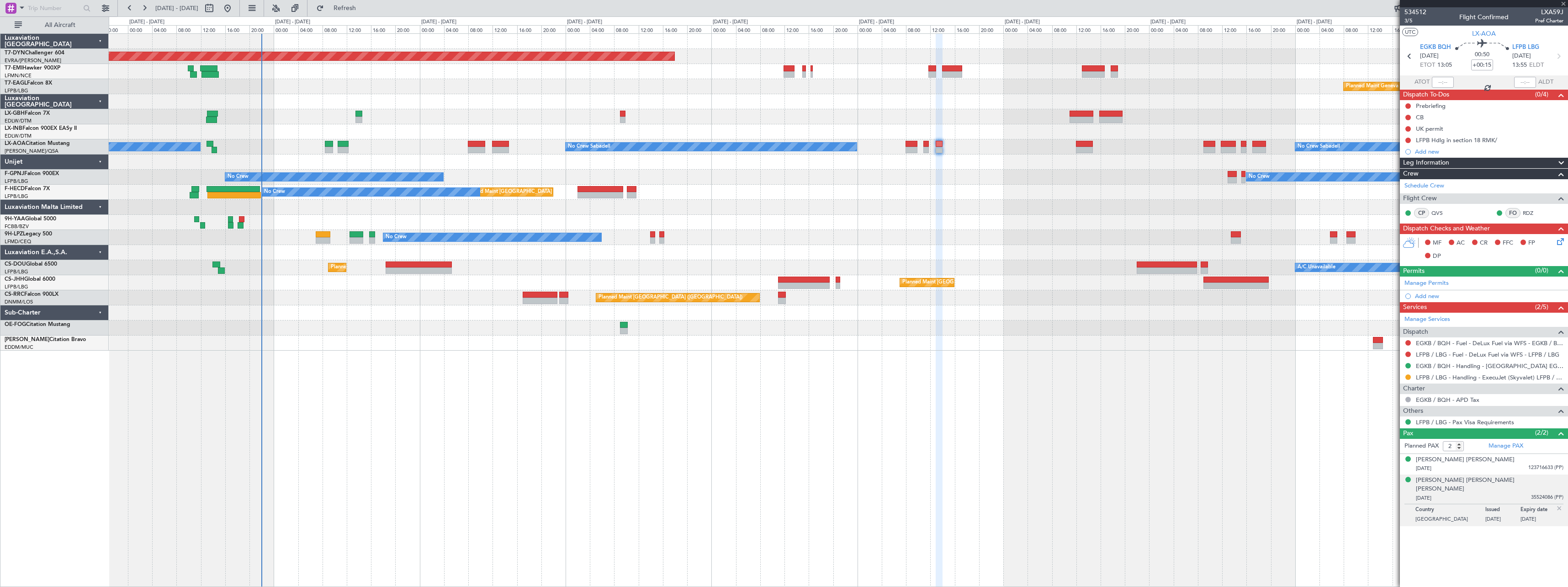
type input "+00:05"
type input "4"
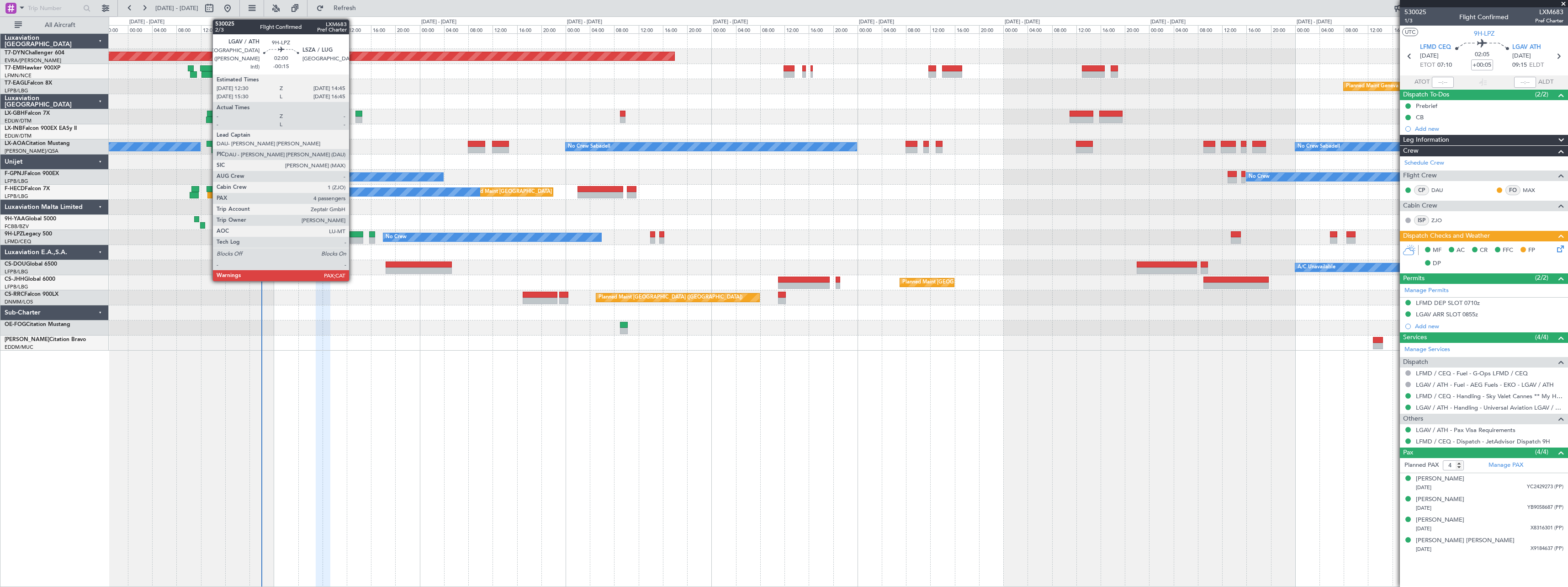
click at [353, 237] on div at bounding box center [357, 240] width 14 height 6
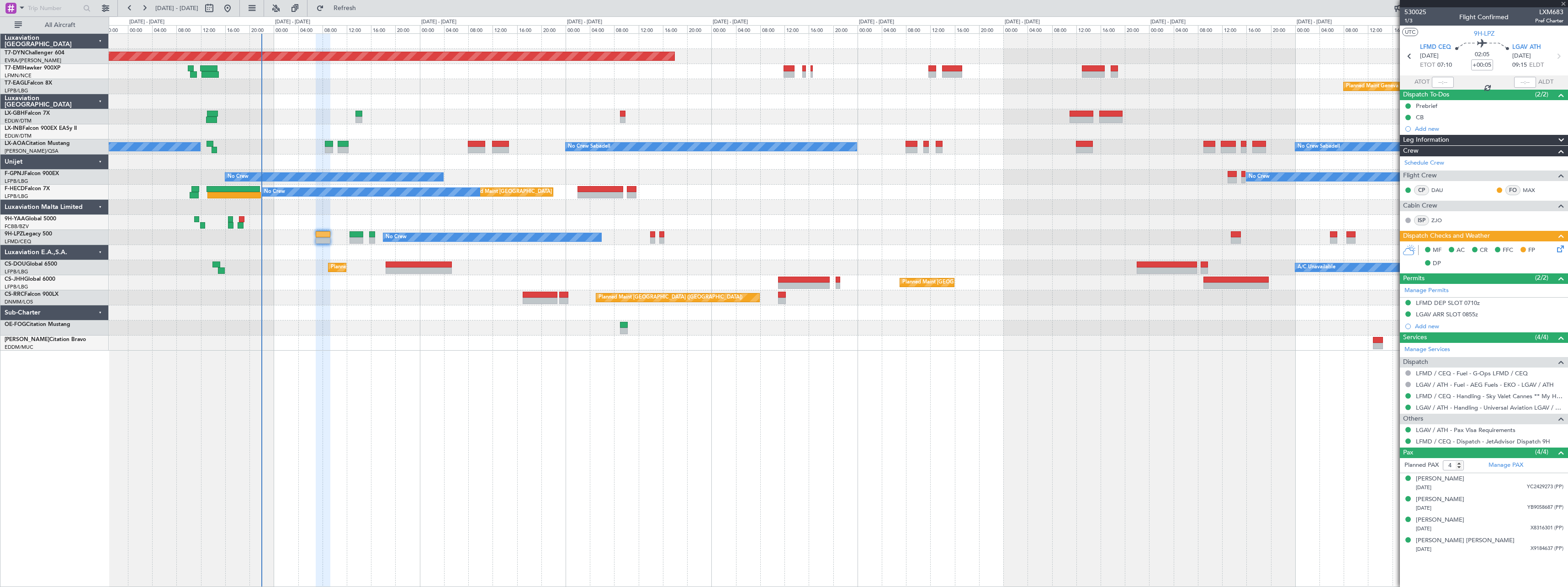
type input "-00:15"
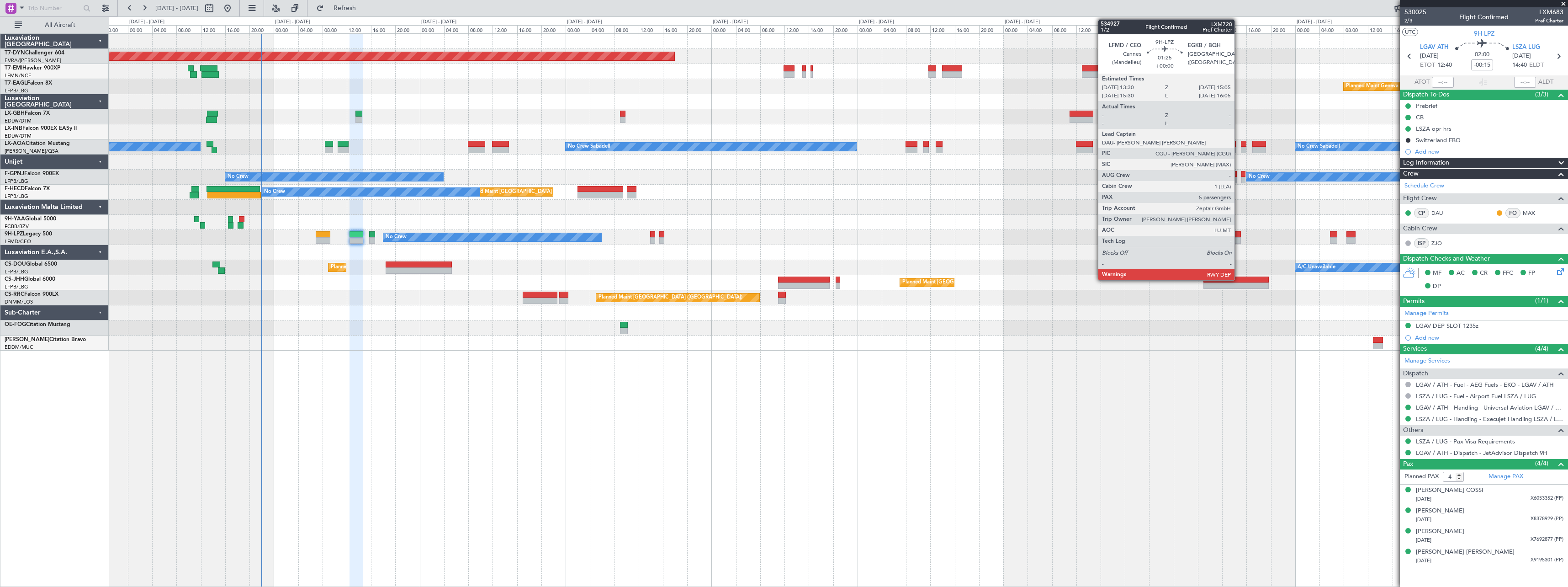
click at [1239, 233] on div at bounding box center [1236, 234] width 10 height 6
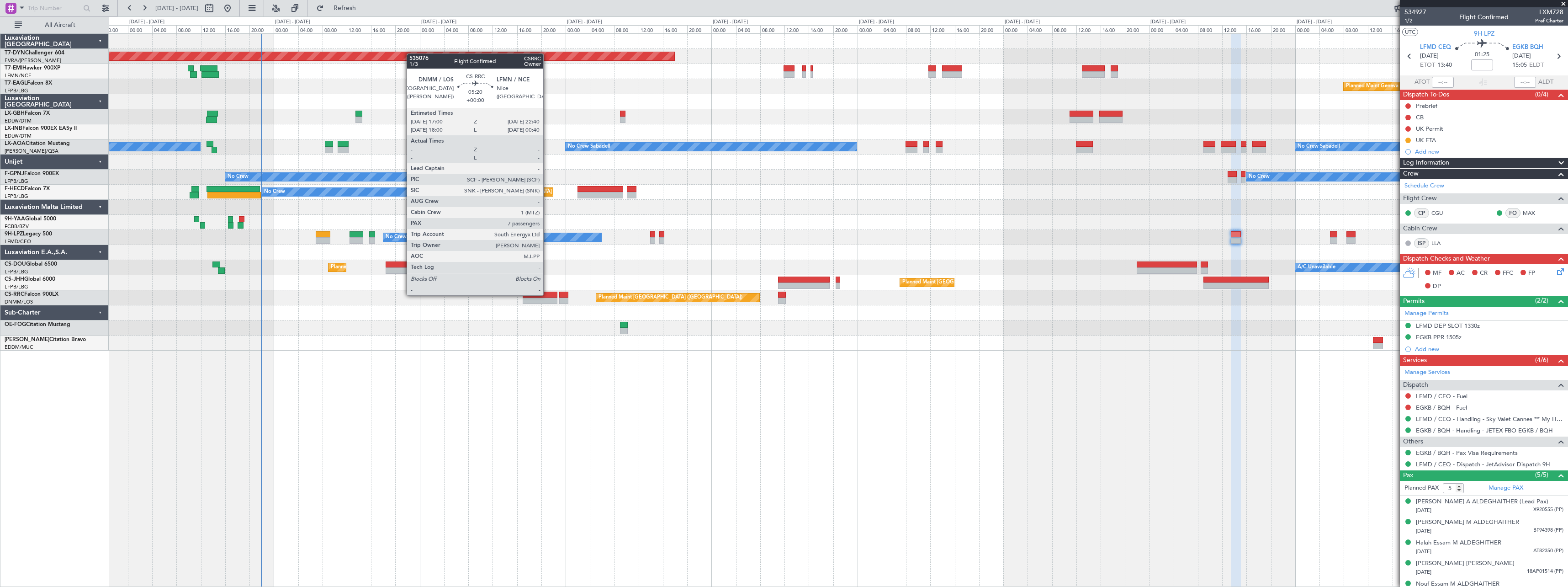
click at [547, 294] on div at bounding box center [539, 295] width 35 height 6
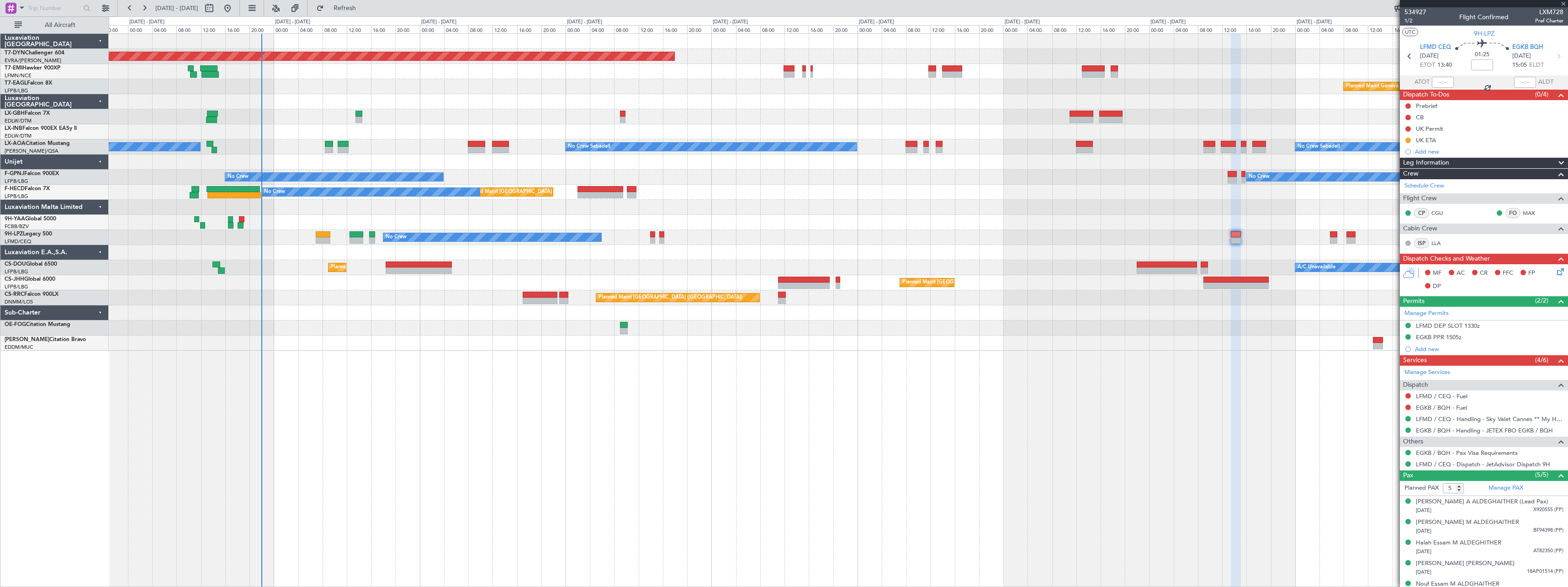
type input "7"
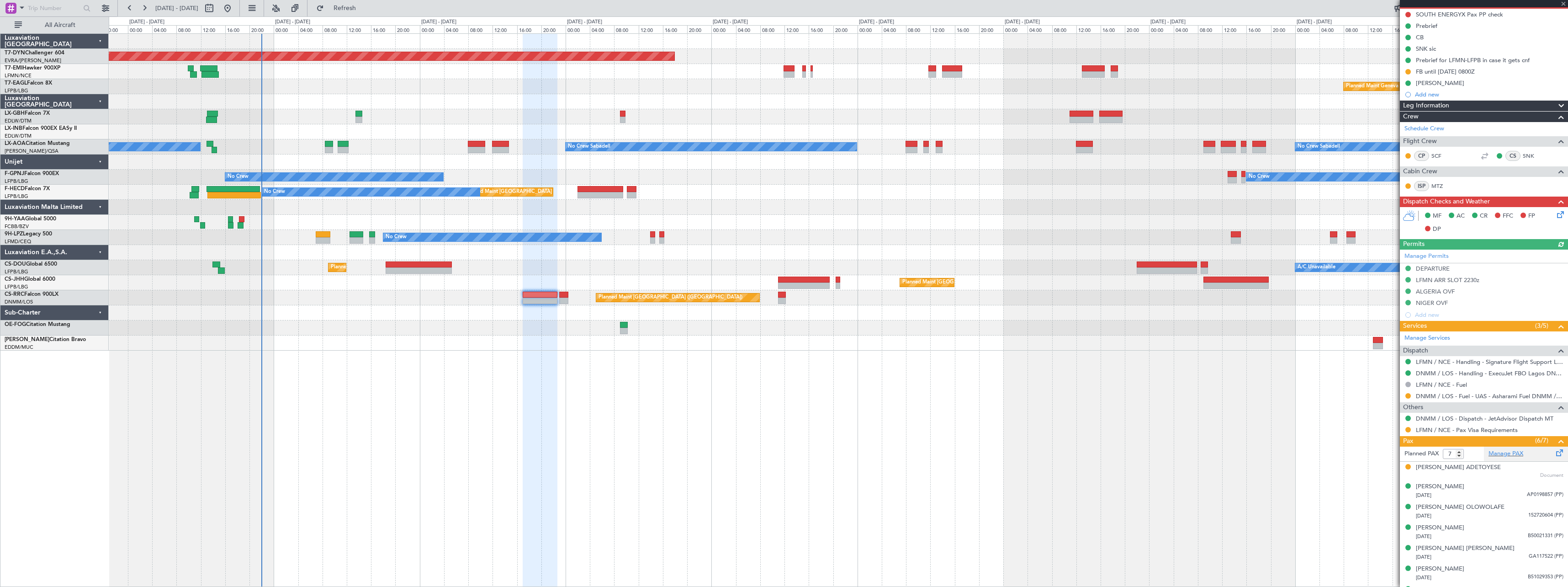
scroll to position [109, 0]
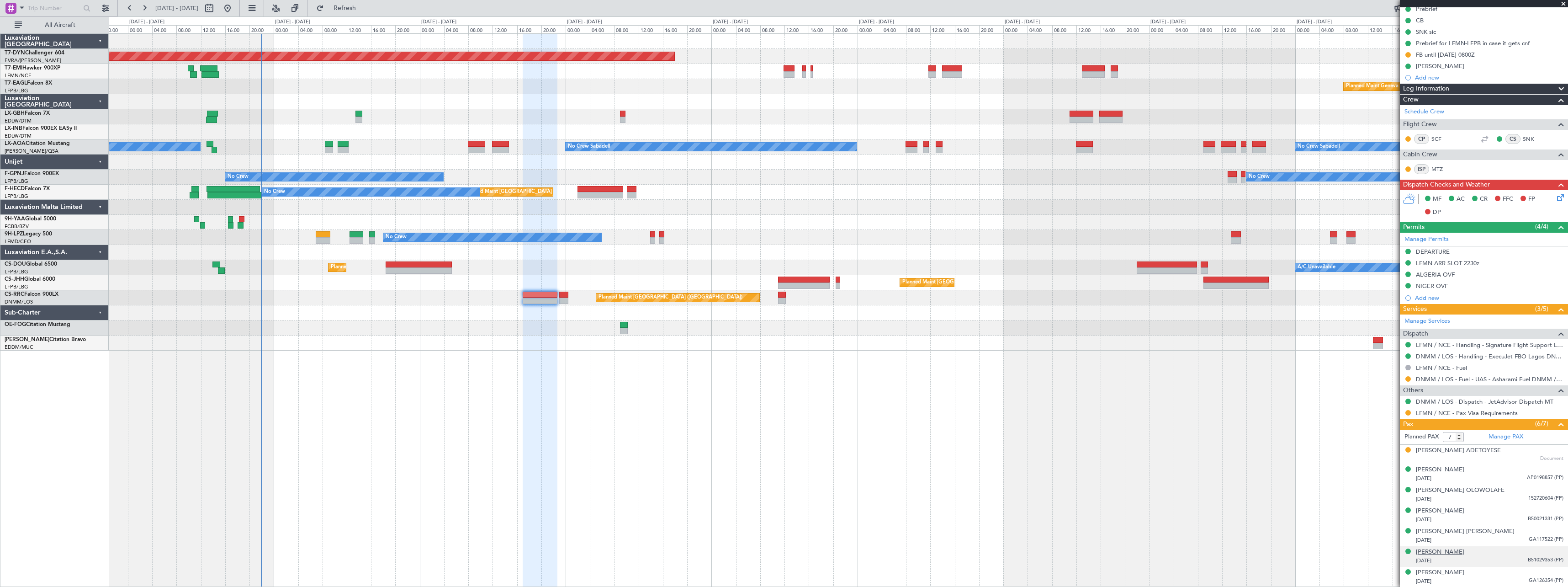
click at [1452, 549] on div "[PERSON_NAME]" at bounding box center [1440, 552] width 49 height 9
click at [1531, 437] on div "Manage PAX" at bounding box center [1526, 437] width 84 height 15
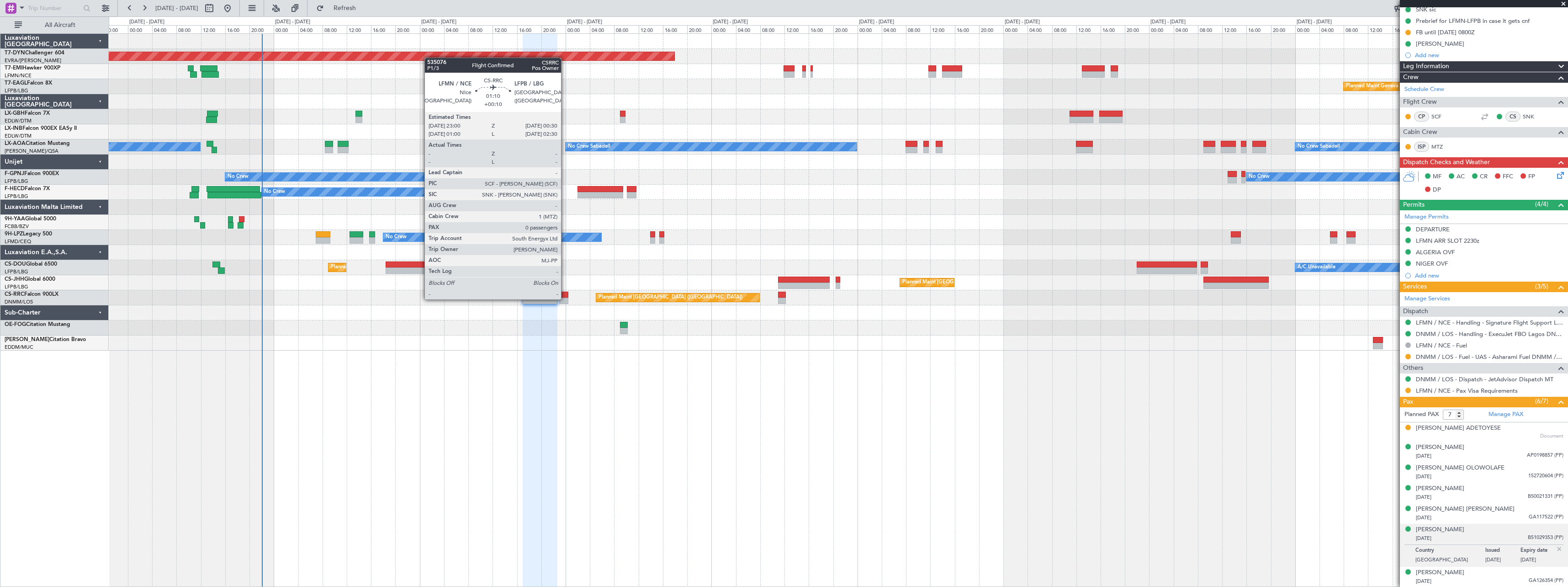
click at [565, 299] on div at bounding box center [563, 300] width 9 height 6
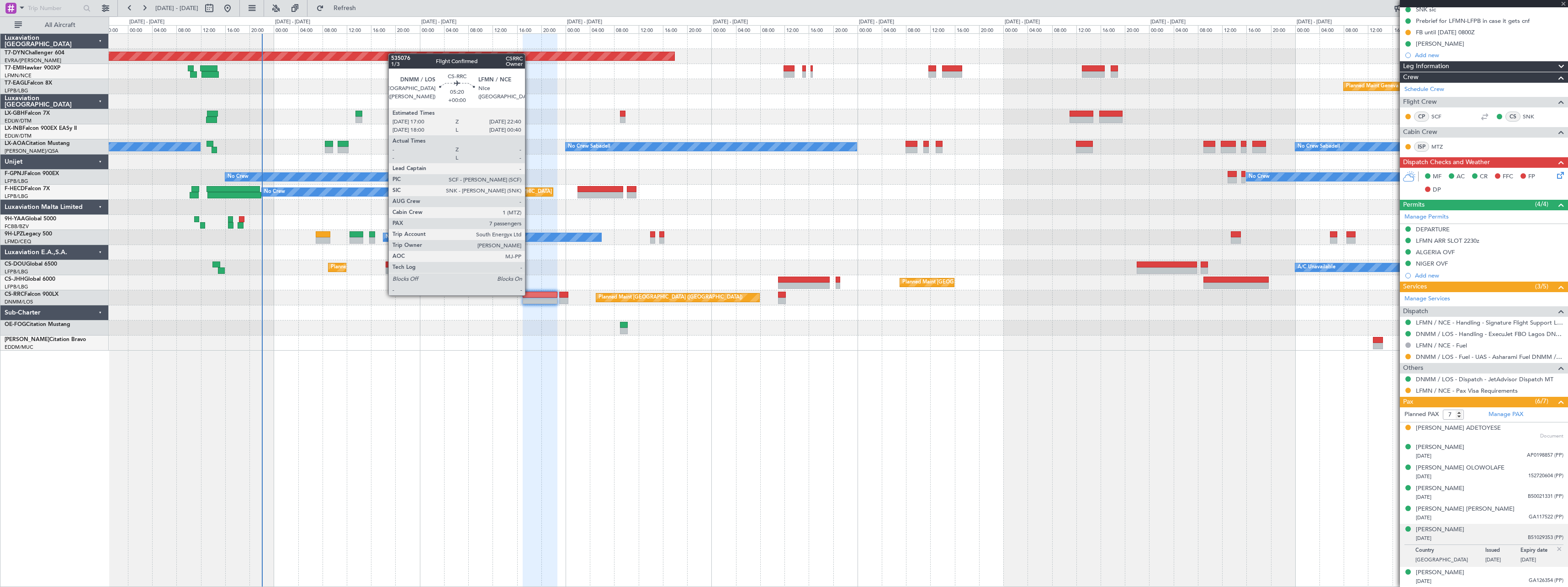
type input "+00:10"
type input "0"
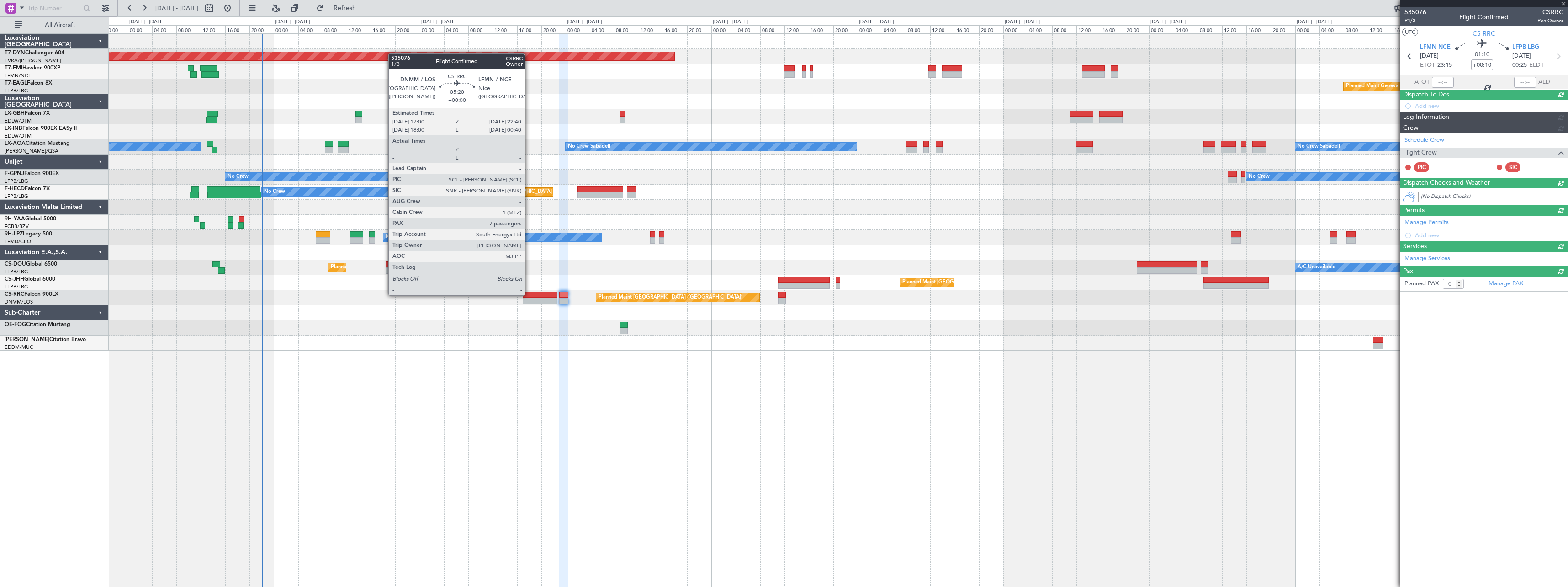
scroll to position [0, 0]
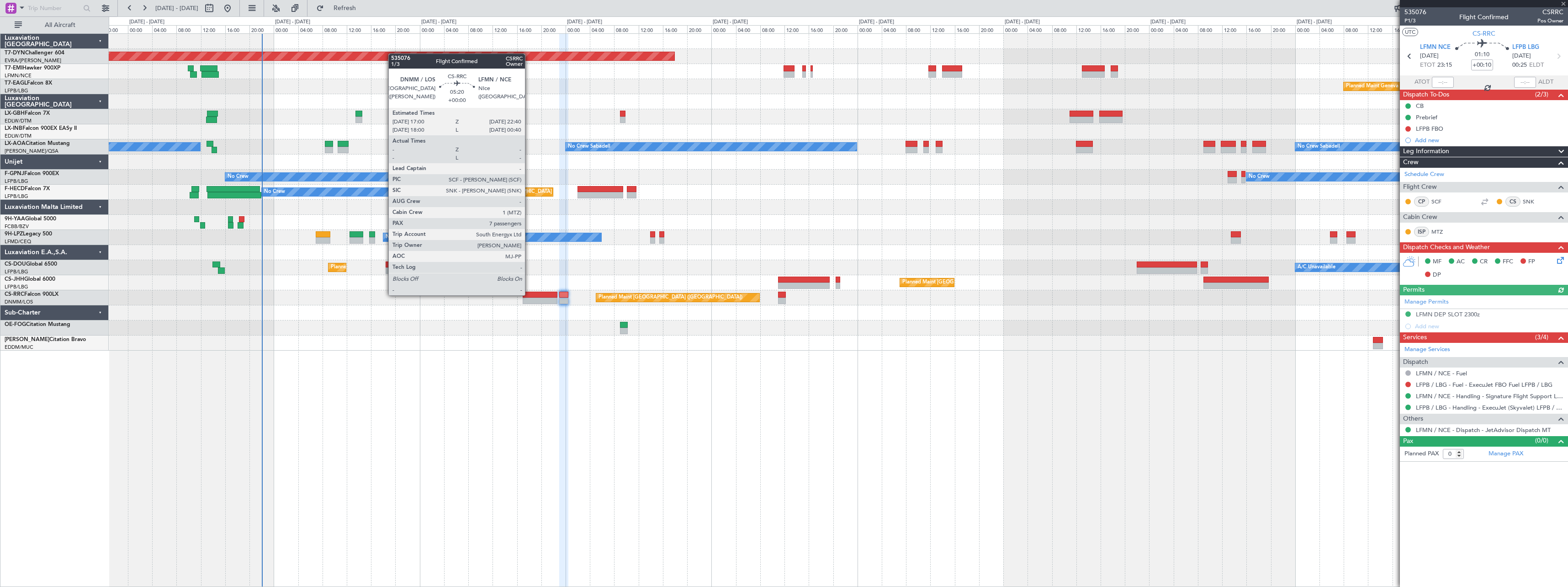
click at [529, 294] on div at bounding box center [539, 295] width 35 height 6
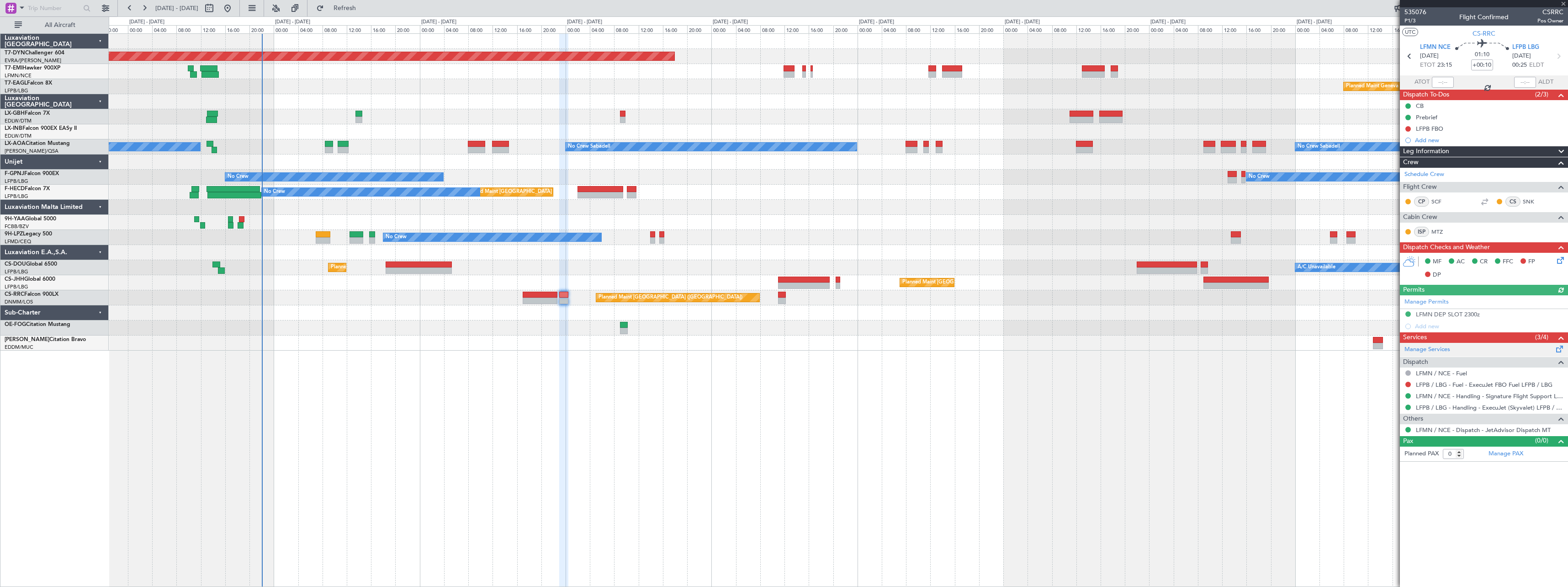
type input "7"
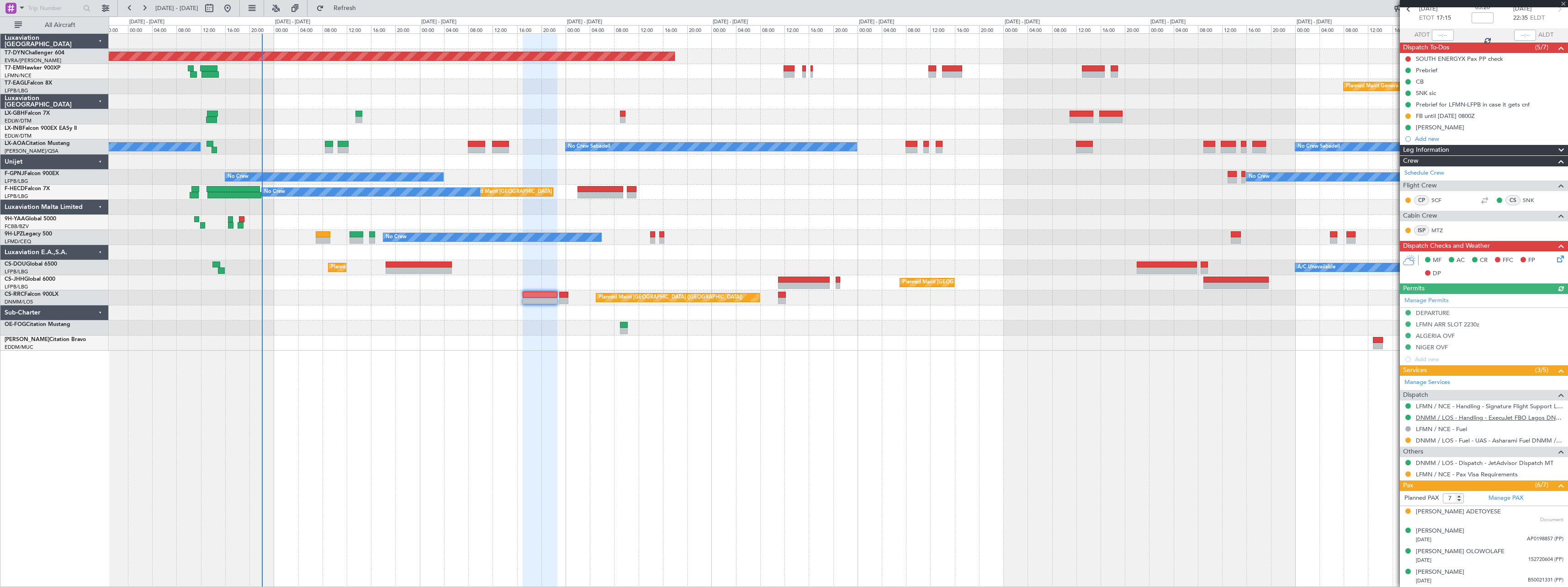
scroll to position [131, 0]
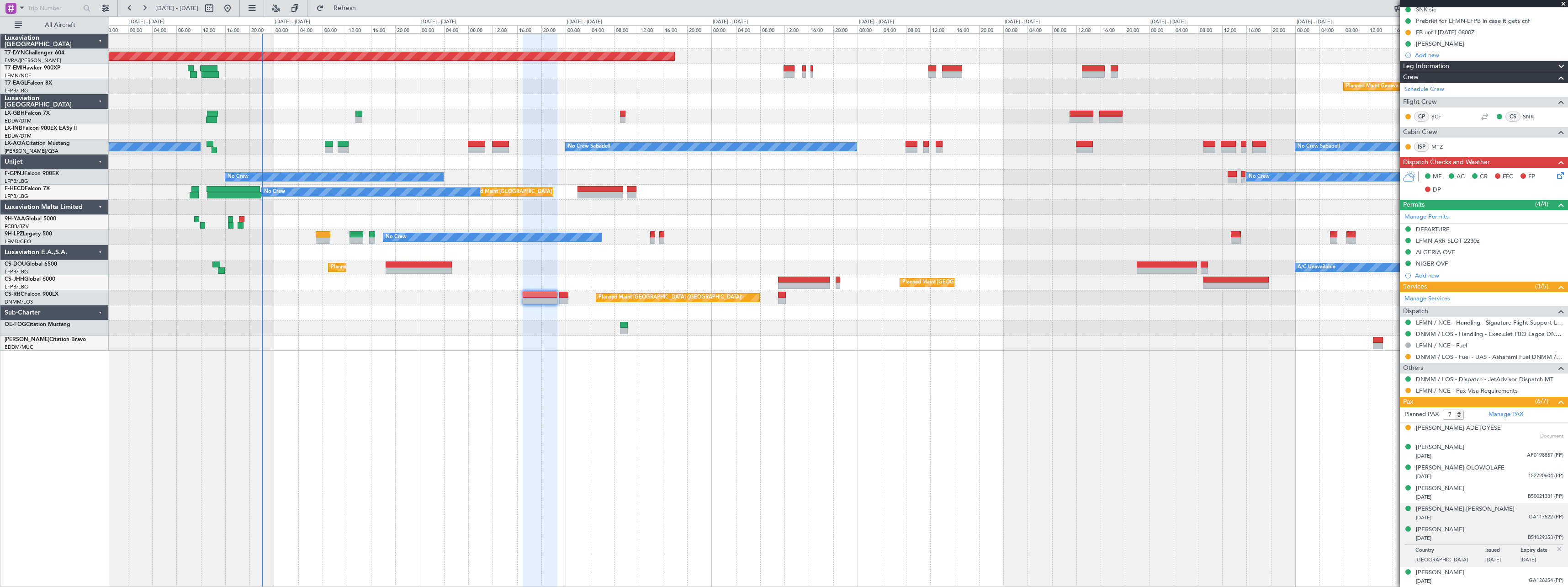
click at [1515, 513] on div "Oluwatosin Iyabode ADEDEJI 04/08/1979 GA117522 (PP)" at bounding box center [1490, 513] width 148 height 18
click at [1501, 556] on div "08/01/1949 B51029353 (PP)" at bounding box center [1490, 560] width 148 height 9
click at [1511, 571] on div "Zacch Adelabu ADEDEJI 08/01/1978 GA126354 (PP)" at bounding box center [1490, 577] width 148 height 18
click at [1488, 441] on li "Alex Juwon ABASS 10/12/1992 AP0198857 (PP)" at bounding box center [1484, 451] width 168 height 21
click at [1490, 449] on div "Alex Juwon ABASS 10/12/1992 AP0198857 (PP)" at bounding box center [1490, 452] width 148 height 18
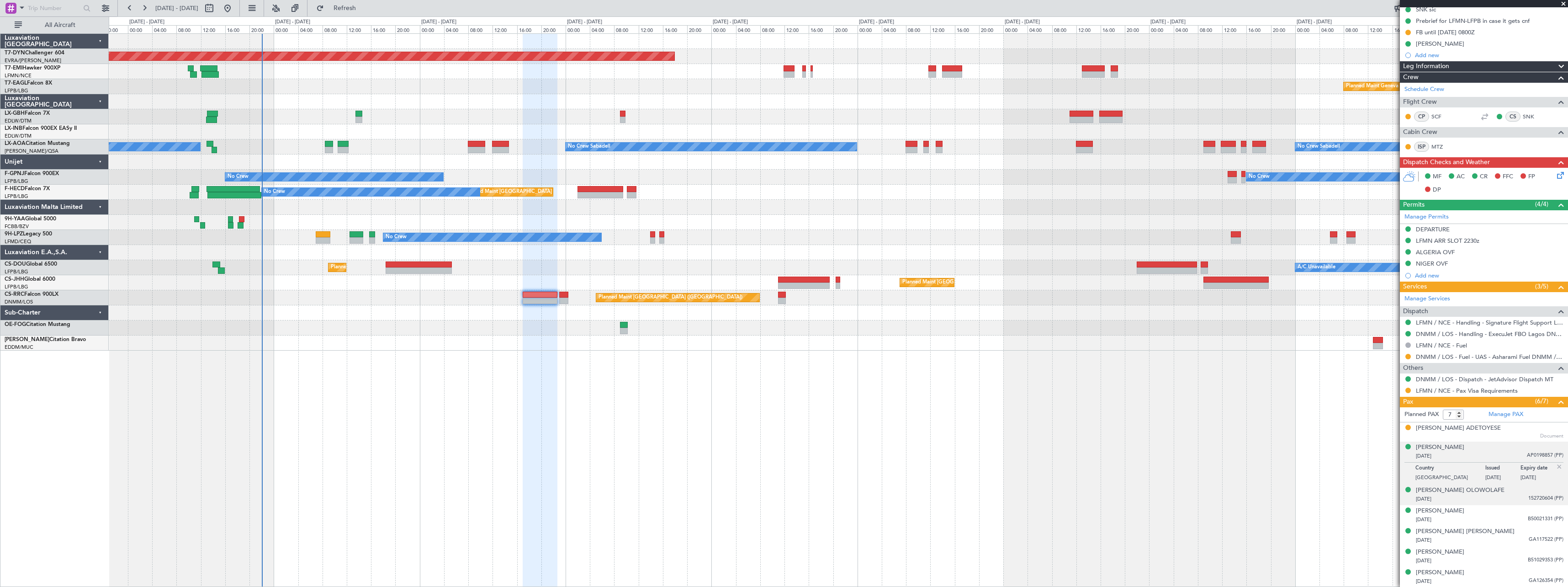
click at [1513, 498] on div "14/08/1962 152720604 (PP)" at bounding box center [1490, 499] width 148 height 9
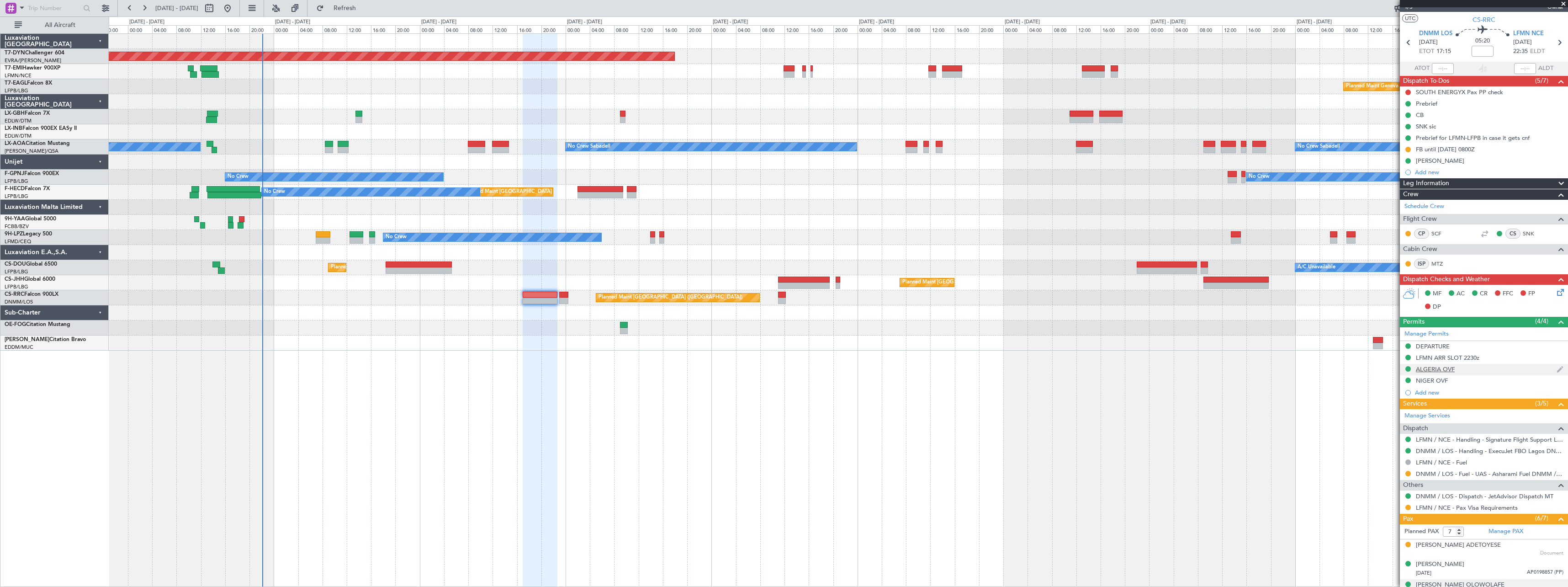
scroll to position [0, 0]
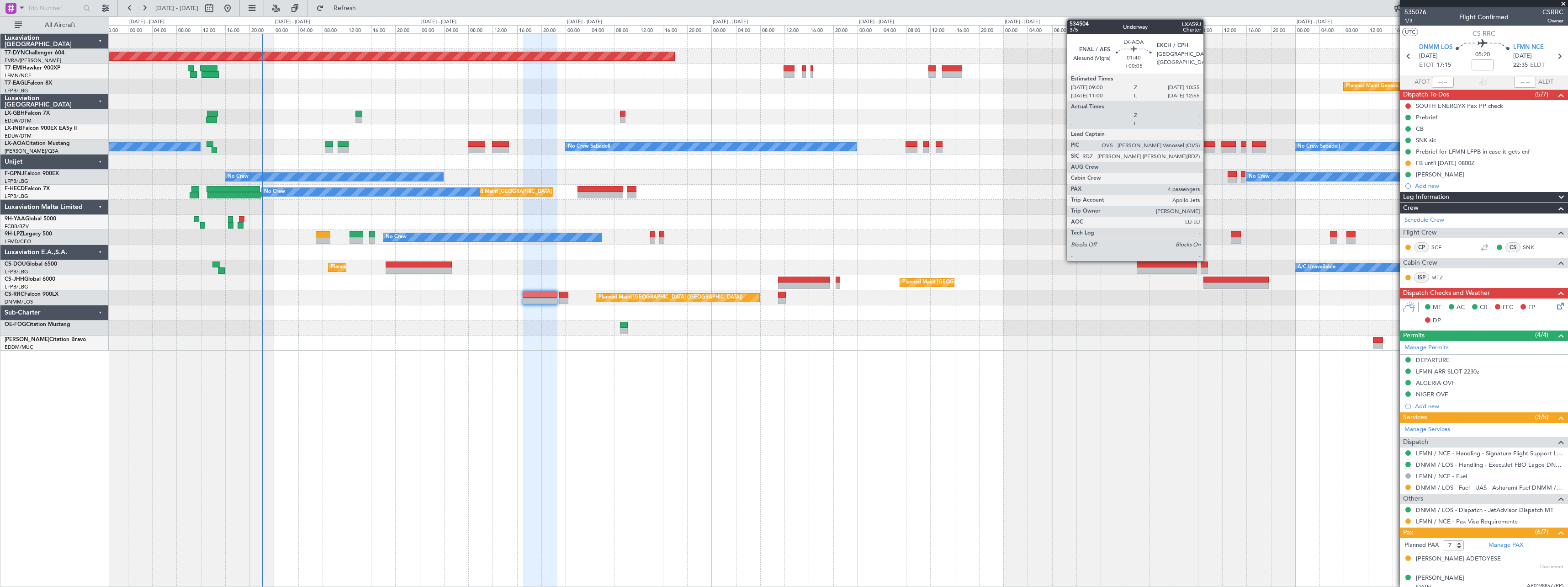
click at [1208, 146] on div at bounding box center [1209, 144] width 12 height 6
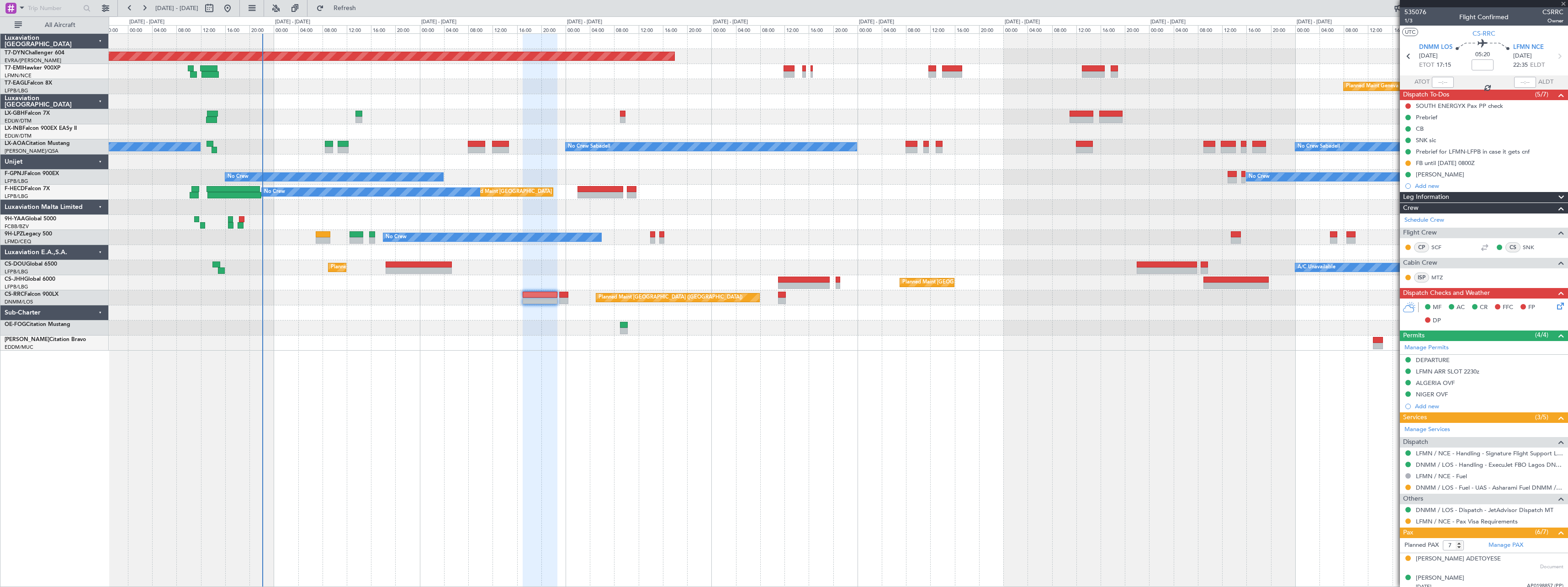
type input "+00:05"
type input "4"
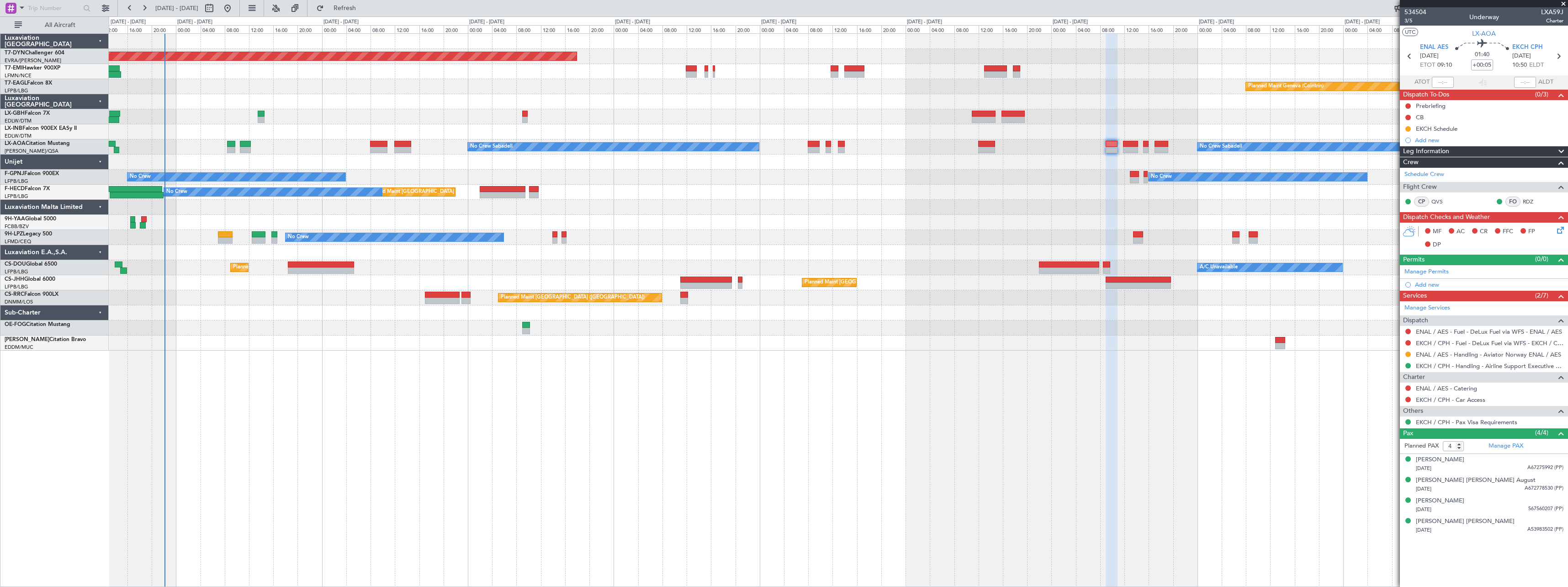
click at [1046, 175] on div "Planned Maint Basel-Mulhouse Planned Maint Geneva (Cointrin) No Crew Sabadell N…" at bounding box center [838, 193] width 1459 height 317
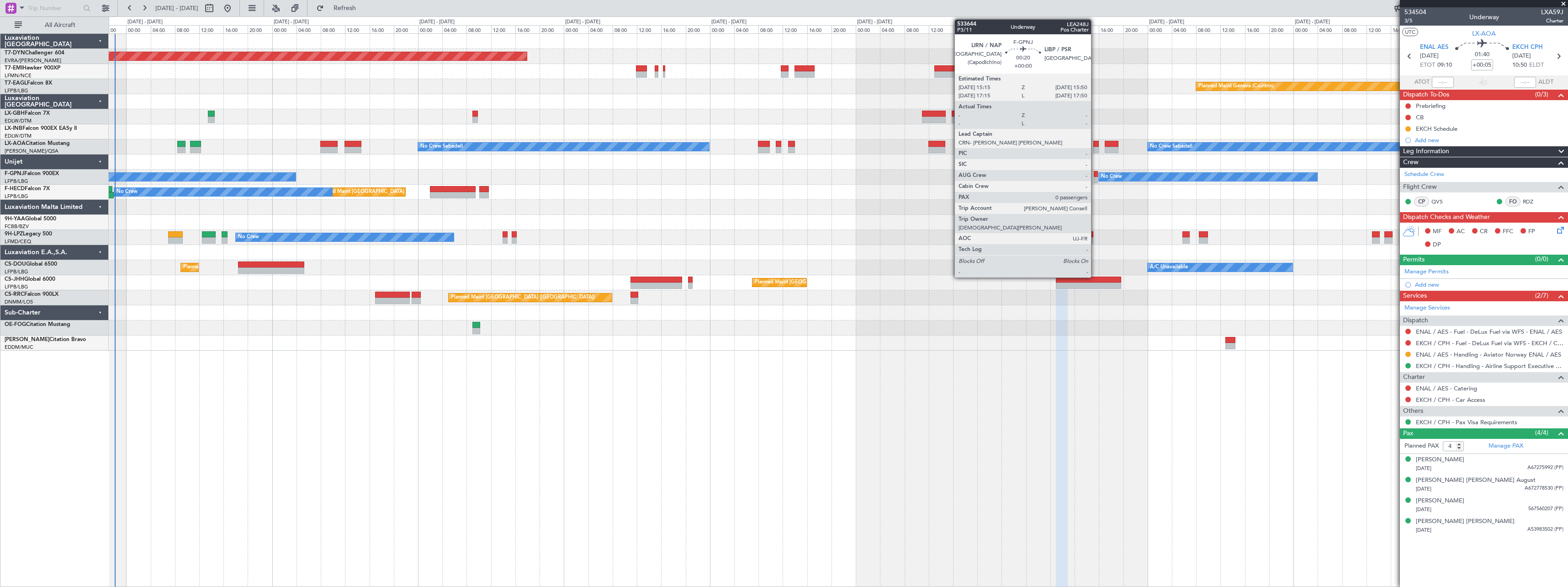
click at [1095, 175] on div at bounding box center [1096, 174] width 4 height 6
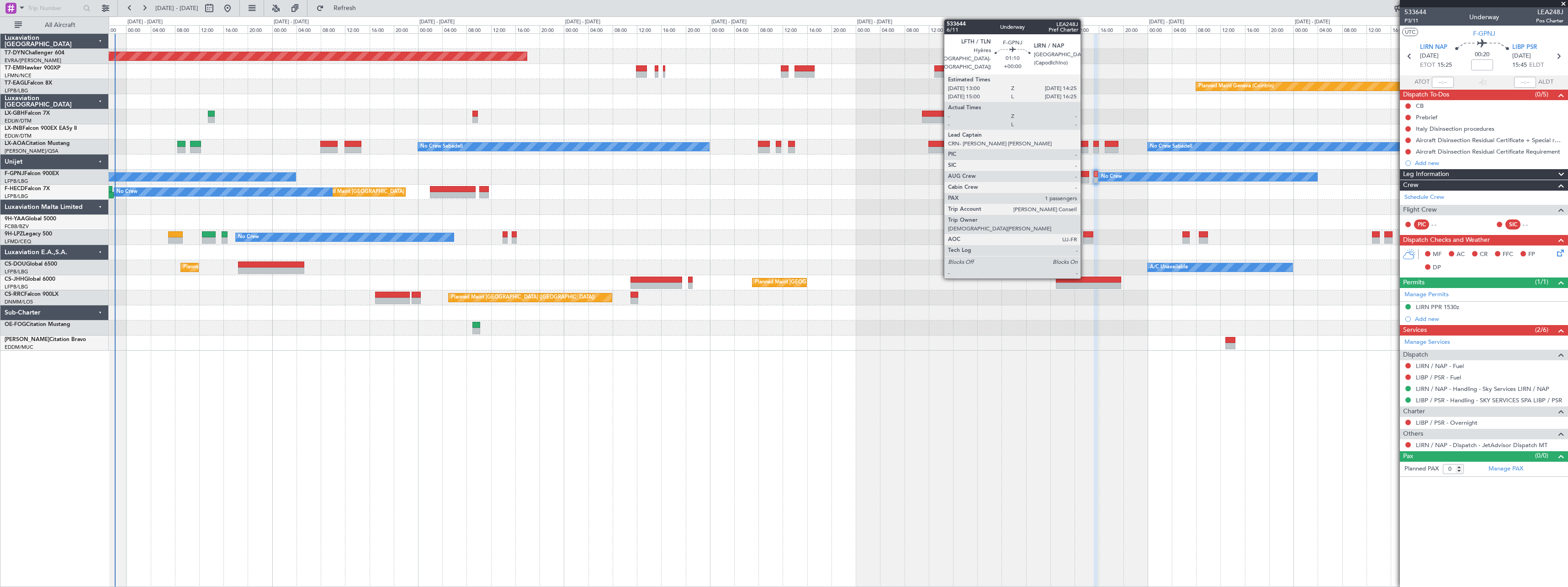
click at [1085, 172] on div at bounding box center [1085, 174] width 9 height 6
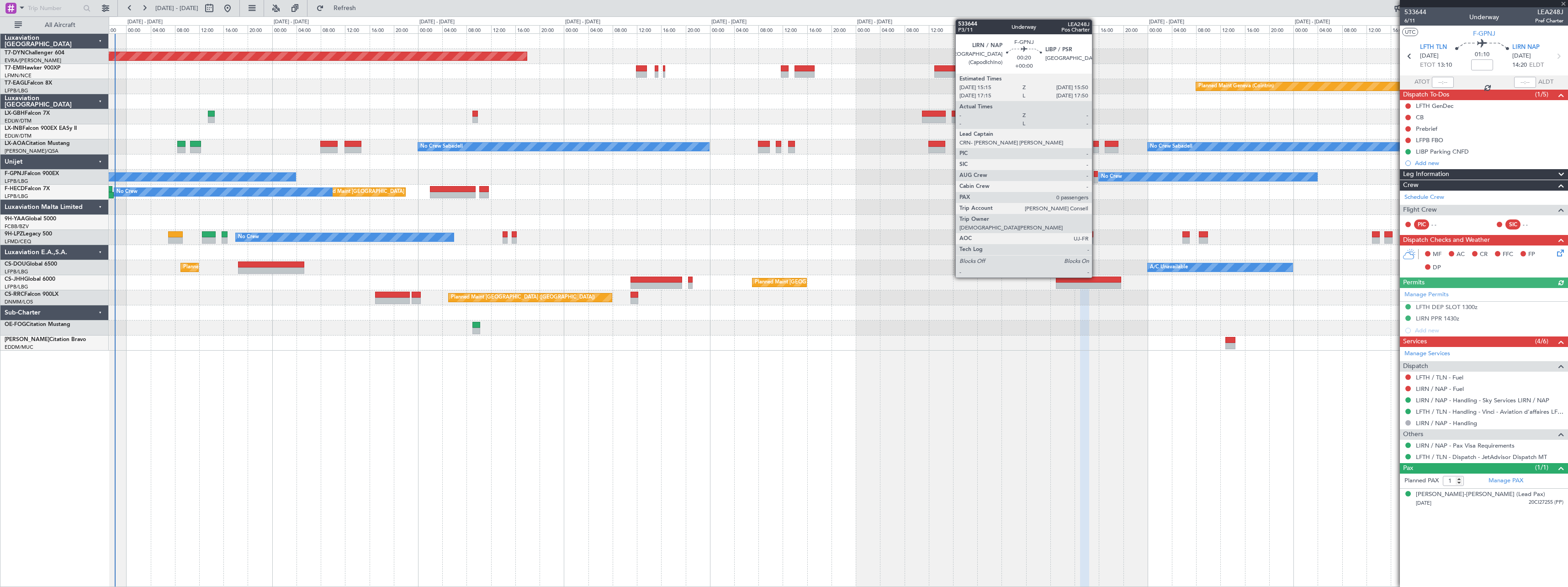
click at [1096, 175] on div at bounding box center [1096, 174] width 4 height 6
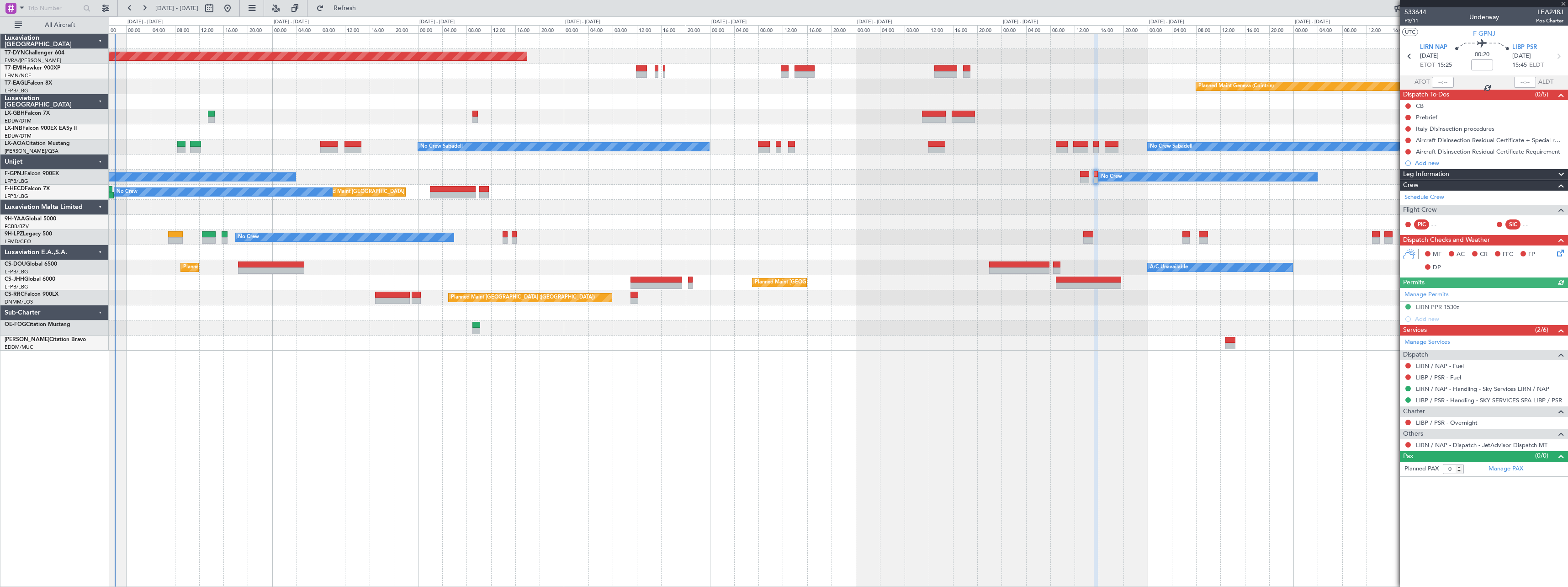
type input "1"
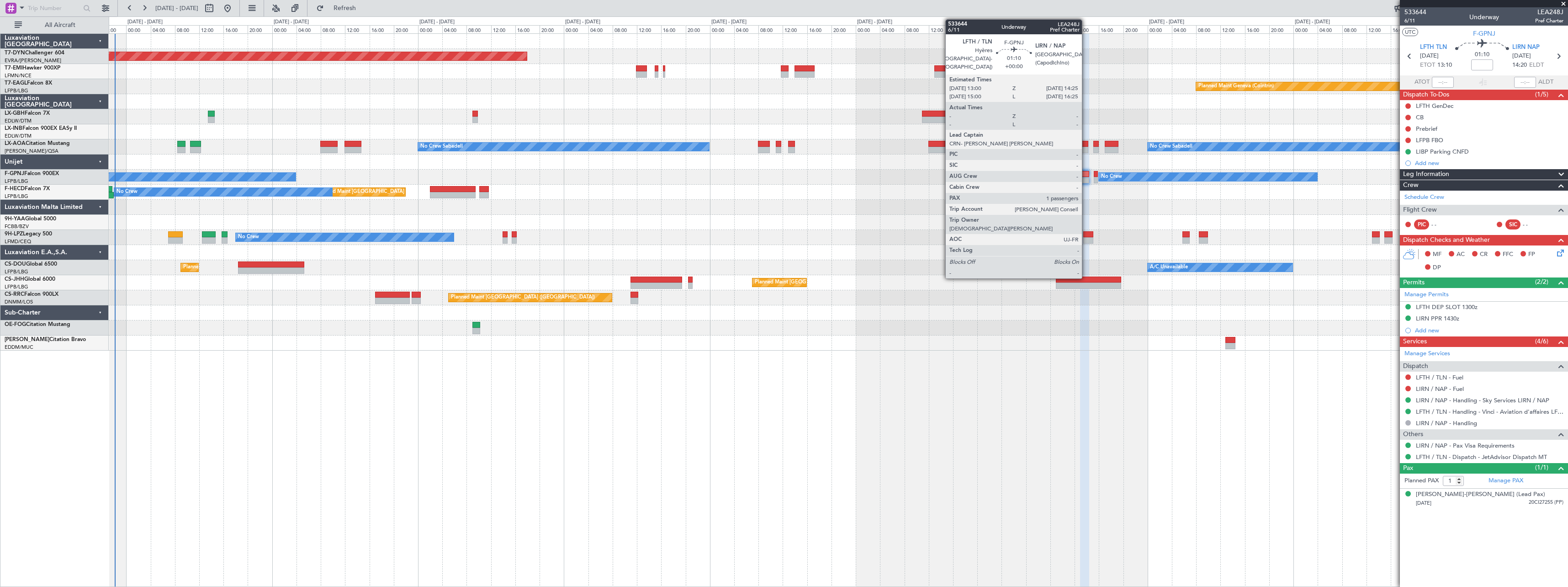
click at [1086, 172] on div at bounding box center [1085, 174] width 9 height 6
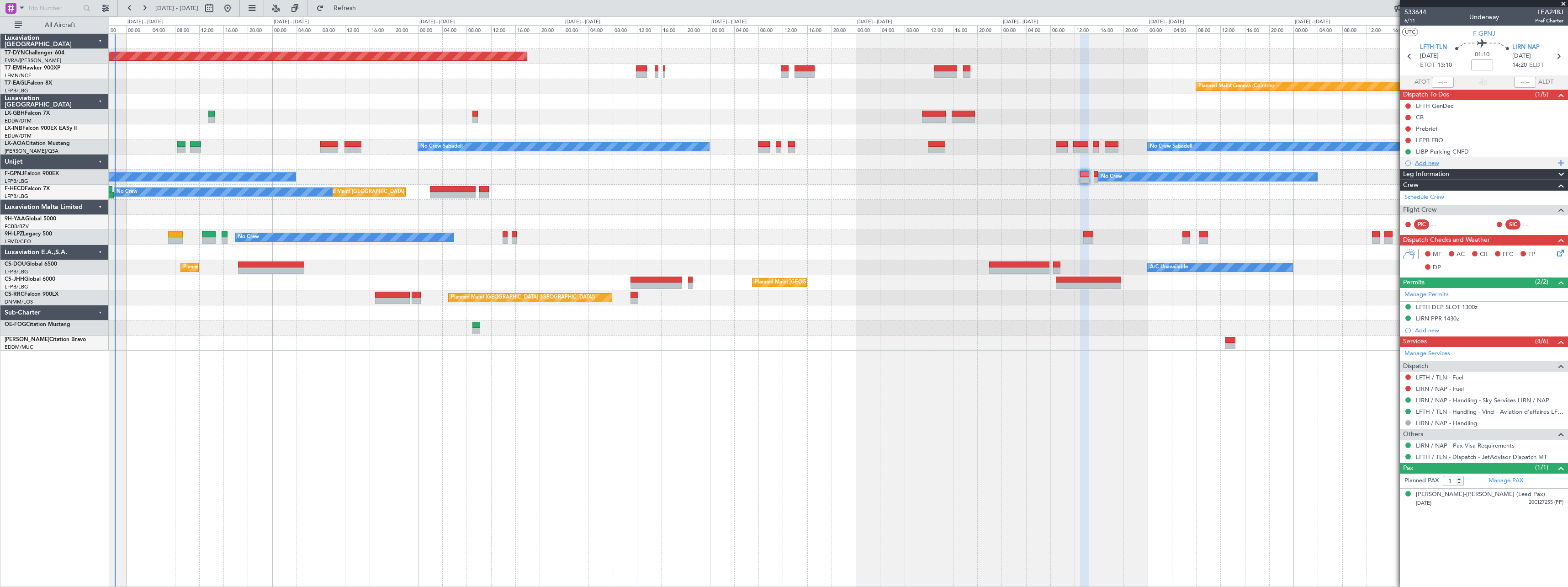
click at [1498, 161] on div "Add new" at bounding box center [1485, 163] width 140 height 8
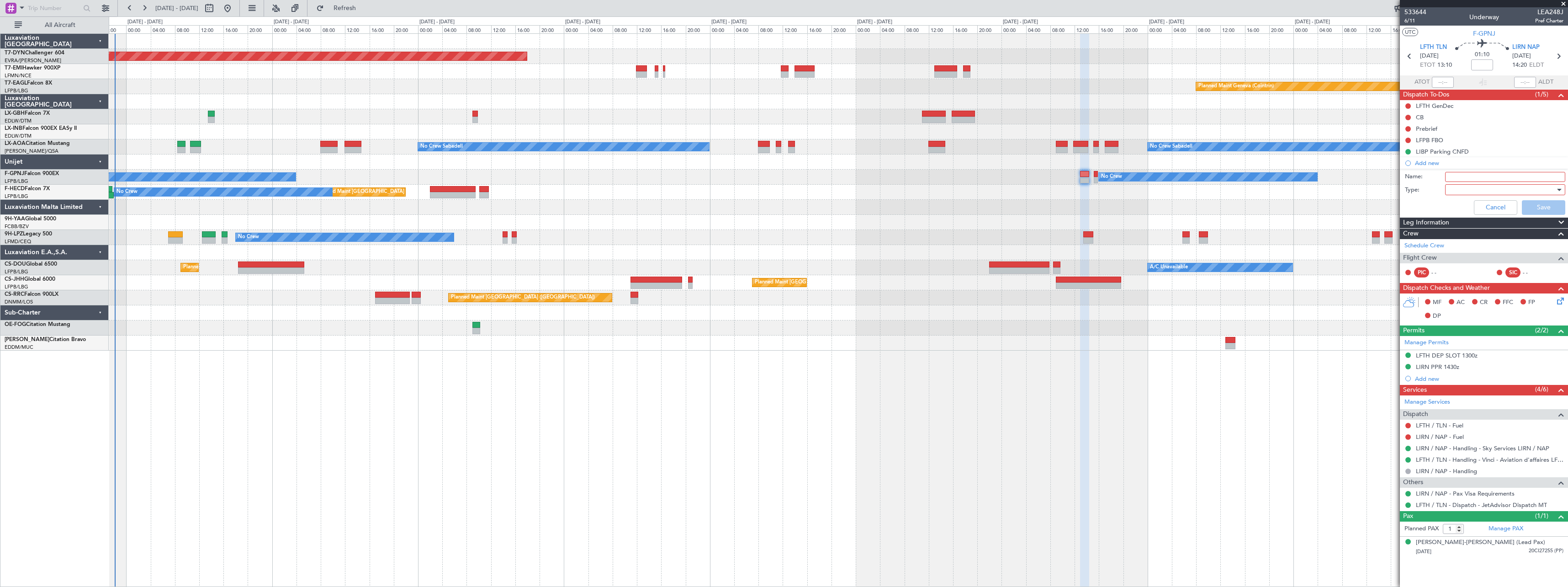
click at [1480, 177] on input "Name:" at bounding box center [1505, 177] width 120 height 10
click at [1489, 176] on input "LIRN" at bounding box center [1505, 177] width 120 height 10
type input "L"
type input "A/C DISINSECTION"
click at [1504, 187] on div at bounding box center [1502, 190] width 107 height 14
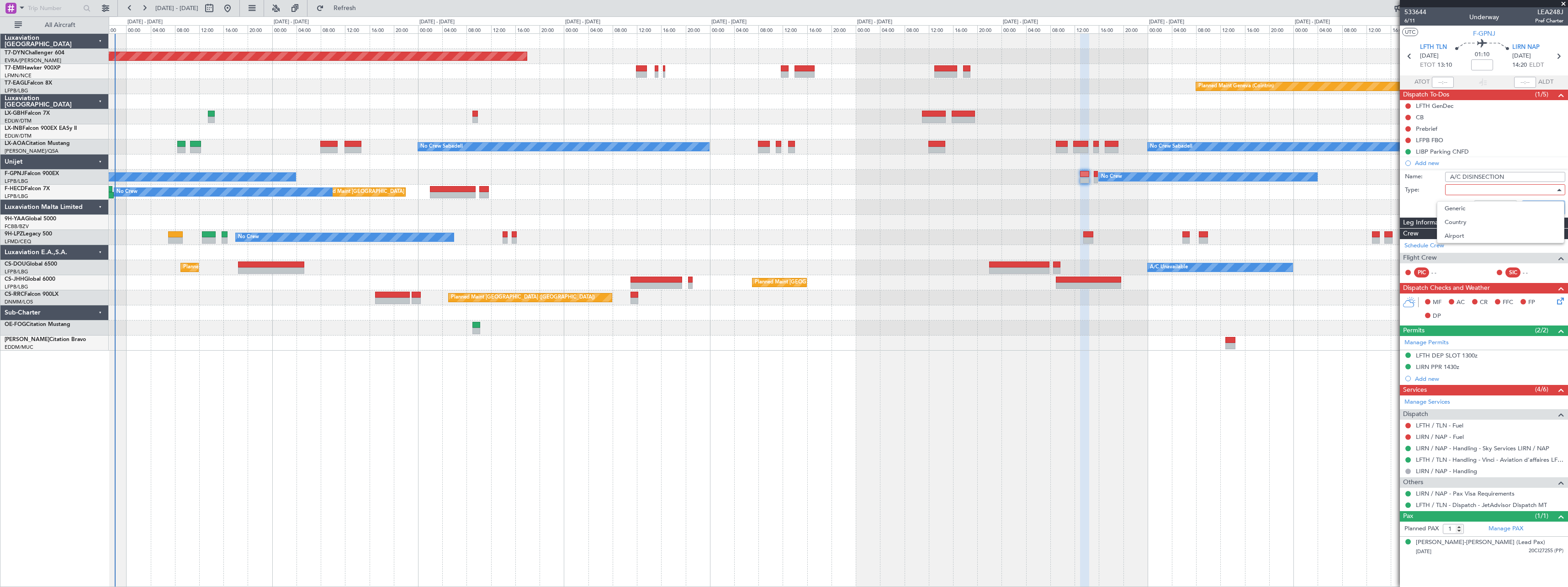
click at [1504, 188] on div at bounding box center [784, 294] width 1568 height 587
click at [1504, 188] on div at bounding box center [1502, 190] width 107 height 14
click at [1477, 212] on span "Generic" at bounding box center [1500, 208] width 112 height 14
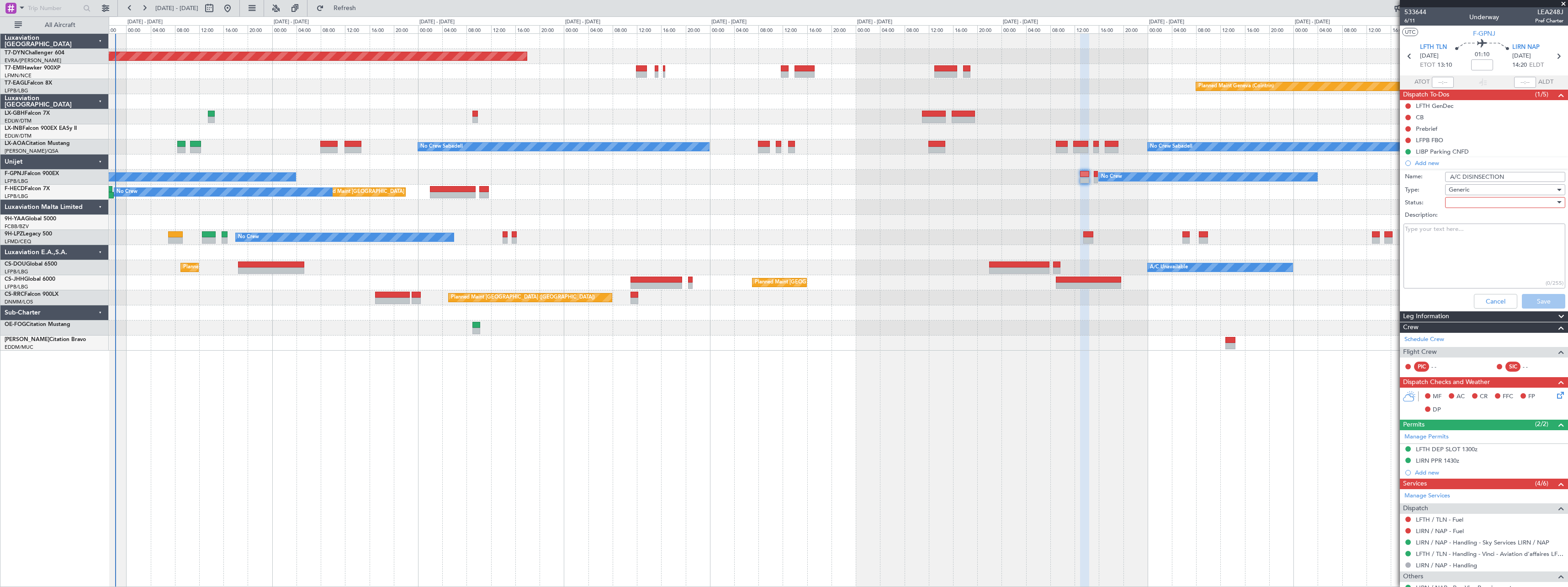
click at [1521, 202] on div at bounding box center [1502, 203] width 107 height 14
click at [1479, 218] on span "Not Started" at bounding box center [1500, 221] width 107 height 14
click at [1542, 300] on button "Save" at bounding box center [1543, 301] width 44 height 15
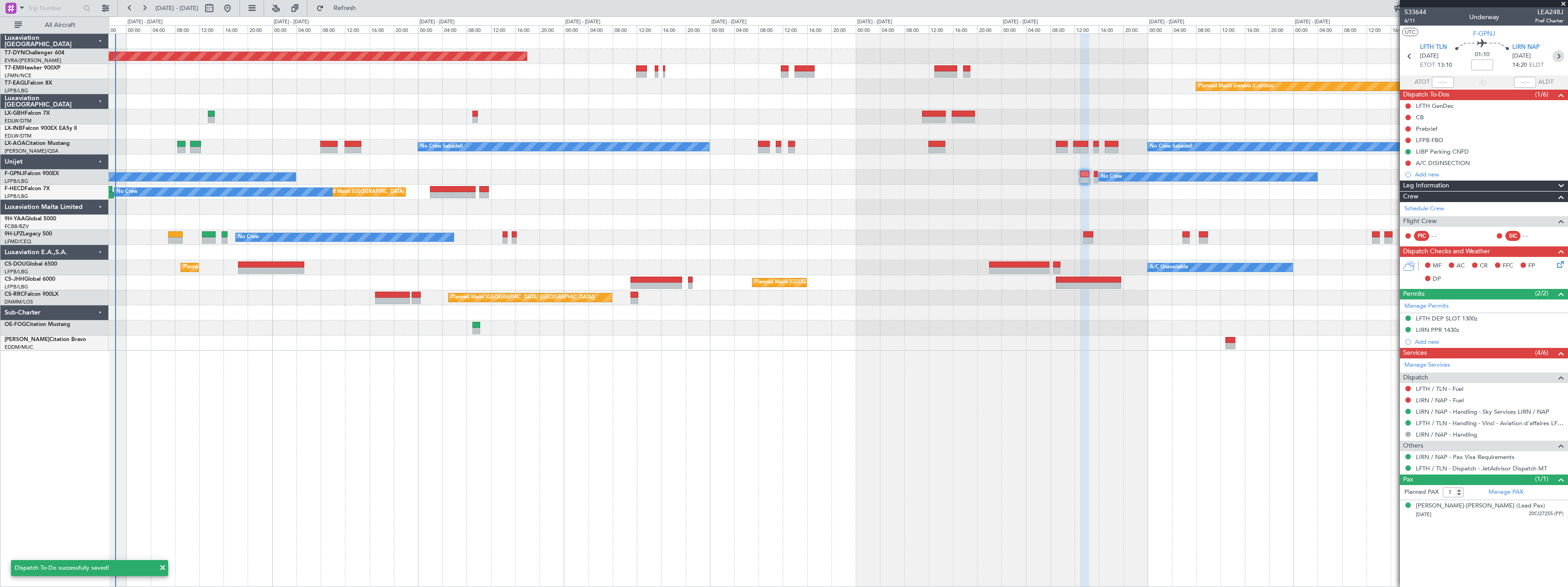
click at [1557, 58] on icon at bounding box center [1559, 56] width 12 height 12
type input "0"
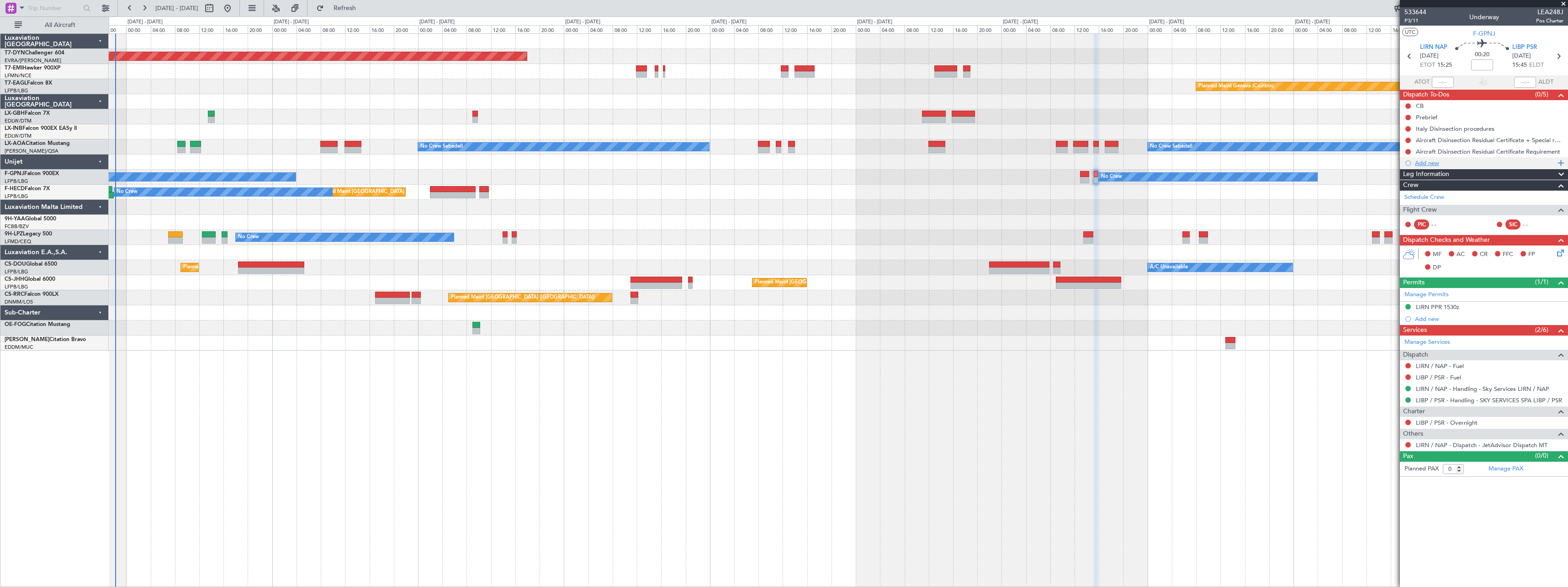
click at [1553, 165] on div "Add new" at bounding box center [1485, 163] width 140 height 8
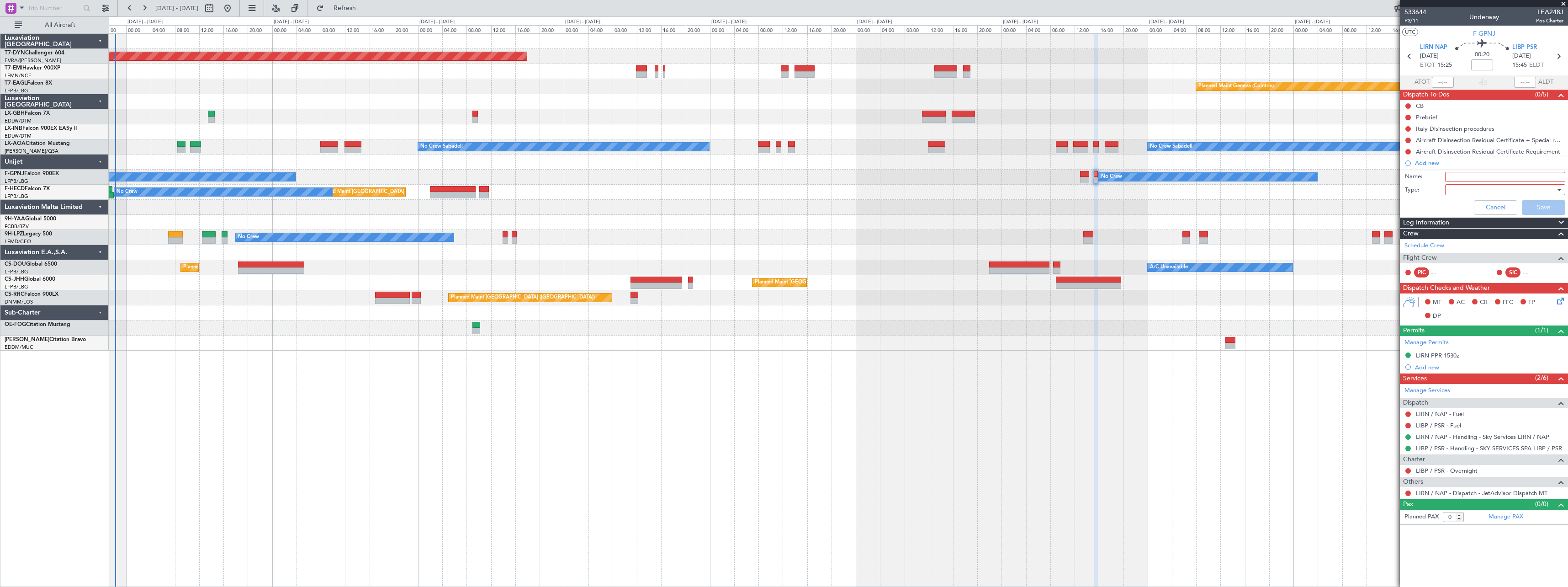
click at [1487, 176] on input "Name:" at bounding box center [1505, 177] width 120 height 10
type input "A/C DISINSECTION"
click at [1480, 187] on div at bounding box center [1502, 190] width 107 height 14
click at [1478, 209] on span "Generic" at bounding box center [1500, 208] width 112 height 14
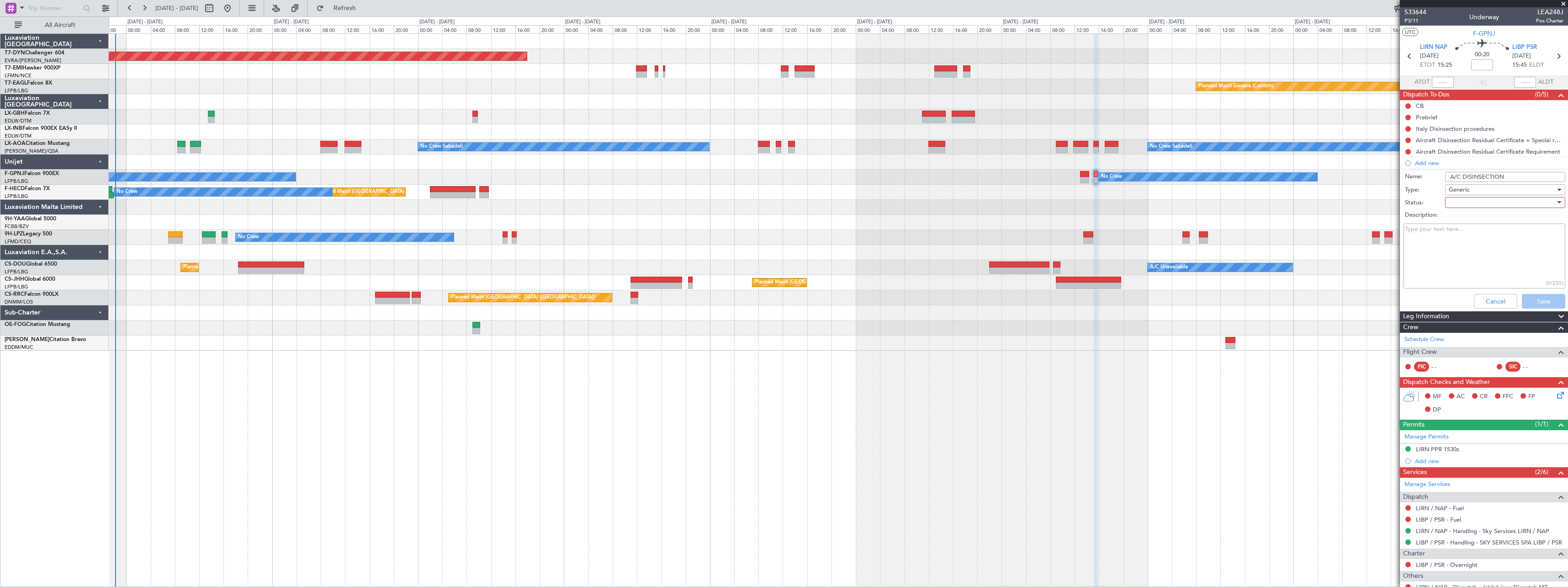
click at [1493, 202] on div at bounding box center [1502, 203] width 107 height 14
click at [1490, 220] on span "Not Started" at bounding box center [1500, 221] width 107 height 14
click at [1543, 304] on button "Save" at bounding box center [1543, 301] width 44 height 15
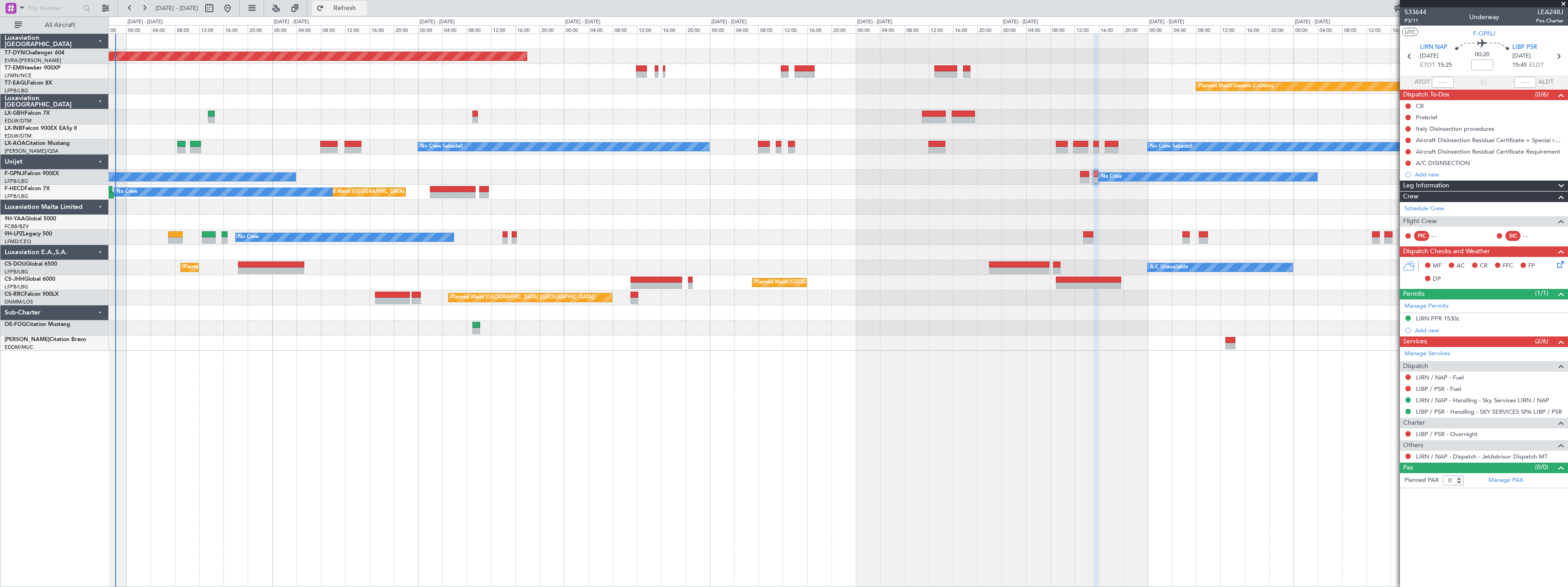
click at [363, 12] on button "Refresh" at bounding box center [339, 8] width 55 height 15
click at [827, 234] on div "No Crew No Crew No Crew" at bounding box center [838, 237] width 1459 height 15
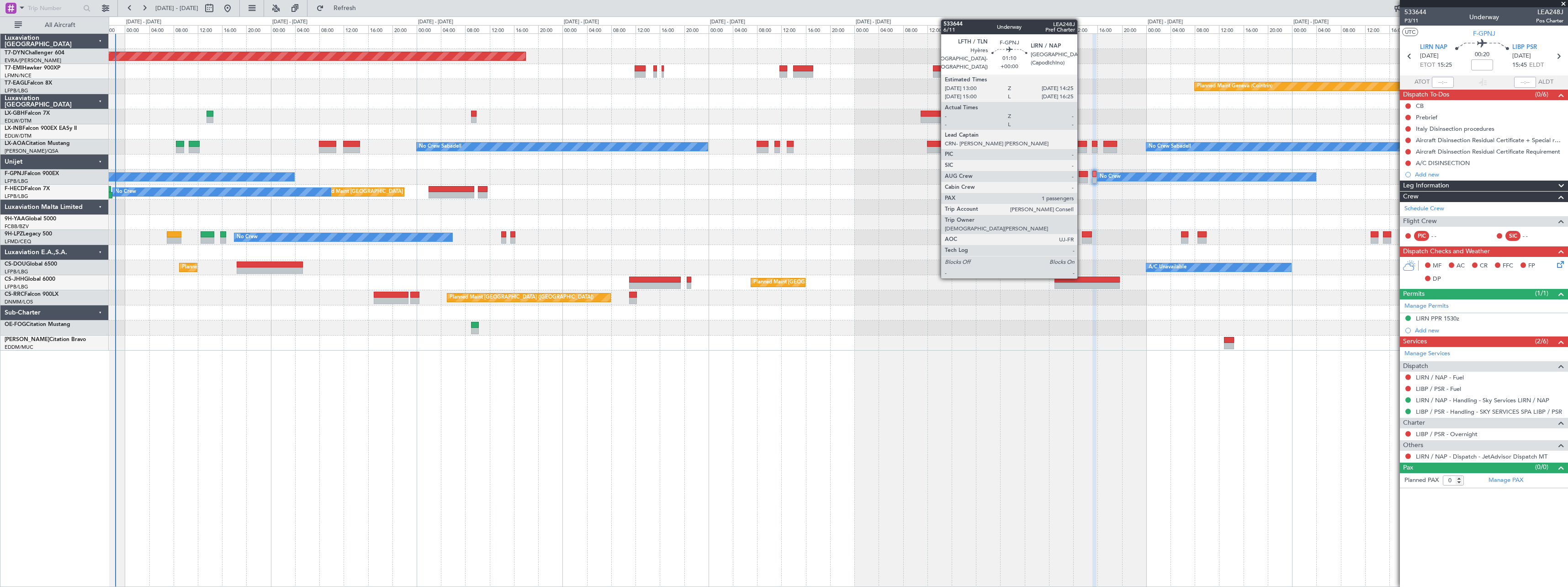
click at [1082, 171] on div at bounding box center [1083, 174] width 9 height 6
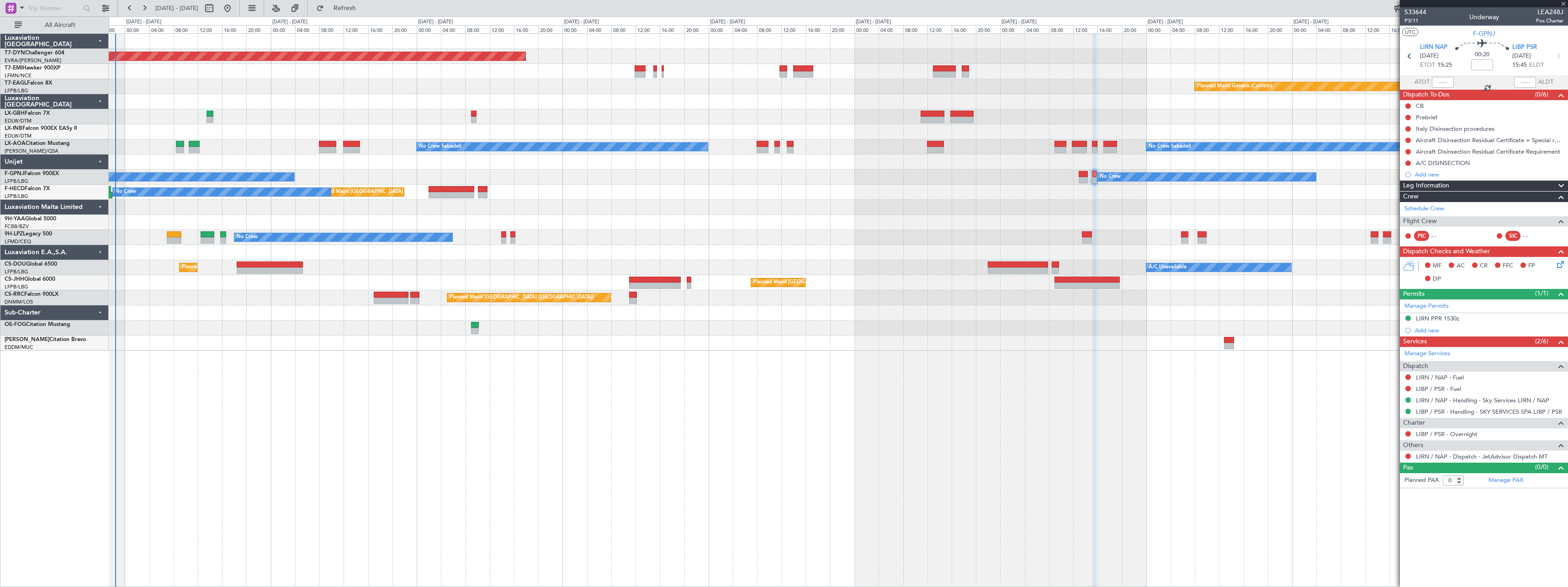
type input "1"
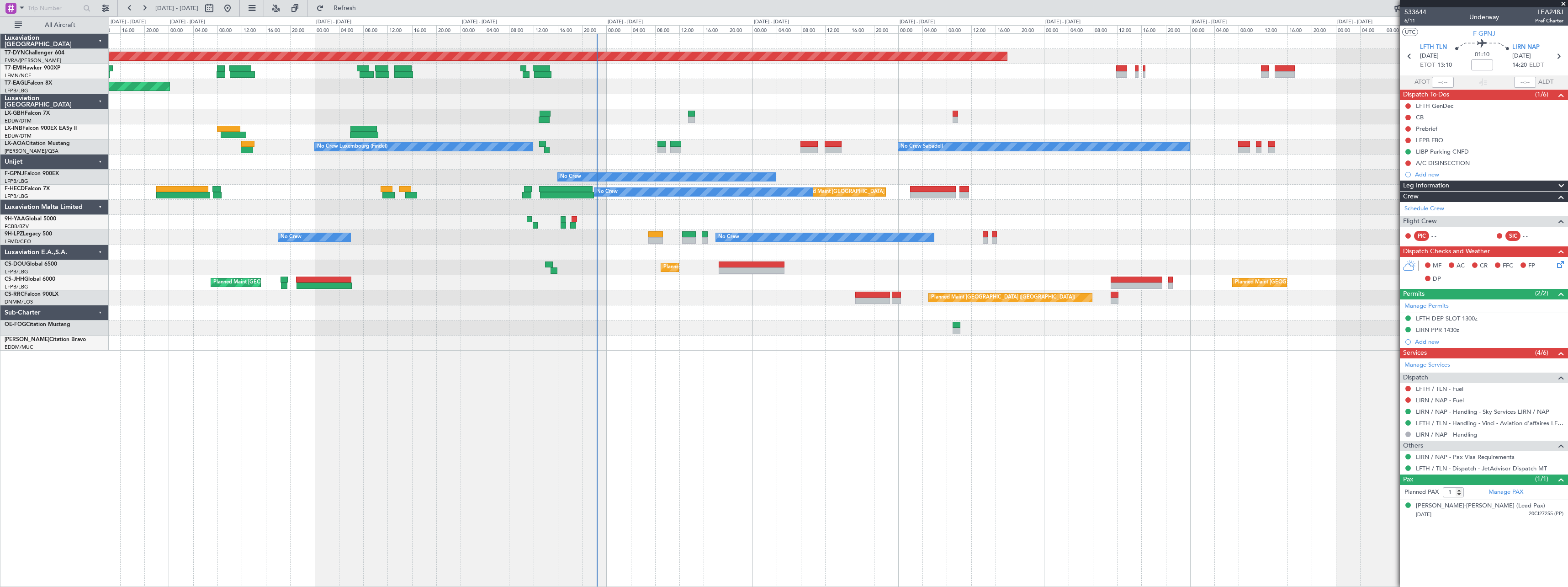
click at [888, 211] on div "Planned Maint Basel-Mulhouse Planned Maint New York (Teterboro) Planned Maint G…" at bounding box center [838, 193] width 1459 height 317
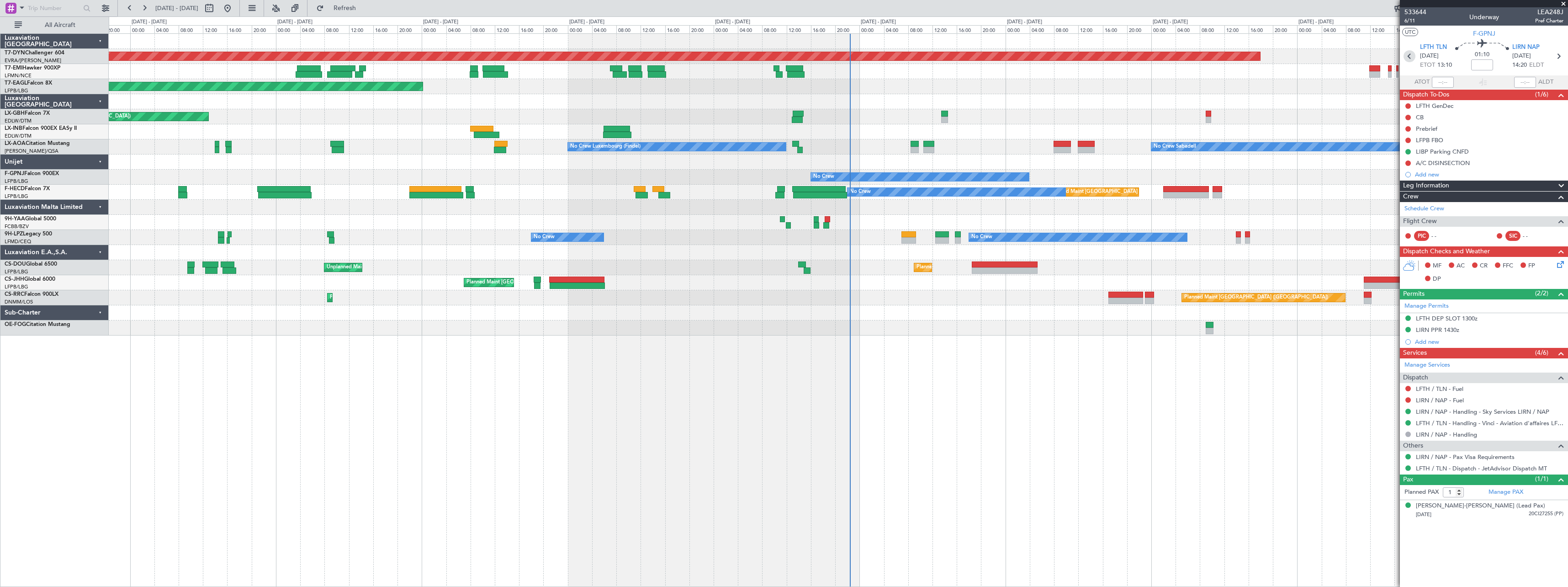
click at [1412, 55] on icon at bounding box center [1409, 56] width 12 height 12
type input "12:08"
type input "14:17"
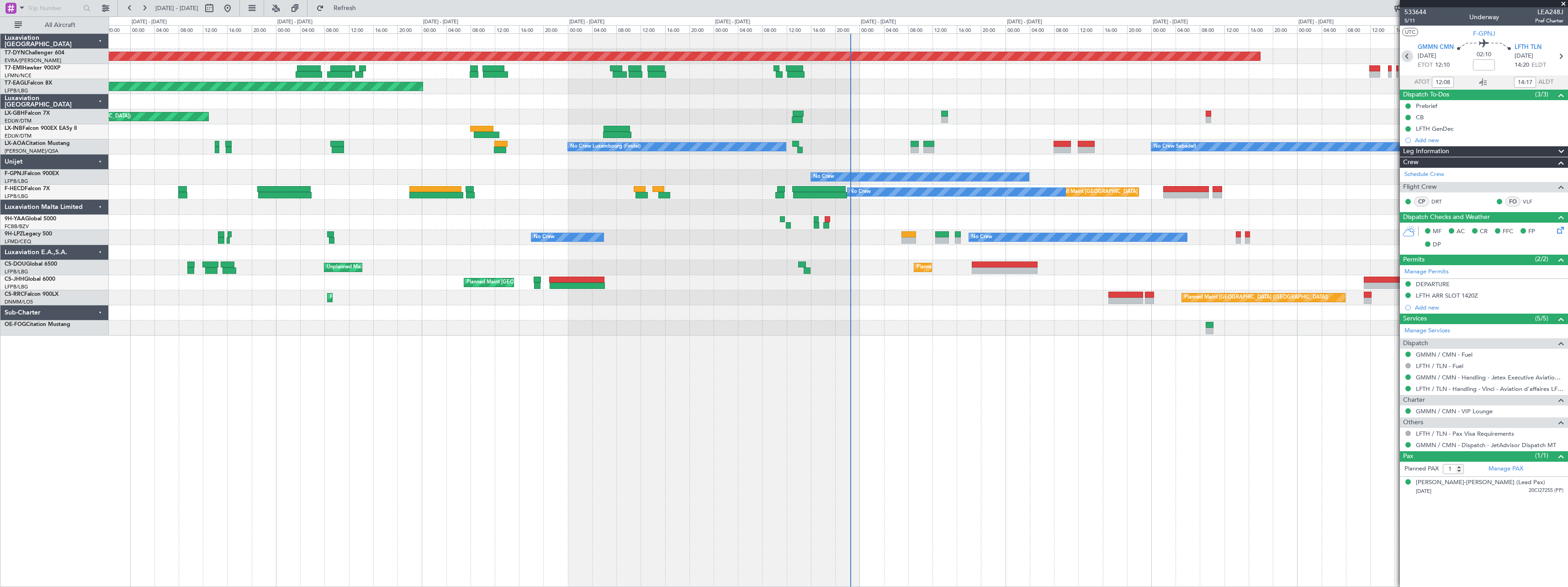
click at [1406, 54] on icon at bounding box center [1407, 56] width 12 height 12
type input "+00:05"
type input "13:36"
type input "15:56"
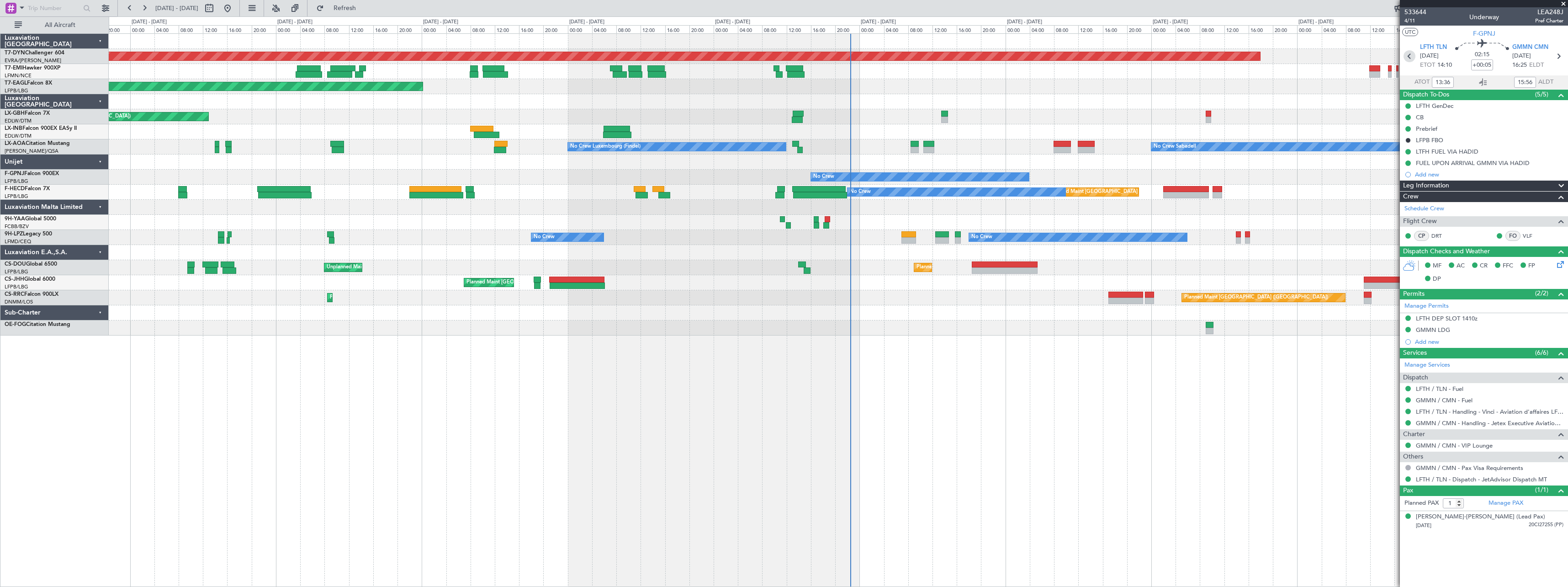
click at [1410, 54] on icon at bounding box center [1409, 56] width 12 height 12
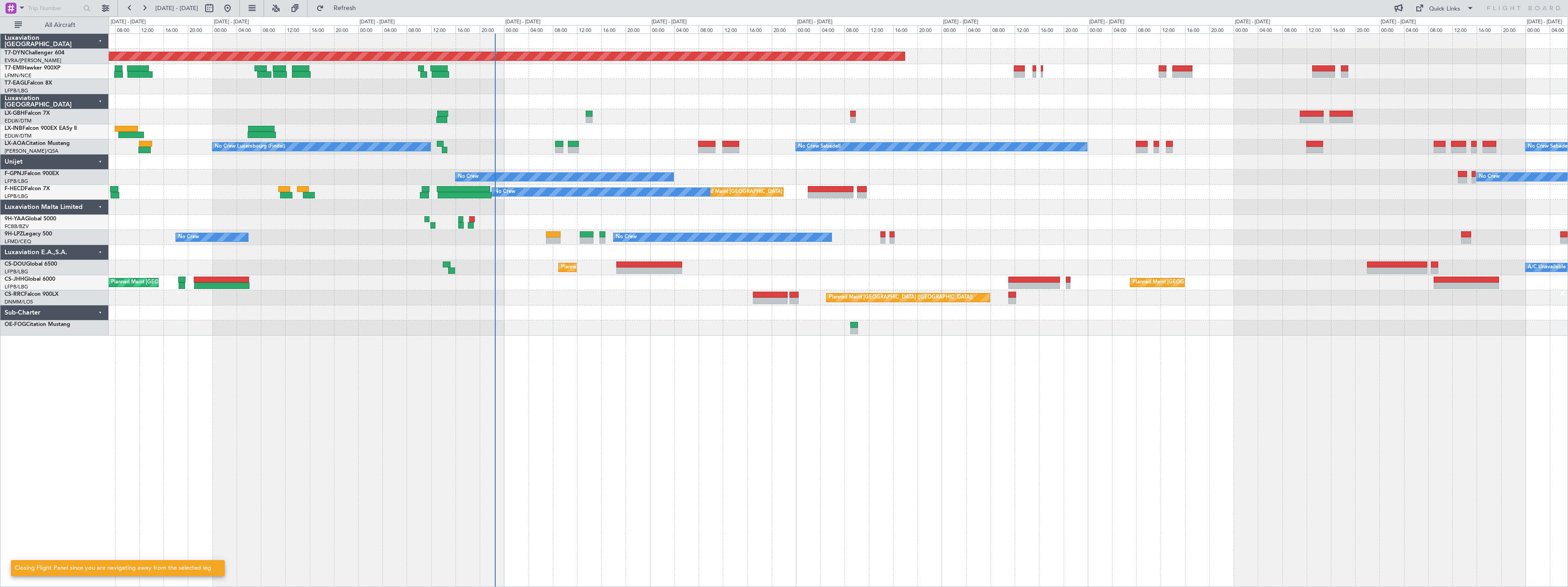
click at [534, 246] on div "Planned Maint Basel-Mulhouse Planned Maint Geneva (Cointrin) Planned Maint New …" at bounding box center [838, 185] width 1459 height 302
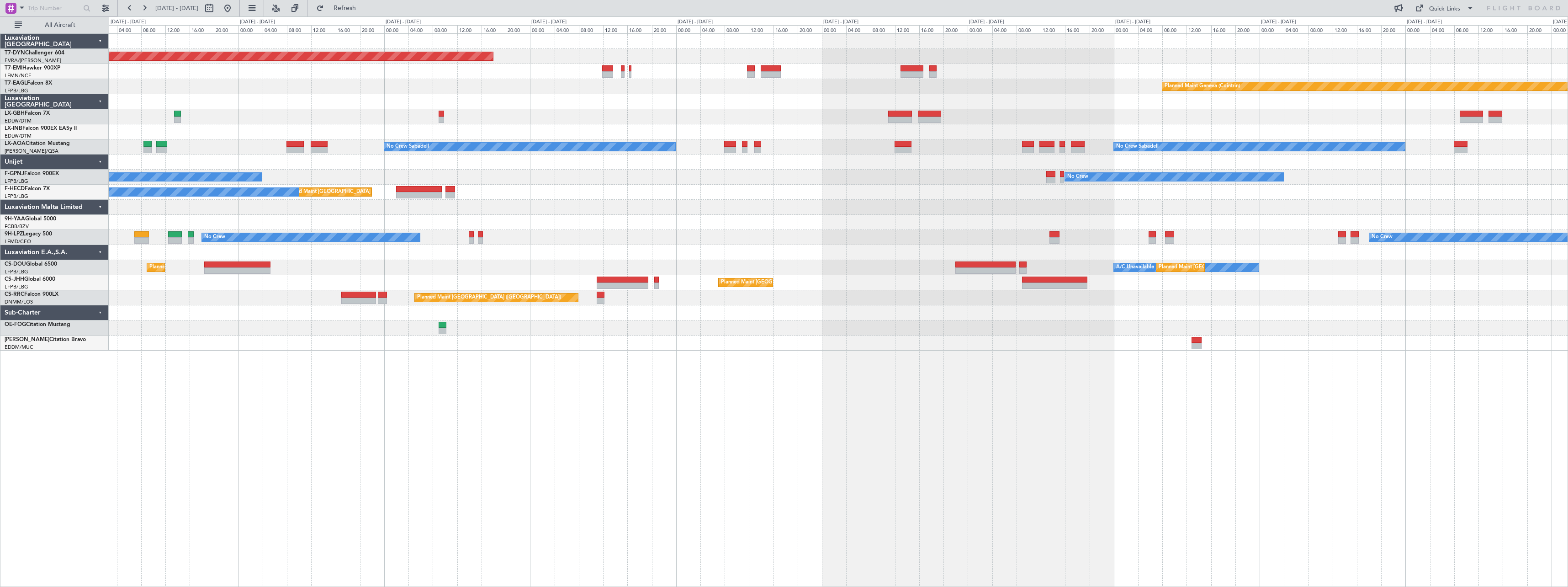
click at [787, 201] on div "Planned Maint Basel-Mulhouse Planned Maint Geneva (Cointrin) No Crew Sabadell N…" at bounding box center [838, 193] width 1459 height 317
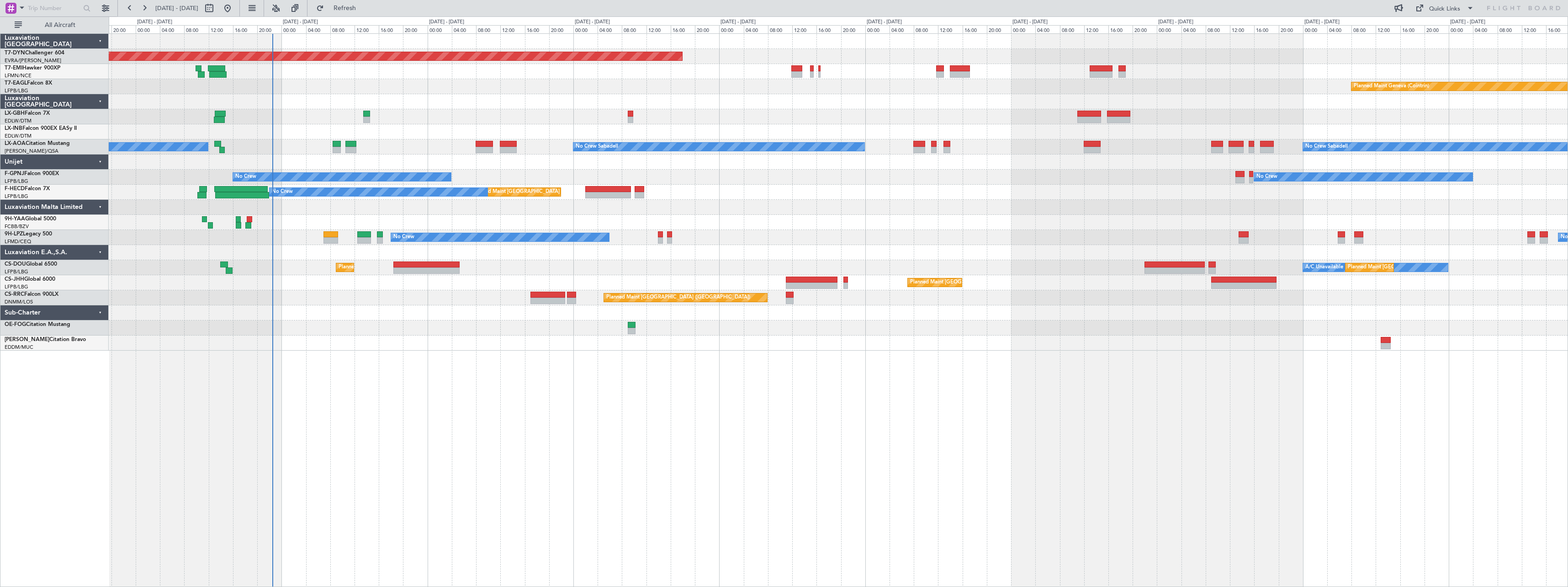
click at [1047, 28] on div "Planned Maint Basel-Mulhouse Planned Maint Geneva (Cointrin) Planned Maint New …" at bounding box center [784, 302] width 1568 height 571
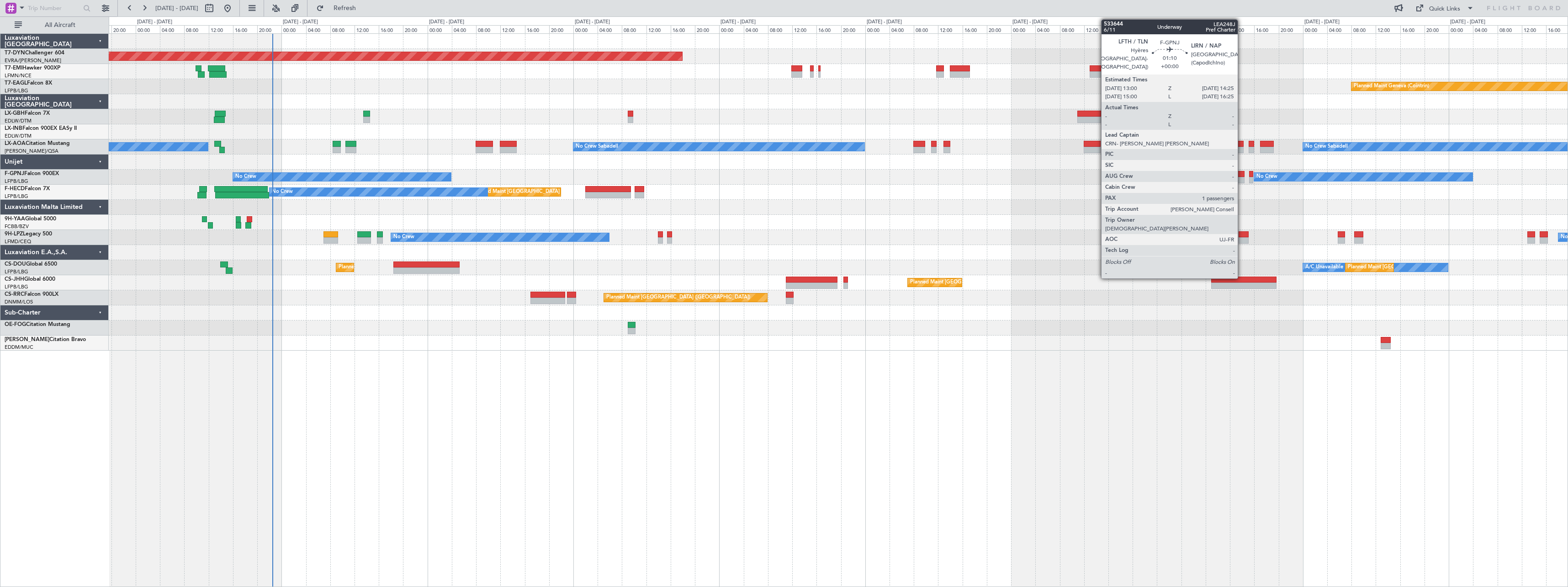
click at [1242, 175] on div at bounding box center [1240, 174] width 9 height 6
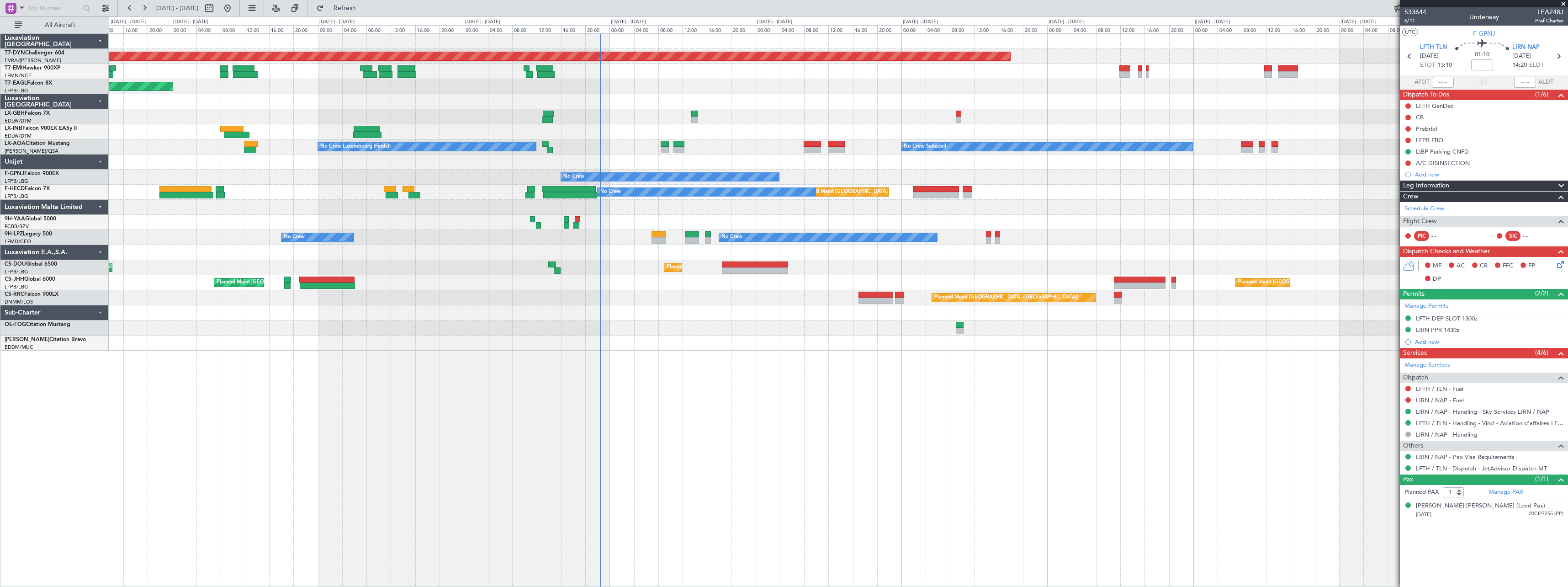
click at [741, 148] on div "Planned Maint Basel-Mulhouse Planned Maint New York (Teterboro) Planned Maint G…" at bounding box center [838, 193] width 1459 height 317
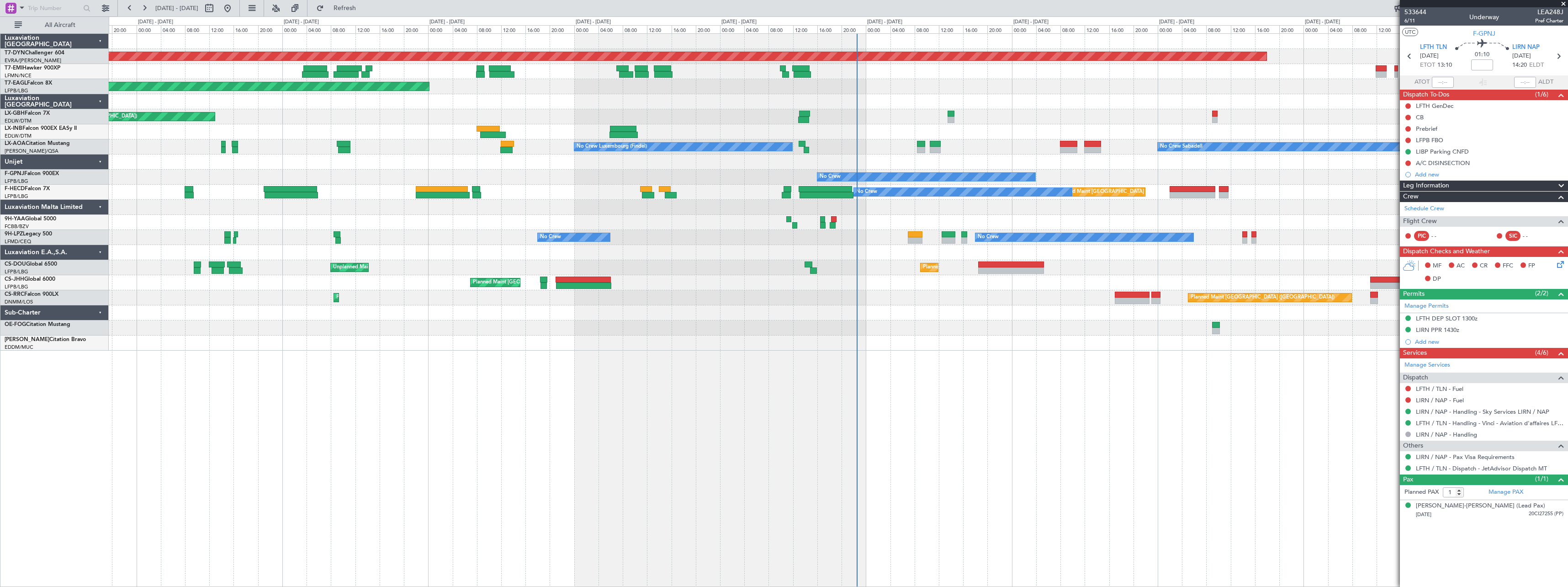
click at [696, 158] on div at bounding box center [838, 162] width 1459 height 15
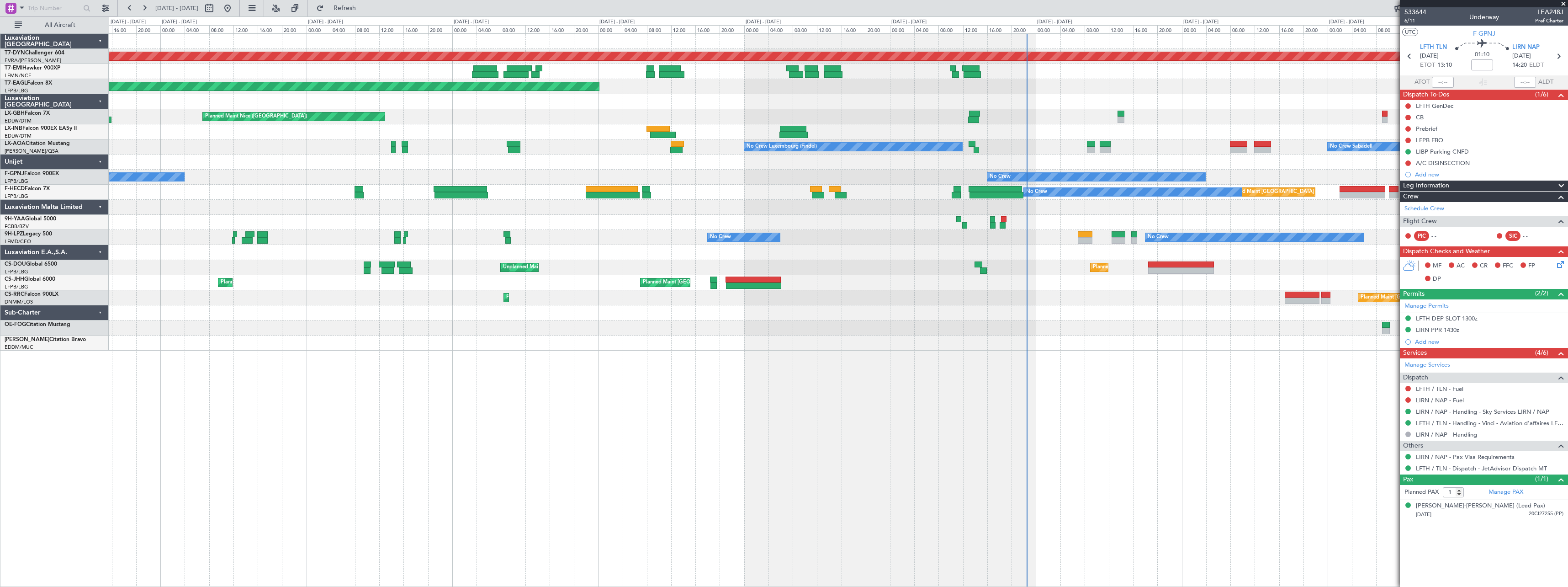
click at [654, 165] on div at bounding box center [838, 162] width 1459 height 15
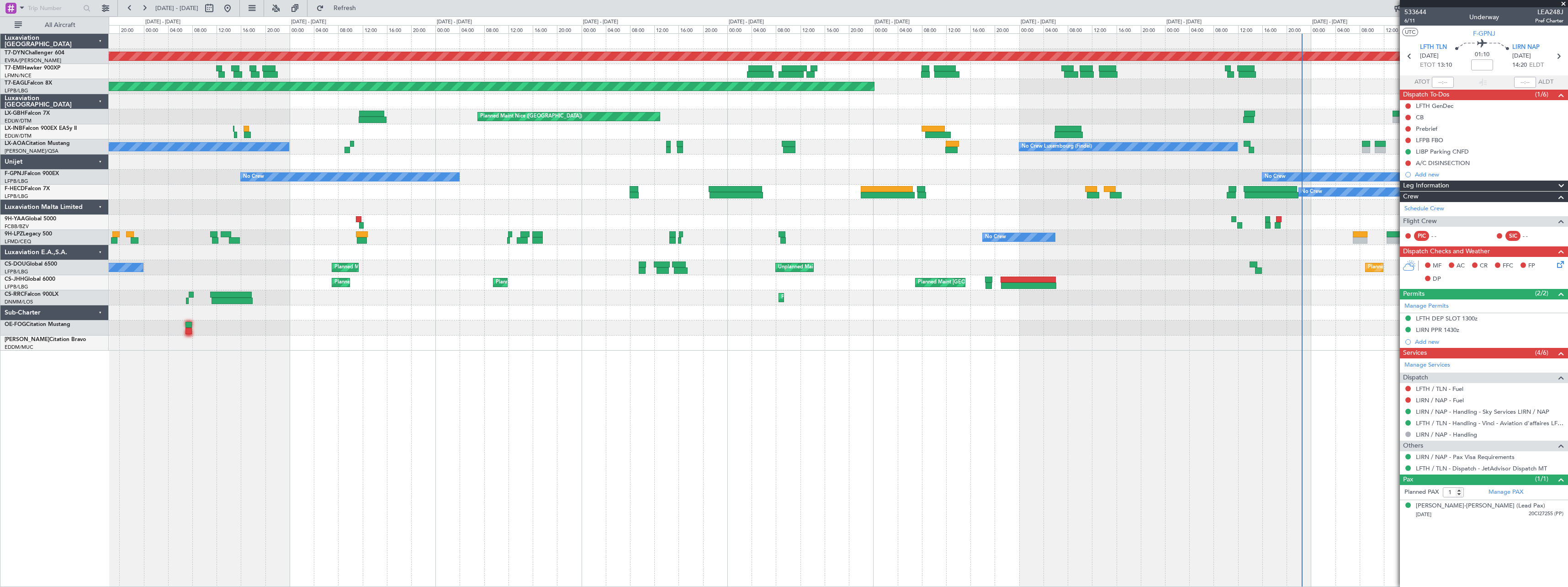
click at [622, 163] on div at bounding box center [838, 162] width 1459 height 15
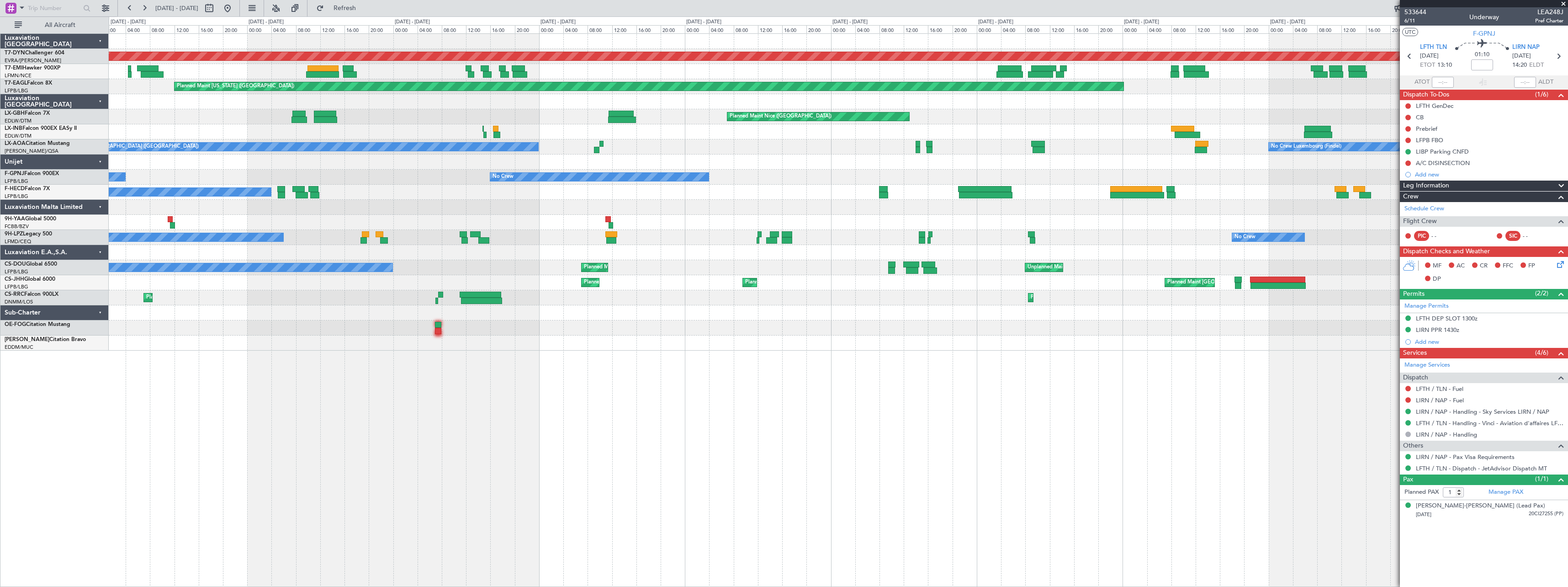
click at [603, 157] on div at bounding box center [838, 162] width 1459 height 15
click at [589, 170] on div "No Crew No Crew No Crew No Crew" at bounding box center [838, 177] width 1459 height 15
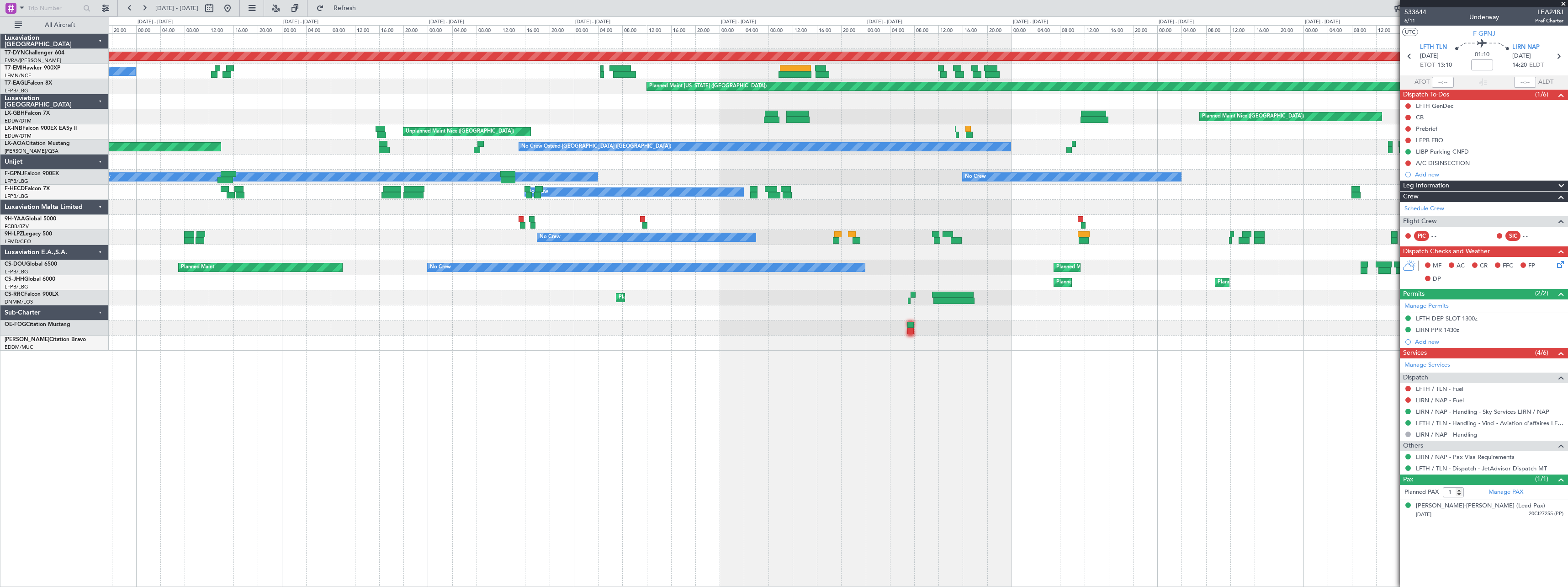
click at [635, 165] on div at bounding box center [838, 162] width 1459 height 15
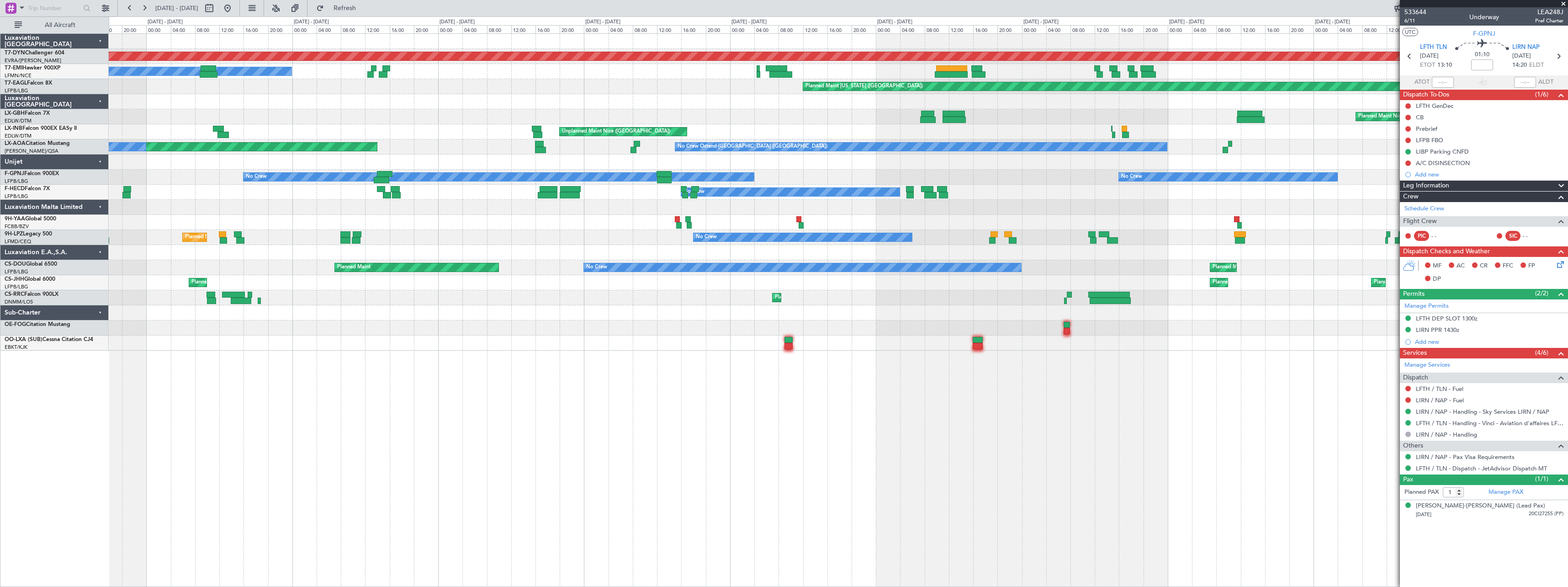
click at [690, 155] on div at bounding box center [838, 162] width 1459 height 15
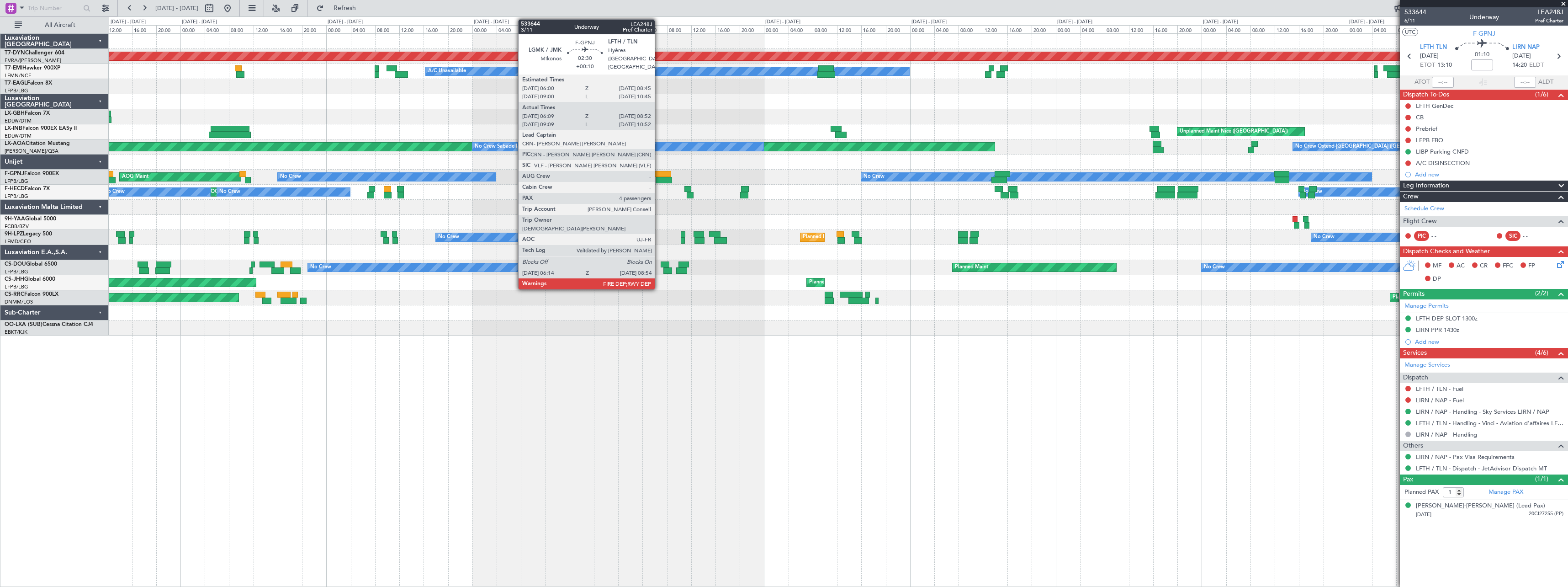
click at [659, 175] on div at bounding box center [663, 174] width 17 height 6
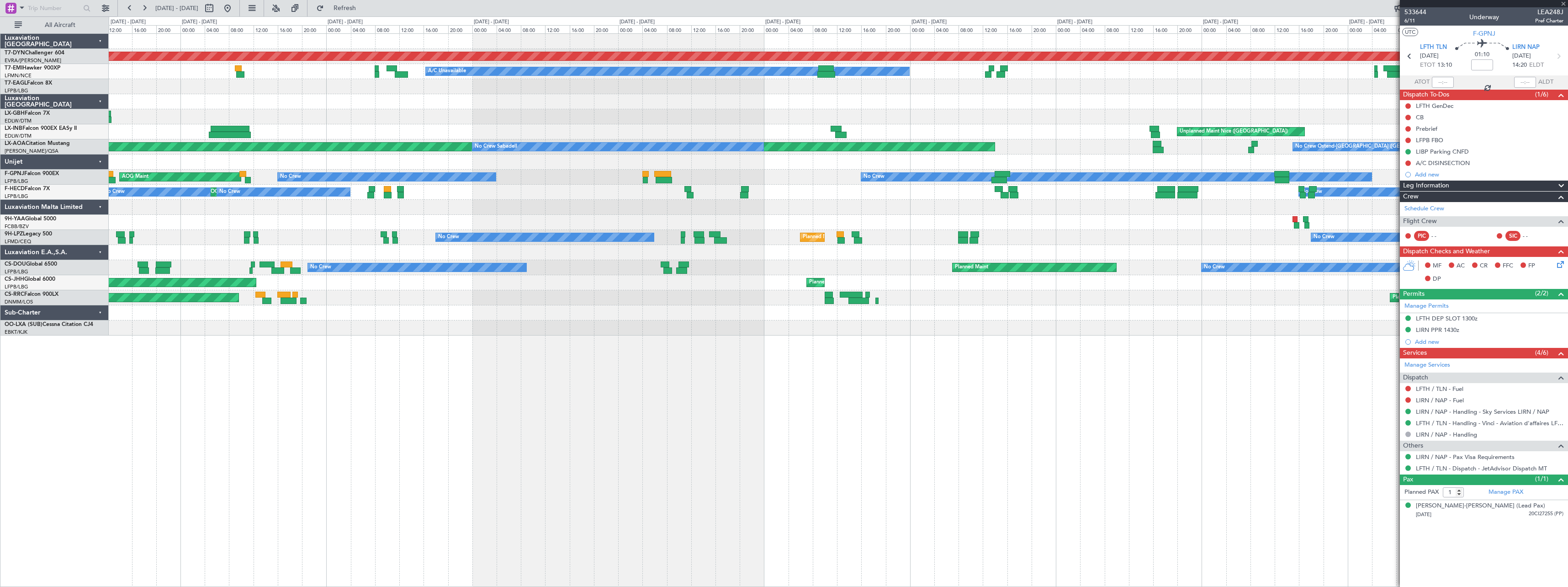
type input "+00:10"
type input "06:19"
type input "08:47"
type input "4"
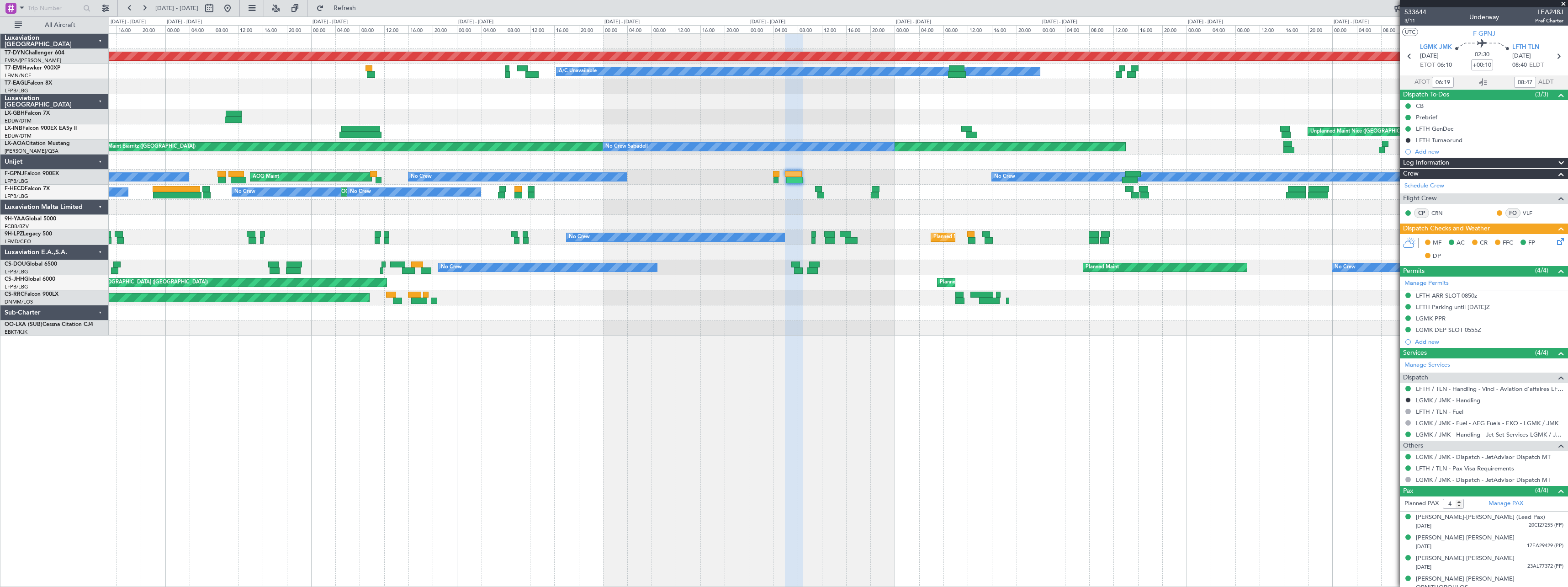
click at [726, 181] on div "AOG Maint No Crew No Crew No Crew No Crew No Crew" at bounding box center [838, 177] width 1459 height 15
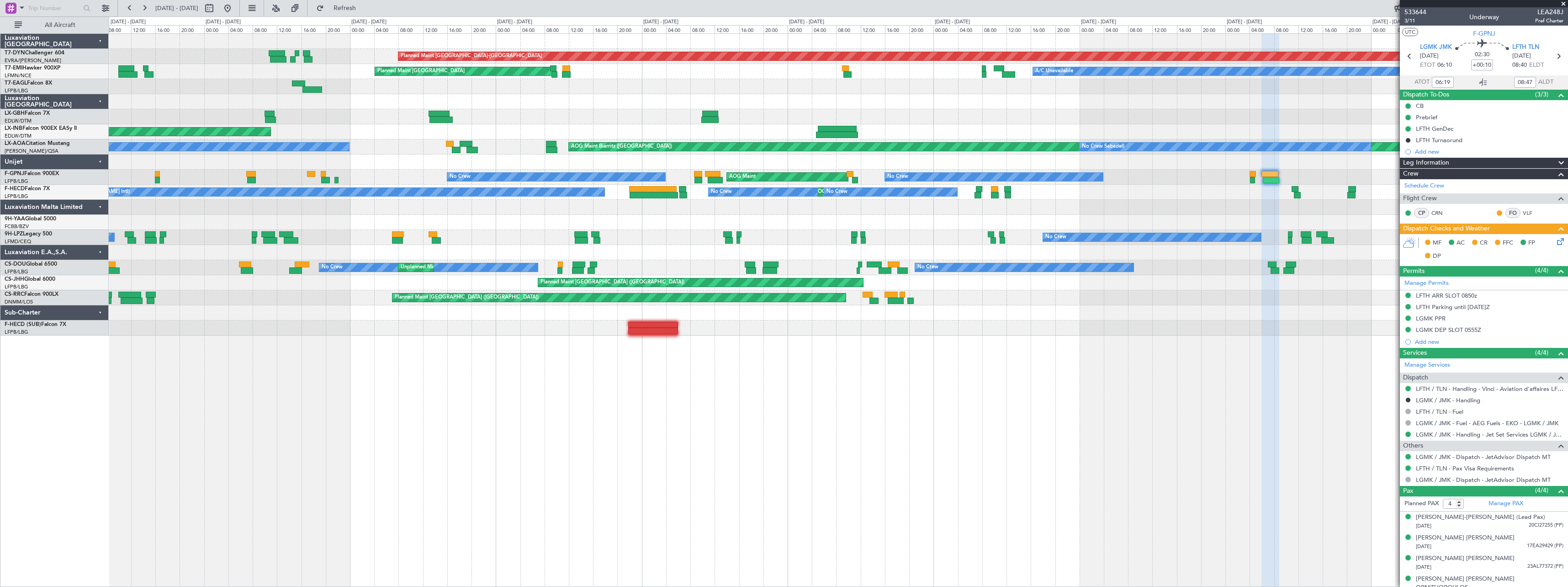
click at [519, 160] on div at bounding box center [838, 162] width 1459 height 15
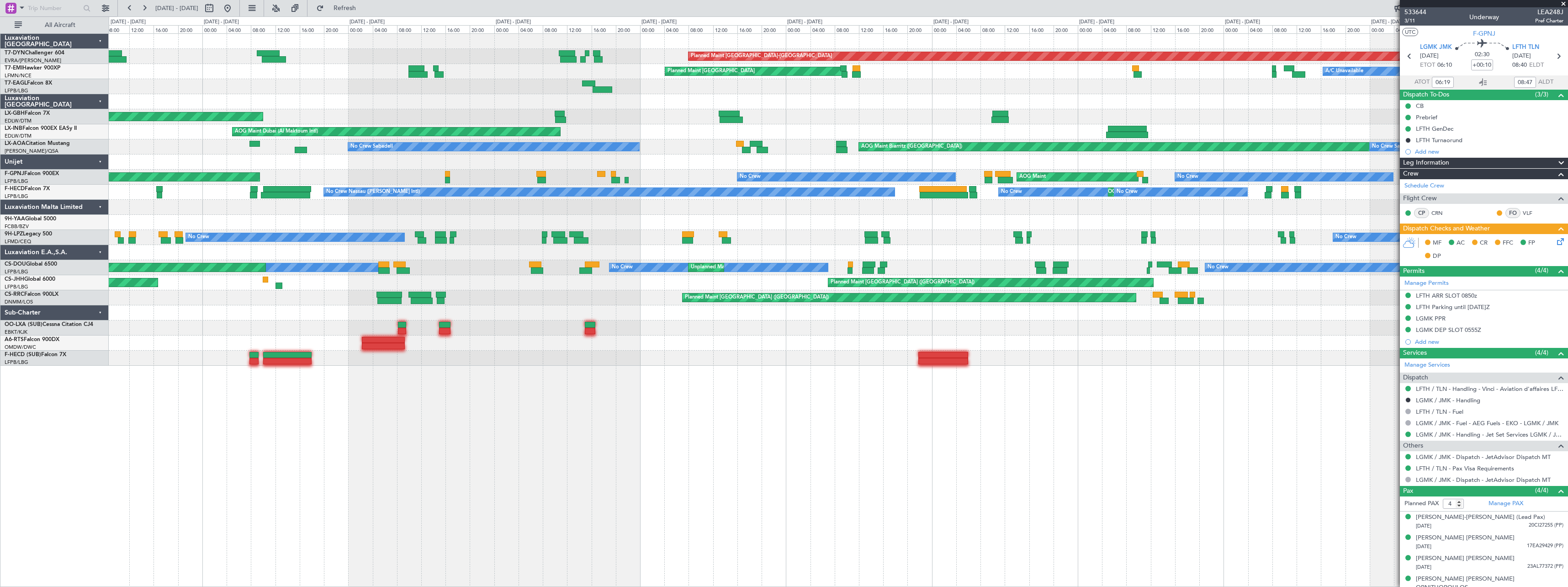
click at [481, 163] on div "Planned Maint Basel-Mulhouse A/C Unavailable Planned Maint Zurich Planned Maint…" at bounding box center [838, 200] width 1459 height 332
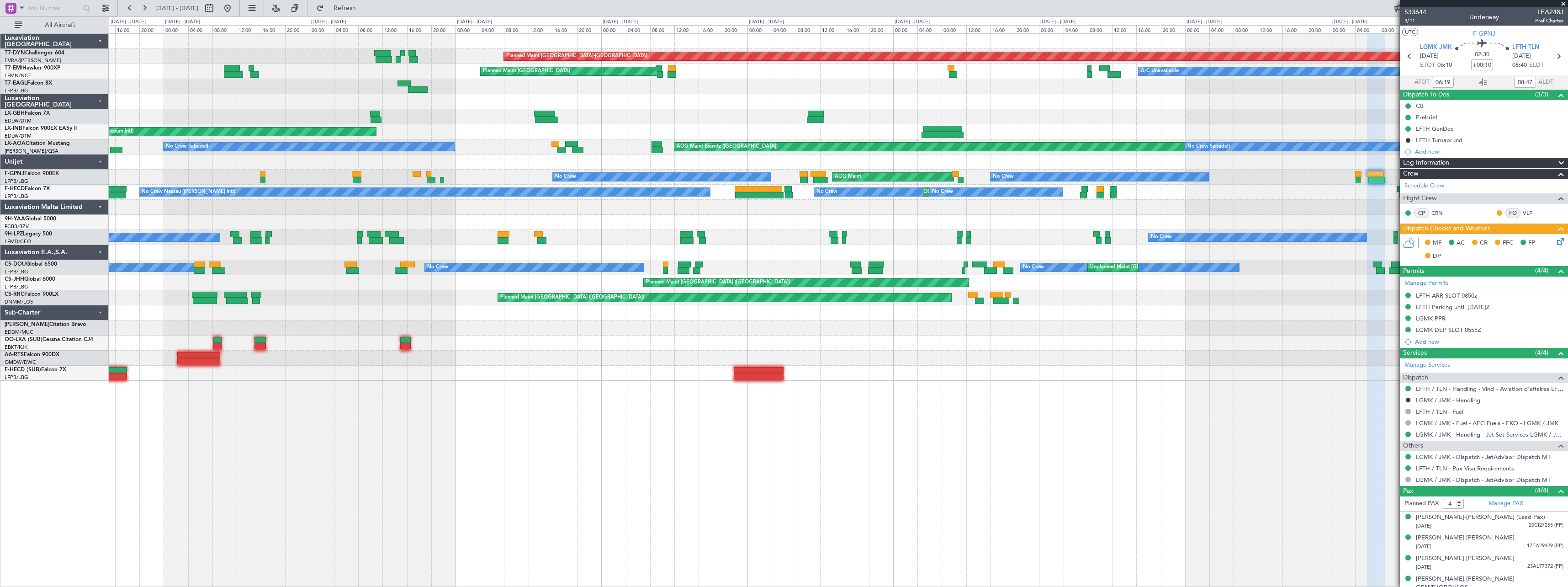
click at [185, 170] on div "Planned Maint Basel-Mulhouse Planned Maint Zurich A/C Unavailable Planned Maint…" at bounding box center [838, 208] width 1459 height 347
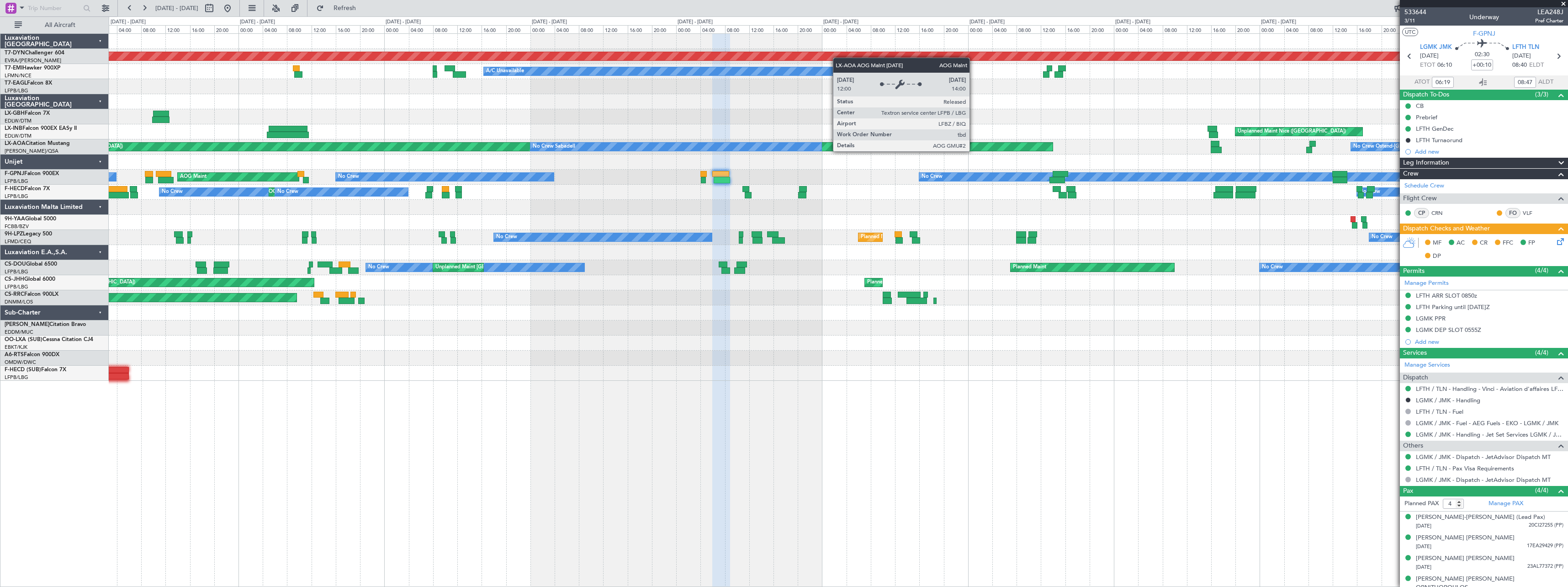
click at [284, 174] on div "Planned Maint Basel-Mulhouse A/C Unavailable Planned Maint Zurich Planned Maint…" at bounding box center [838, 208] width 1459 height 347
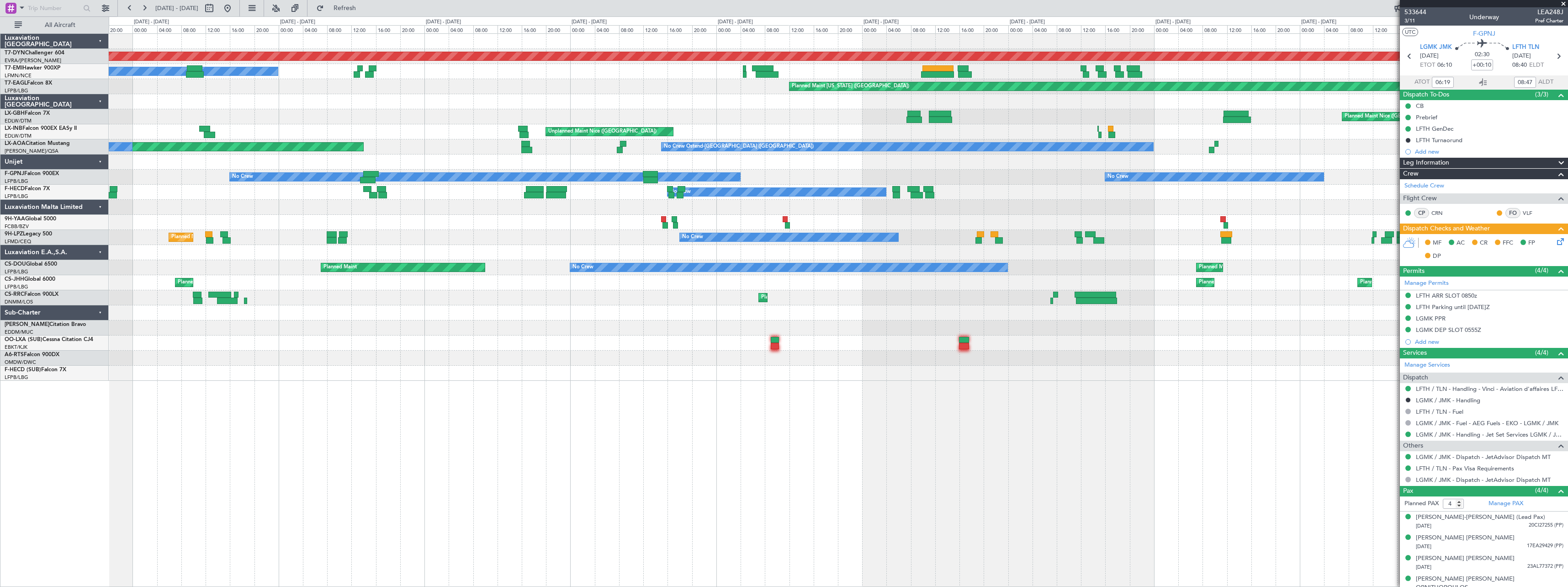
click at [564, 151] on div "Planned Maint Basel-Mulhouse A/C Unavailable Planned Maint New York (Teterboro)…" at bounding box center [838, 208] width 1459 height 347
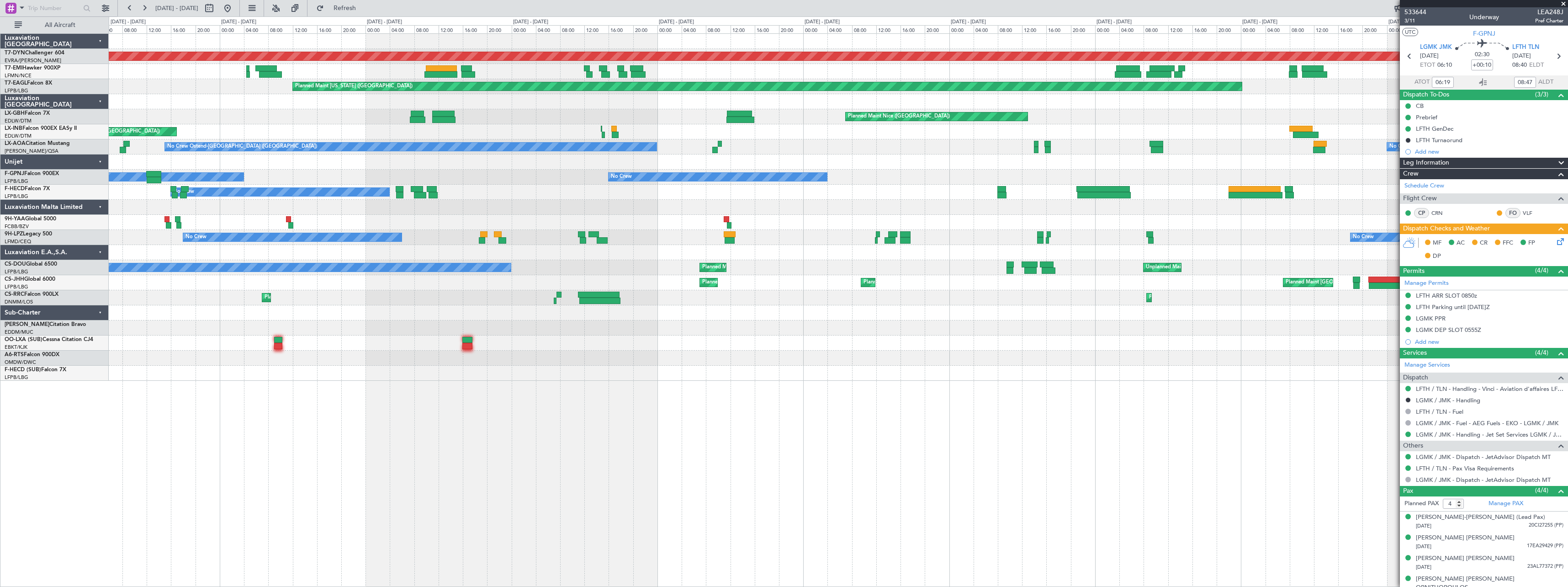
click at [622, 155] on div "Planned Maint Basel-Mulhouse A/C Unavailable Planned Maint New York (Teterboro)…" at bounding box center [838, 208] width 1459 height 347
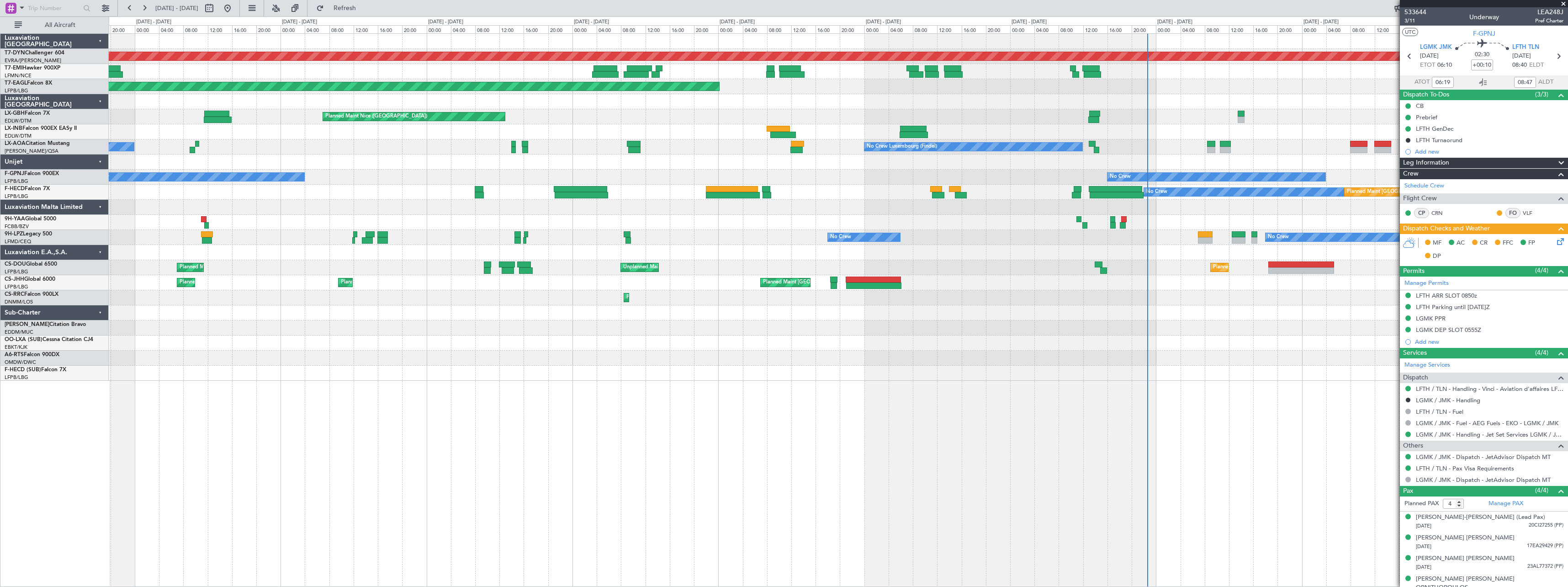
click at [627, 150] on div "No Crew Ostend-brugge (Ostend) No Crew Luxembourg (Findel) No Crew Sabadell" at bounding box center [838, 147] width 1459 height 15
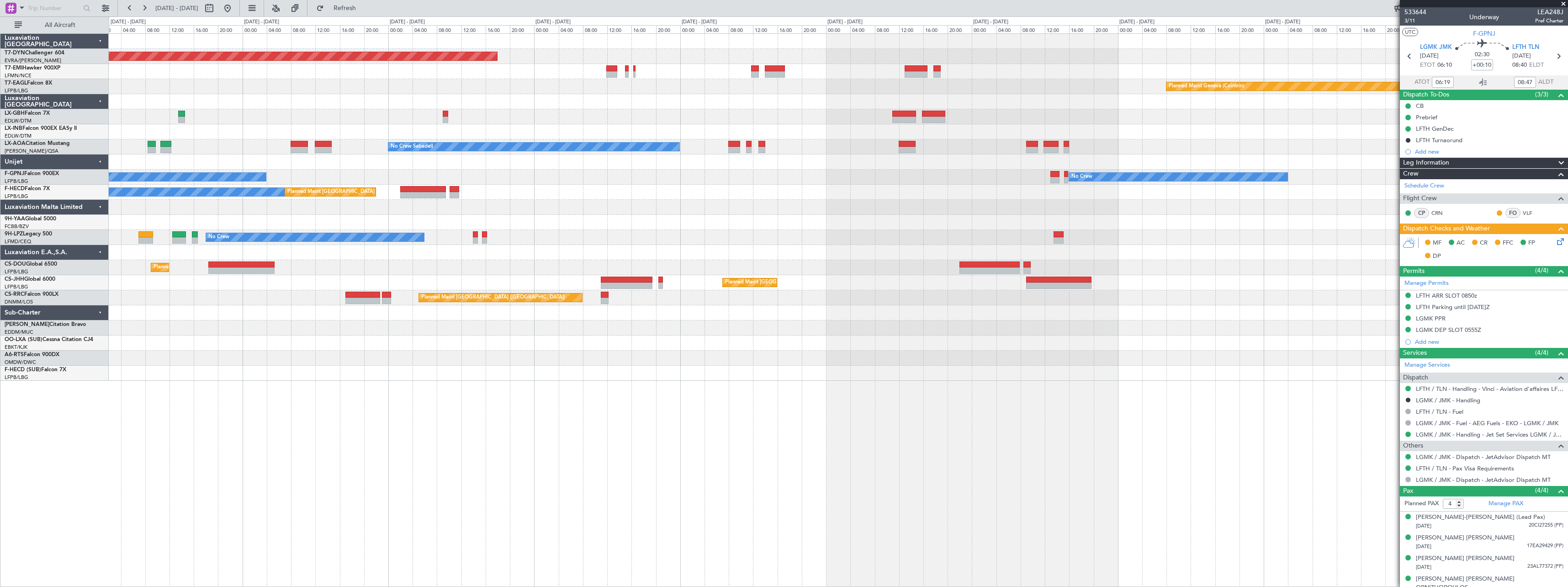
click at [504, 156] on div "Planned Maint Basel-Mulhouse Planned Maint Geneva (Cointrin) No Crew Sabadell N…" at bounding box center [838, 208] width 1459 height 347
click at [617, 155] on div "Planned Maint Basel-Mulhouse Planned Maint Geneva (Cointrin) No Crew Sabadell N…" at bounding box center [838, 208] width 1459 height 347
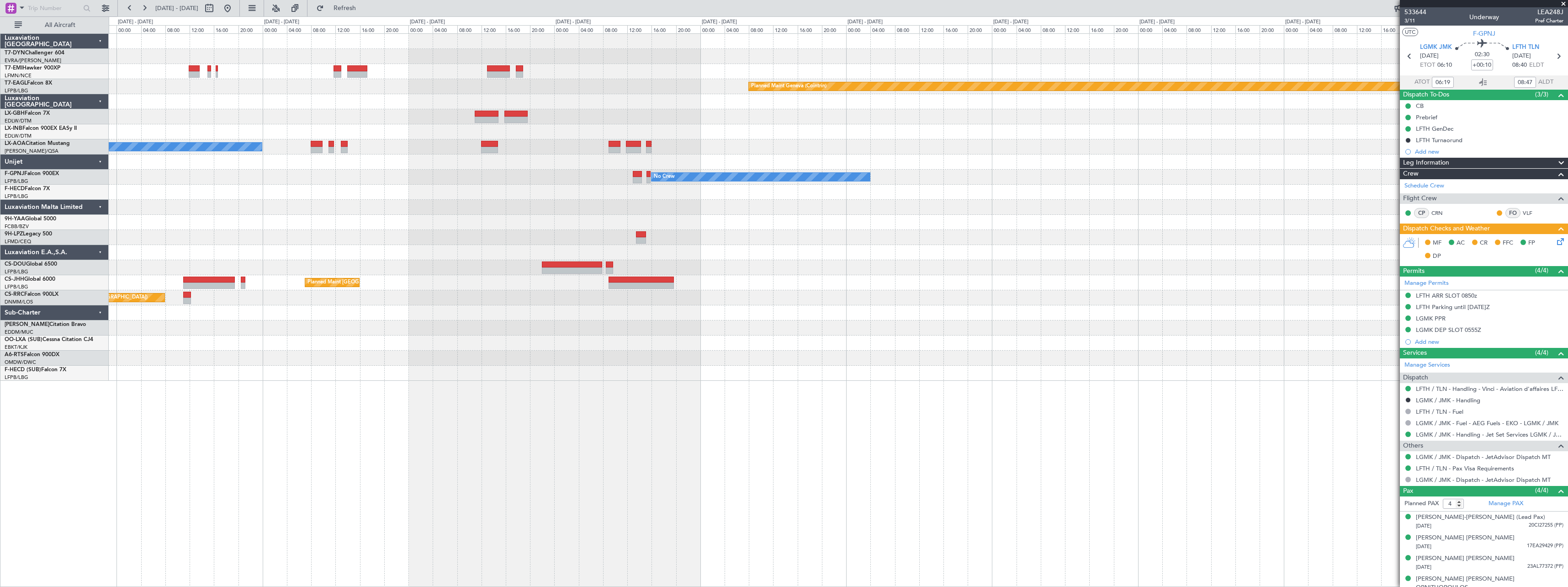
click at [1139, 131] on div at bounding box center [838, 132] width 1459 height 15
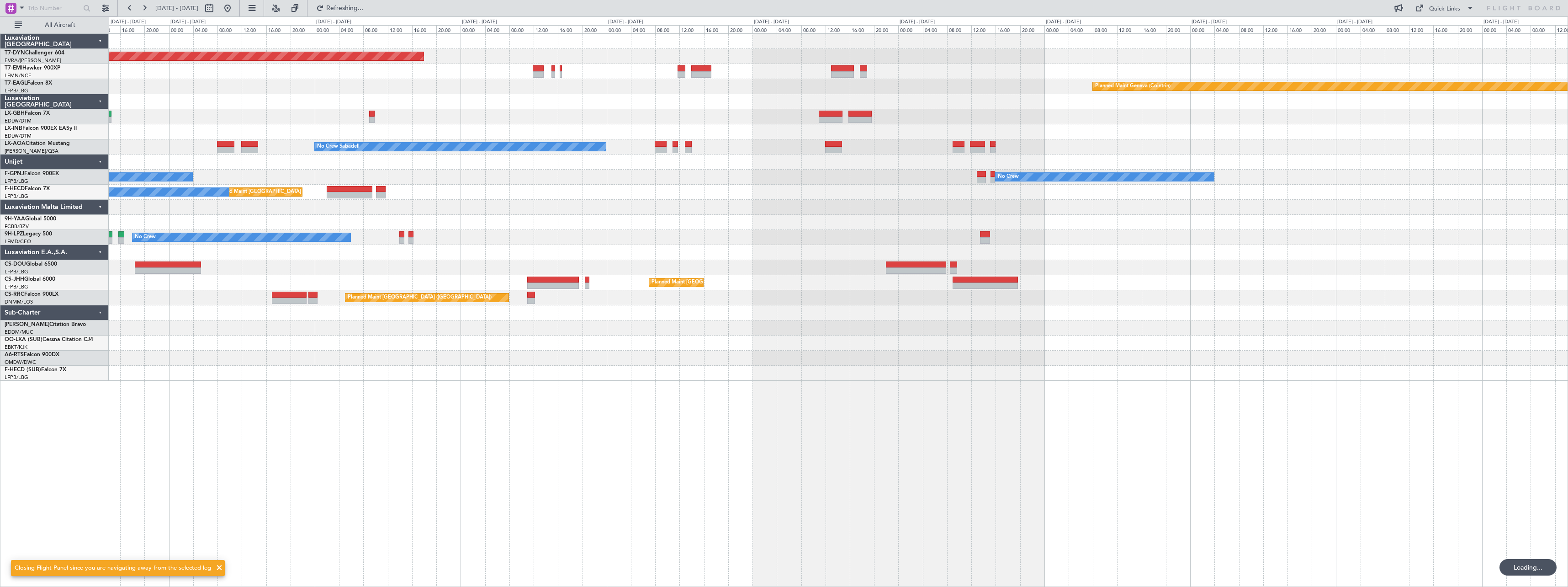
click at [1214, 138] on div "Planned Maint Basel-Mulhouse Planned Maint Geneva (Cointrin) No Crew Sabadell N…" at bounding box center [838, 208] width 1459 height 347
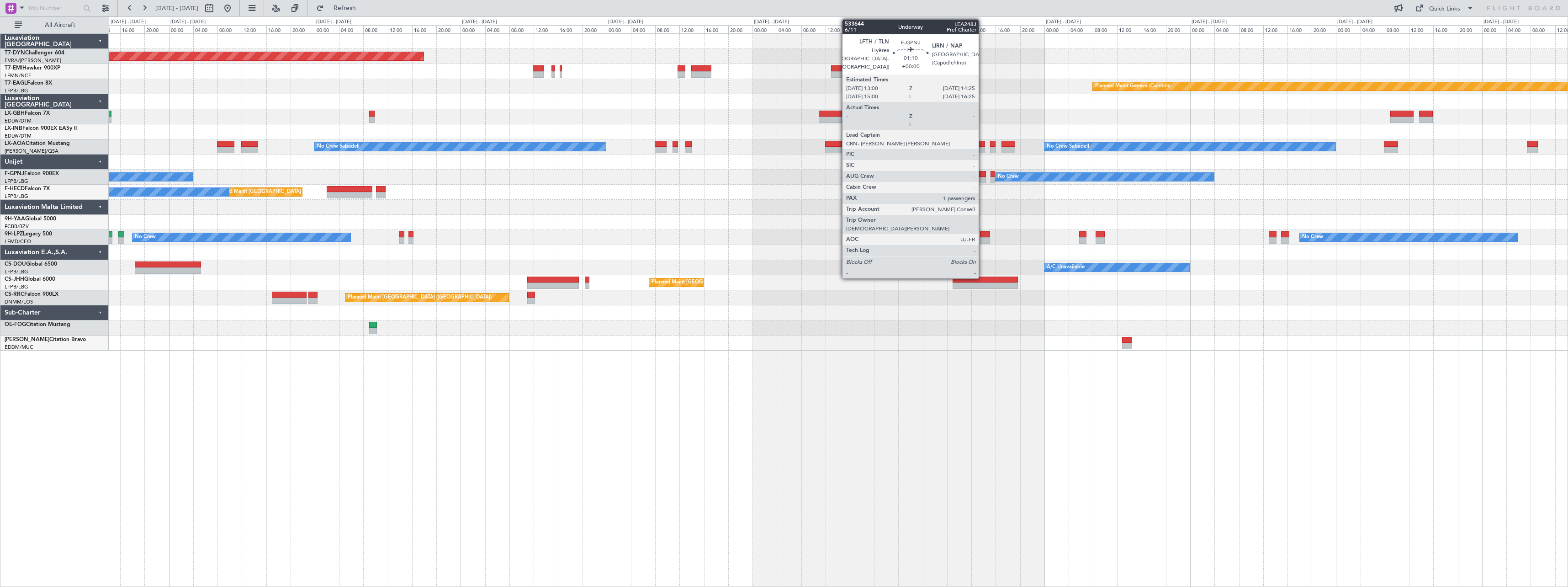
click at [983, 175] on div at bounding box center [981, 174] width 9 height 6
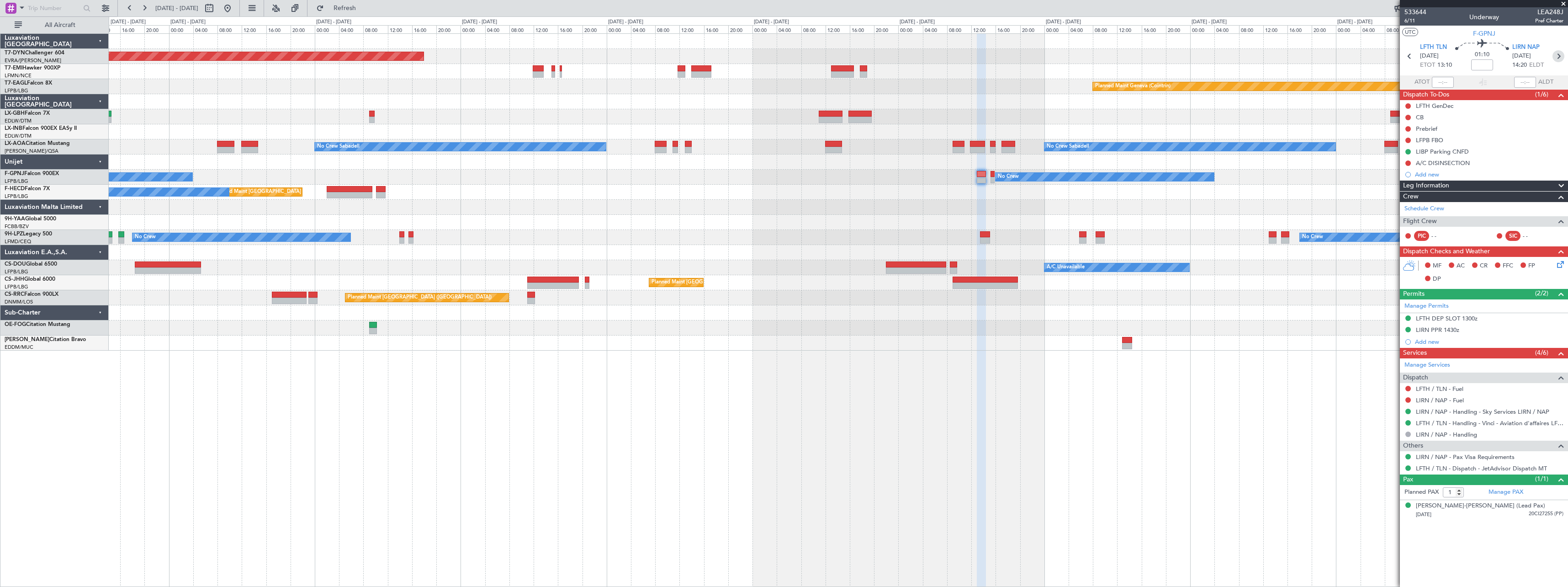
click at [1562, 57] on icon at bounding box center [1559, 56] width 12 height 12
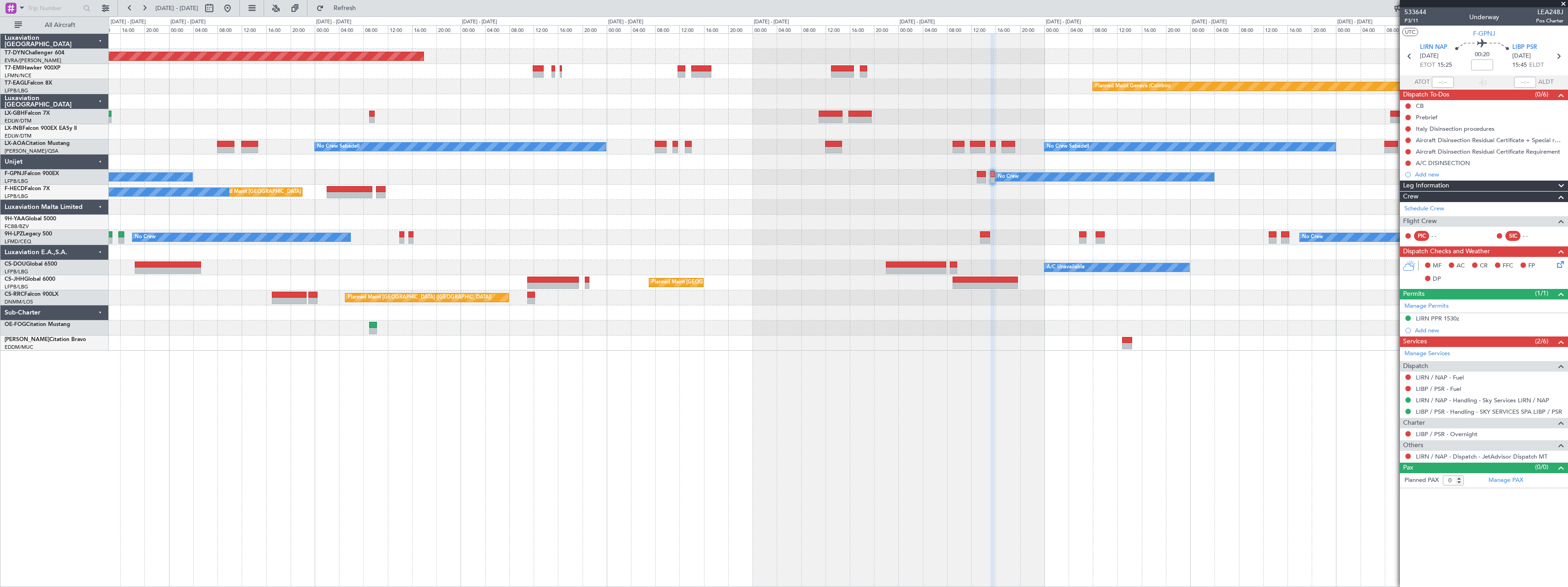
click at [495, 216] on div "Planned Maint Basel-Mulhouse Planned Maint Geneva (Cointrin) No Crew Sabadell N…" at bounding box center [838, 193] width 1459 height 317
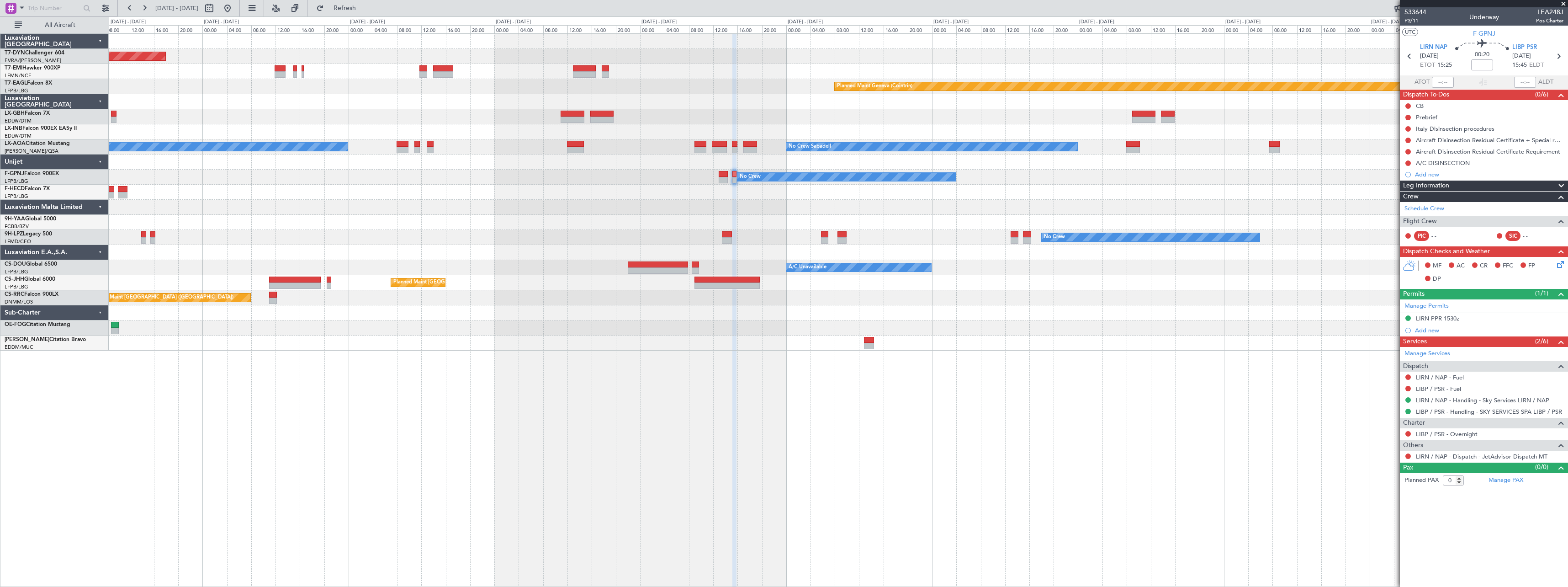
click at [1052, 218] on div "Planned Maint Basel-Mulhouse Planned Maint Chester Planned Maint Geneva (Cointr…" at bounding box center [838, 193] width 1459 height 317
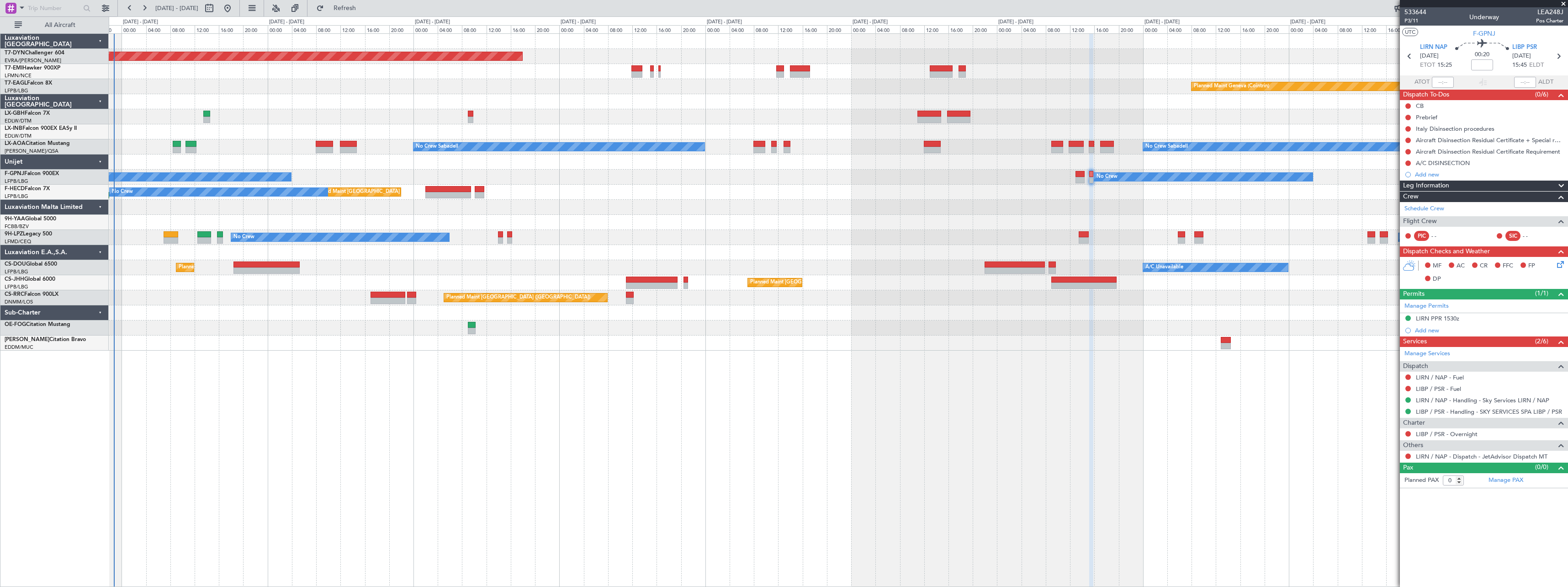
click at [723, 237] on div "Planned Maint [GEOGRAPHIC_DATA]-[GEOGRAPHIC_DATA] Planned Maint Geneva ([GEOGRA…" at bounding box center [838, 193] width 1459 height 317
click at [1539, 410] on link "LIBP / PSR - Handling - SKY SERVICES SPA LIBP / PSR" at bounding box center [1489, 412] width 146 height 8
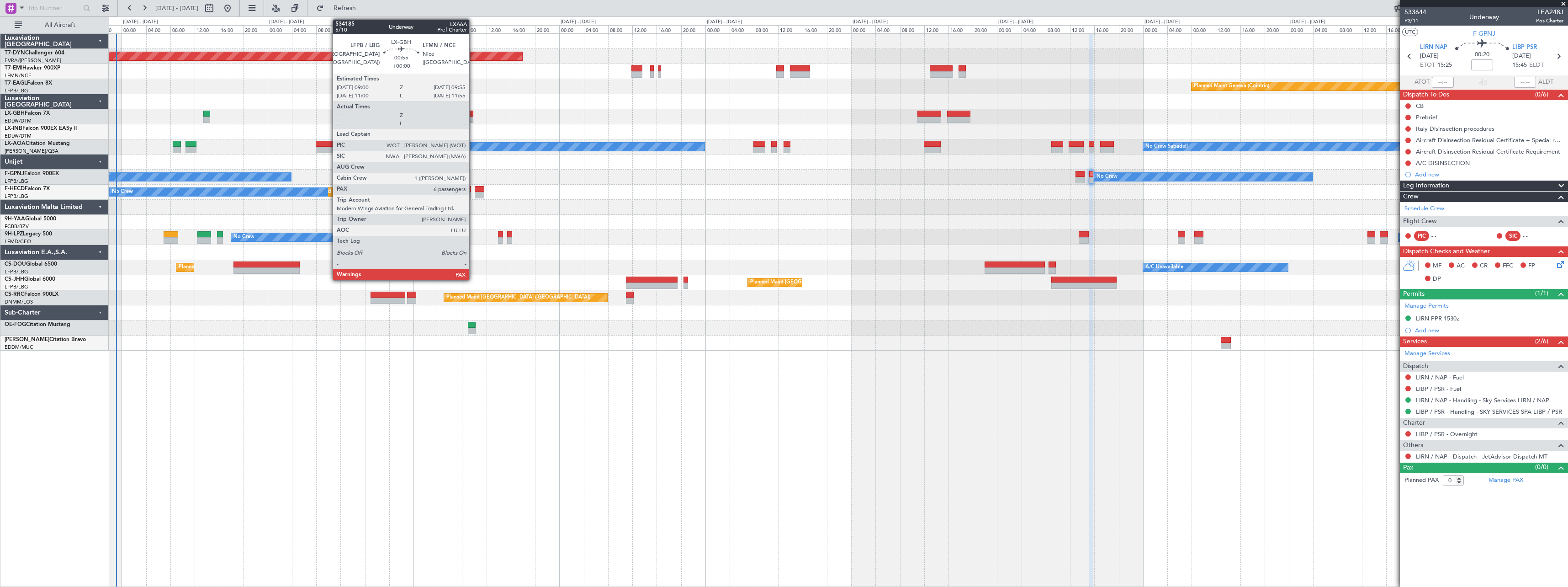
click at [473, 115] on div at bounding box center [470, 114] width 6 height 6
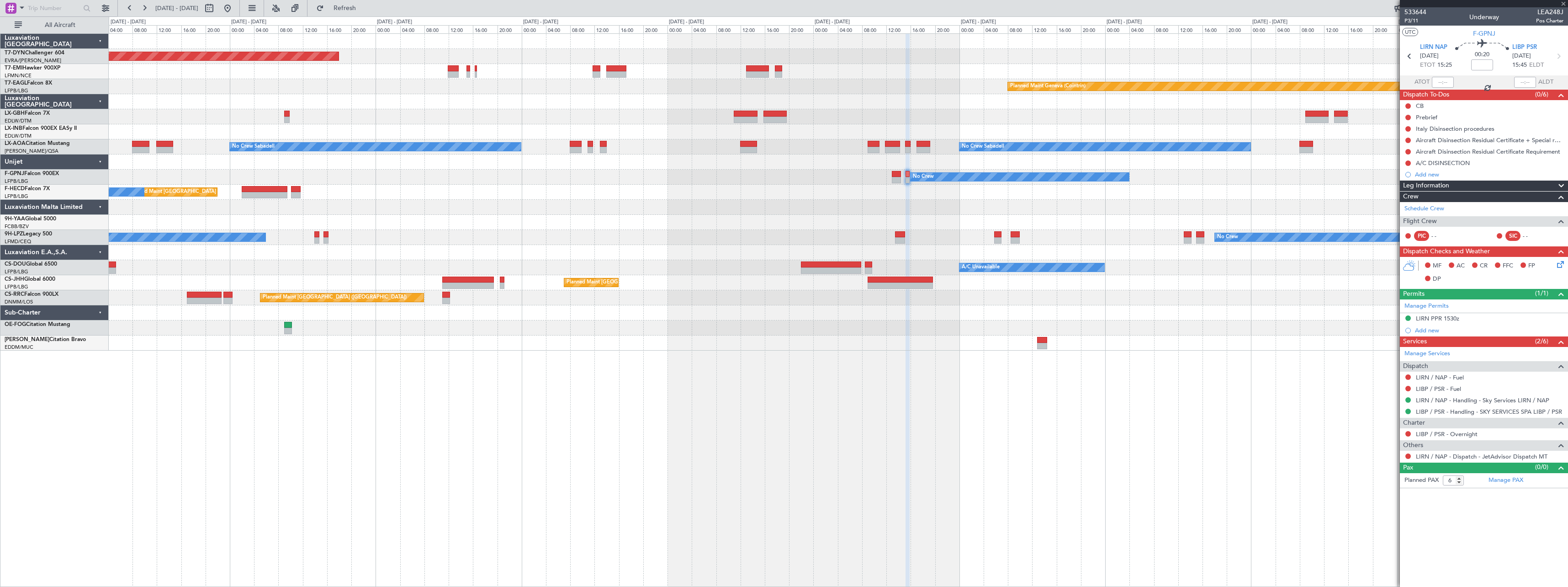
click at [551, 145] on div "Planned Maint Basel-Mulhouse Planned Maint Geneva (Cointrin) No Crew Sabadell N…" at bounding box center [838, 193] width 1459 height 317
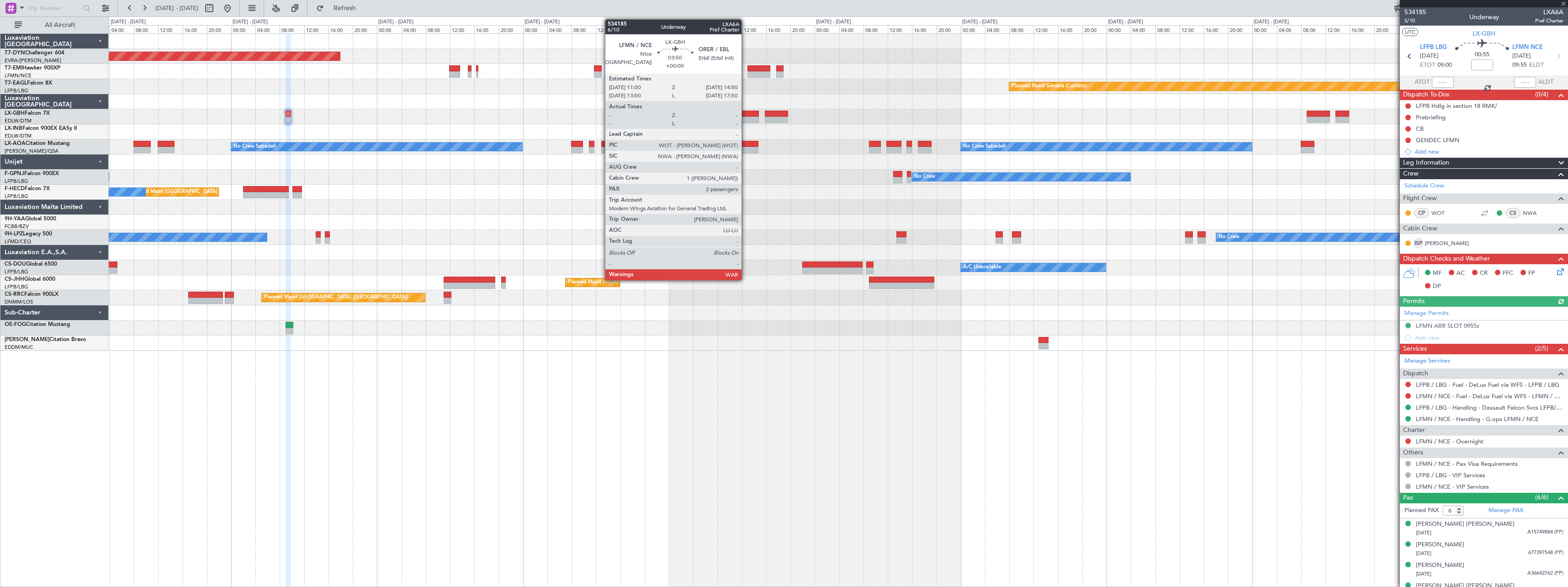
click at [746, 112] on div at bounding box center [747, 114] width 24 height 6
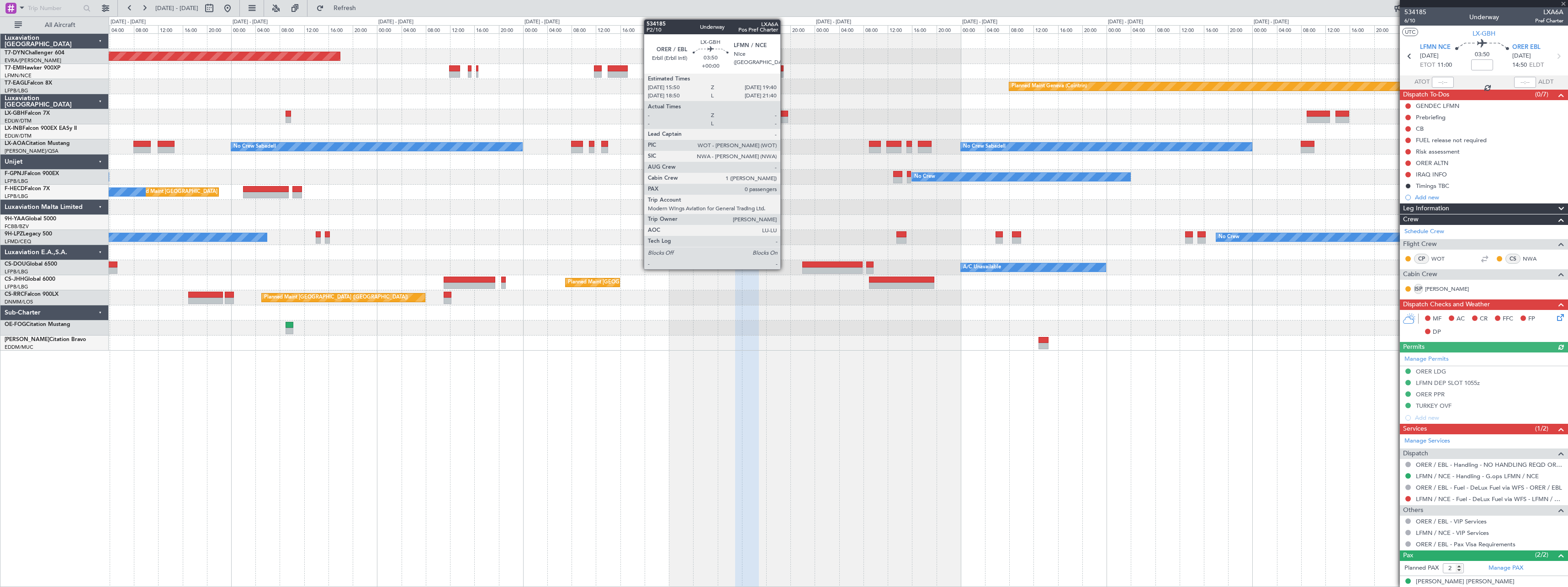
click at [784, 112] on div at bounding box center [777, 114] width 24 height 6
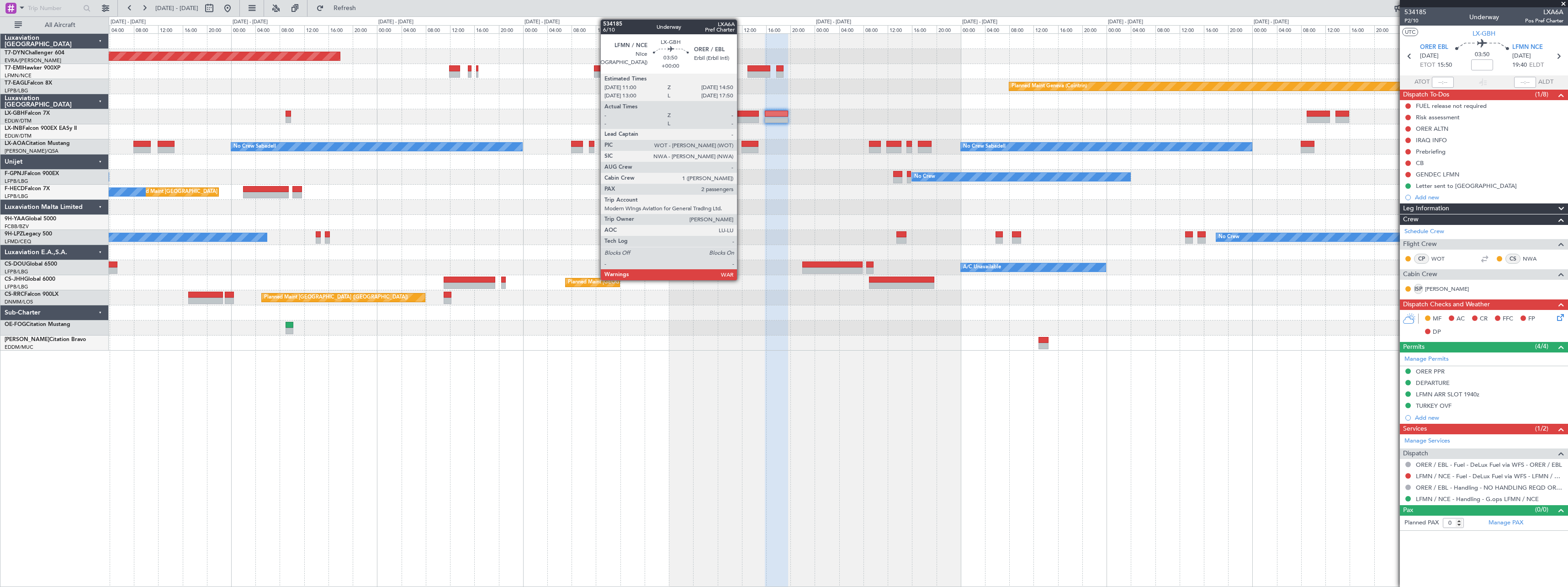
click at [741, 110] on div at bounding box center [747, 114] width 24 height 6
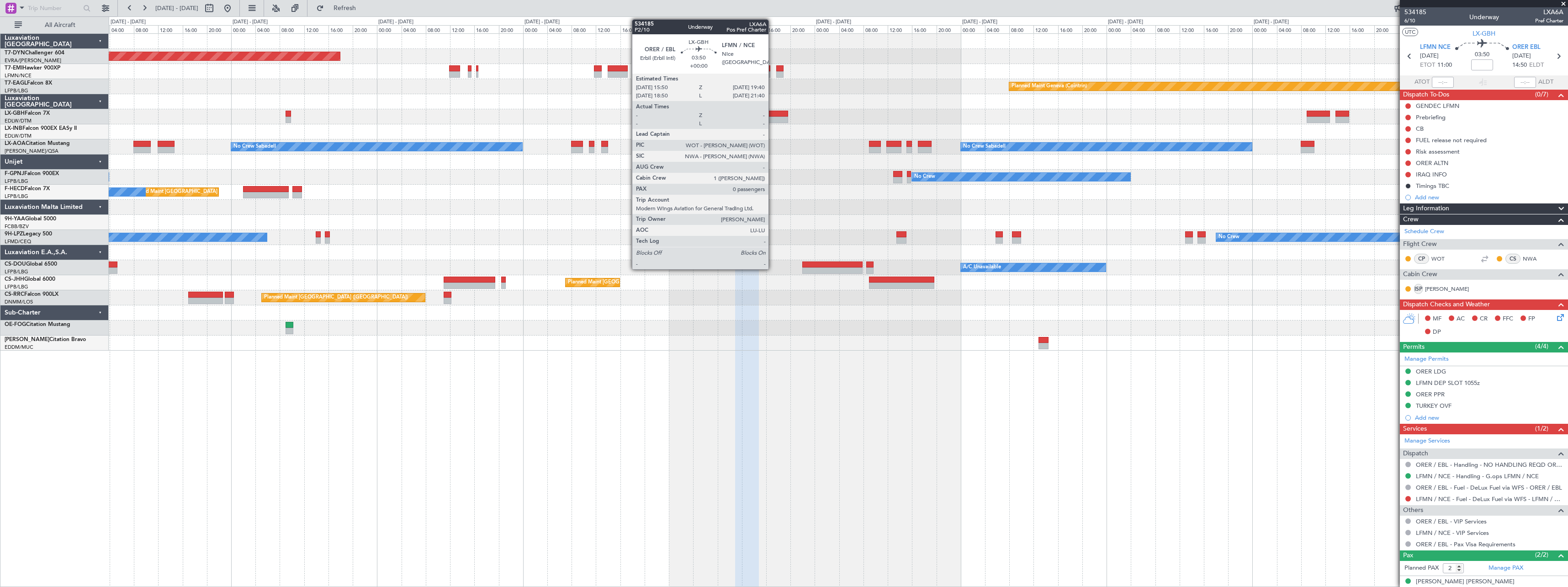
click at [772, 113] on div at bounding box center [777, 114] width 24 height 6
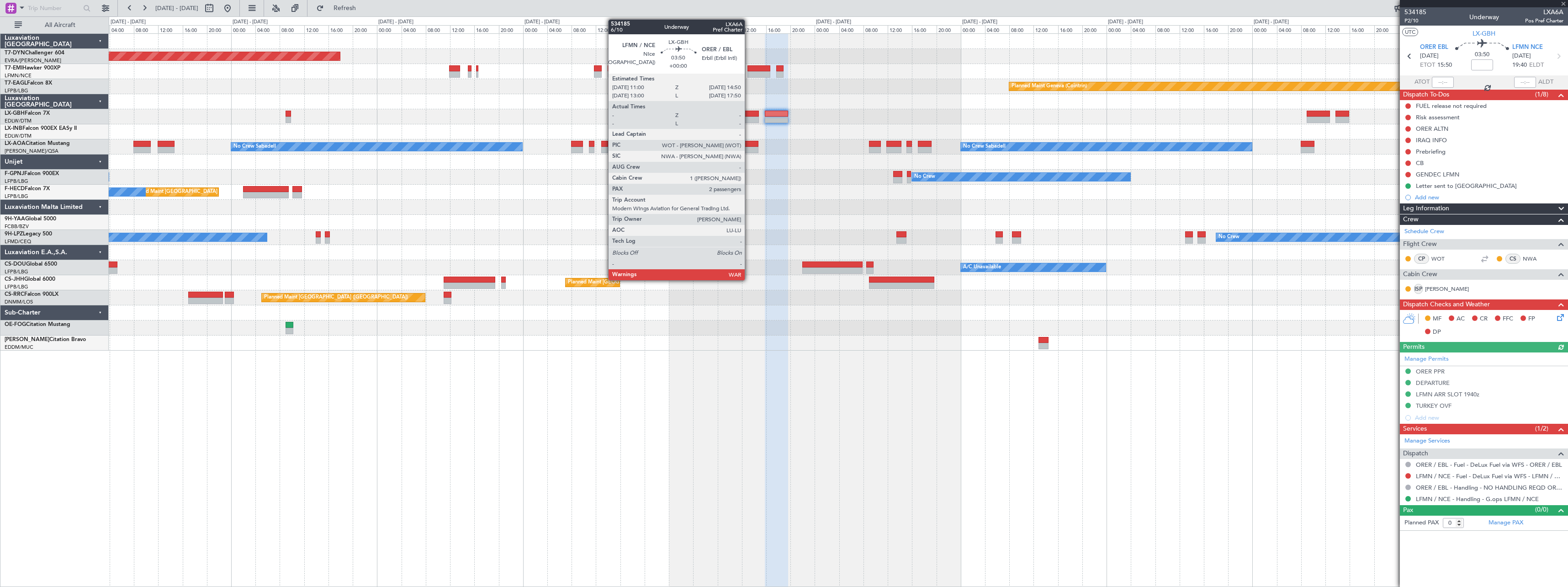
click at [749, 117] on div at bounding box center [747, 120] width 24 height 6
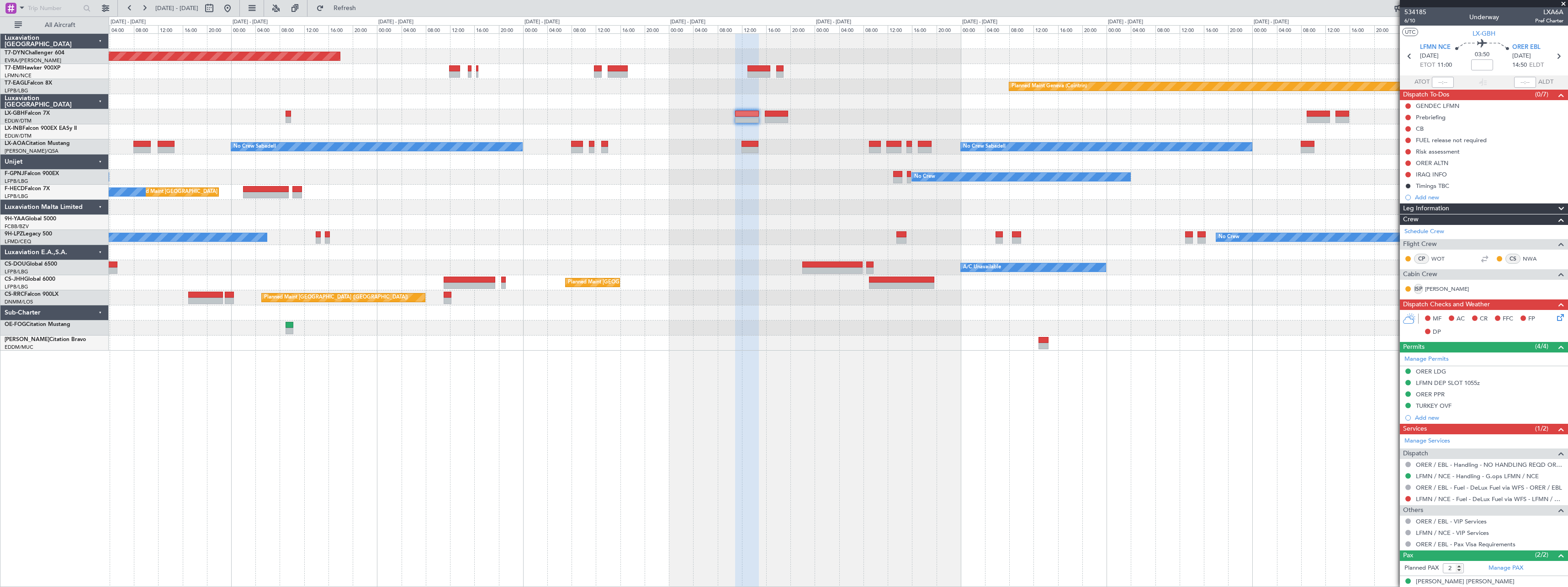
drag, startPoint x: 1550, startPoint y: 56, endPoint x: 1539, endPoint y: 61, distance: 12.1
click at [1553, 56] on icon at bounding box center [1559, 56] width 12 height 12
type input "0"
